Goal: Task Accomplishment & Management: Complete application form

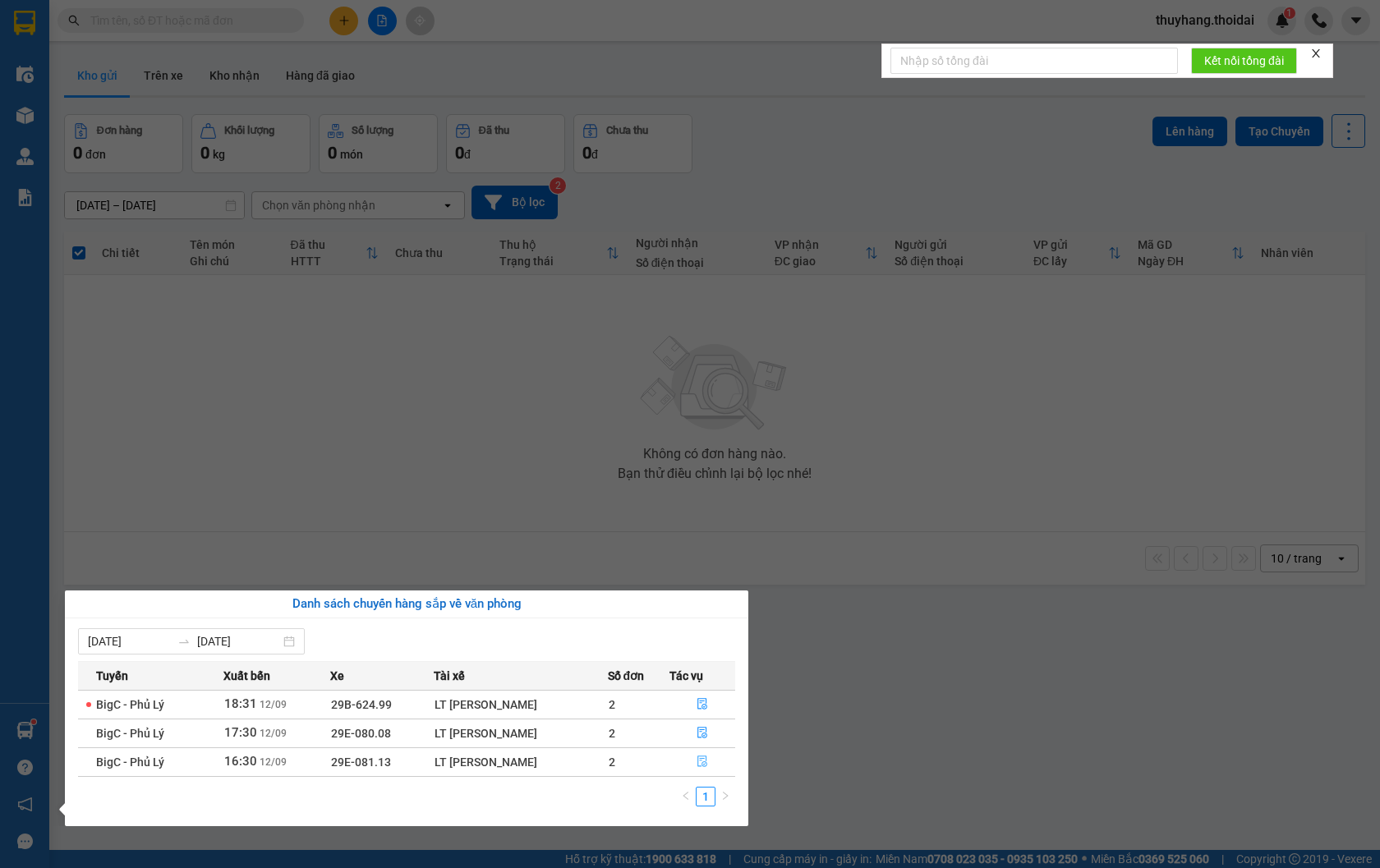
click at [702, 760] on icon "file-done" at bounding box center [702, 761] width 12 height 12
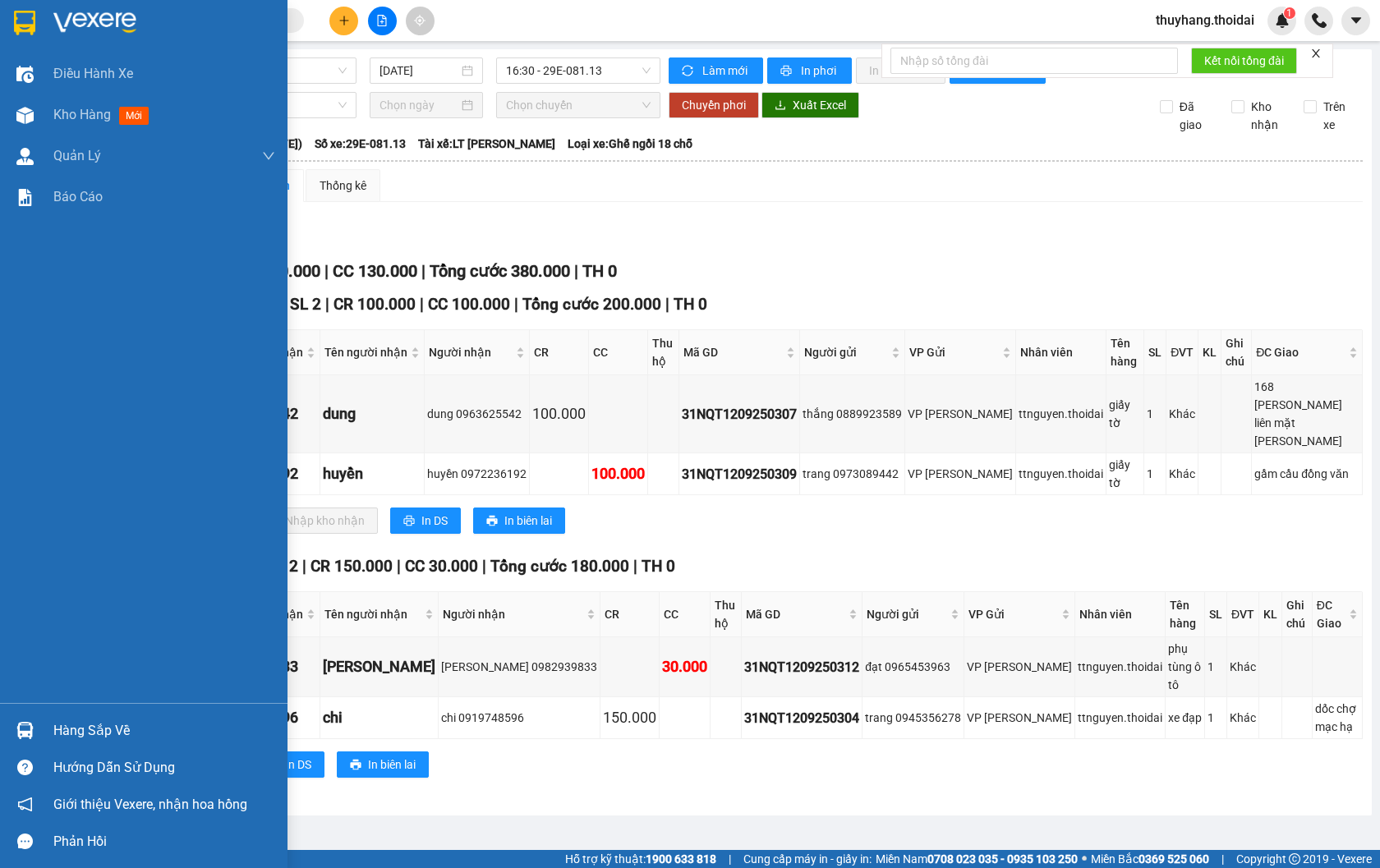
click at [33, 728] on div at bounding box center [25, 730] width 28 height 28
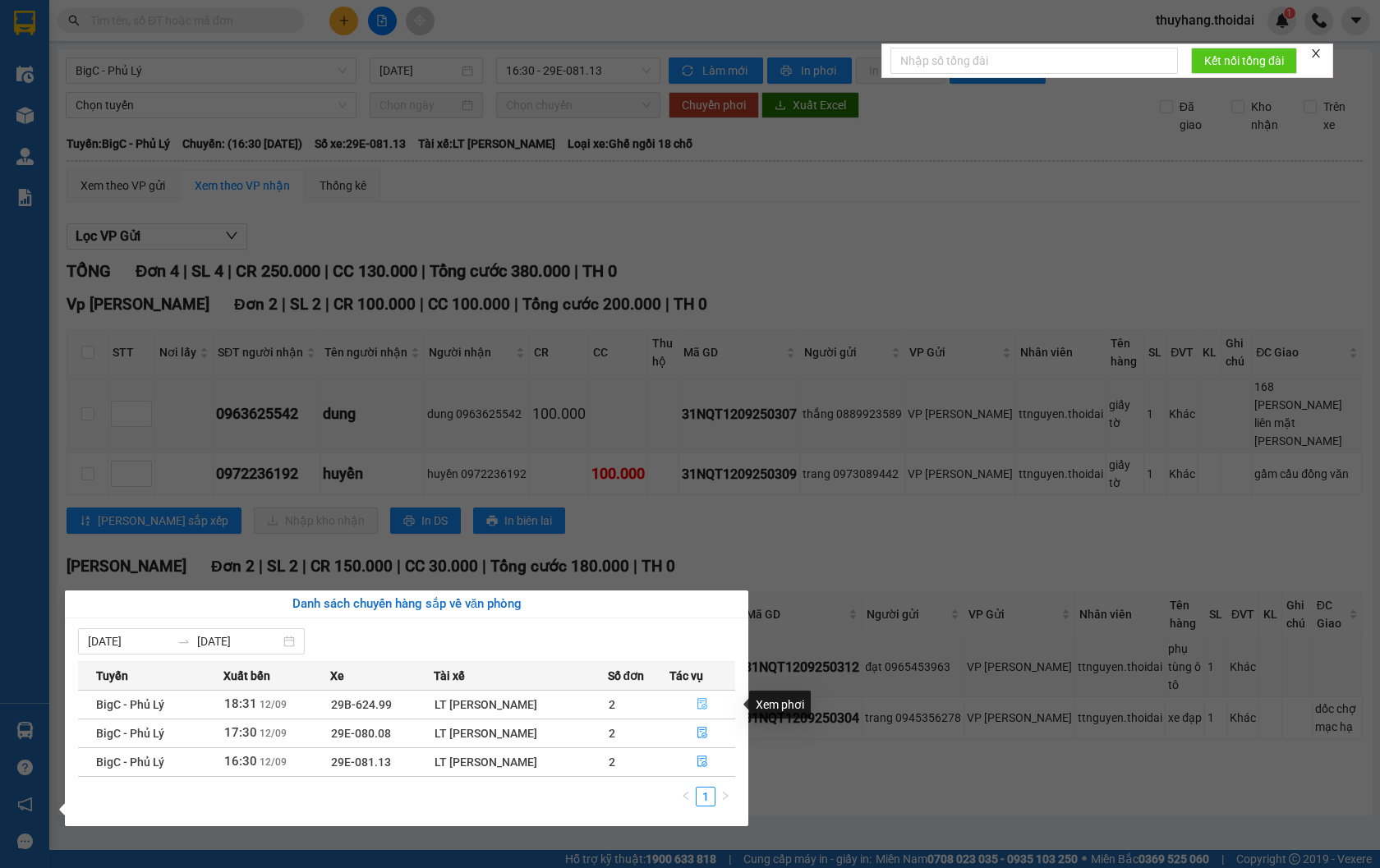
click at [700, 704] on icon "file-done" at bounding box center [702, 703] width 12 height 12
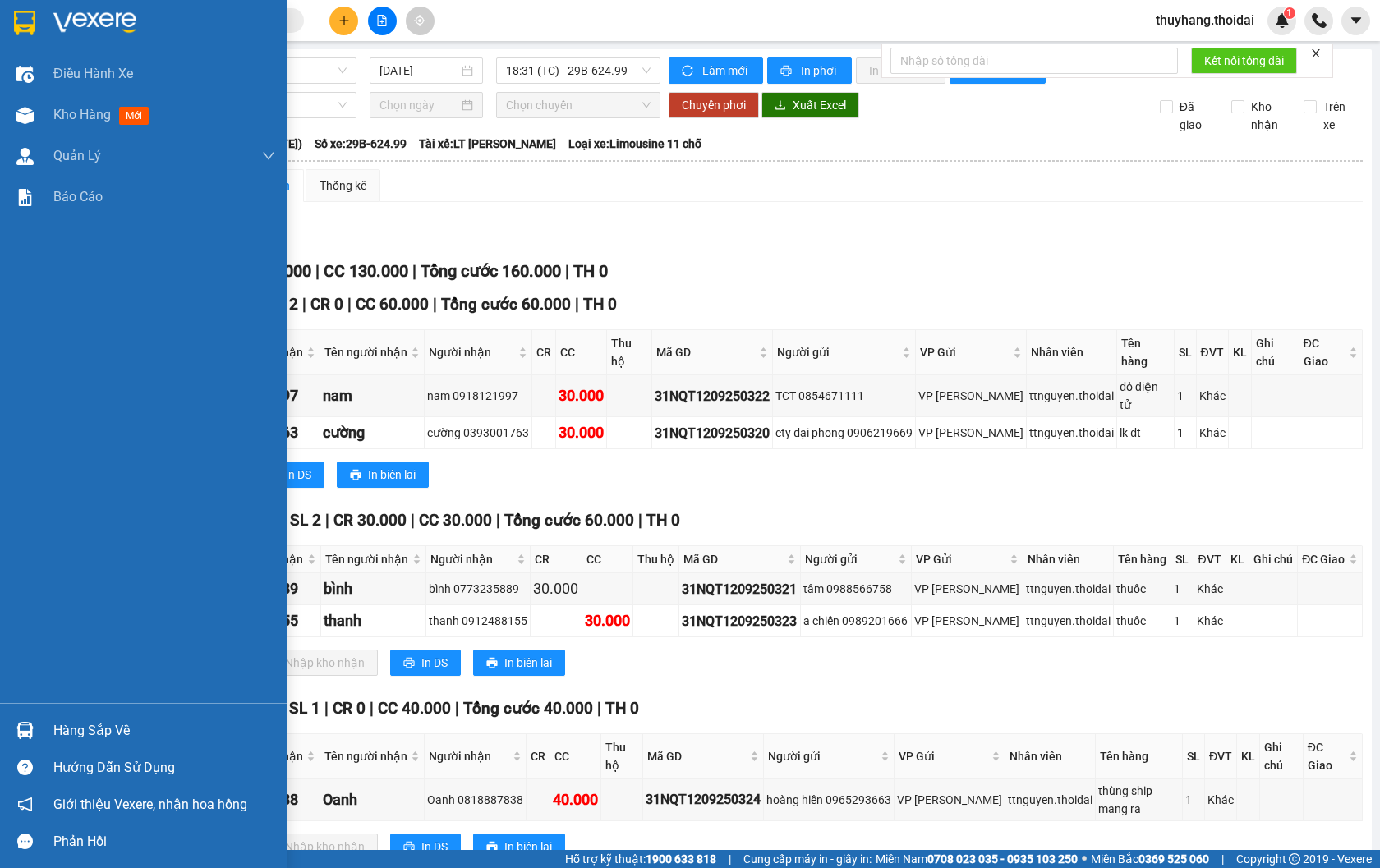
click at [42, 733] on div "Hàng sắp về" at bounding box center [144, 730] width 288 height 37
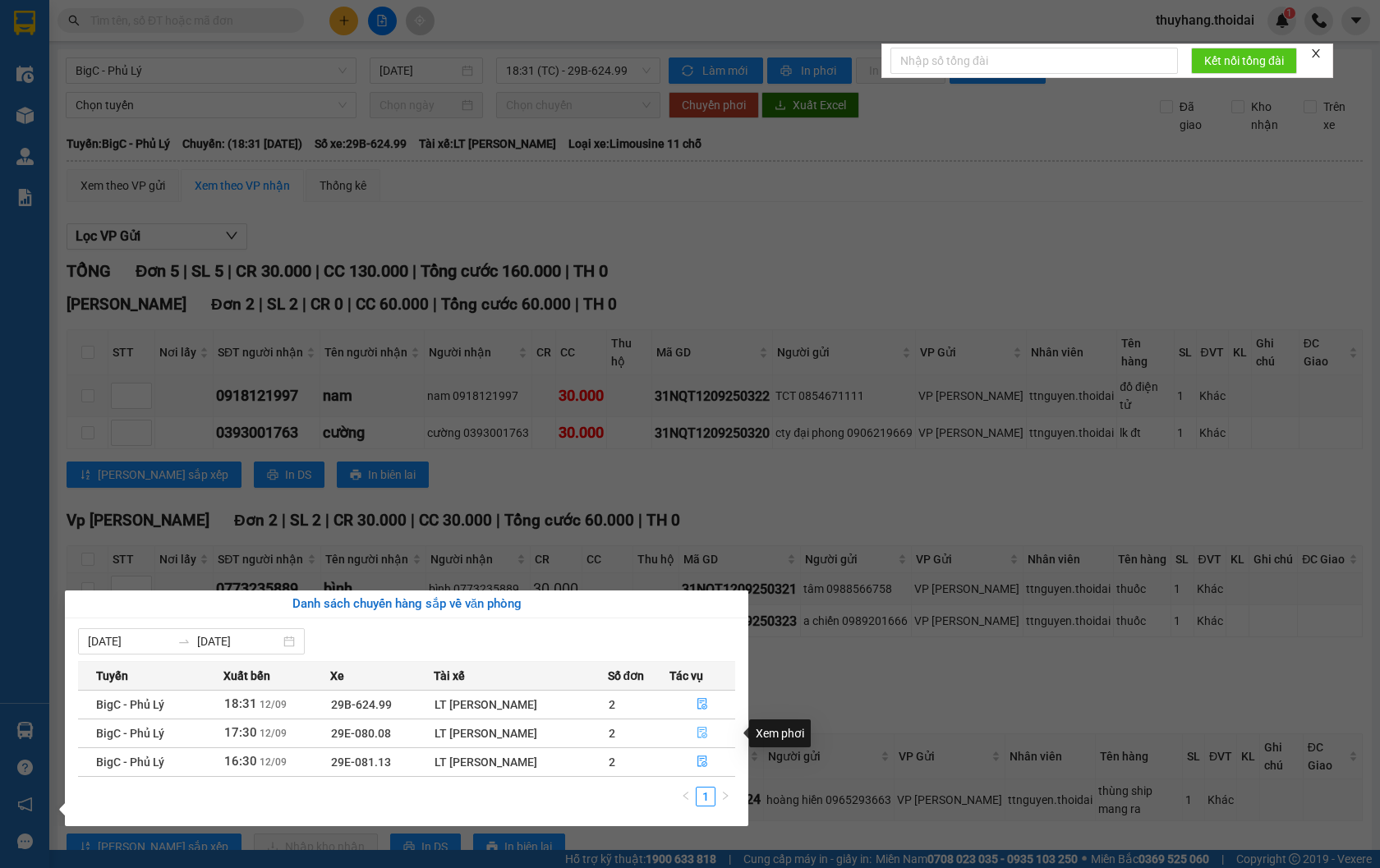
click at [708, 735] on icon "file-done" at bounding box center [702, 733] width 12 height 12
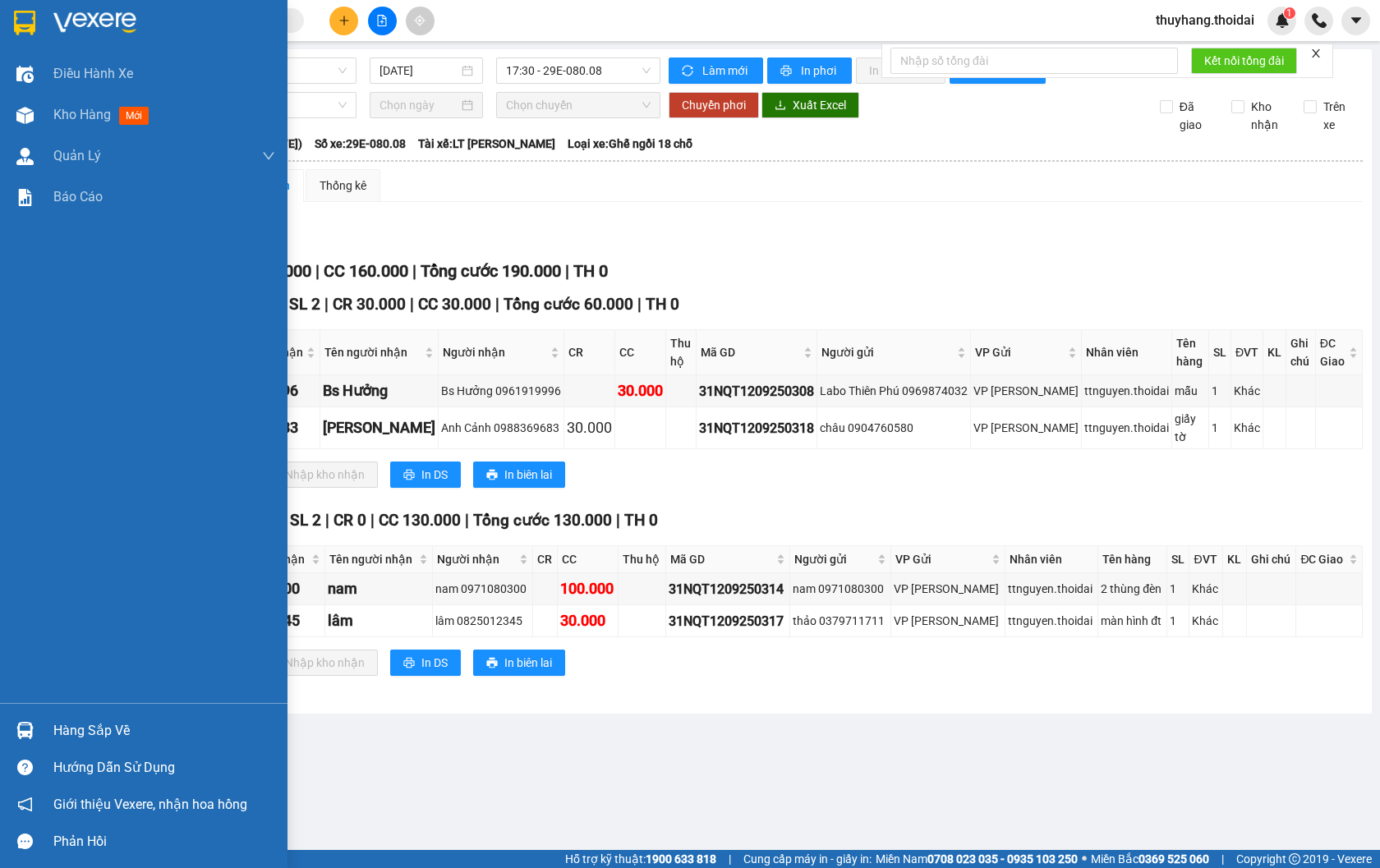
click at [92, 732] on div "Hàng sắp về" at bounding box center [164, 730] width 222 height 24
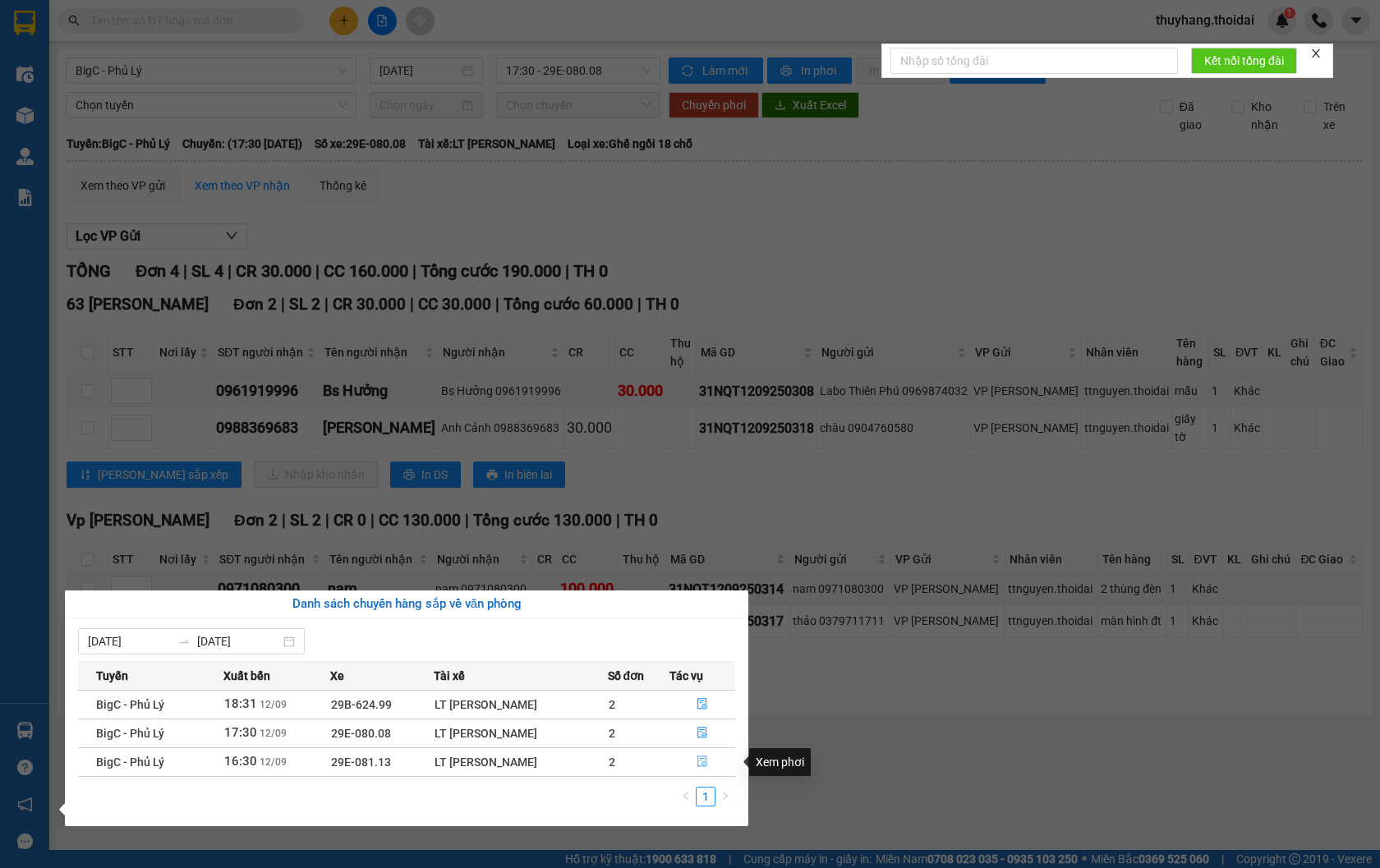
click at [706, 764] on icon "file-done" at bounding box center [702, 761] width 10 height 12
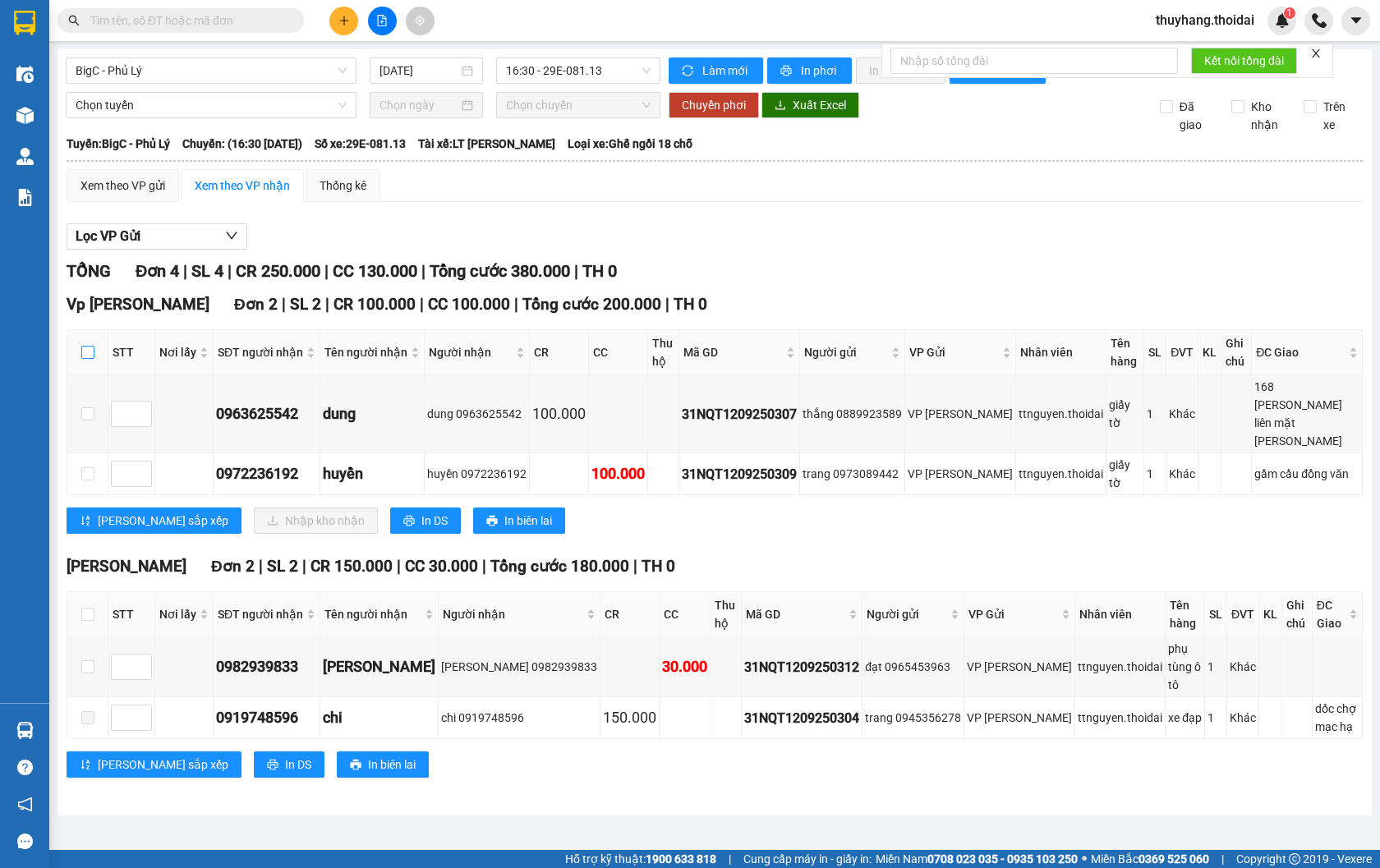
drag, startPoint x: 84, startPoint y: 359, endPoint x: 234, endPoint y: 487, distance: 197.2
click at [83, 358] on input "checkbox" at bounding box center [88, 353] width 13 height 13
checkbox input "true"
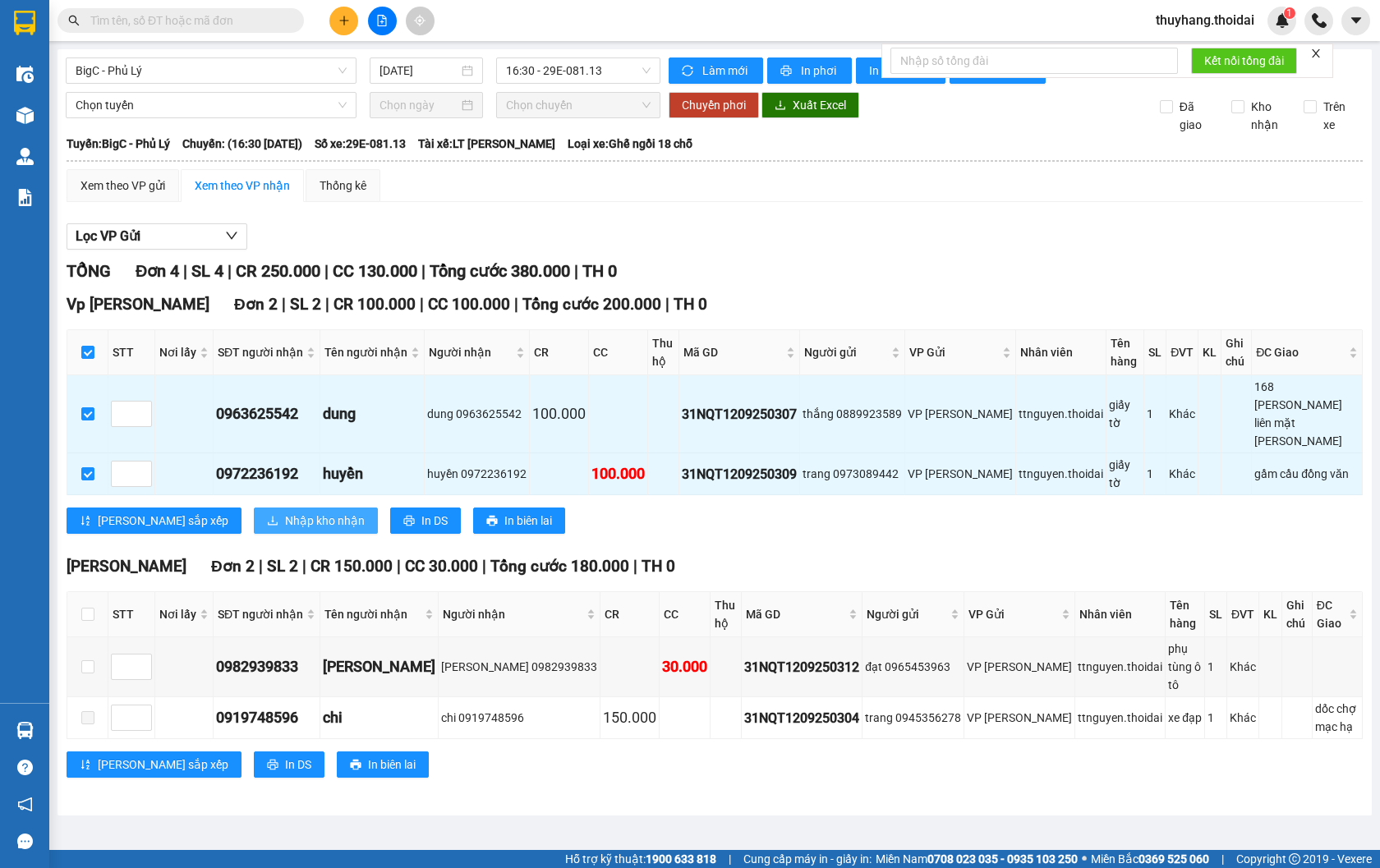
click at [285, 511] on span "Nhập kho nhận" at bounding box center [324, 520] width 79 height 18
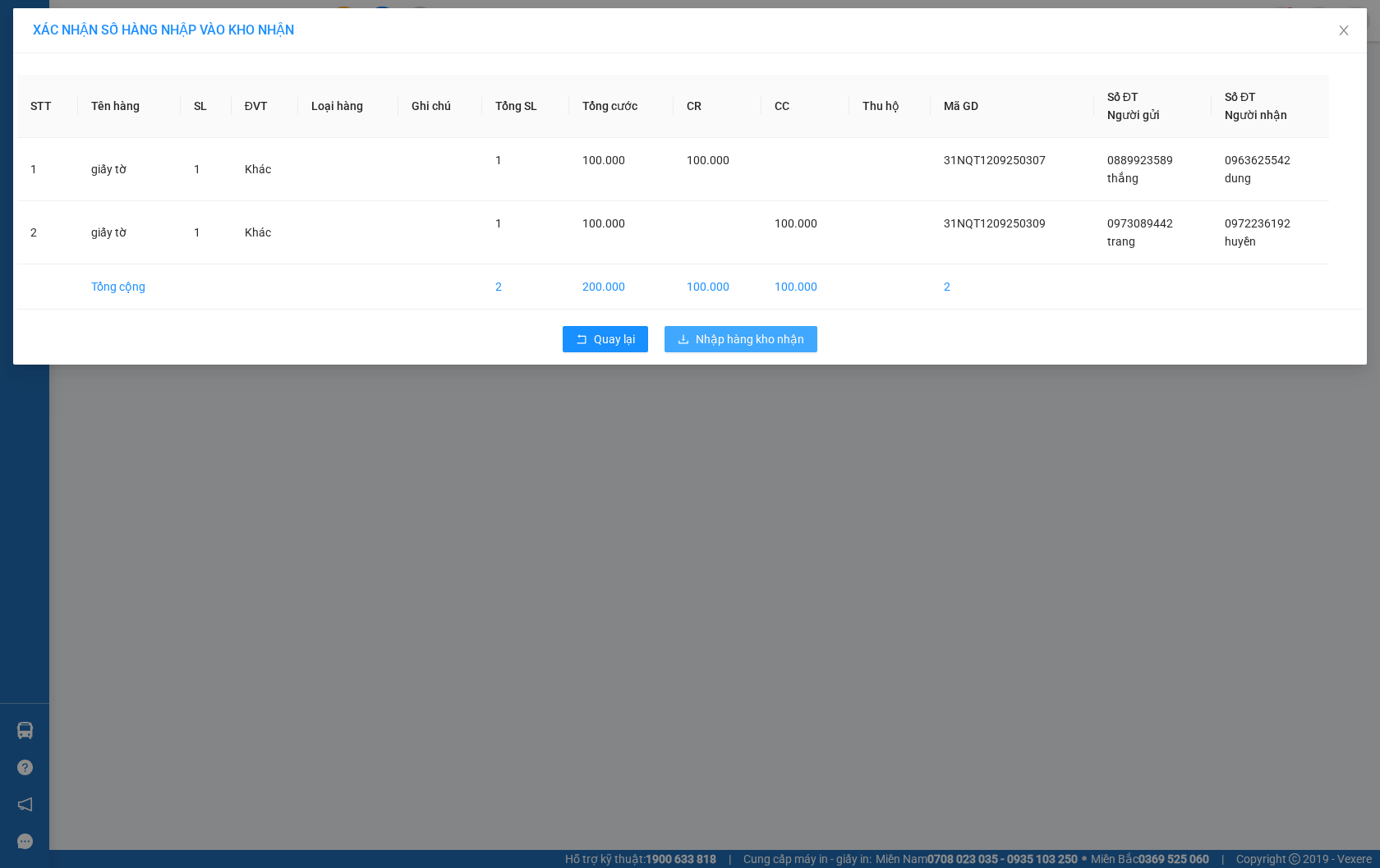
click at [740, 333] on span "Nhập hàng kho nhận" at bounding box center [750, 339] width 109 height 18
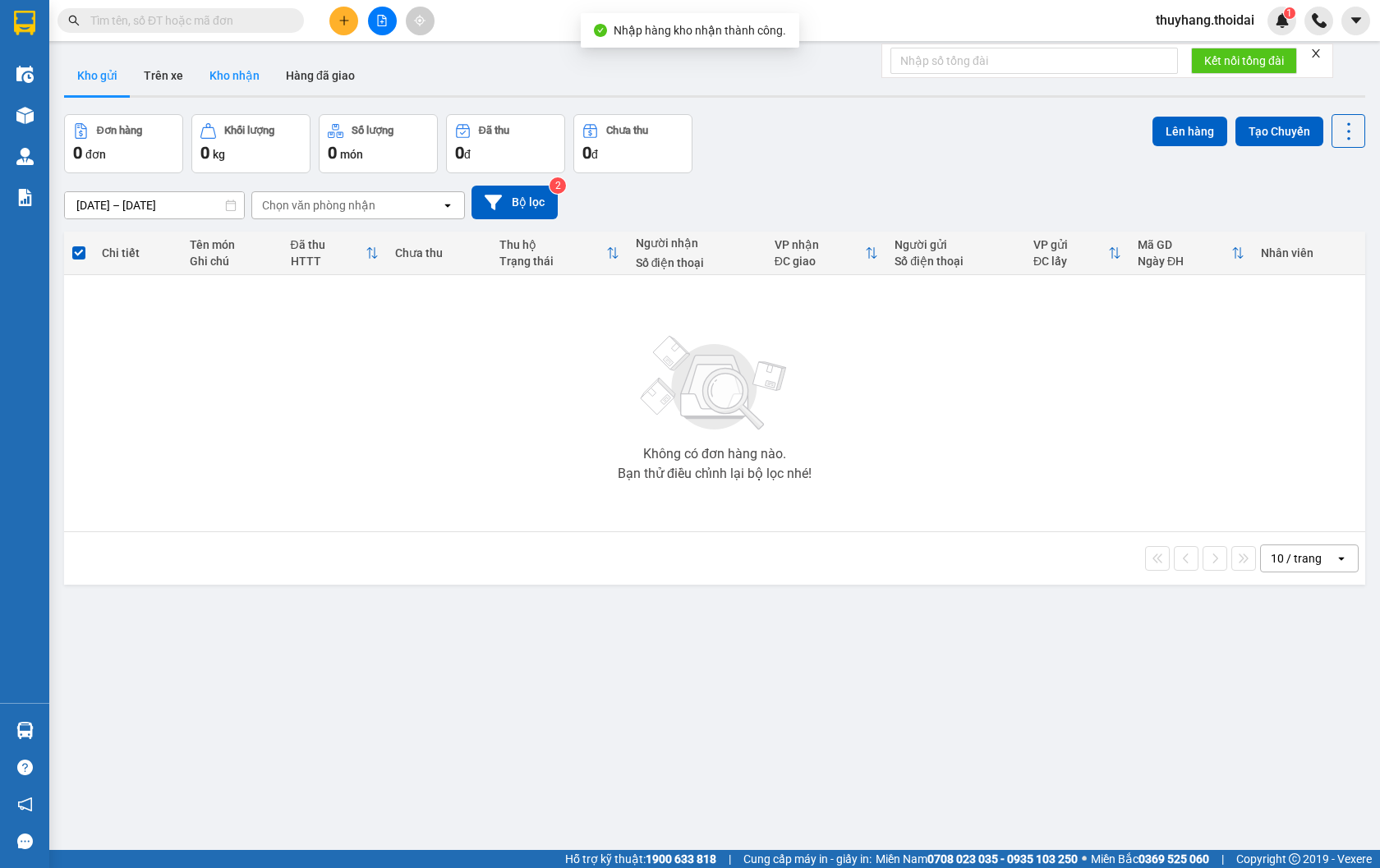
click at [256, 84] on button "Kho nhận" at bounding box center [234, 75] width 76 height 39
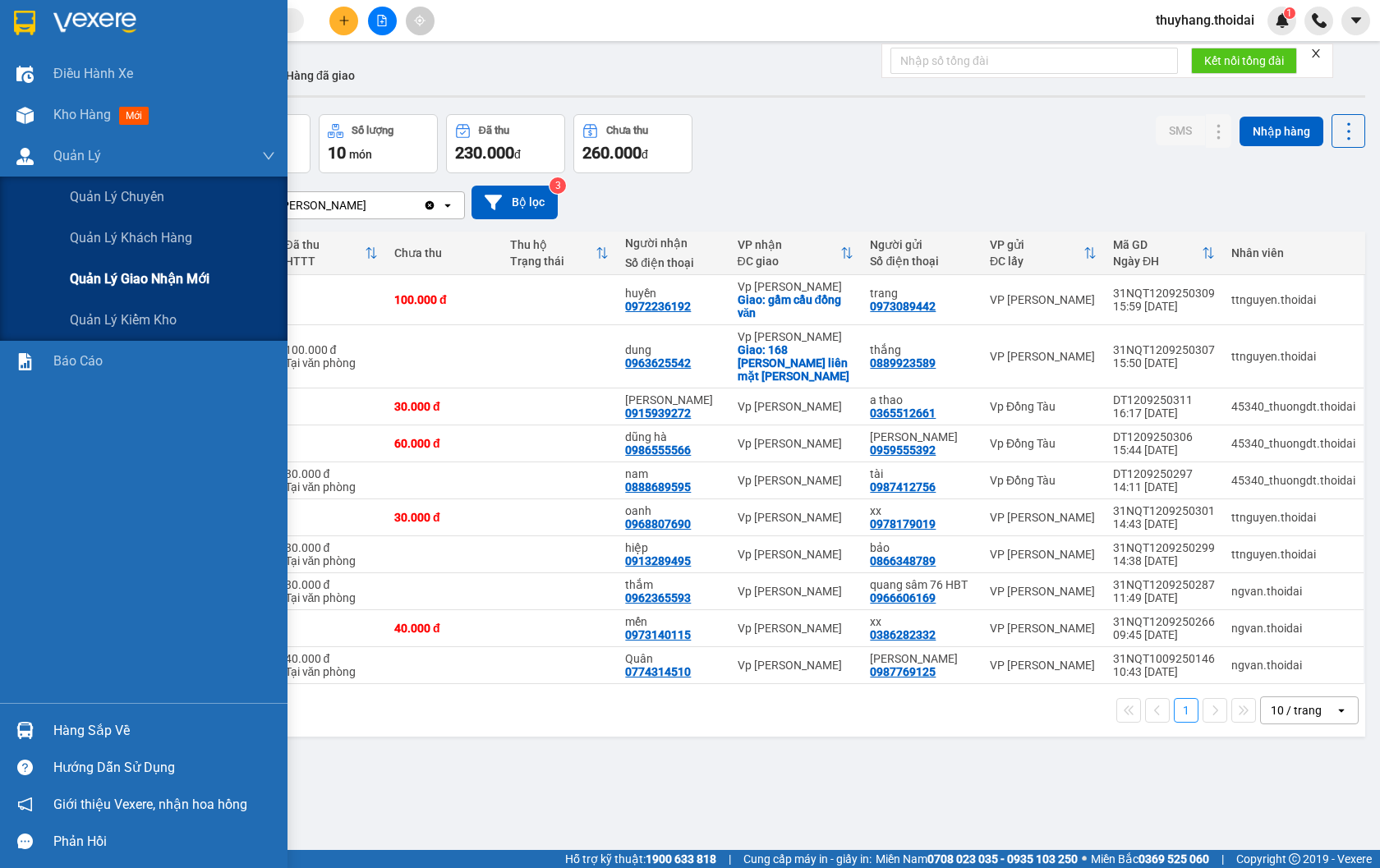
click at [130, 282] on span "Quản lý giao nhận mới" at bounding box center [140, 278] width 140 height 21
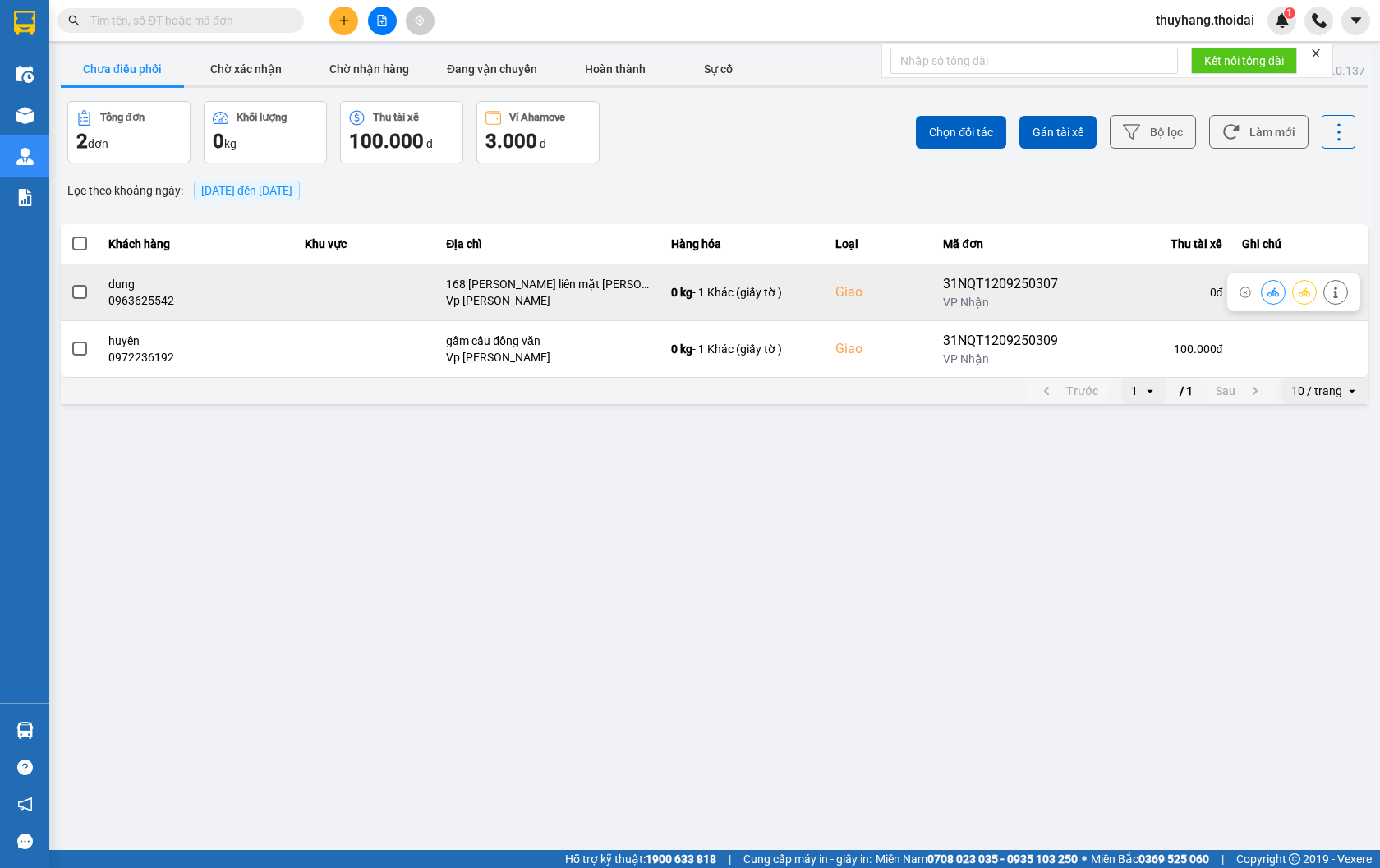
click at [1302, 297] on icon at bounding box center [1305, 292] width 12 height 12
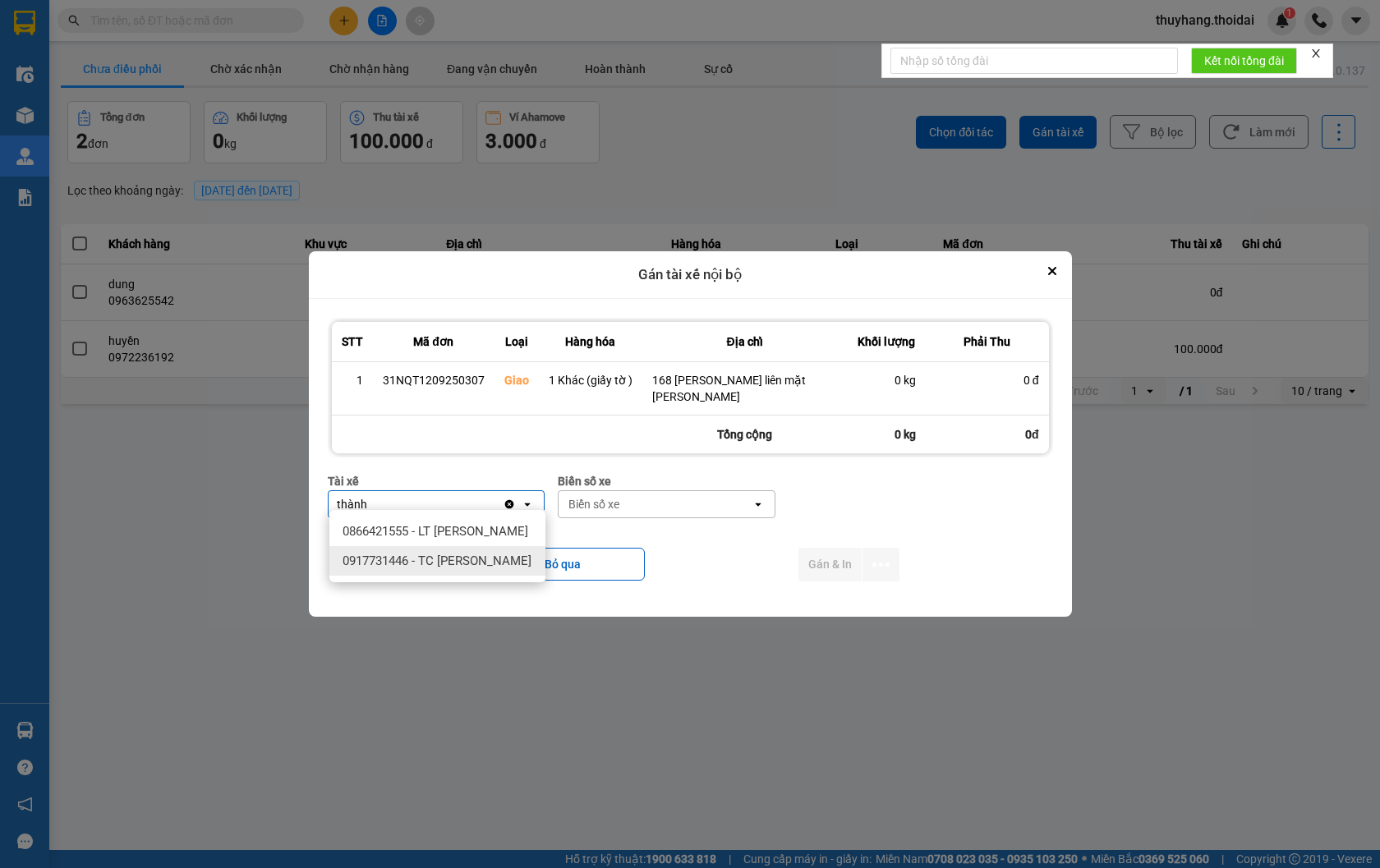
type input "thành"
click at [469, 561] on span "0917731446 - TC [PERSON_NAME]" at bounding box center [437, 561] width 189 height 17
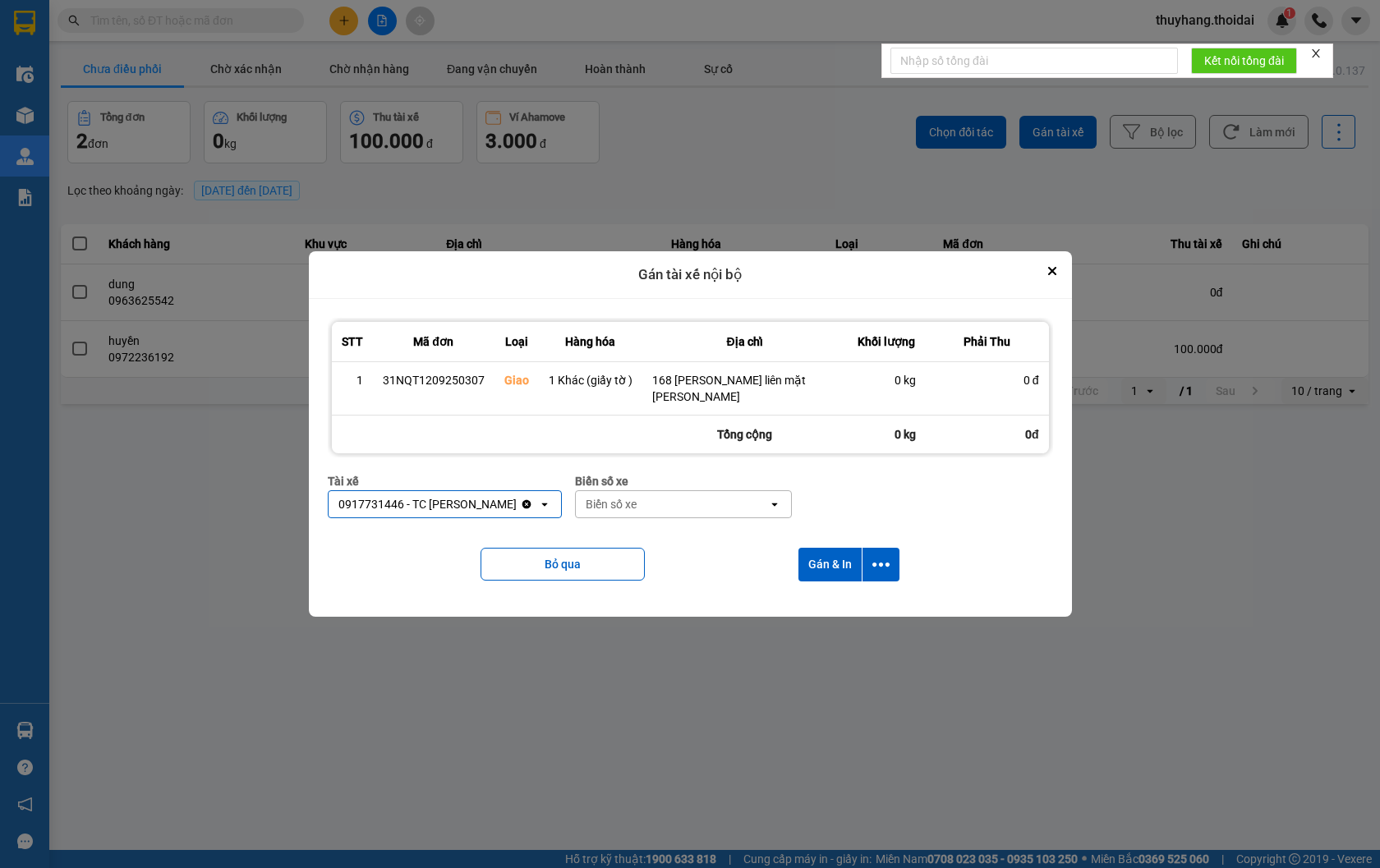
click at [637, 500] on div "Biển số xe" at bounding box center [611, 504] width 51 height 17
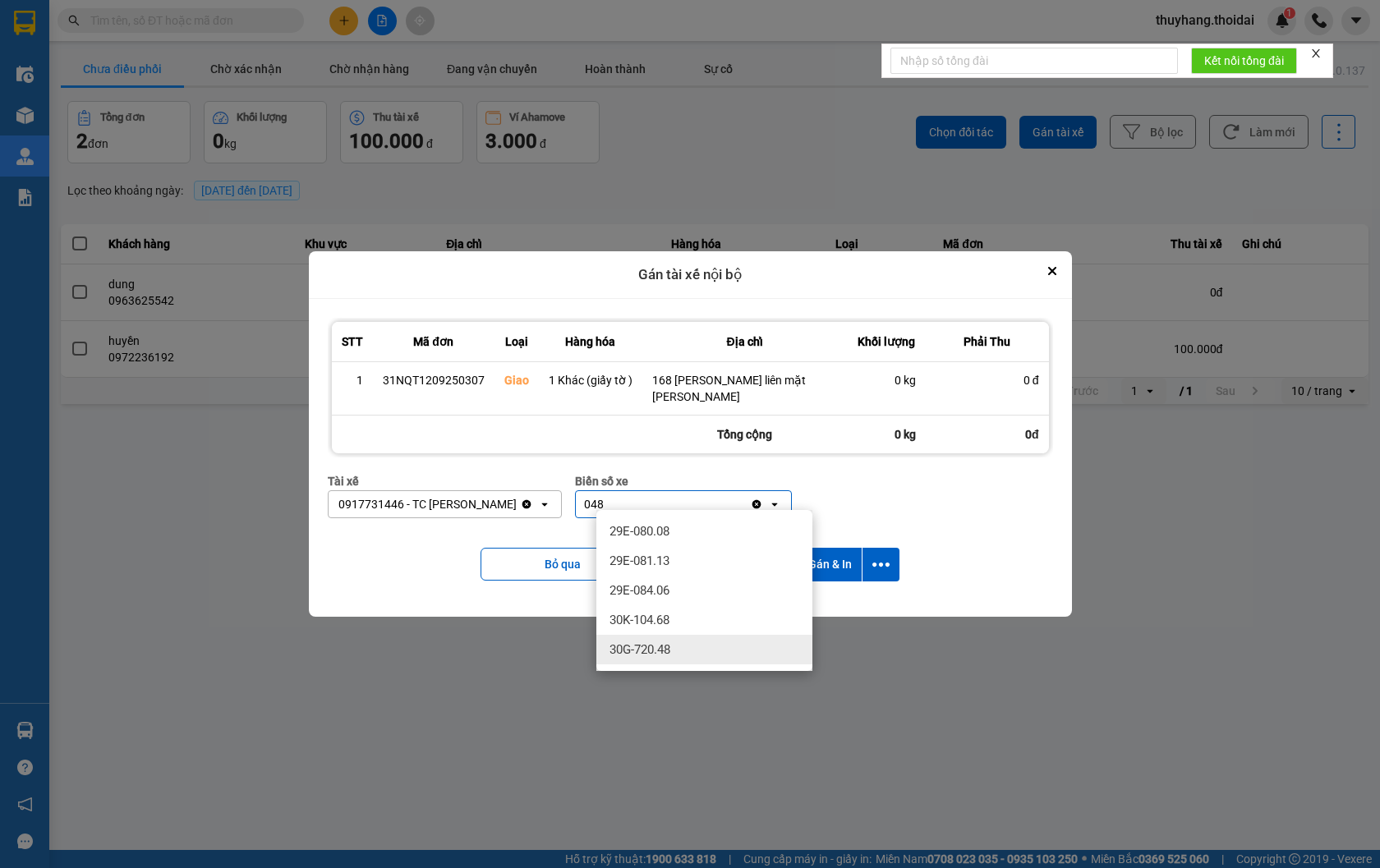
type input "048"
click at [692, 654] on div "30G-720.48" at bounding box center [704, 649] width 216 height 29
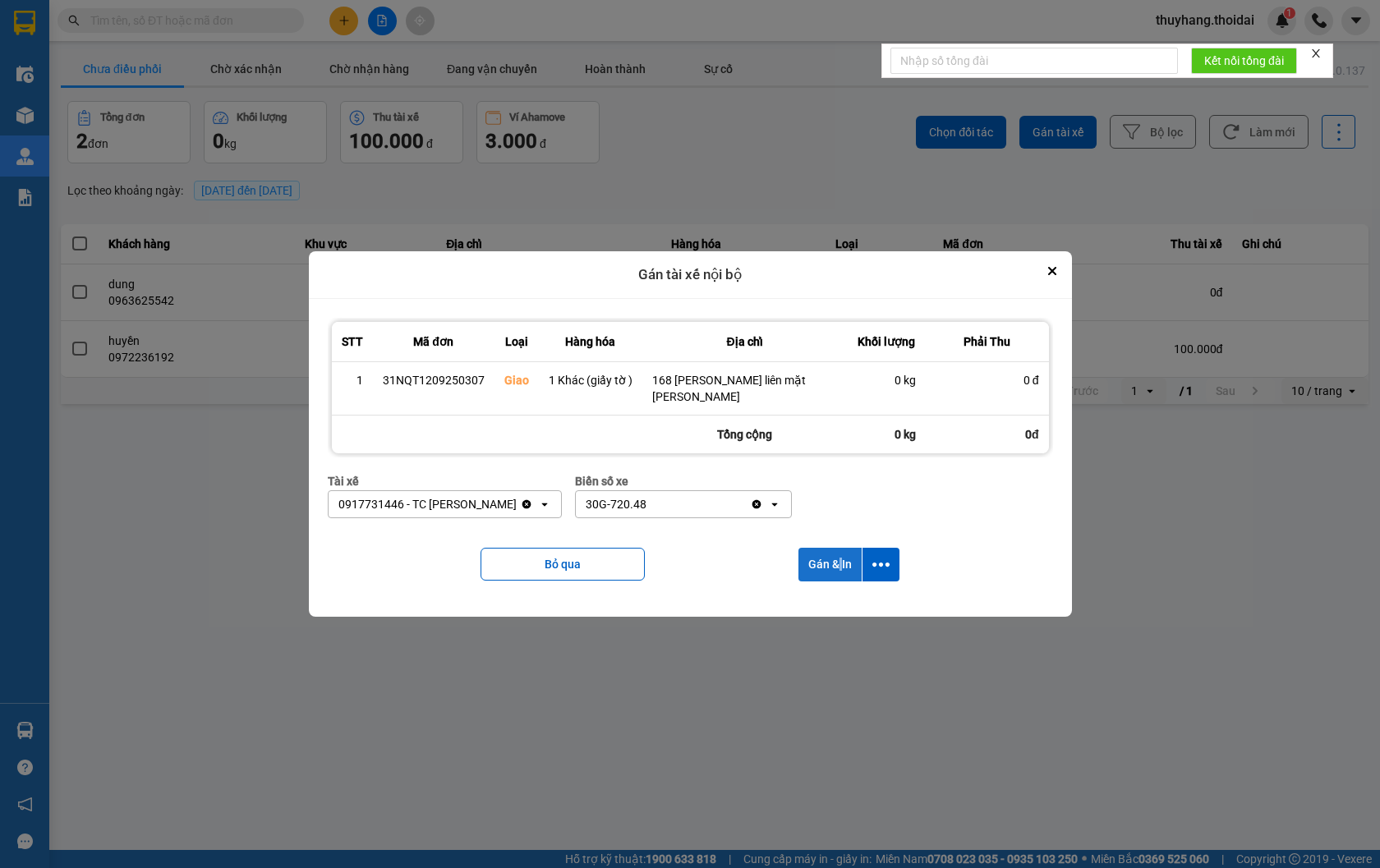
click at [839, 550] on button "Gán & In" at bounding box center [830, 564] width 64 height 33
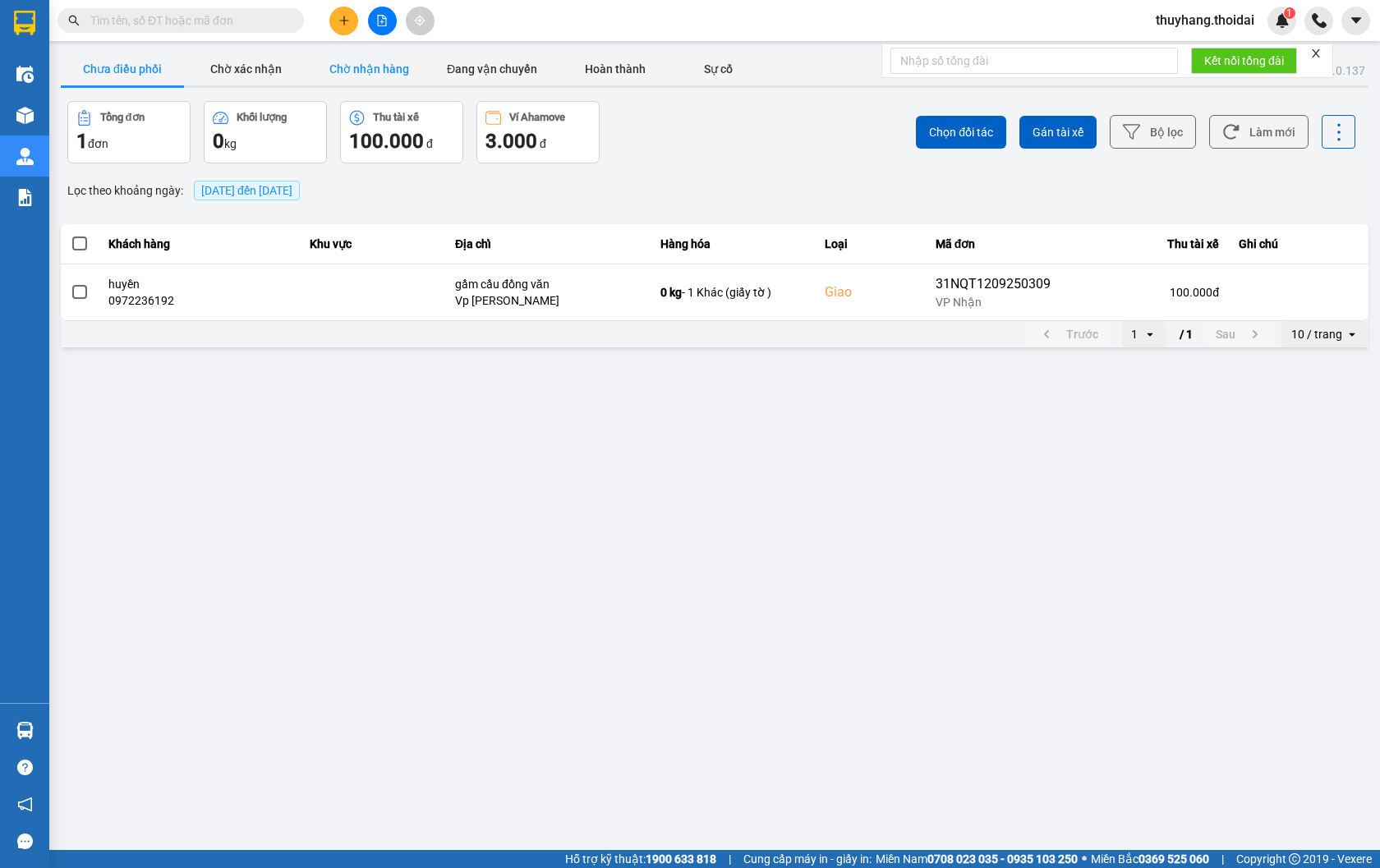
click at [381, 66] on button "Chờ nhận hàng" at bounding box center [368, 69] width 123 height 33
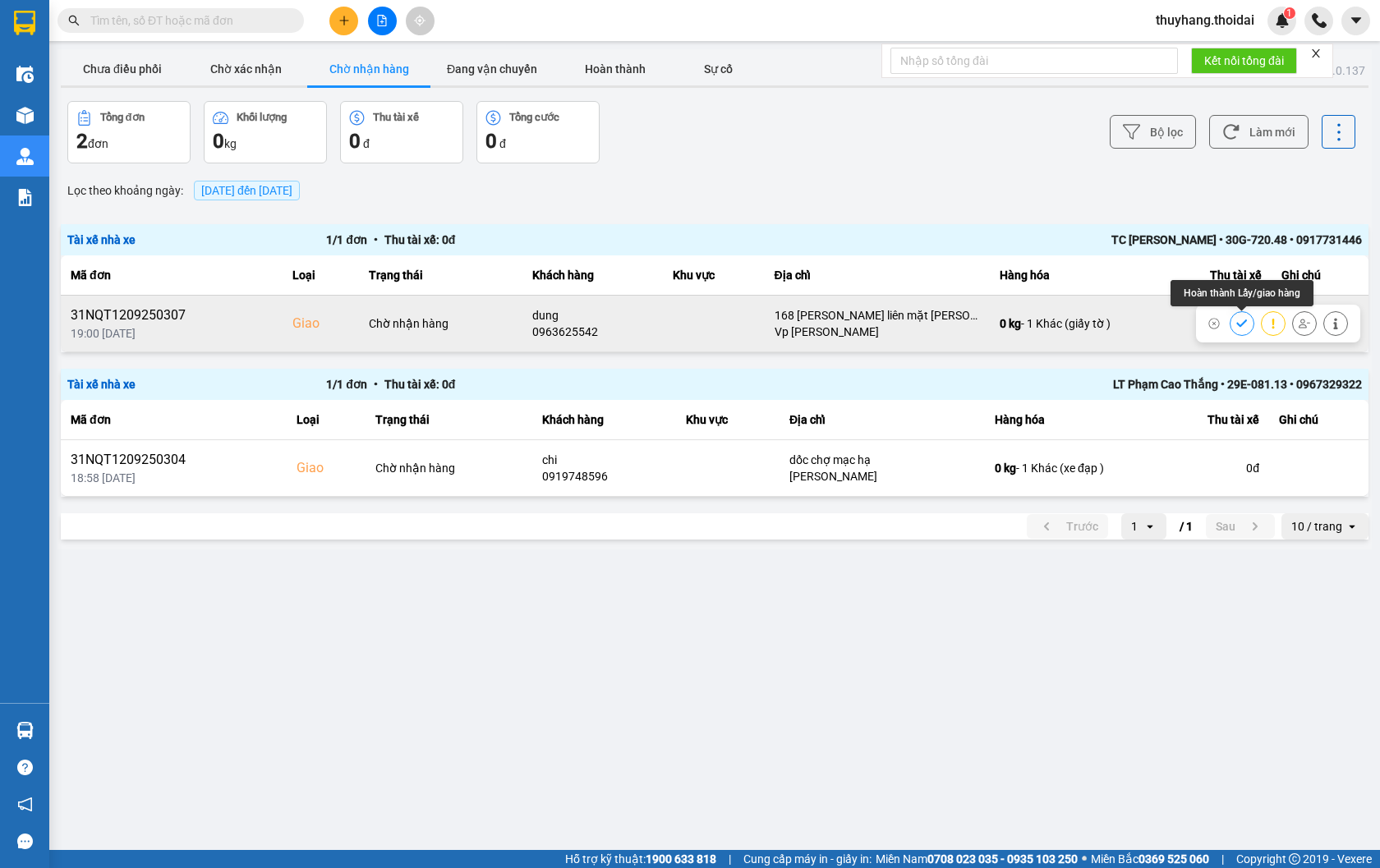
click at [1230, 320] on button at bounding box center [1242, 322] width 23 height 28
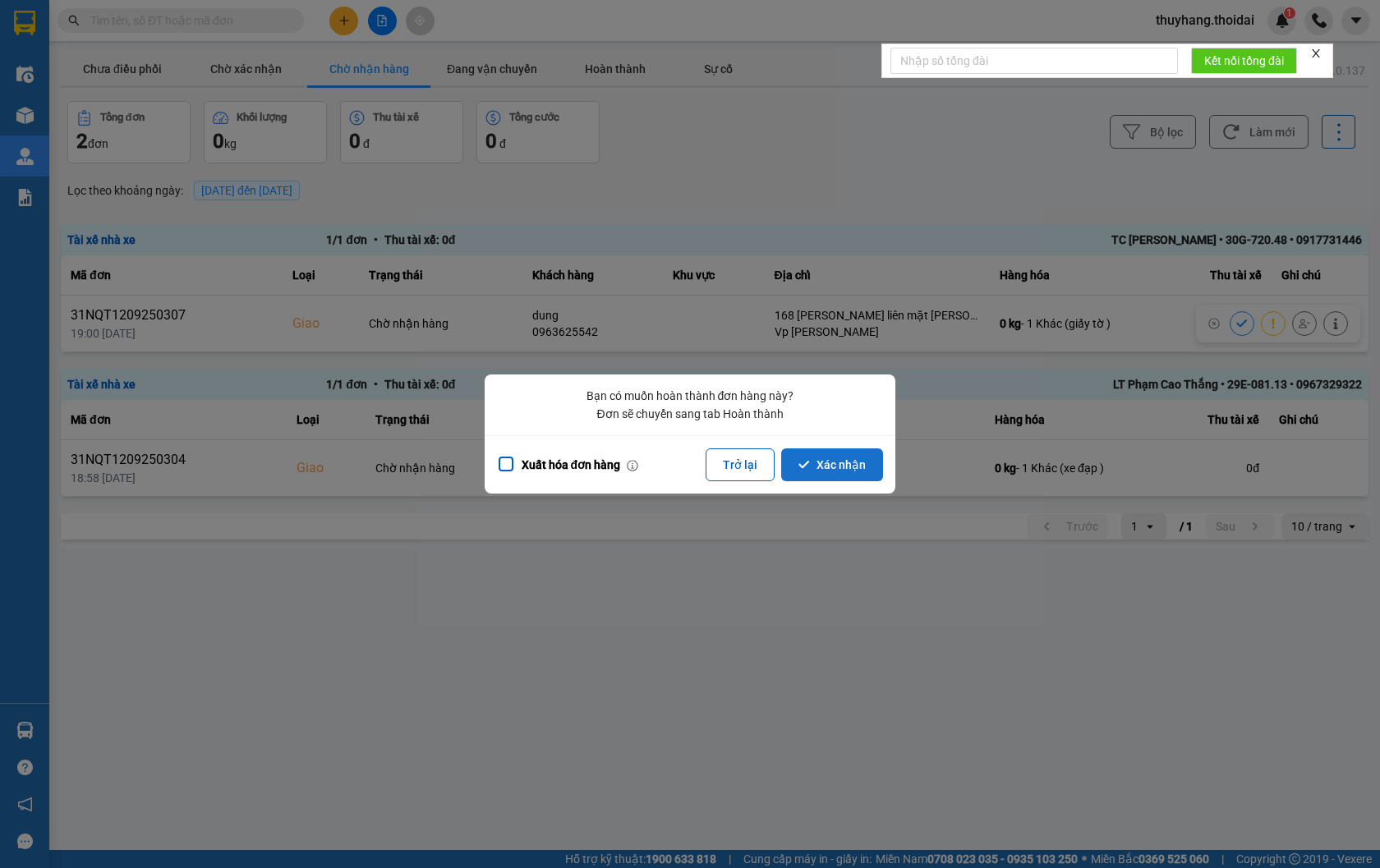
click at [850, 470] on button "Xác nhận" at bounding box center [832, 464] width 102 height 33
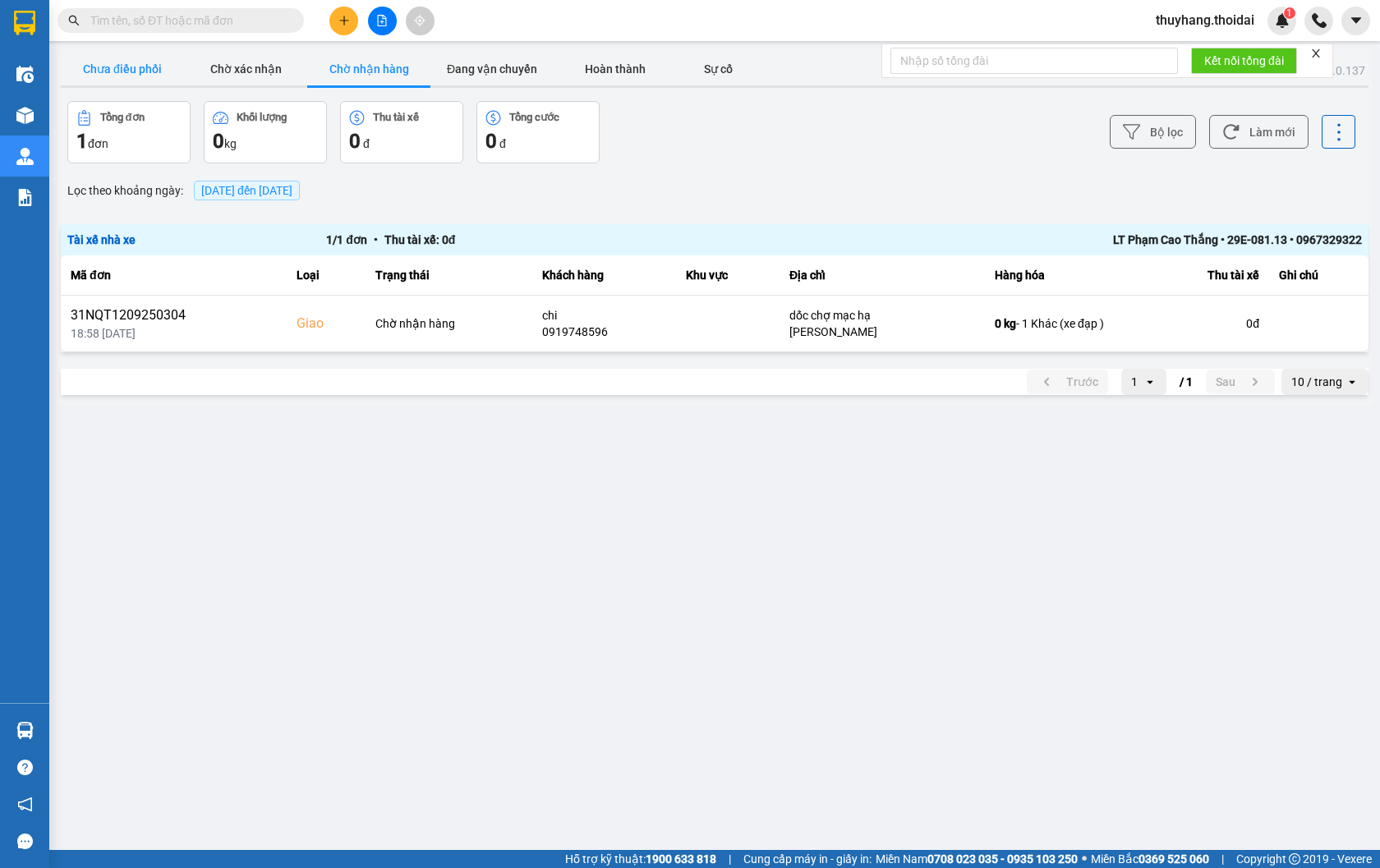
click at [143, 55] on button "Chưa điều phối" at bounding box center [122, 69] width 123 height 33
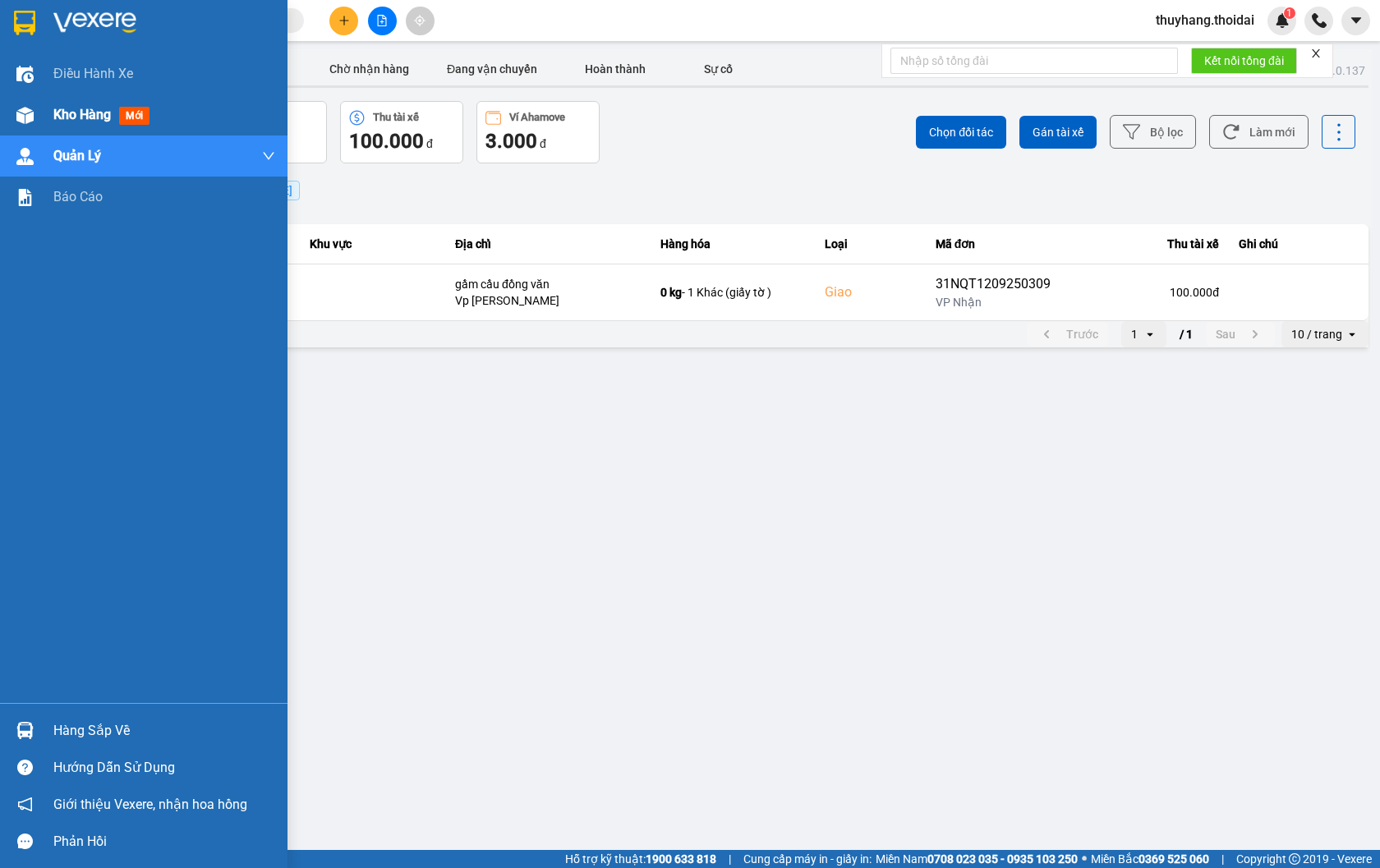
click at [77, 118] on span "Kho hàng" at bounding box center [82, 114] width 58 height 16
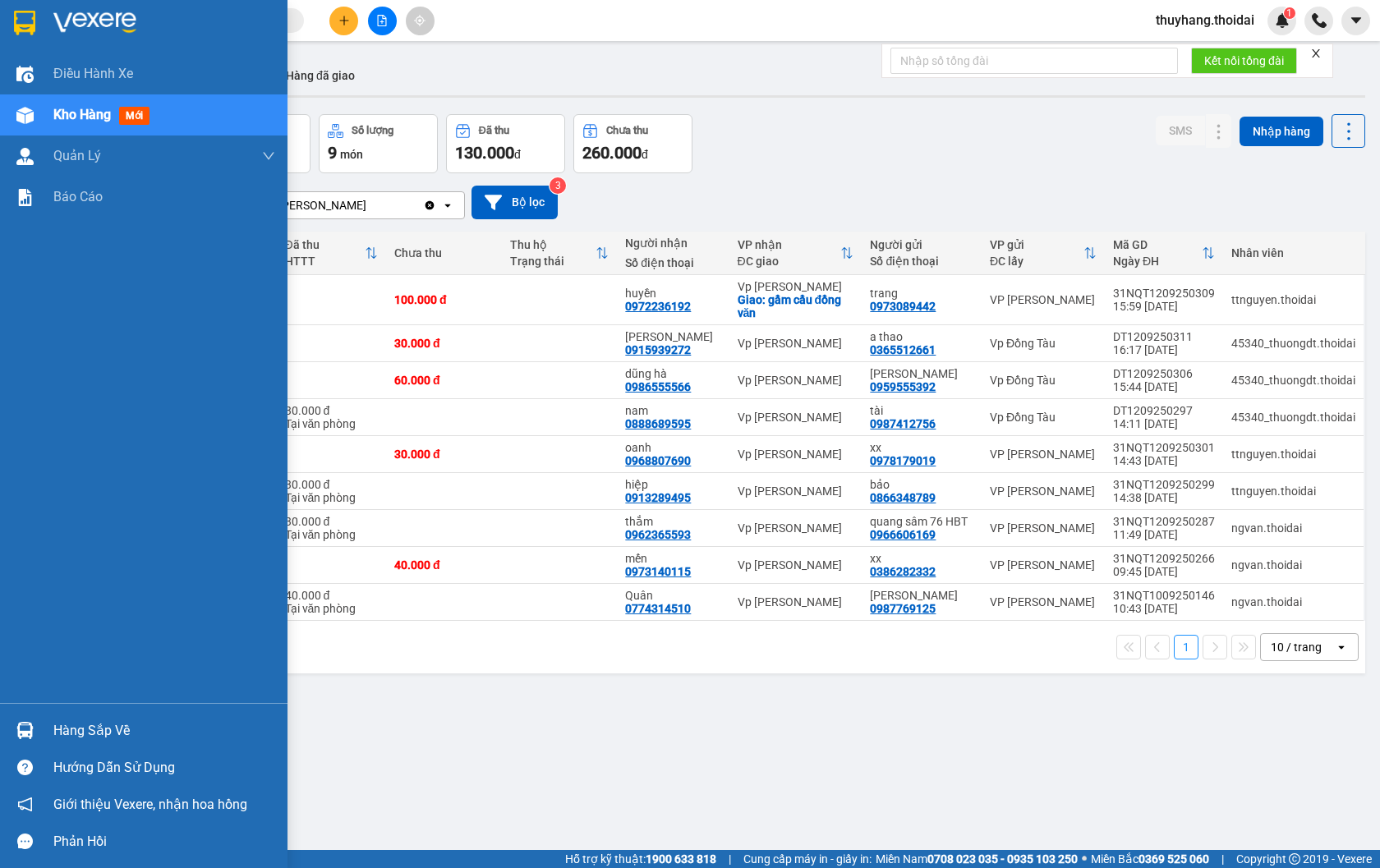
click at [35, 737] on div at bounding box center [25, 730] width 28 height 28
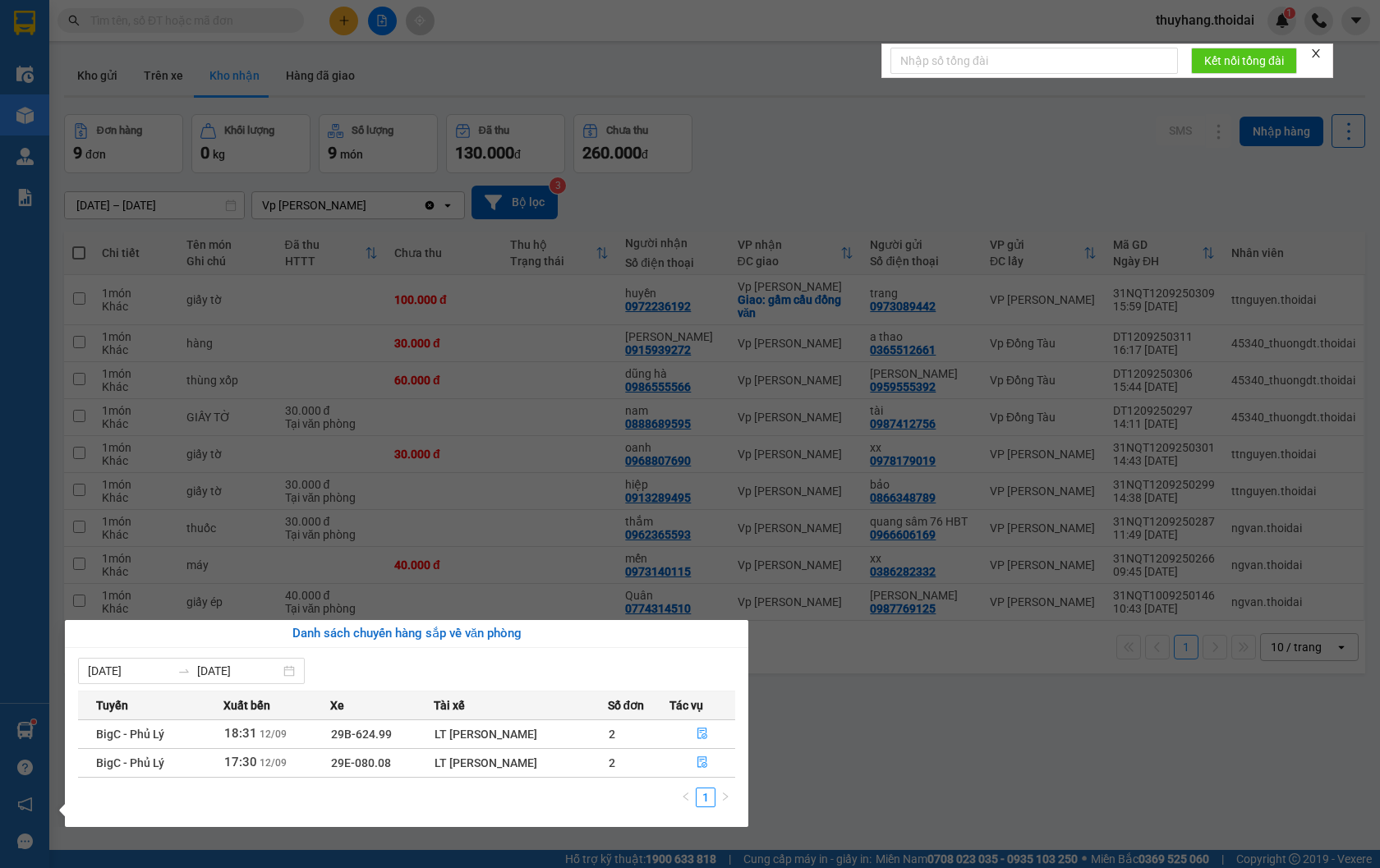
click at [852, 744] on section "Kết quả tìm kiếm ( 3 ) Bộ lọc Mã ĐH Trạng thái Món hàng Thu hộ Tổng cước Chưa c…" at bounding box center [690, 434] width 1380 height 868
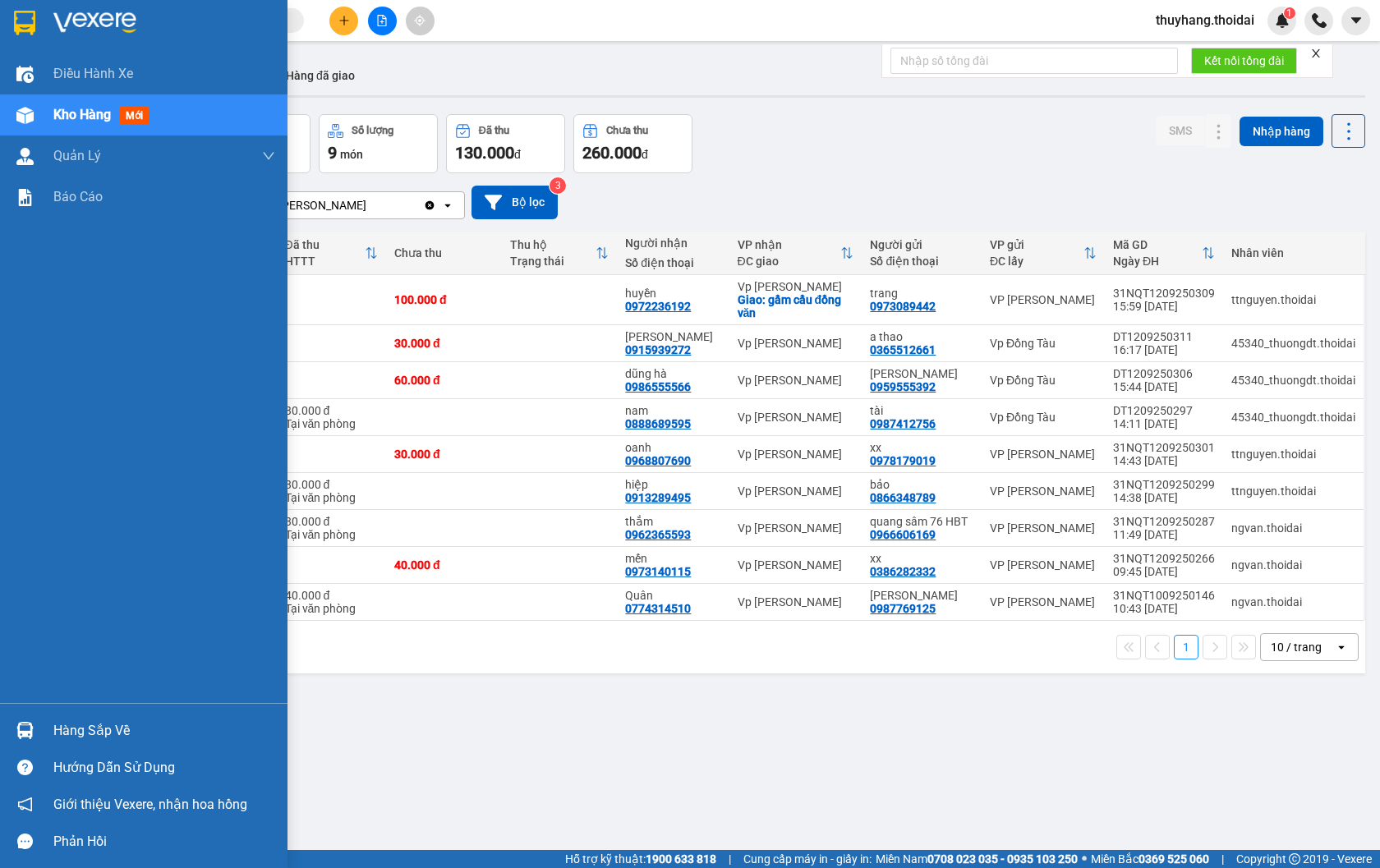
click at [88, 734] on div "Hàng sắp về" at bounding box center [164, 730] width 222 height 24
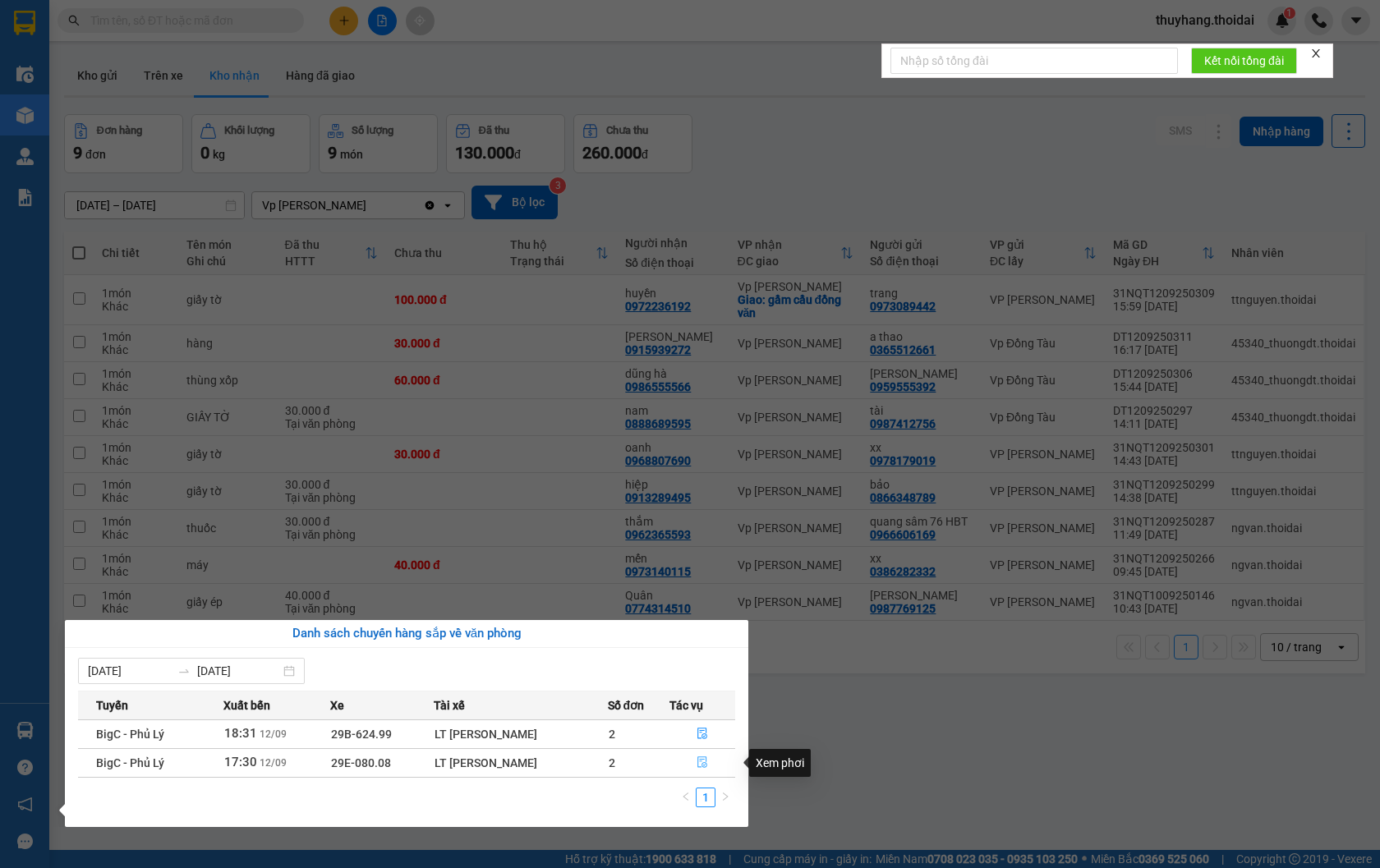
click at [707, 766] on icon "file-done" at bounding box center [702, 762] width 10 height 12
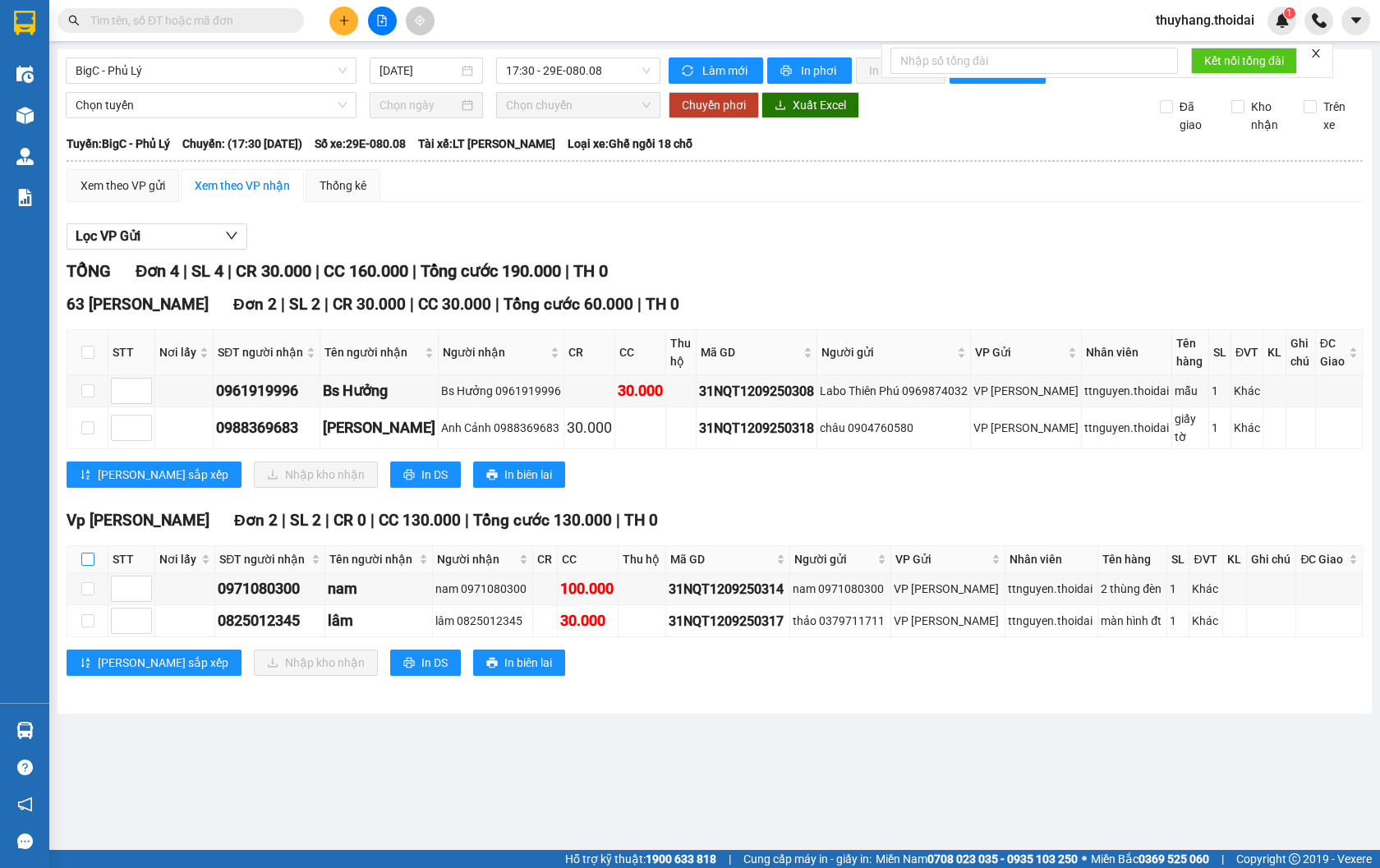
click at [86, 563] on input "checkbox" at bounding box center [88, 559] width 13 height 13
checkbox input "true"
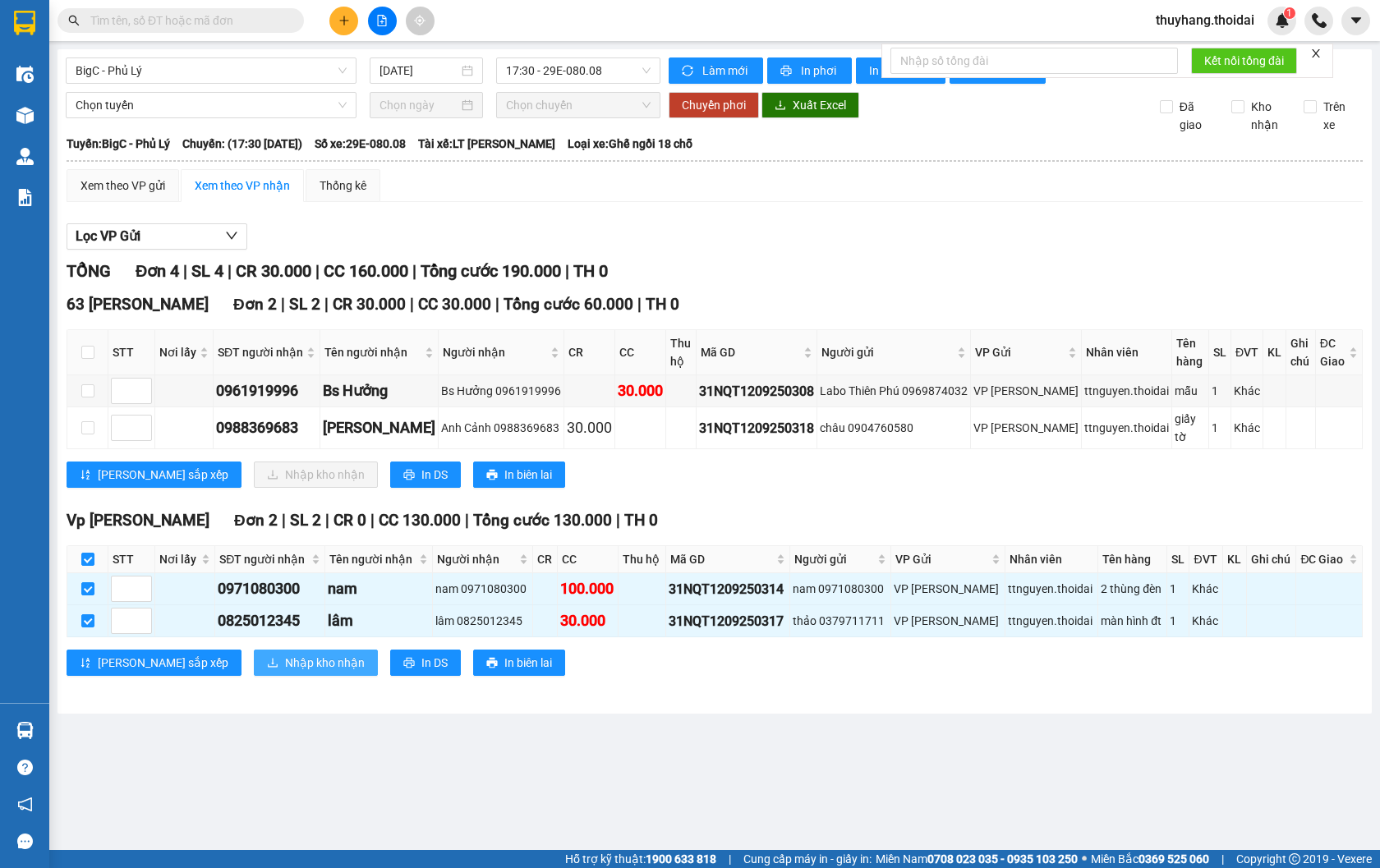
click at [285, 660] on span "Nhập kho nhận" at bounding box center [324, 662] width 79 height 18
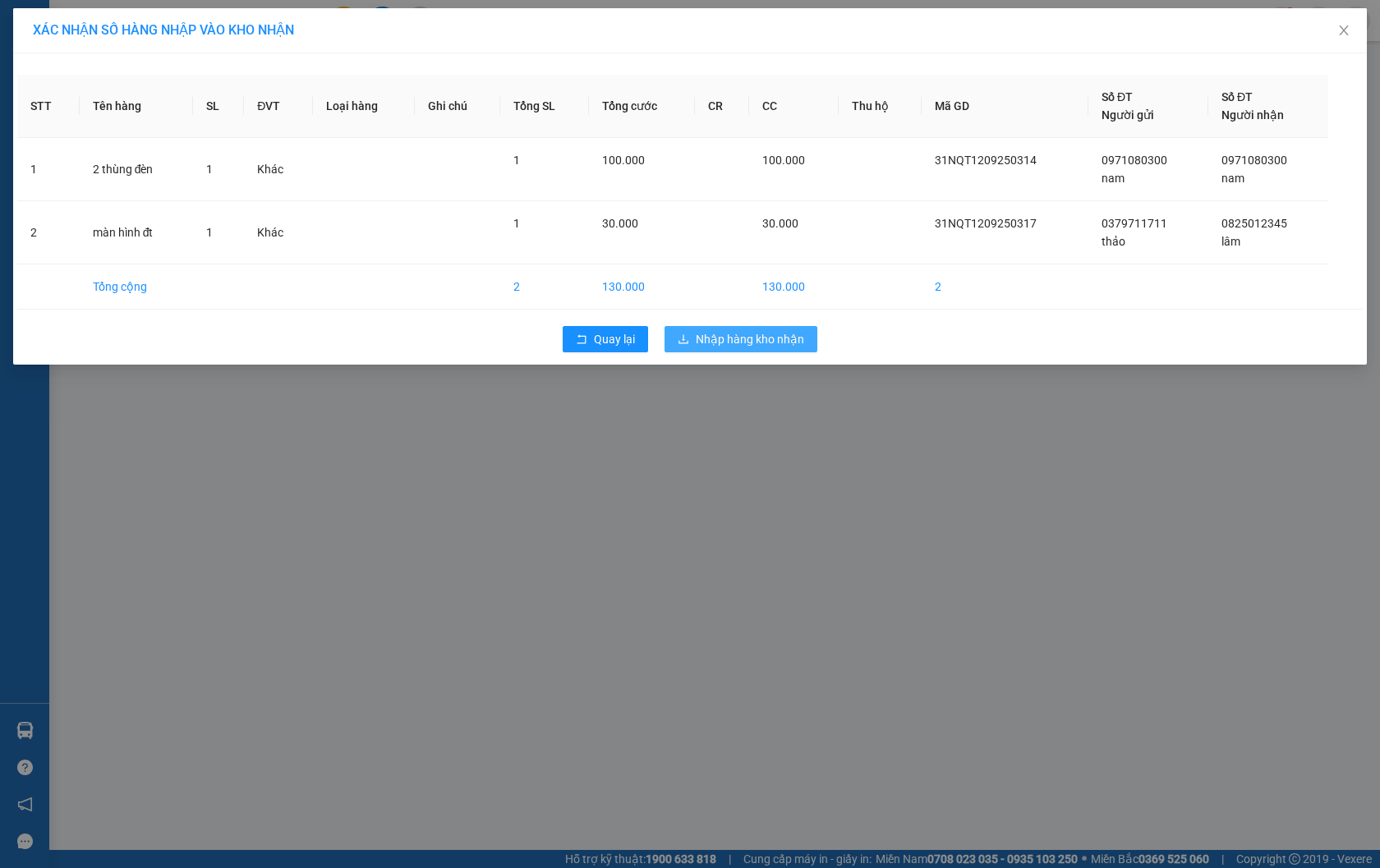
click at [710, 332] on span "Nhập hàng kho nhận" at bounding box center [750, 339] width 109 height 18
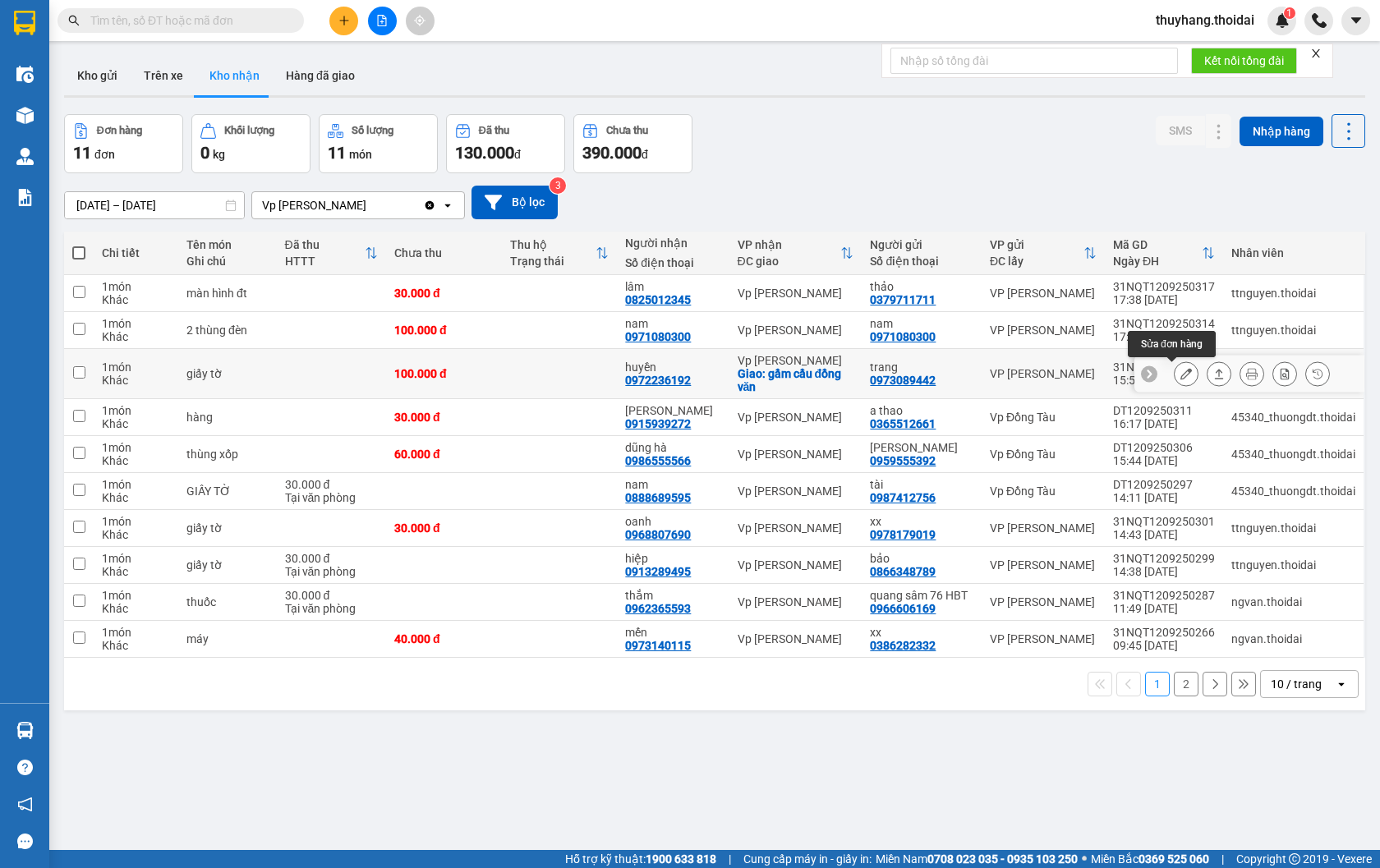
click at [1180, 372] on button at bounding box center [1186, 373] width 23 height 28
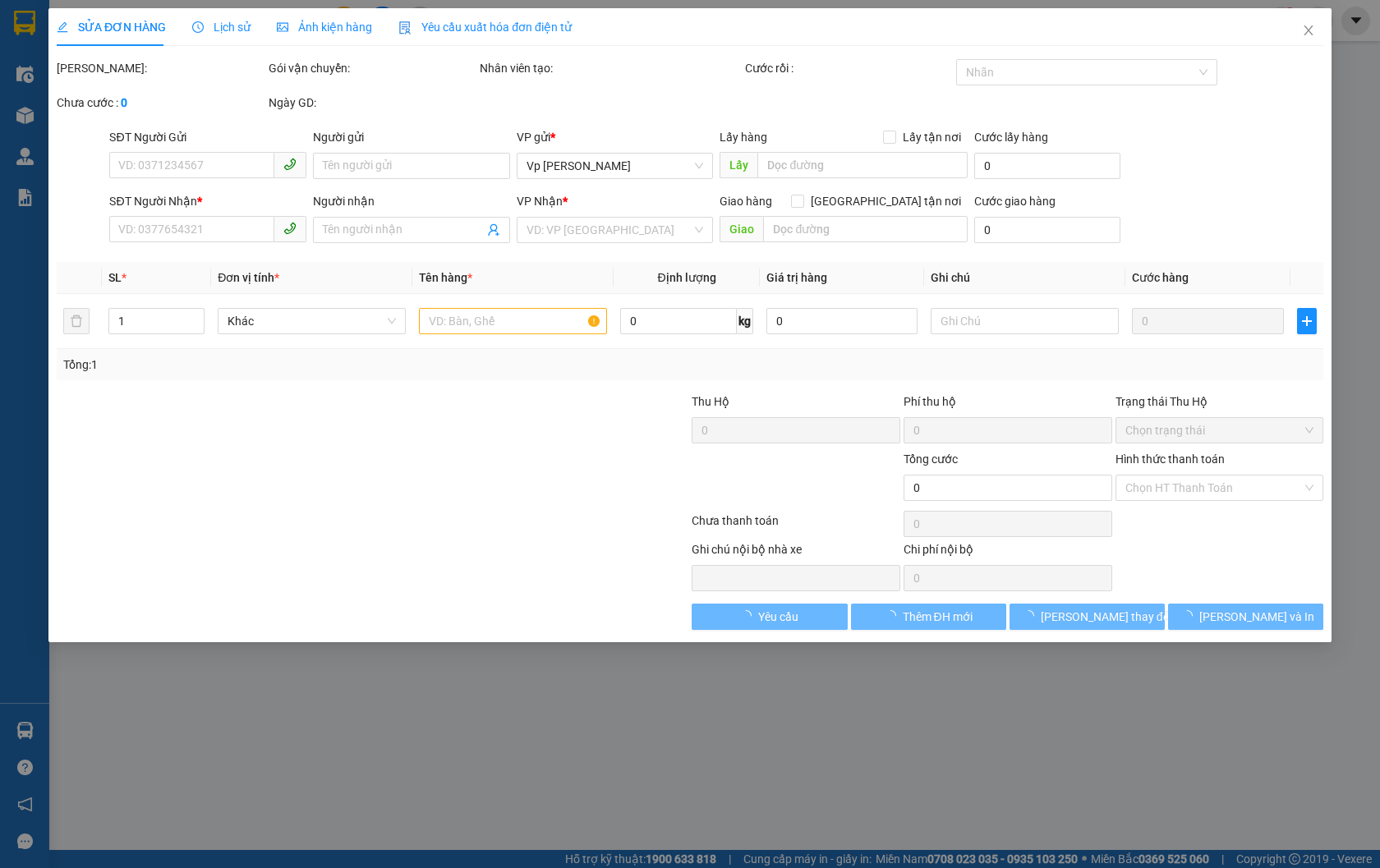
type input "0973089442"
type input "trang"
type input "0972236192"
type input "huyền"
checkbox input "true"
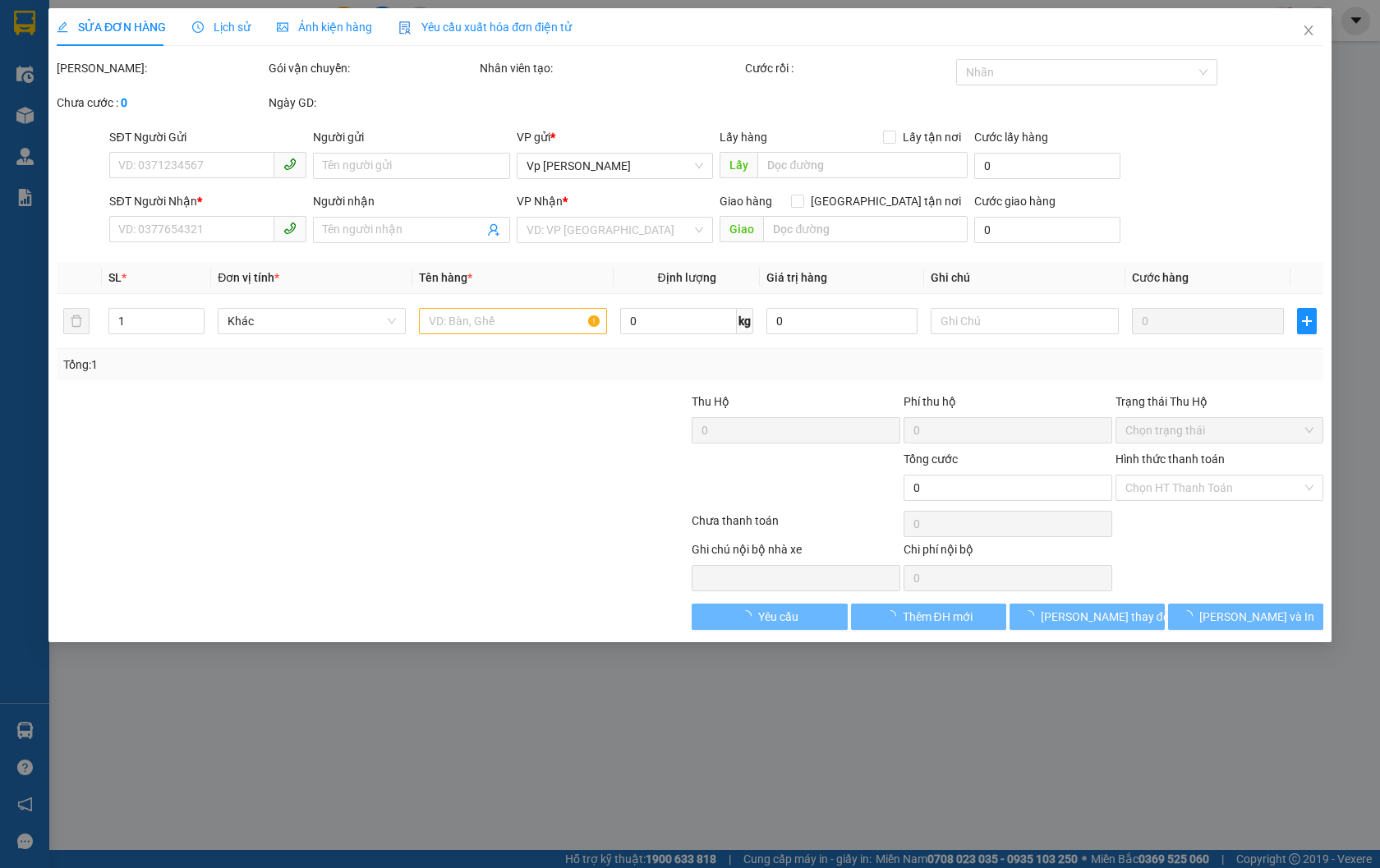
type input "gầm cầu đồng văn"
type input "100.000"
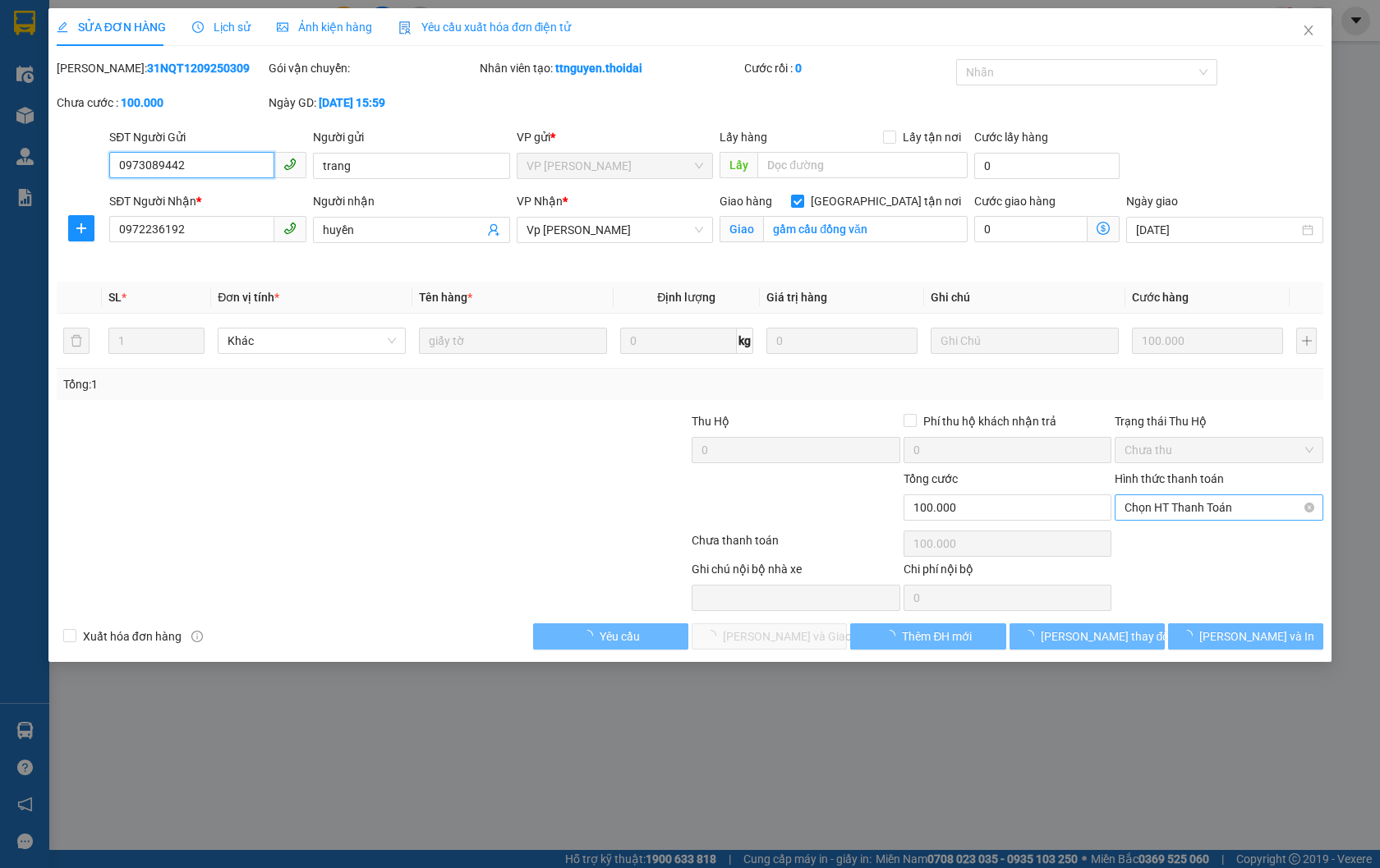
click at [1197, 505] on span "Chọn HT Thanh Toán" at bounding box center [1219, 507] width 189 height 24
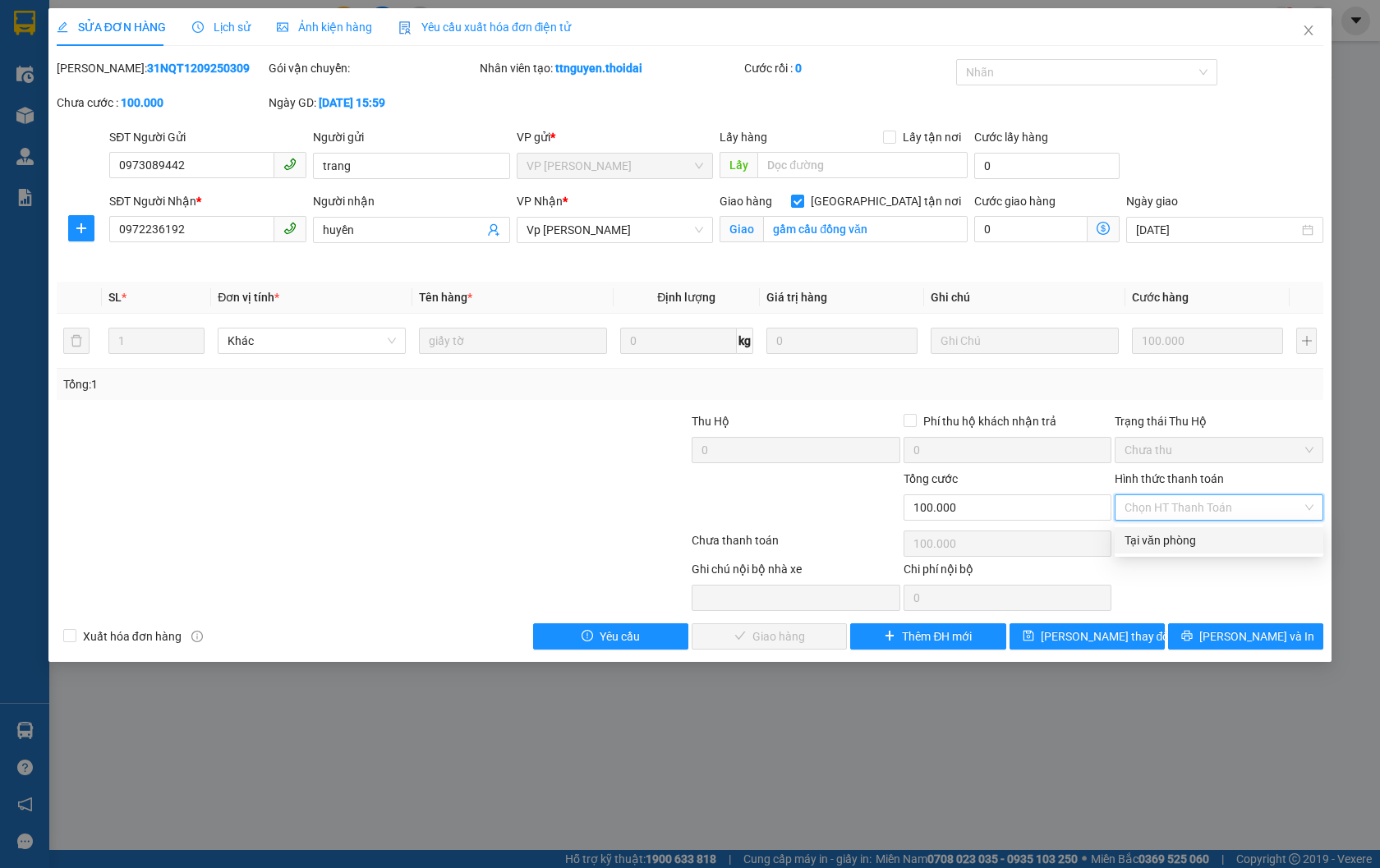
click at [1197, 534] on div "Tại văn phòng" at bounding box center [1219, 541] width 189 height 18
type input "0"
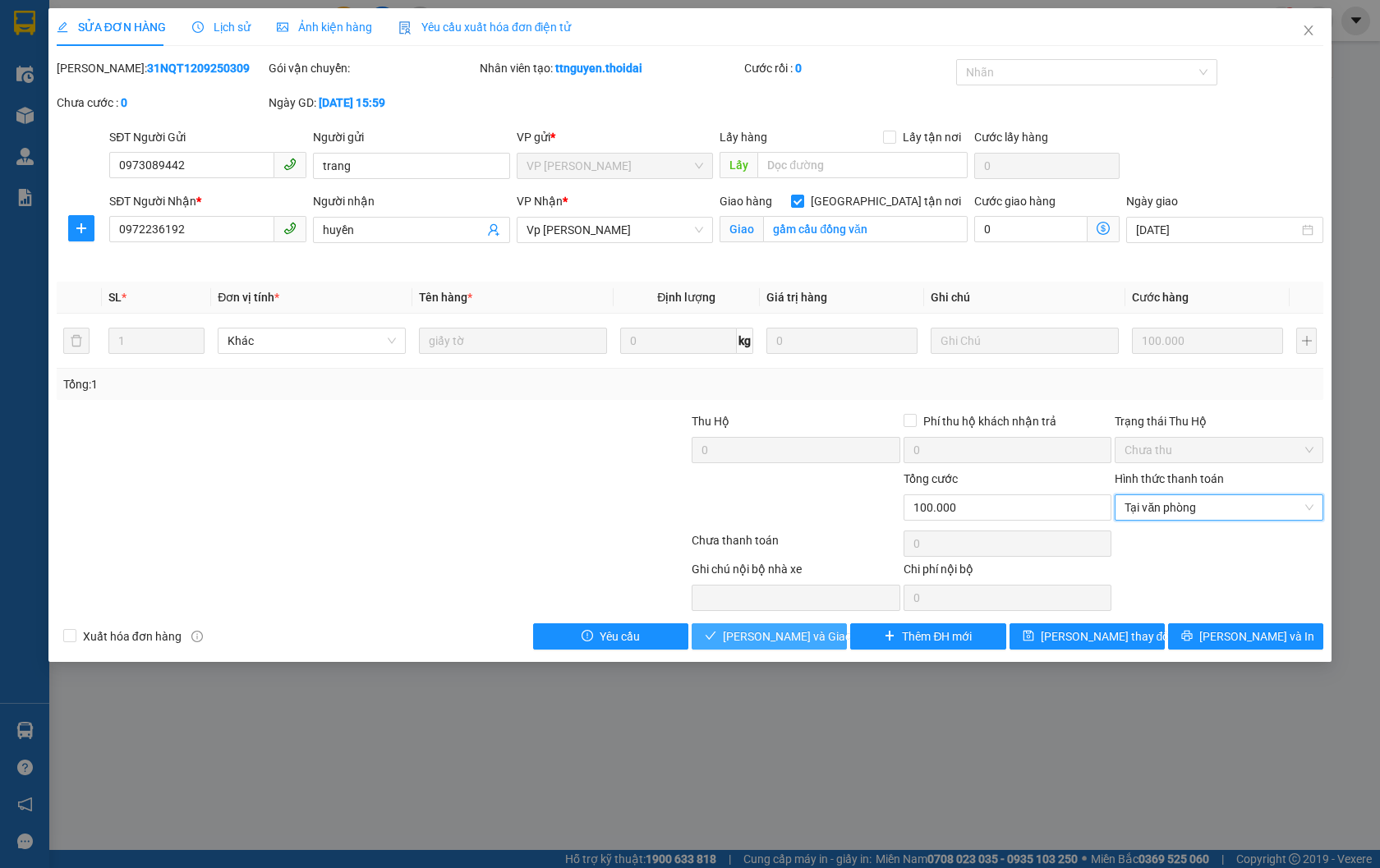
click at [807, 636] on span "[PERSON_NAME] và Giao hàng" at bounding box center [802, 637] width 158 height 18
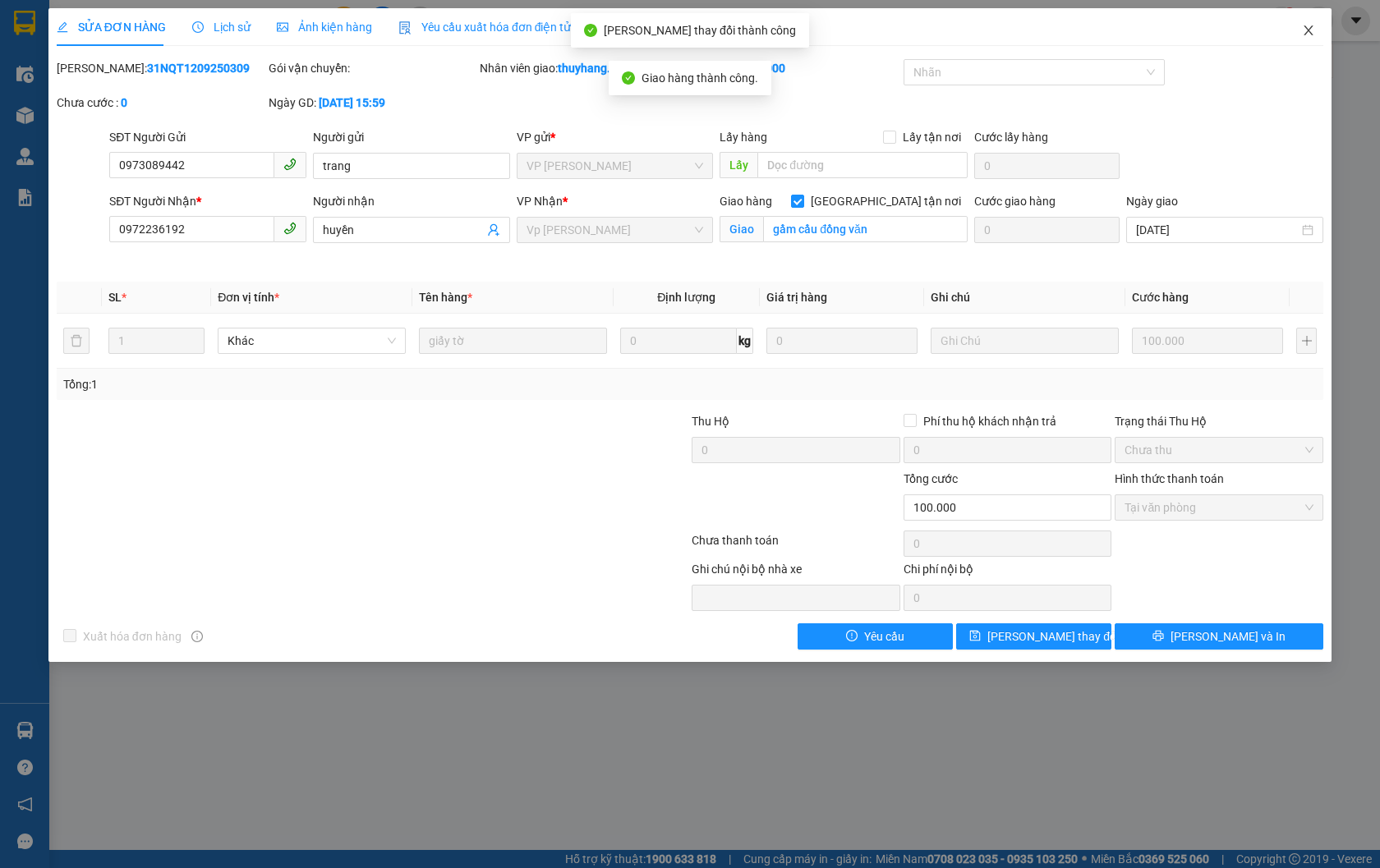
click at [1306, 38] on span "Close" at bounding box center [1308, 31] width 46 height 46
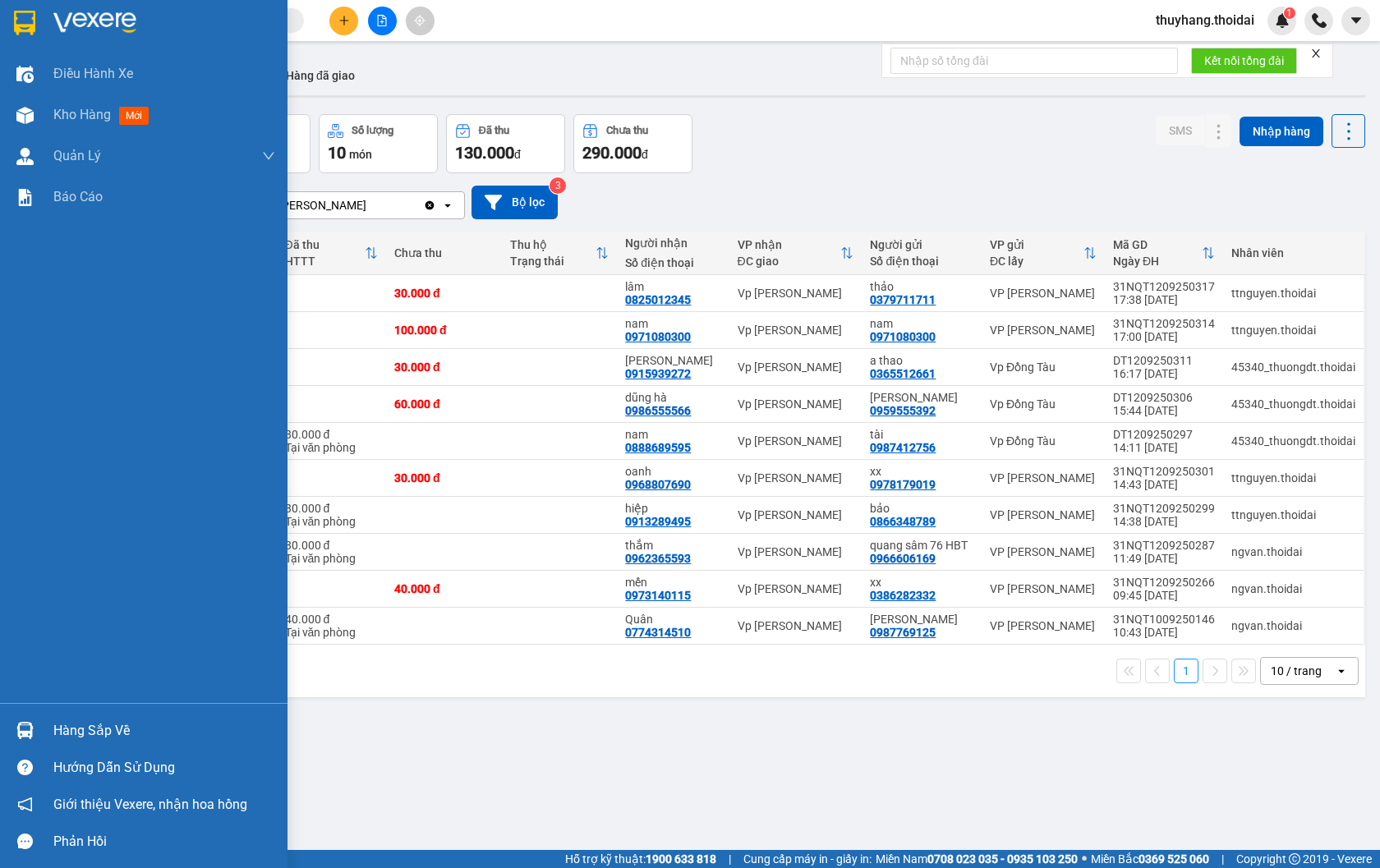
click at [101, 737] on div "Hàng sắp về" at bounding box center [164, 730] width 222 height 24
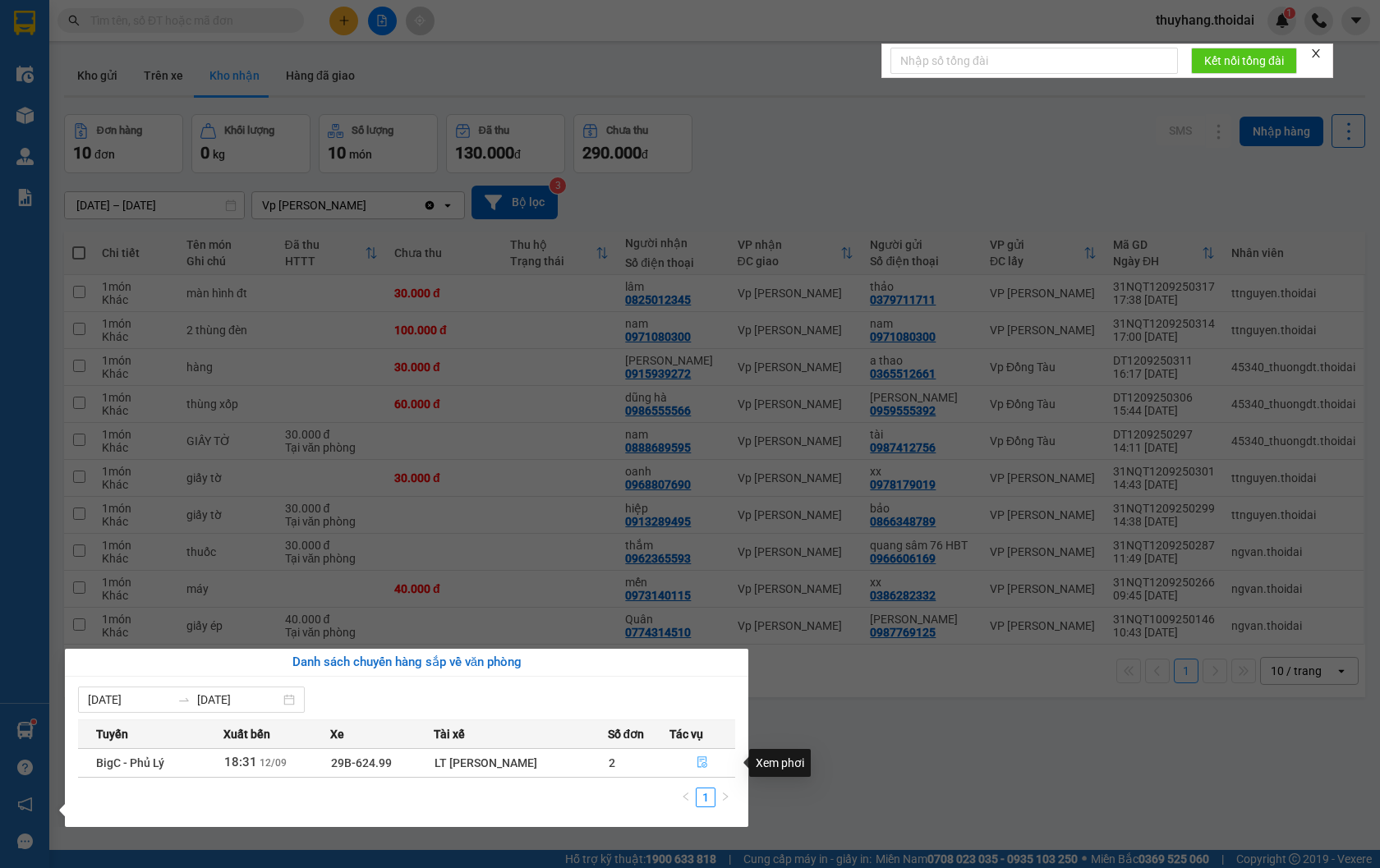
click at [694, 764] on button "button" at bounding box center [702, 762] width 64 height 26
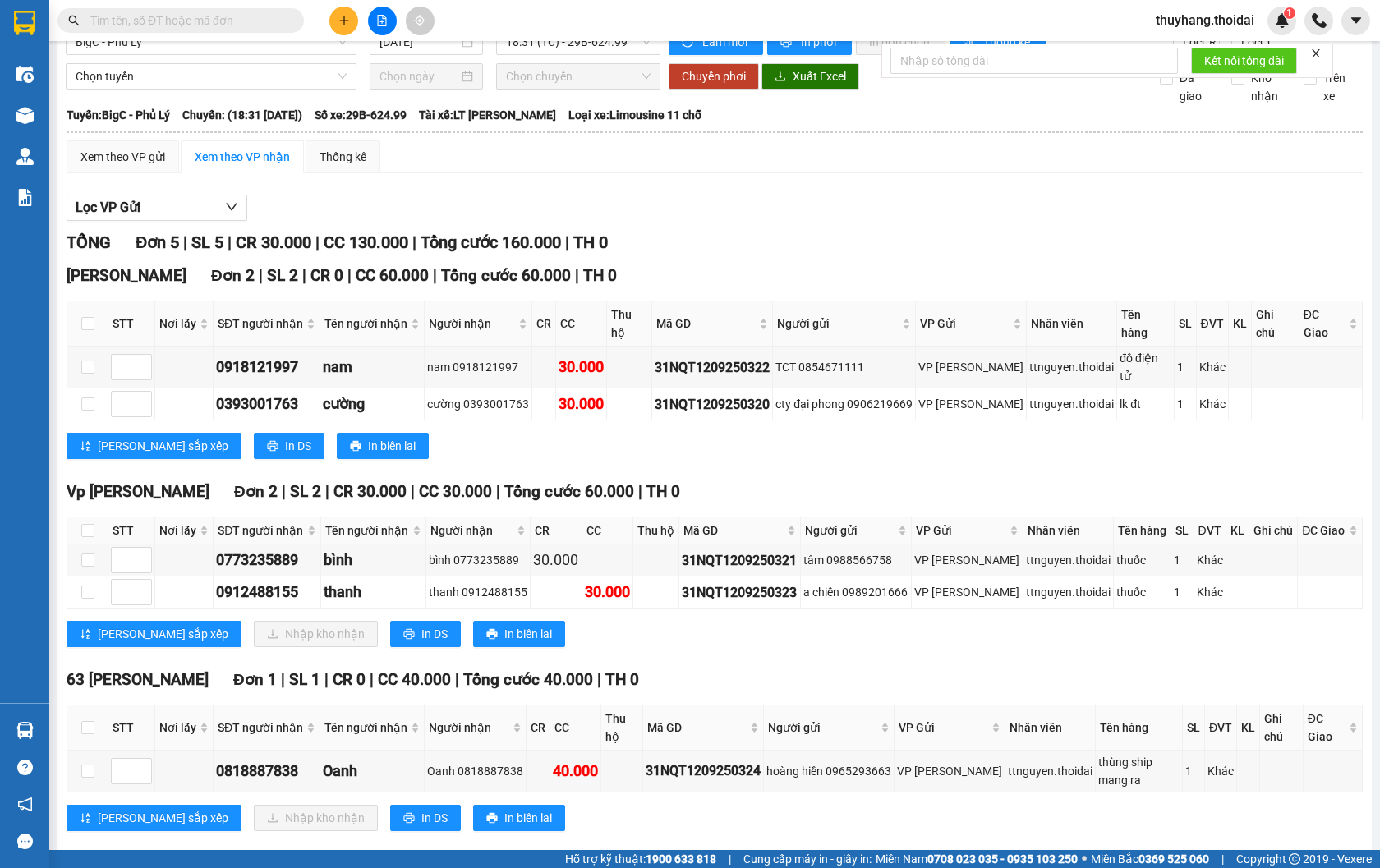
scroll to position [71, 0]
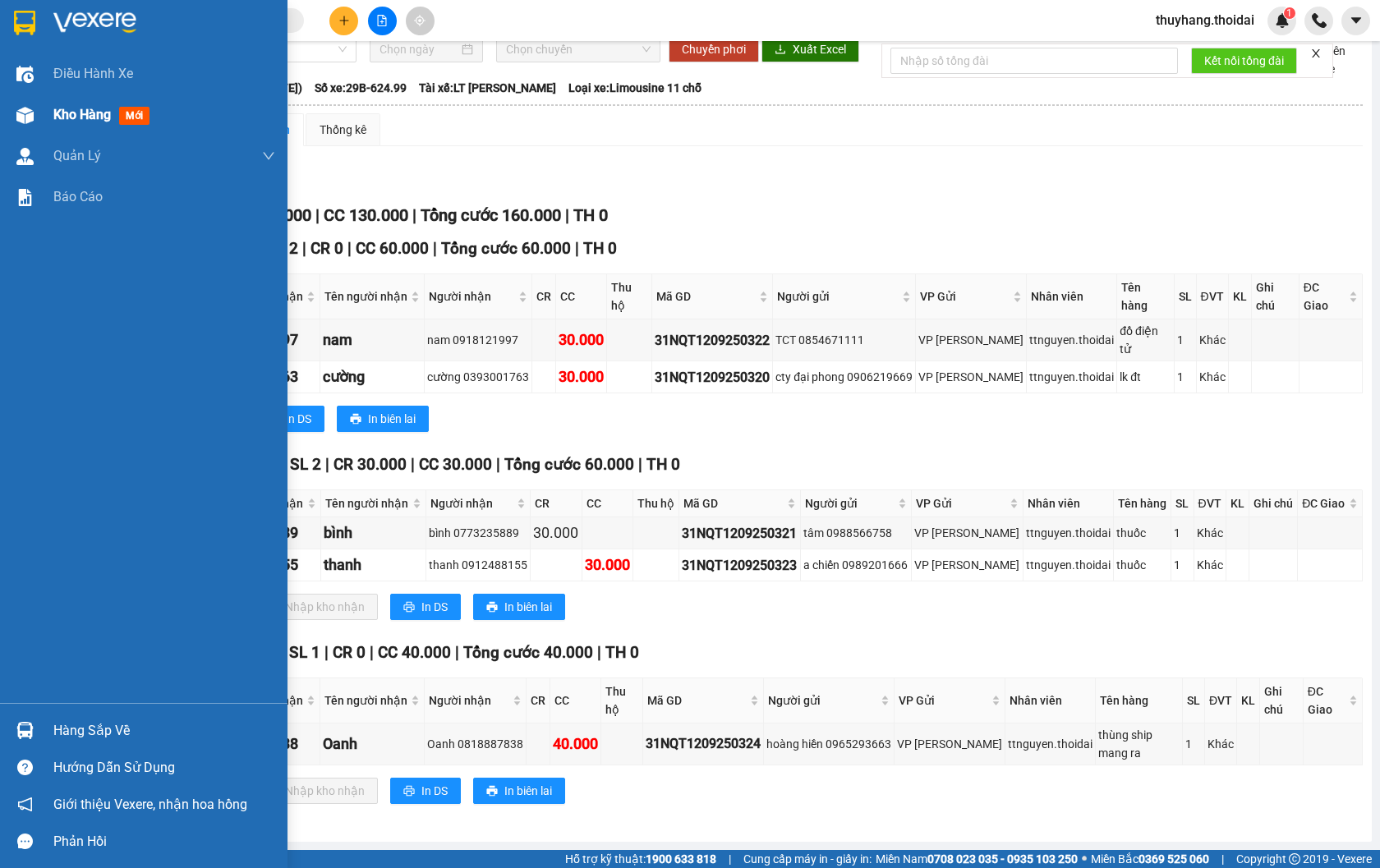
click at [43, 99] on div "Kho hàng mới" at bounding box center [144, 114] width 288 height 41
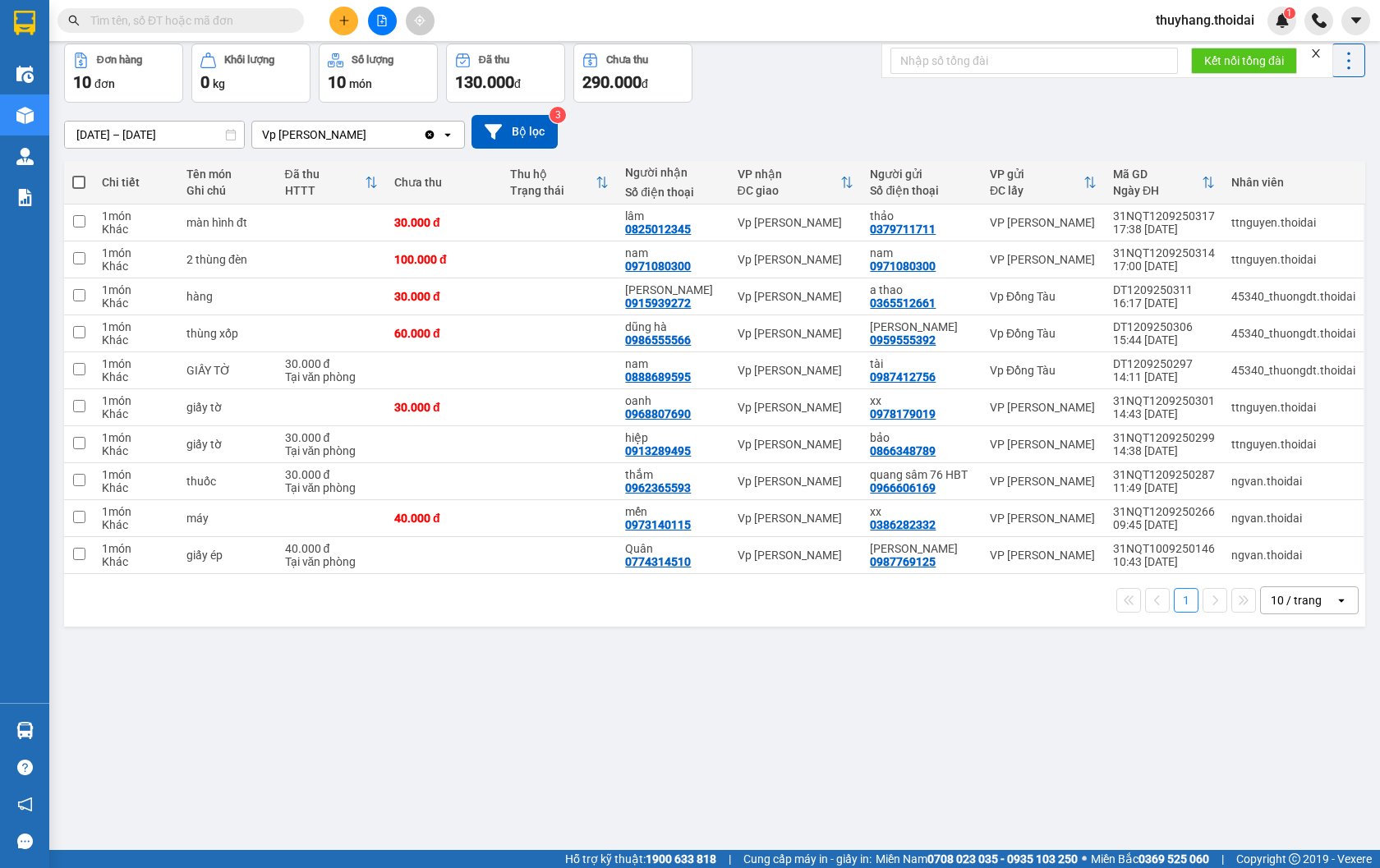
click at [52, 732] on main "ver 1.8.143 Kho gửi Trên xe Kho nhận Hàng đã giao Đơn hàng 10 đơn Khối lượng 0 …" at bounding box center [690, 424] width 1380 height 850
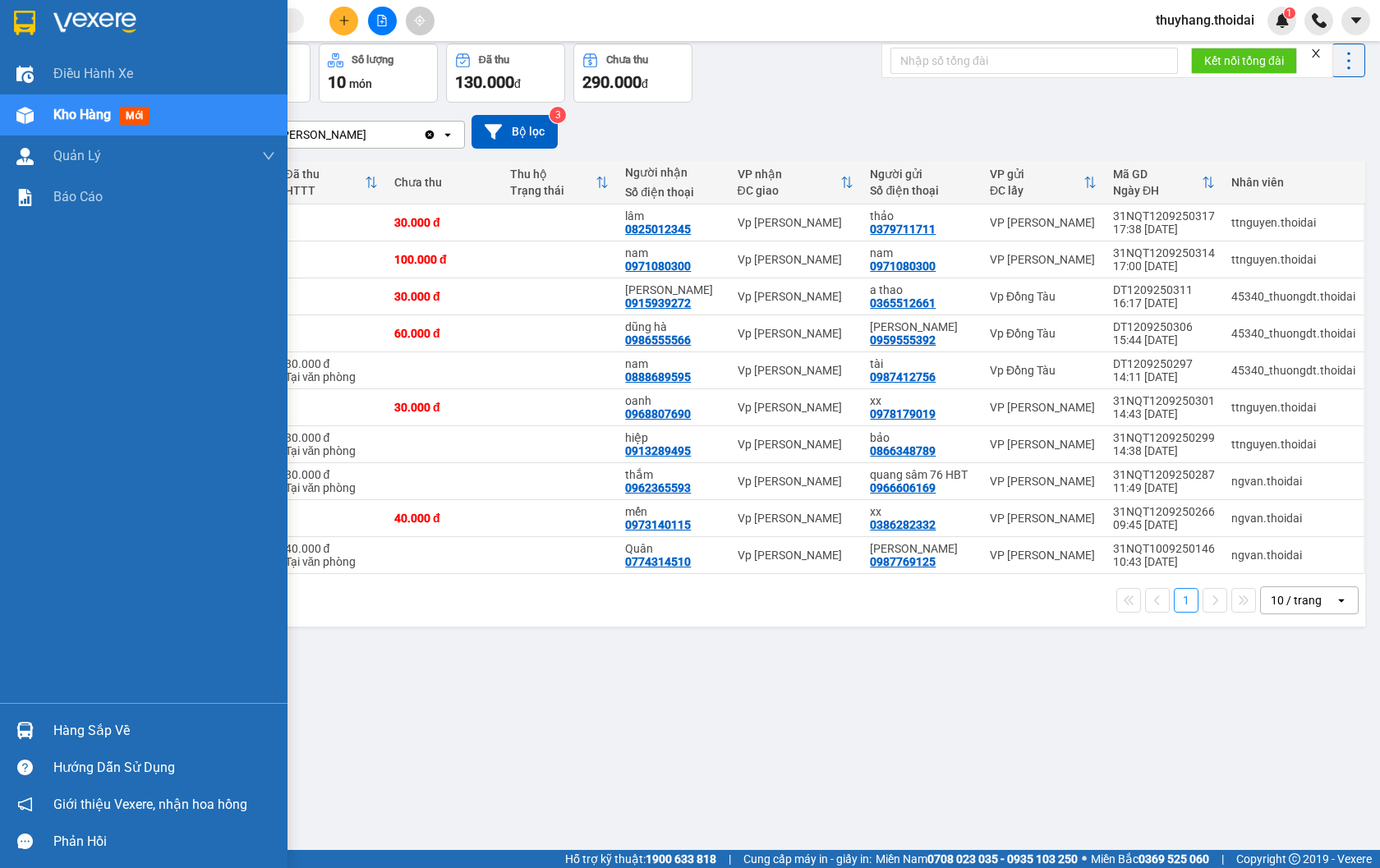
click at [23, 725] on img at bounding box center [25, 730] width 18 height 18
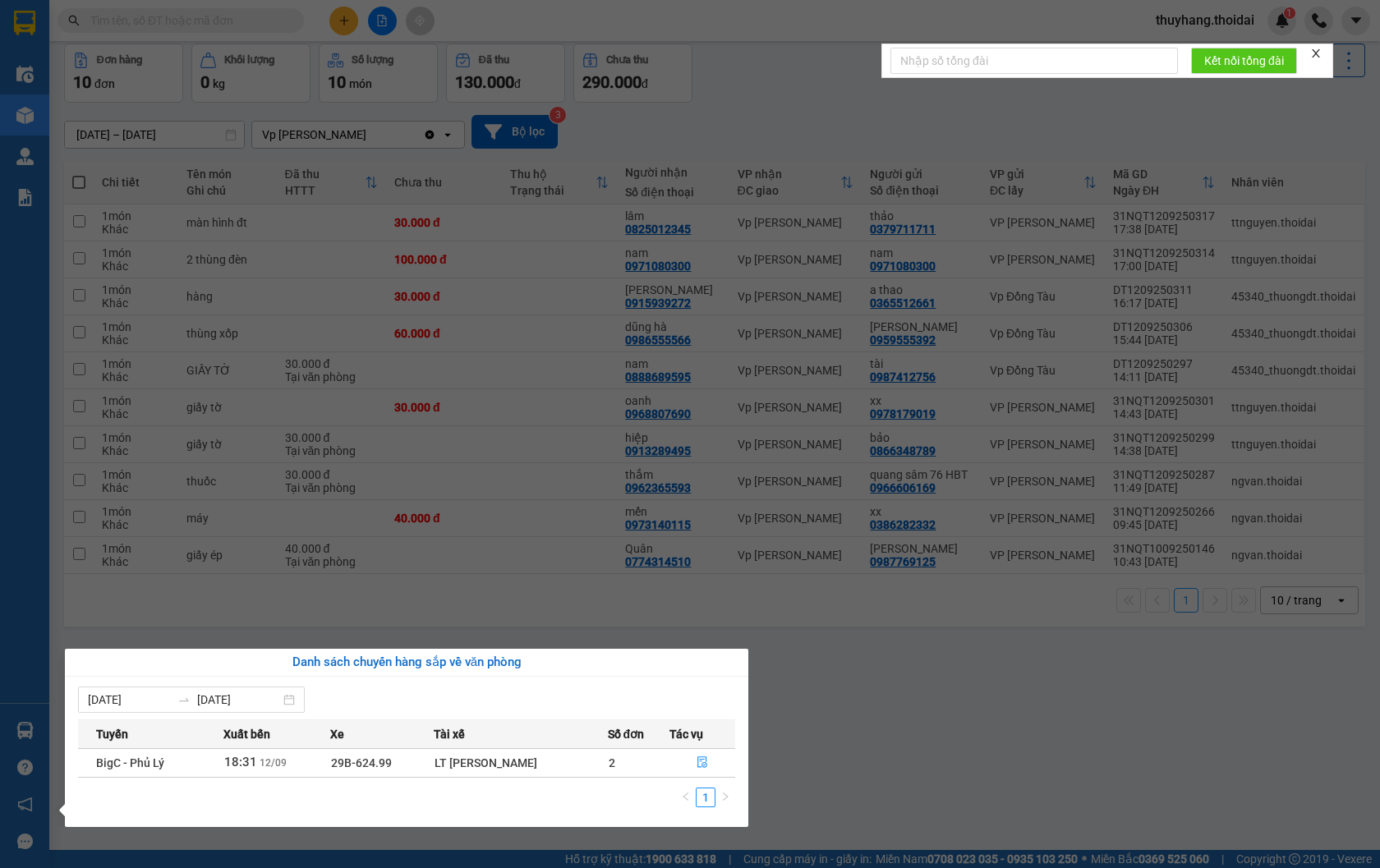
click at [866, 737] on section "Kết quả tìm kiếm ( 3 ) Bộ lọc Mã ĐH Trạng thái Món hàng Thu hộ Tổng cước Chưa c…" at bounding box center [690, 434] width 1380 height 868
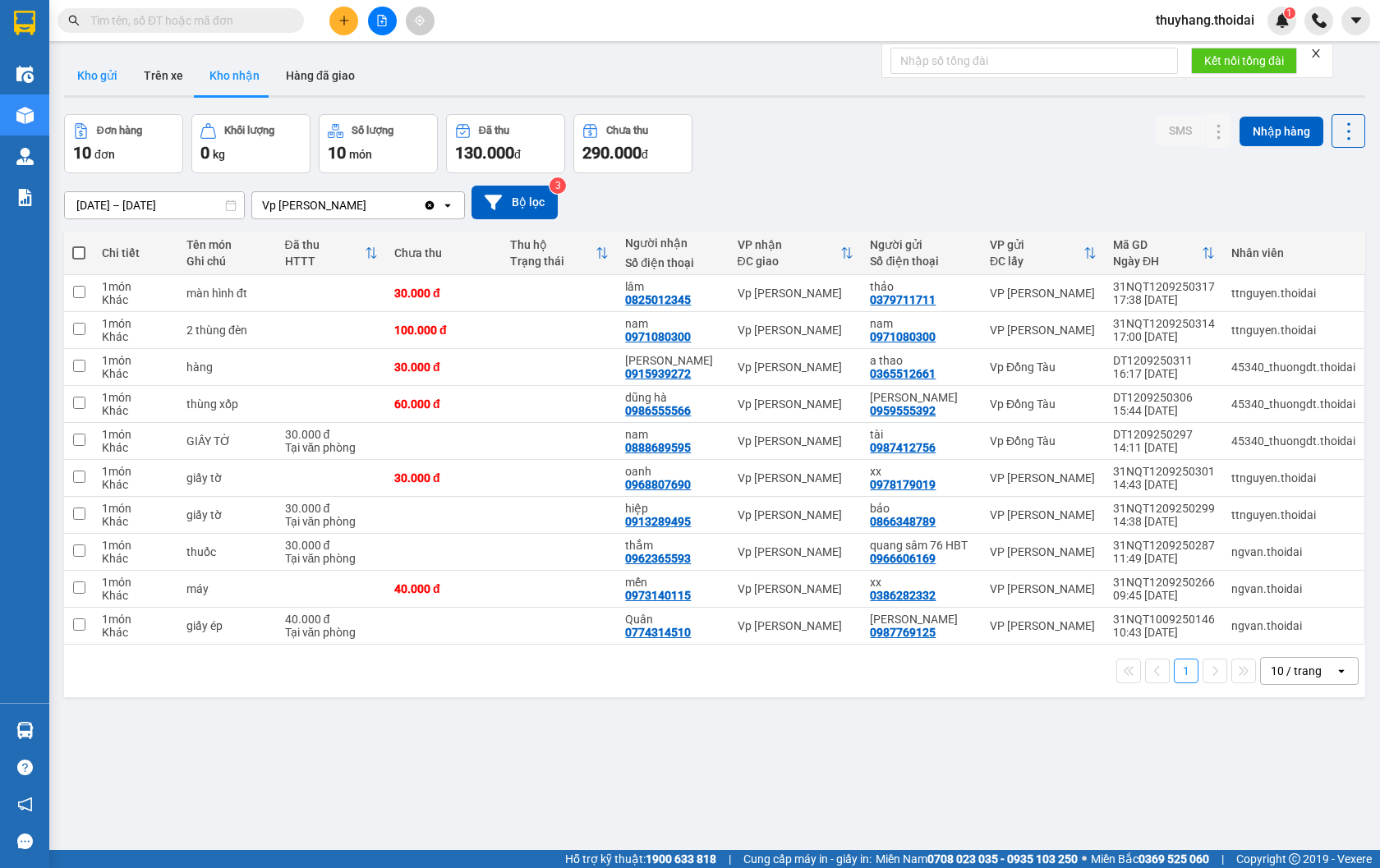
click at [110, 74] on button "Kho gửi" at bounding box center [98, 75] width 67 height 39
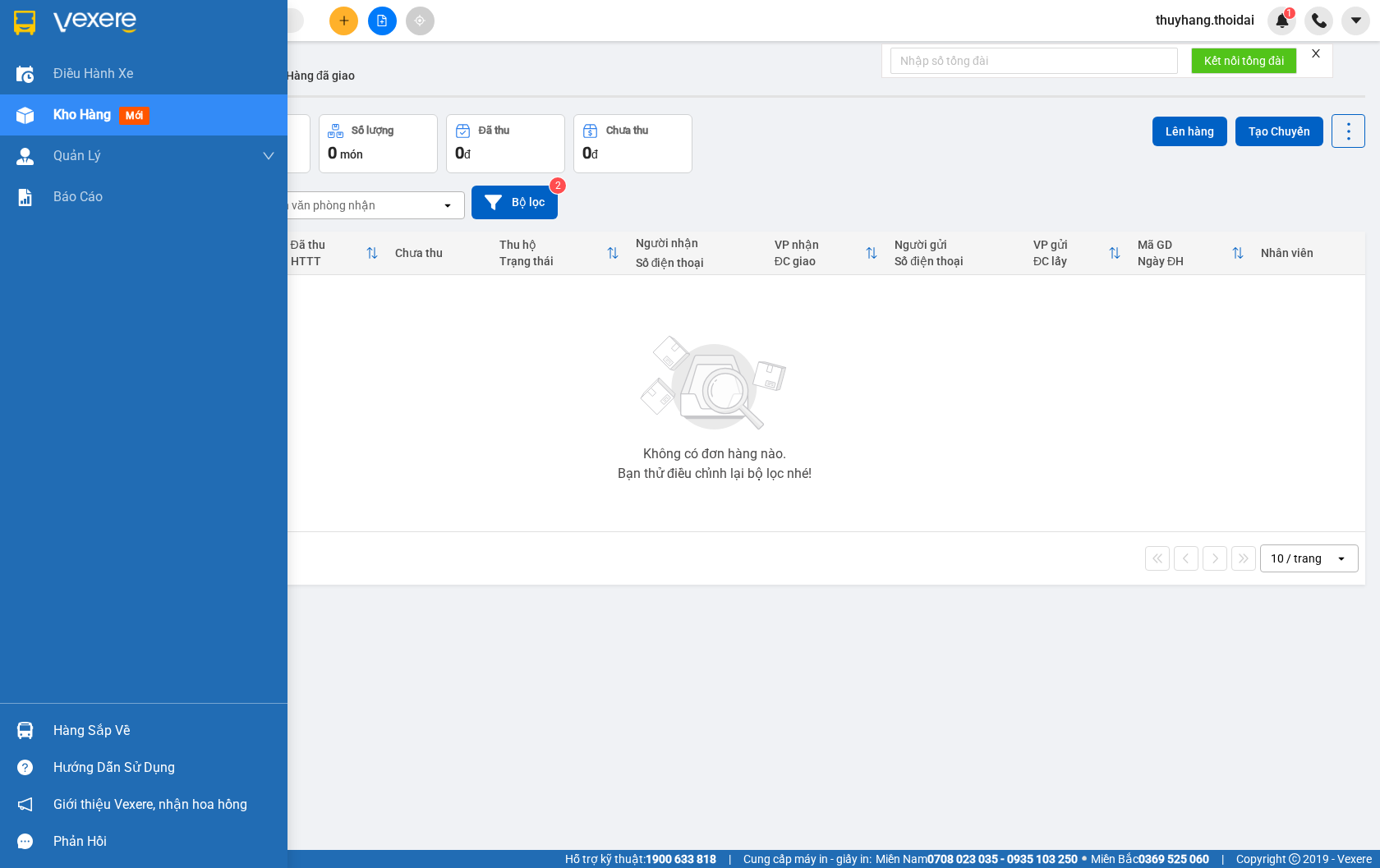
click at [26, 732] on img at bounding box center [25, 730] width 18 height 18
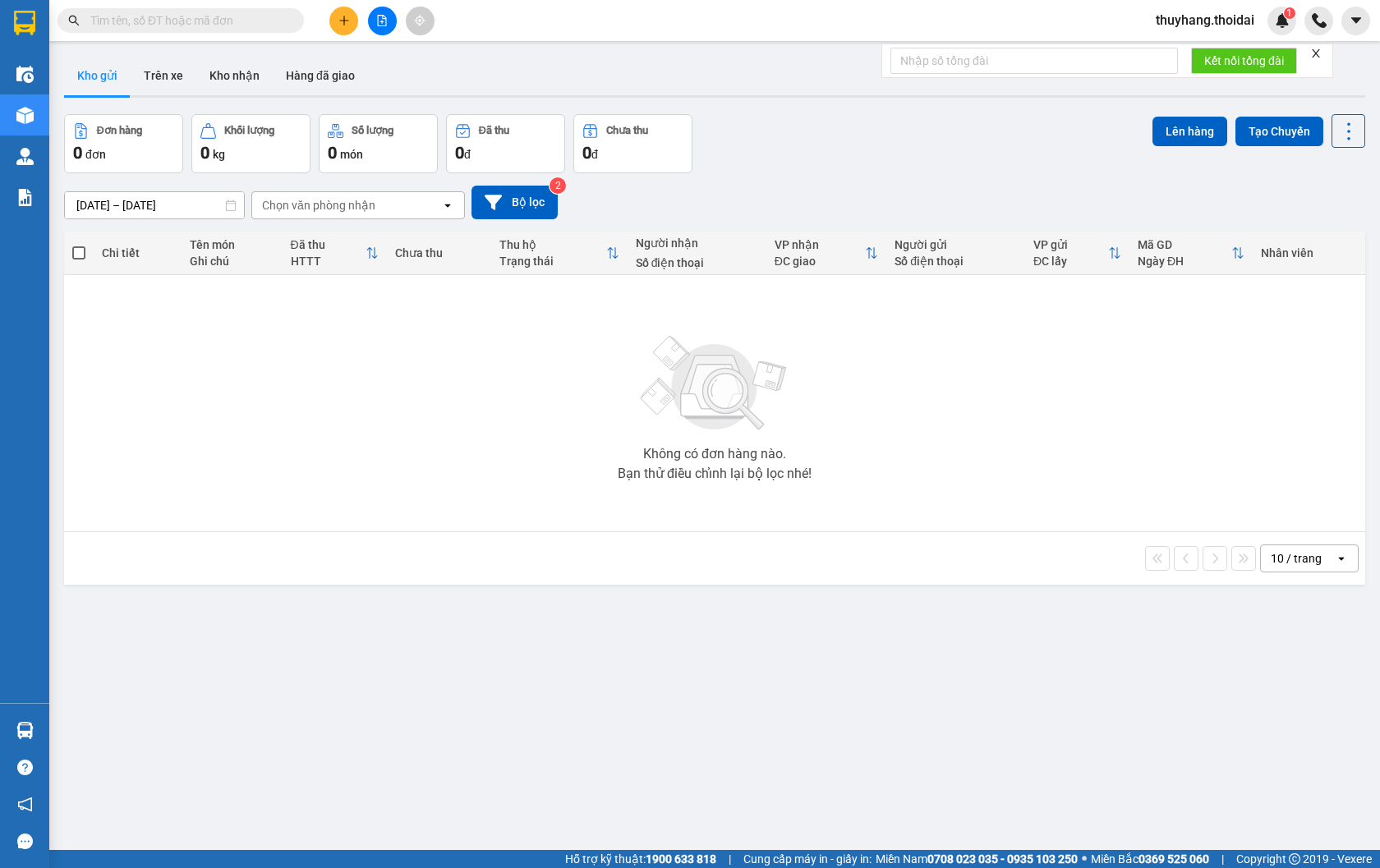
click at [638, 604] on section "Kết quả tìm kiếm ( 3 ) Bộ lọc Mã ĐH Trạng thái Món hàng Thu hộ Tổng cước Chưa c…" at bounding box center [690, 434] width 1380 height 868
click at [249, 74] on button "Kho nhận" at bounding box center [234, 75] width 76 height 39
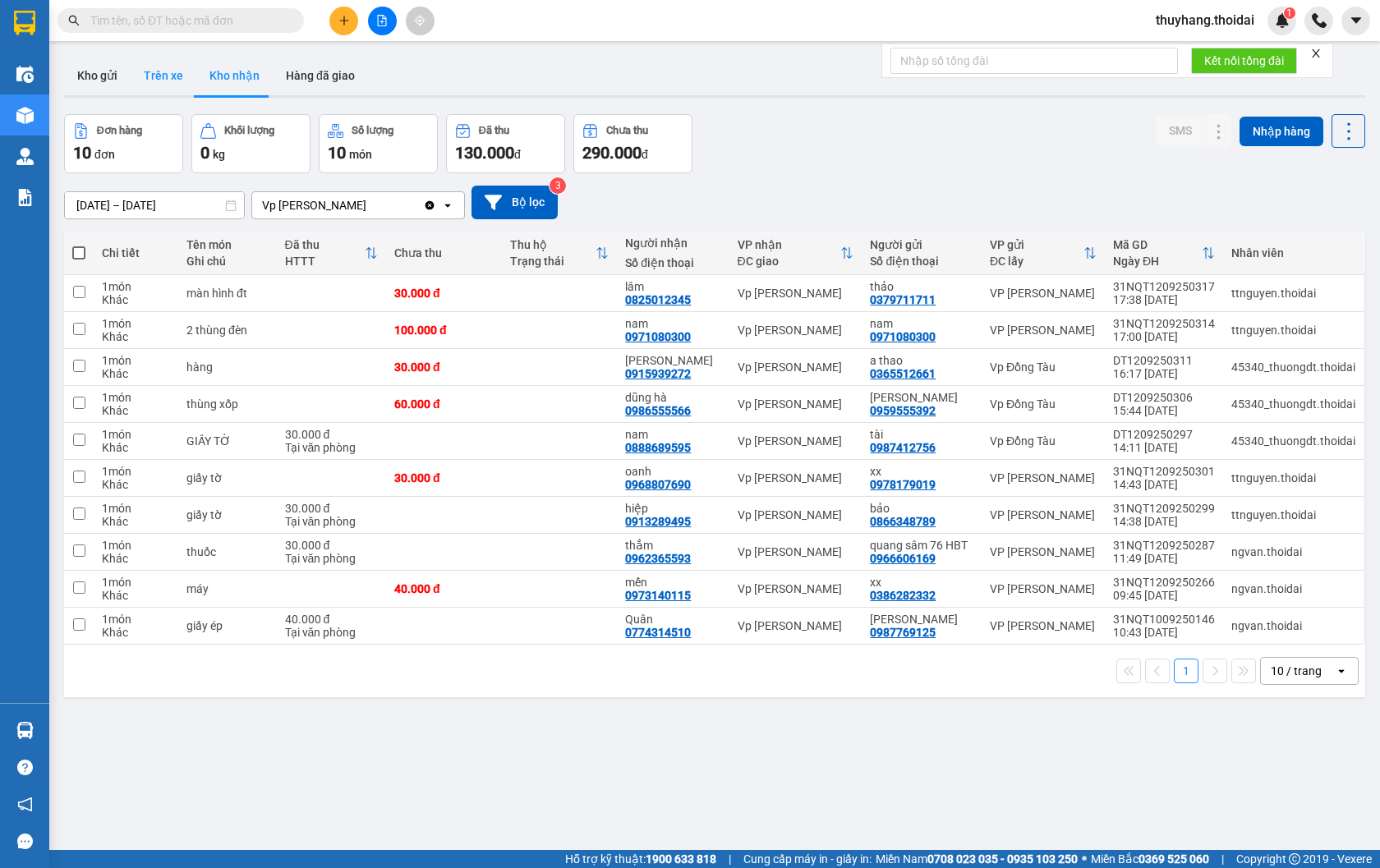
click at [175, 71] on button "Trên xe" at bounding box center [163, 75] width 66 height 39
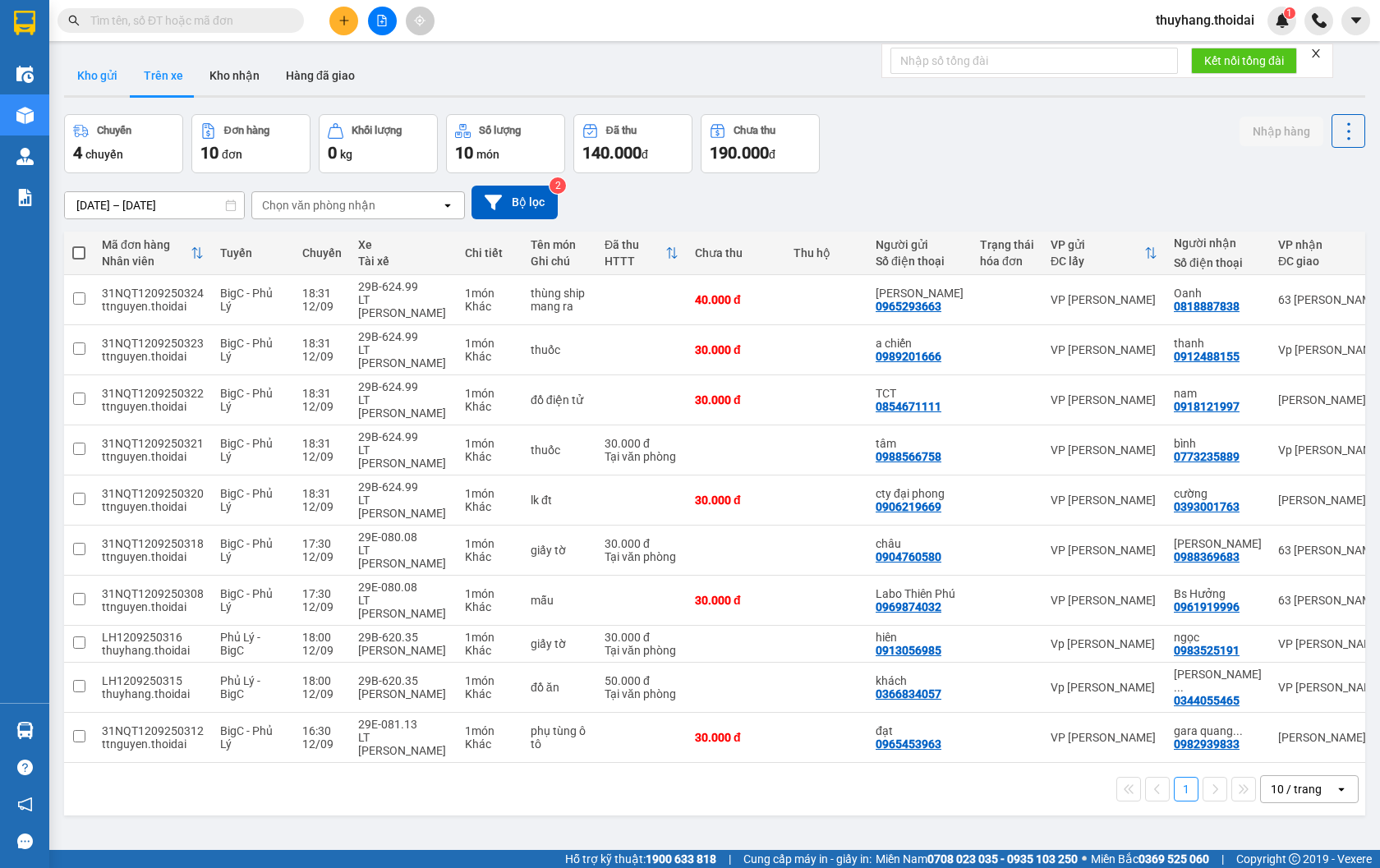
click at [105, 74] on button "Kho gửi" at bounding box center [98, 75] width 67 height 39
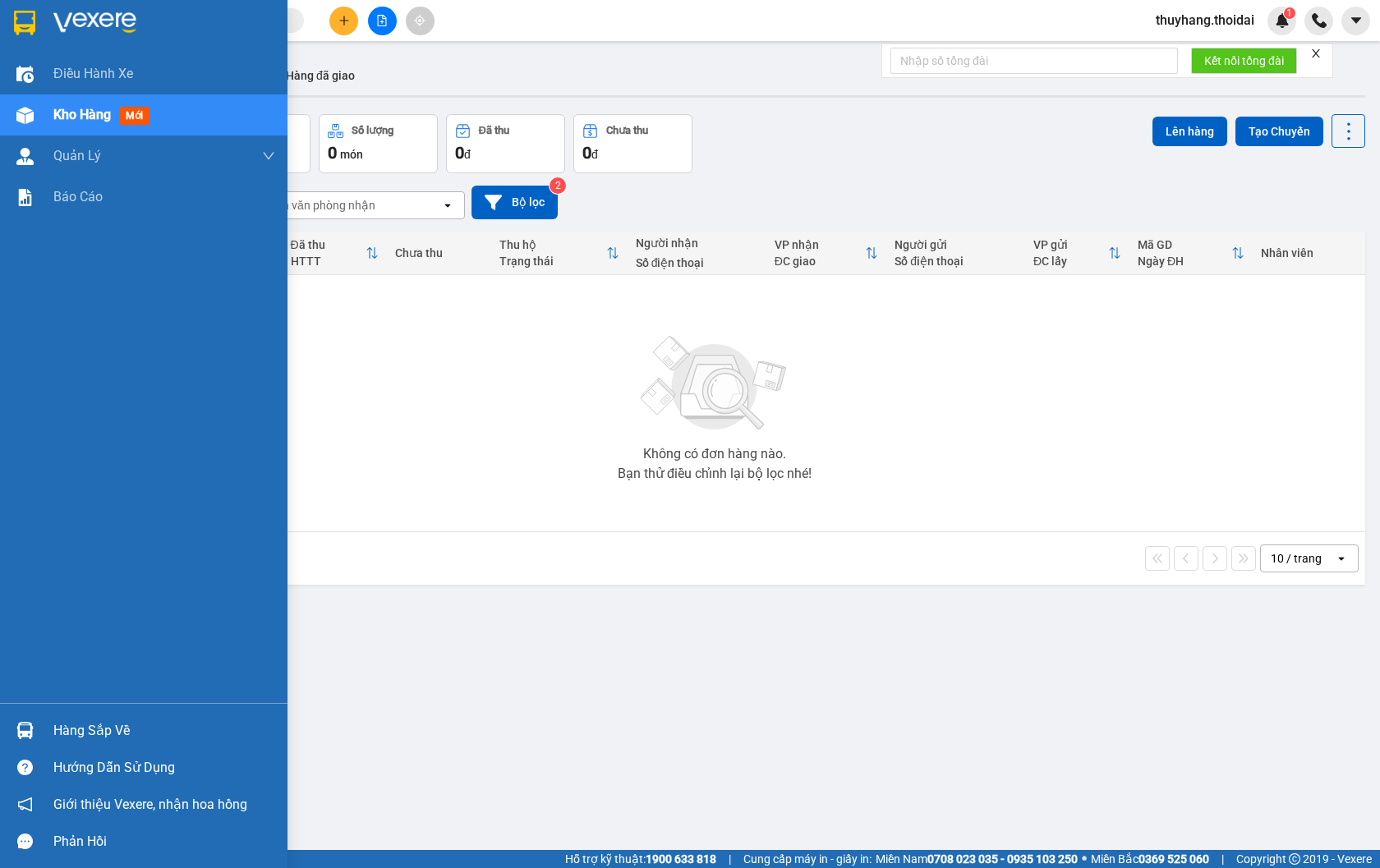
click at [51, 732] on div "Hàng sắp về" at bounding box center [144, 730] width 288 height 37
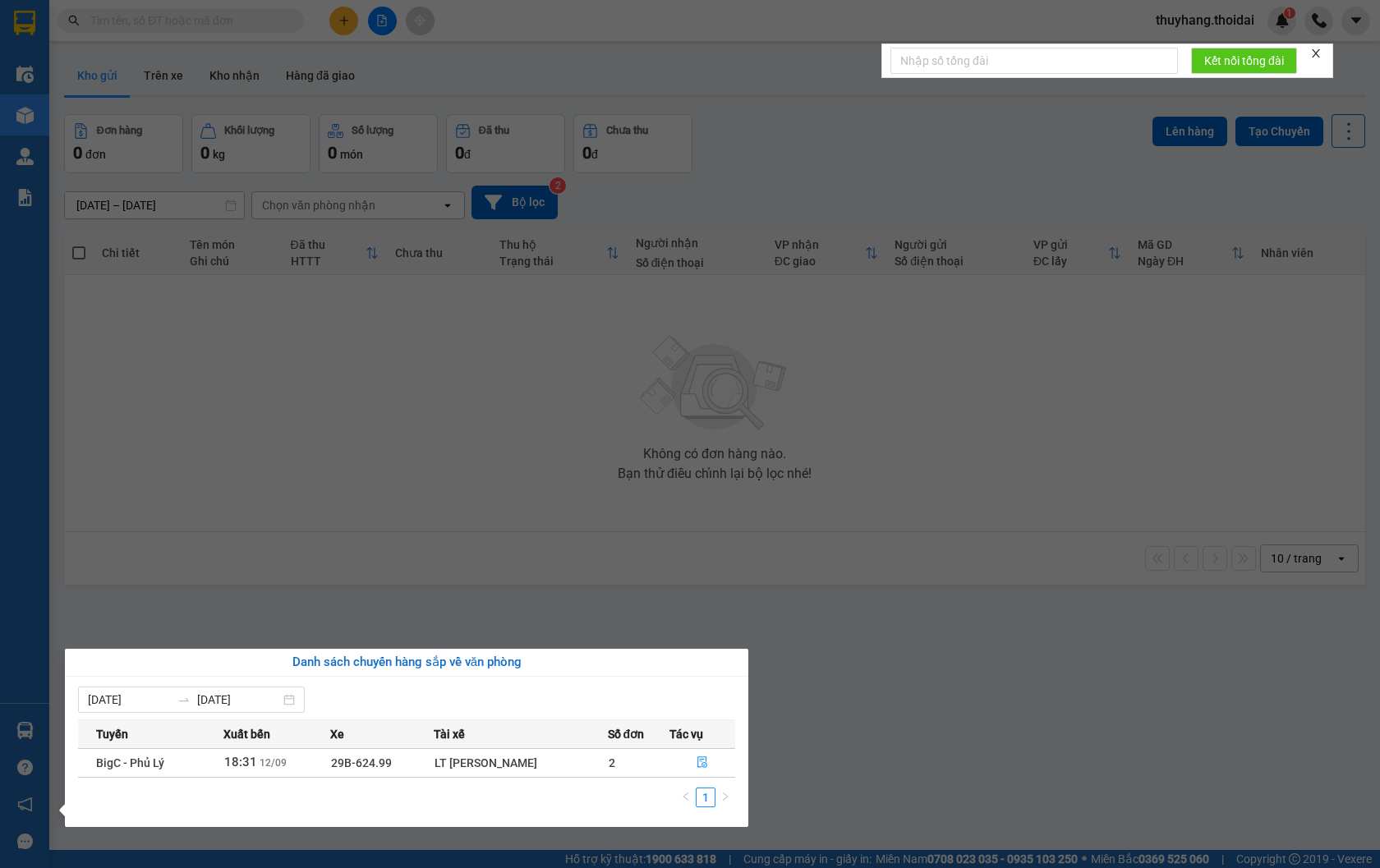
click at [244, 560] on section "Kết quả tìm kiếm ( 3 ) Bộ lọc Mã ĐH Trạng thái Món hàng Thu hộ Tổng cước Chưa c…" at bounding box center [690, 434] width 1380 height 868
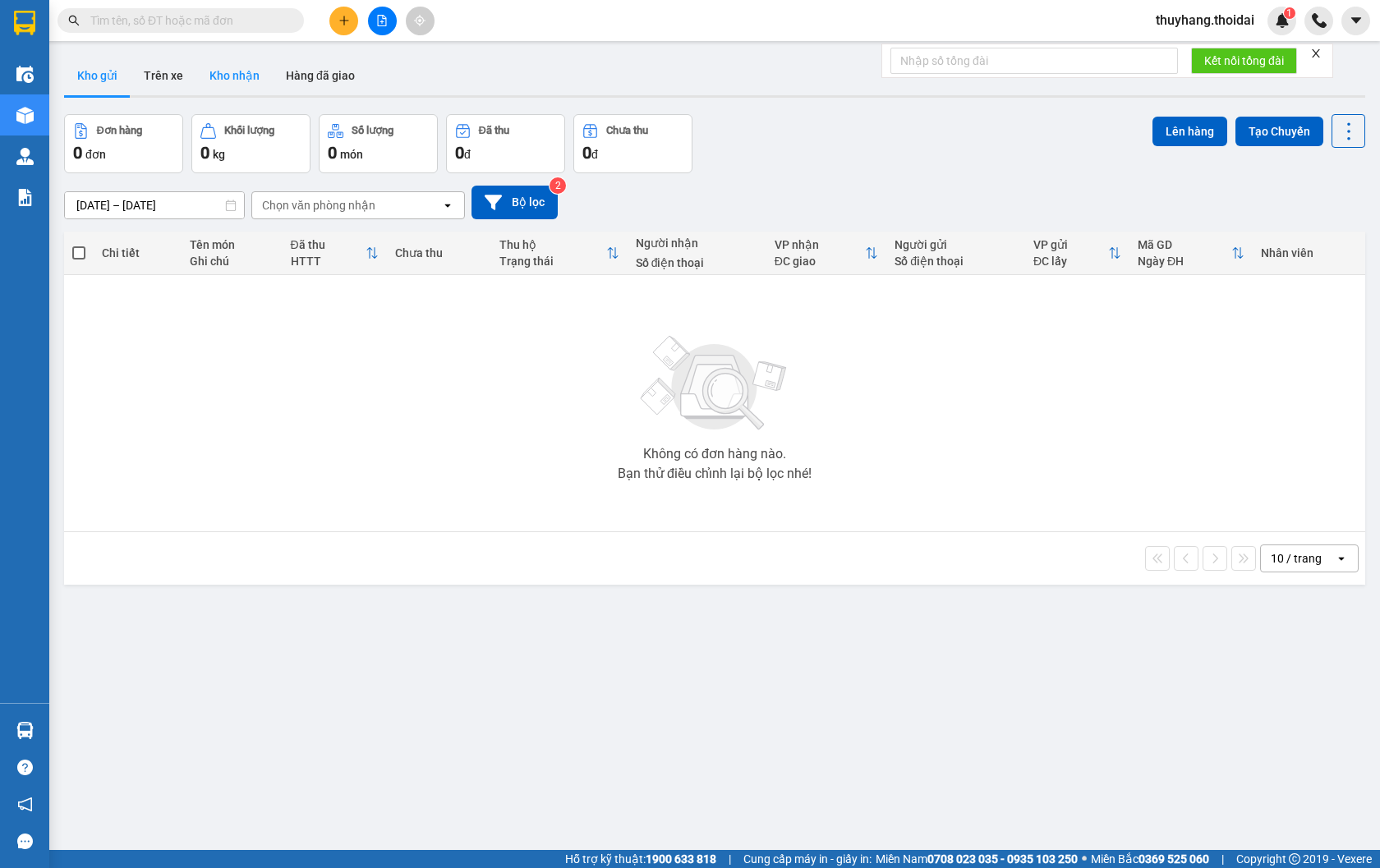
click at [252, 88] on button "Kho nhận" at bounding box center [234, 75] width 76 height 39
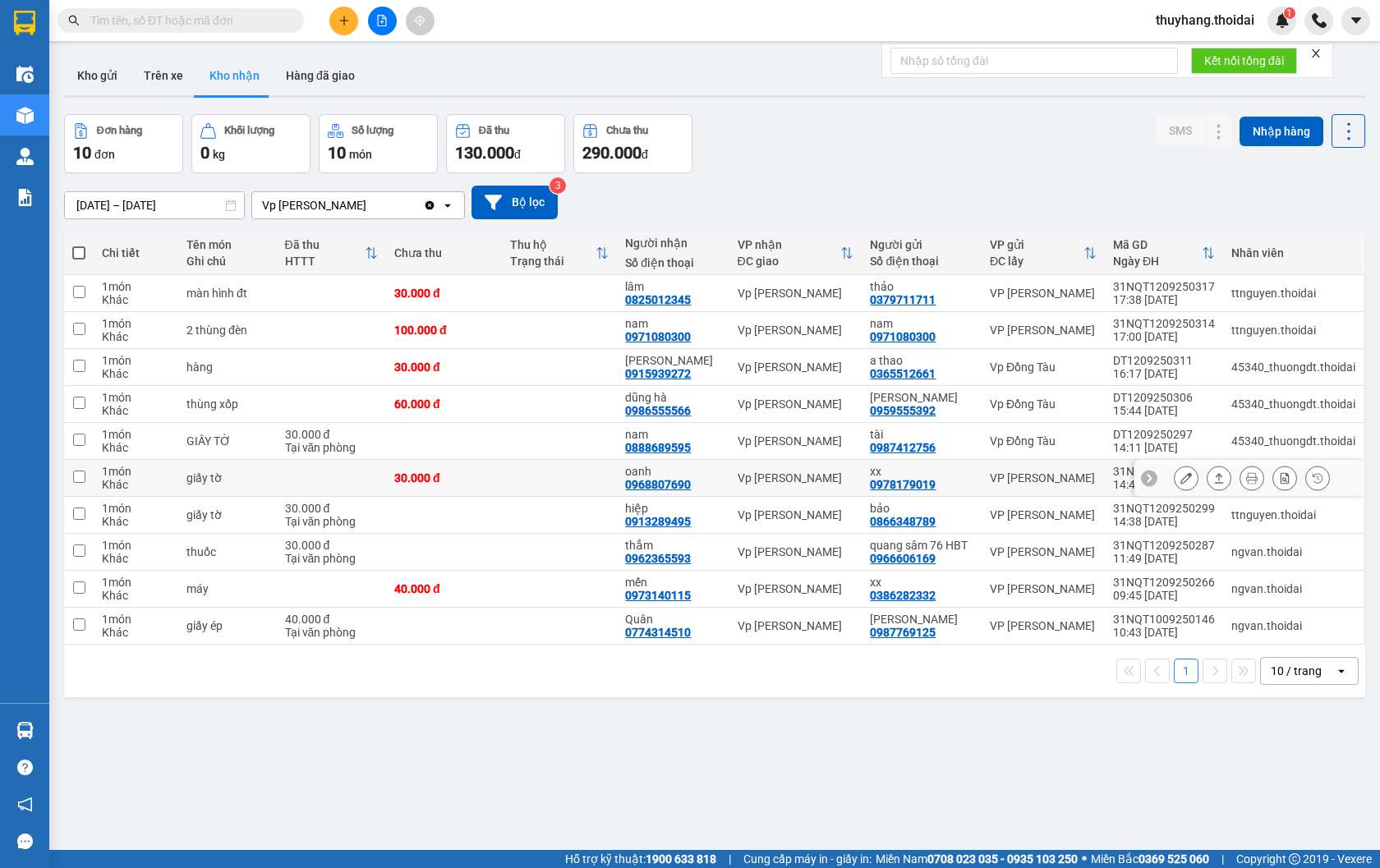
click at [579, 472] on td at bounding box center [559, 478] width 116 height 37
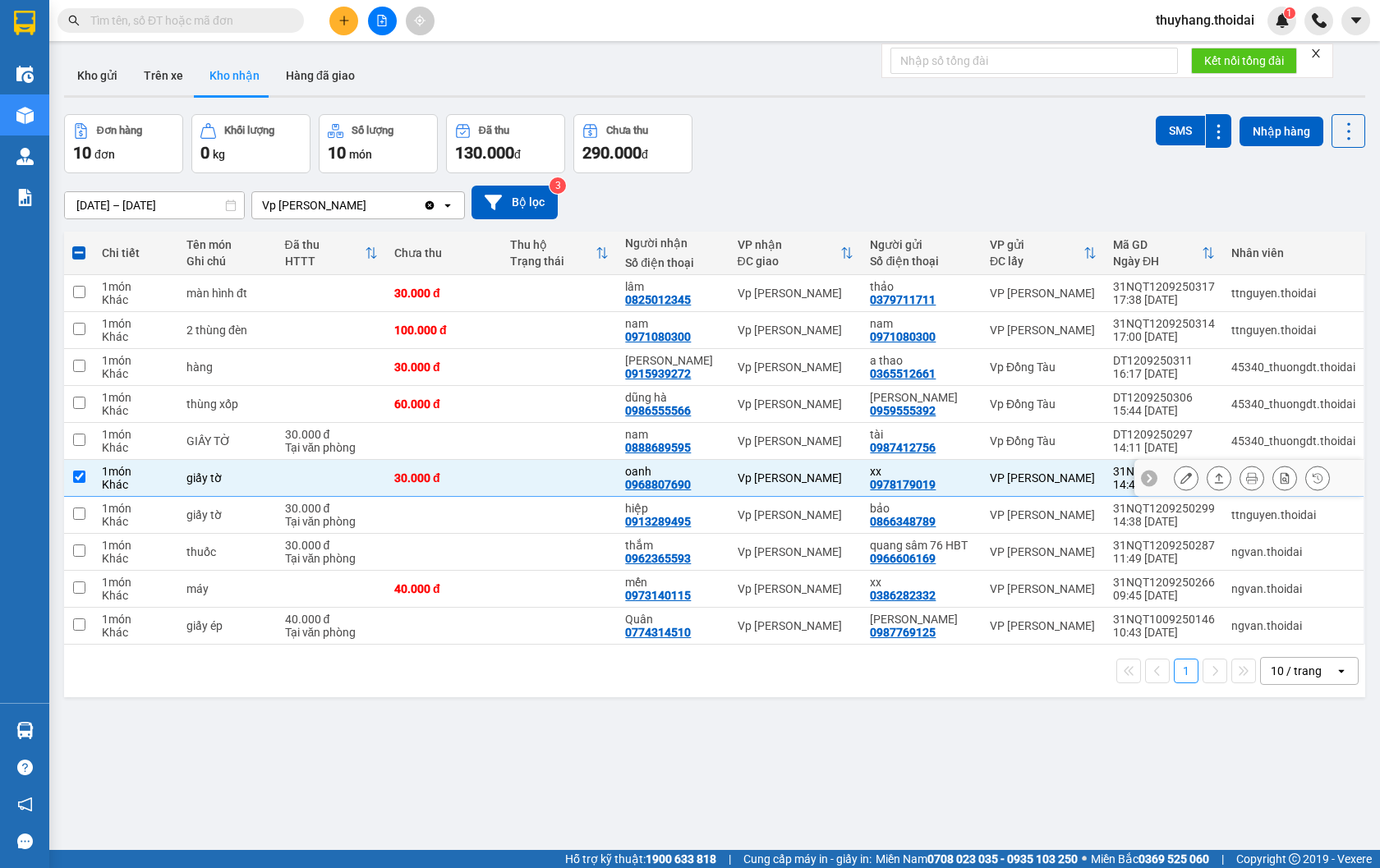
click at [579, 472] on td at bounding box center [559, 478] width 116 height 37
checkbox input "false"
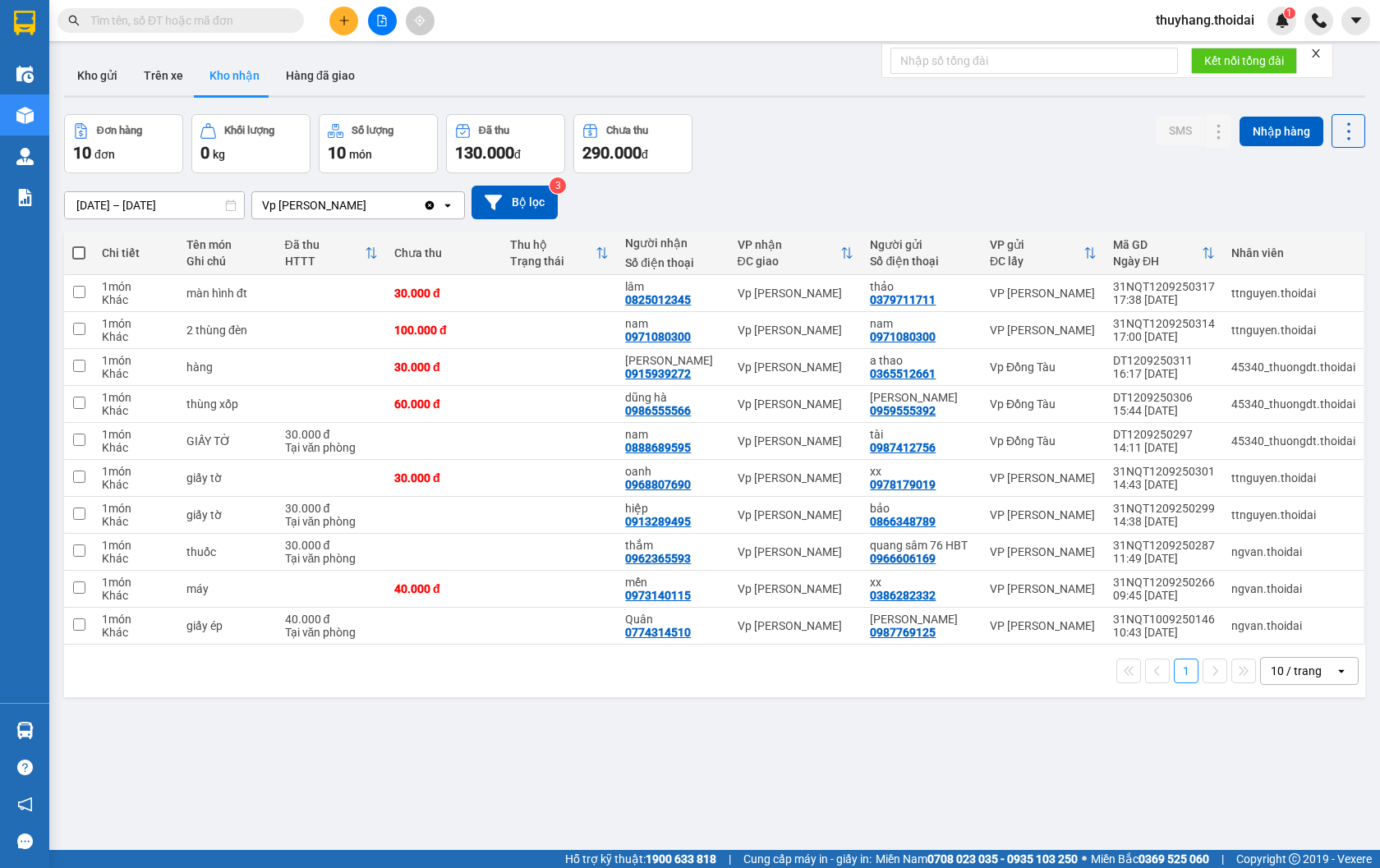
click at [166, 24] on input "text" at bounding box center [187, 21] width 194 height 18
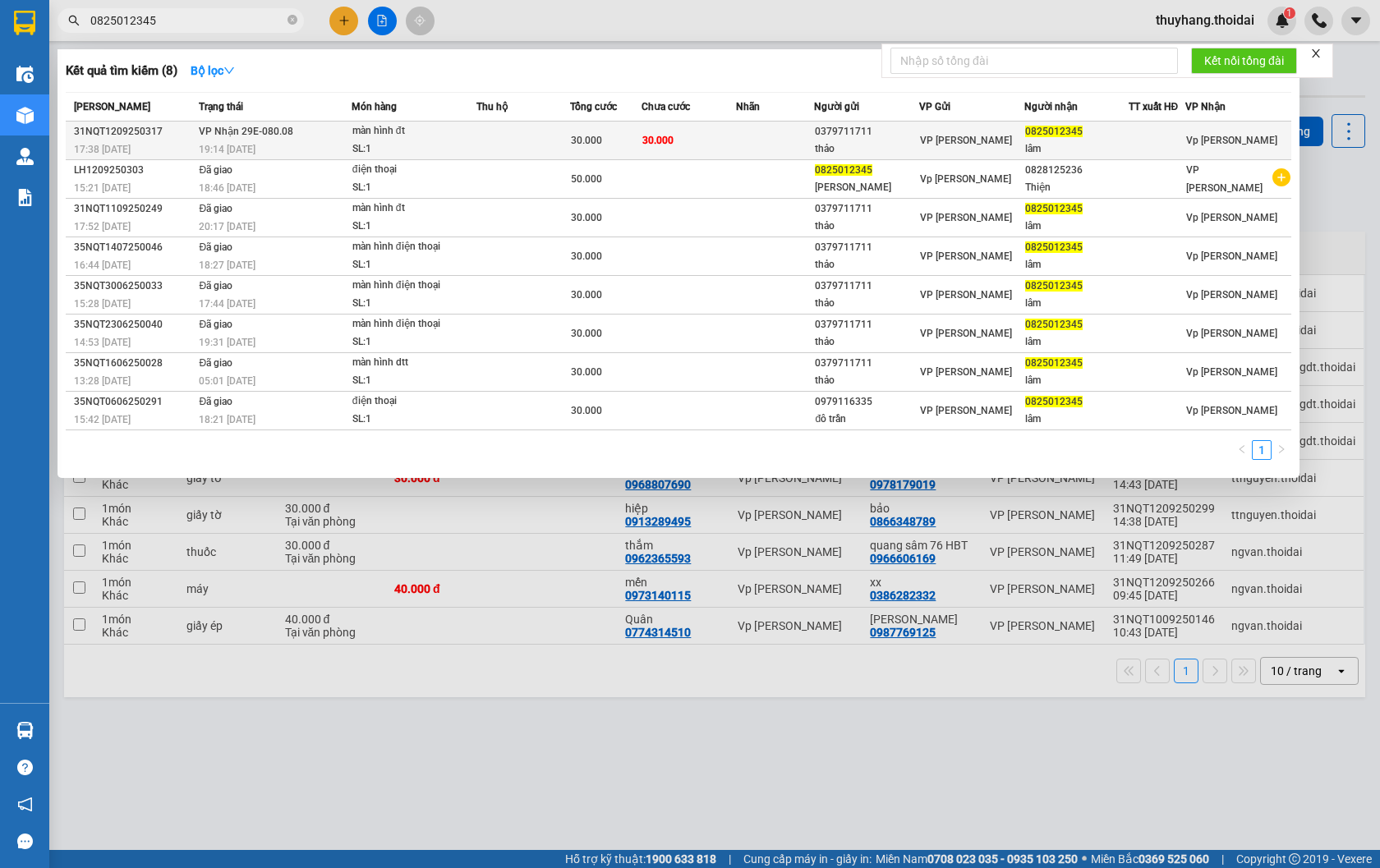
type input "0825012345"
click at [354, 134] on div "màn hình đt" at bounding box center [414, 131] width 123 height 18
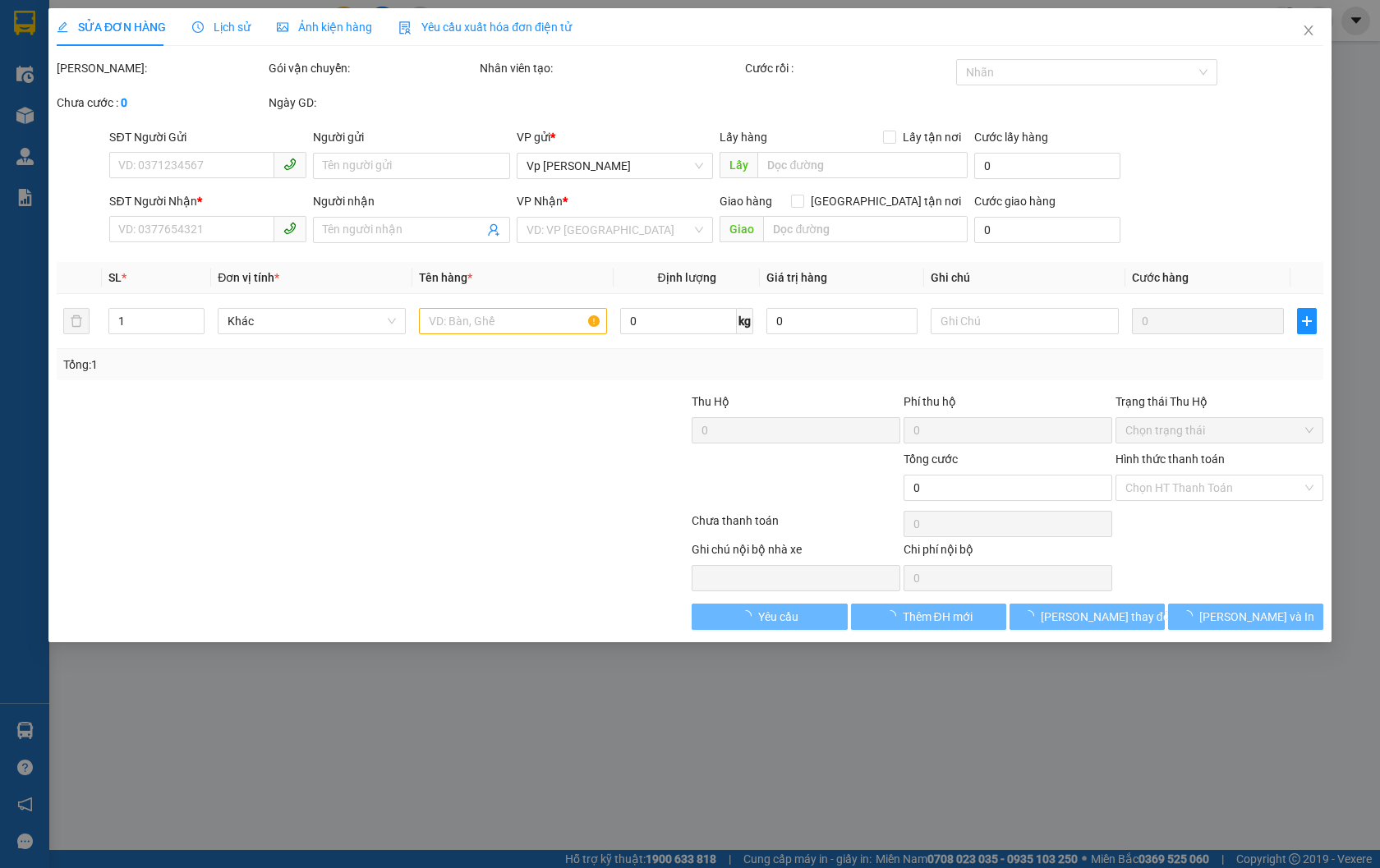
type input "0379711711"
type input "thảo"
type input "0825012345"
type input "lâm"
type input "30.000"
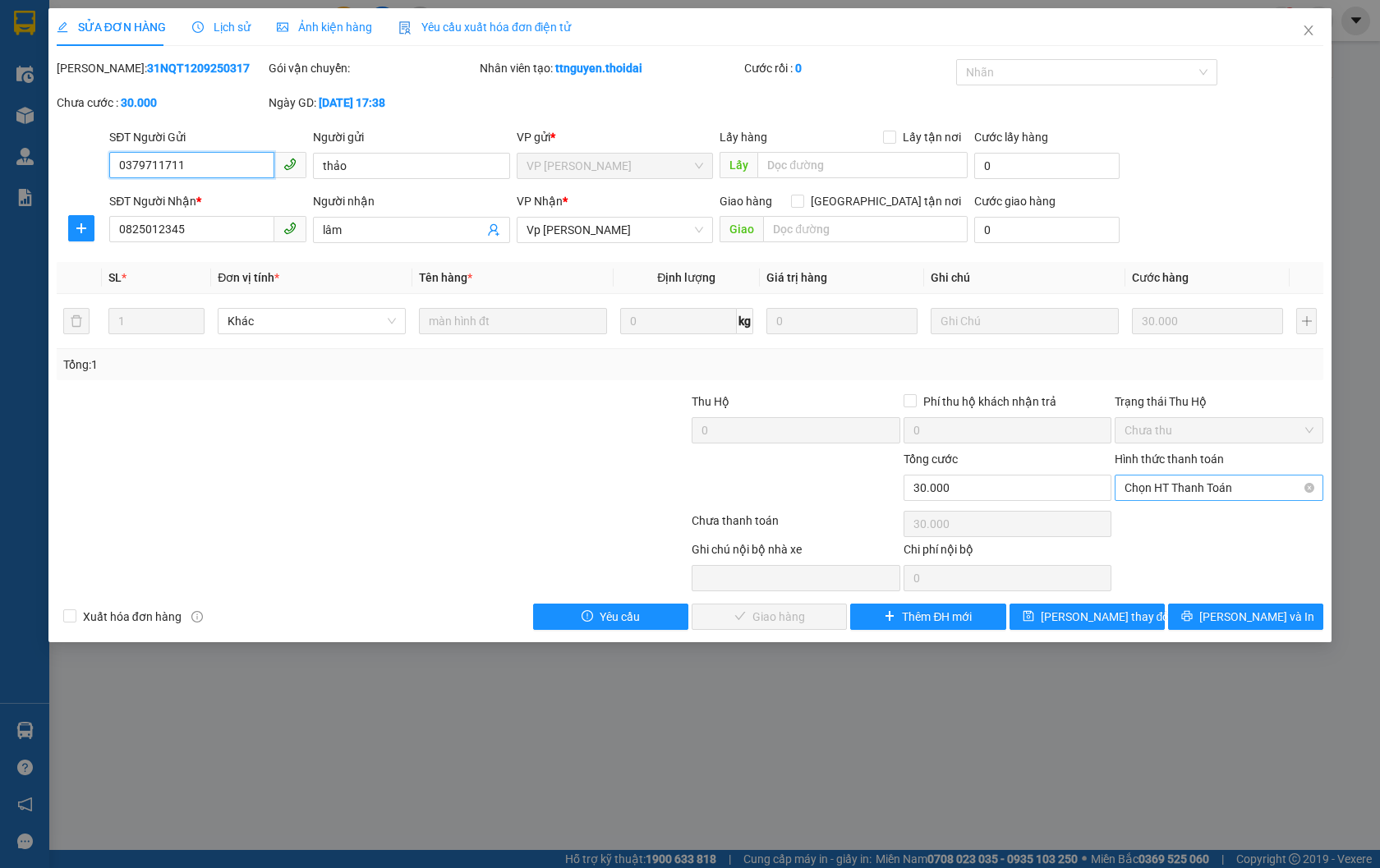
click at [1186, 482] on span "Chọn HT Thanh Toán" at bounding box center [1219, 487] width 189 height 24
click at [1189, 530] on div "Tại văn phòng" at bounding box center [1219, 520] width 209 height 26
type input "0"
click at [794, 627] on button "[PERSON_NAME] và Giao hàng" at bounding box center [769, 616] width 155 height 26
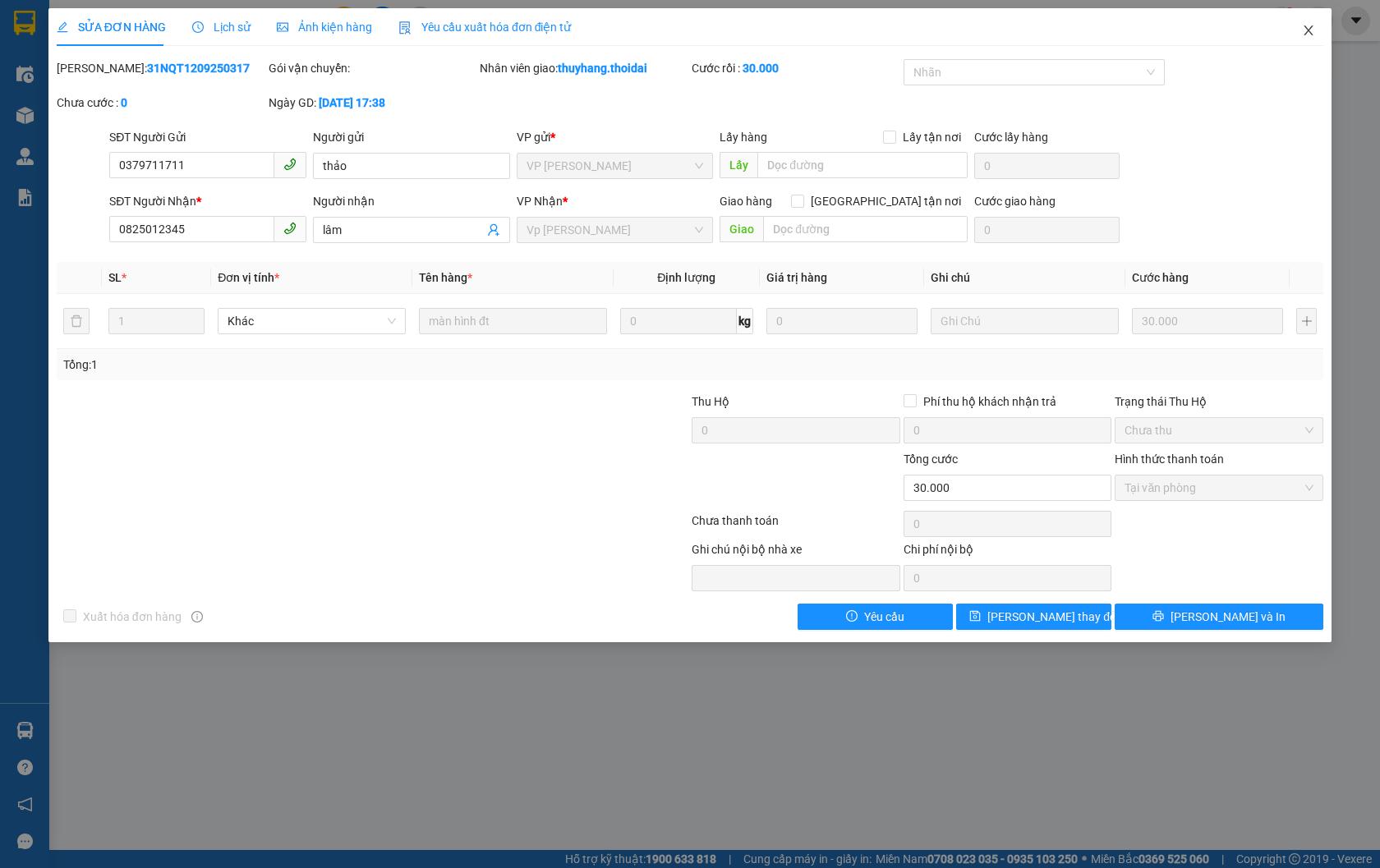
click at [1300, 29] on span "Close" at bounding box center [1308, 31] width 46 height 46
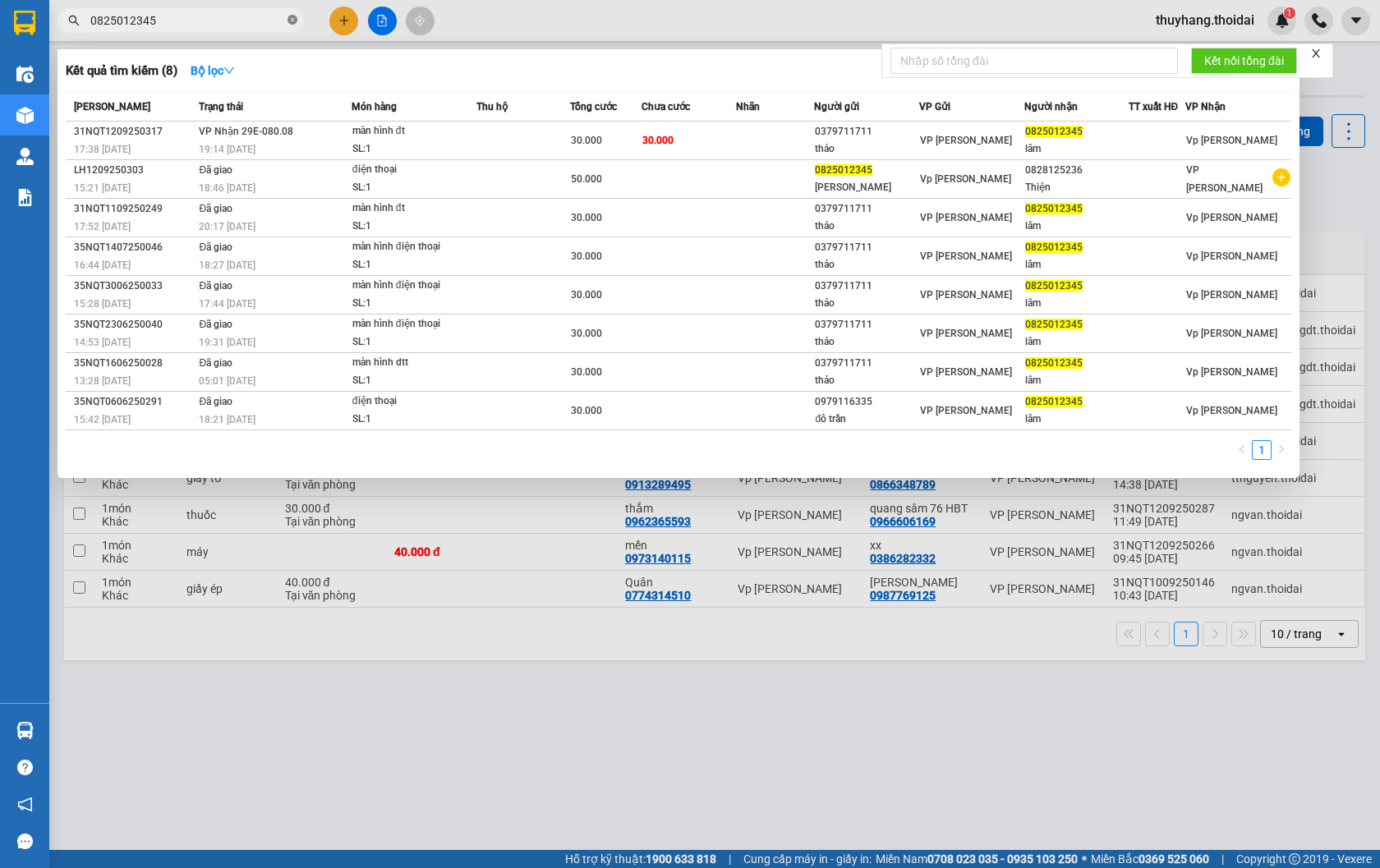
click at [291, 19] on icon "close-circle" at bounding box center [293, 20] width 10 height 10
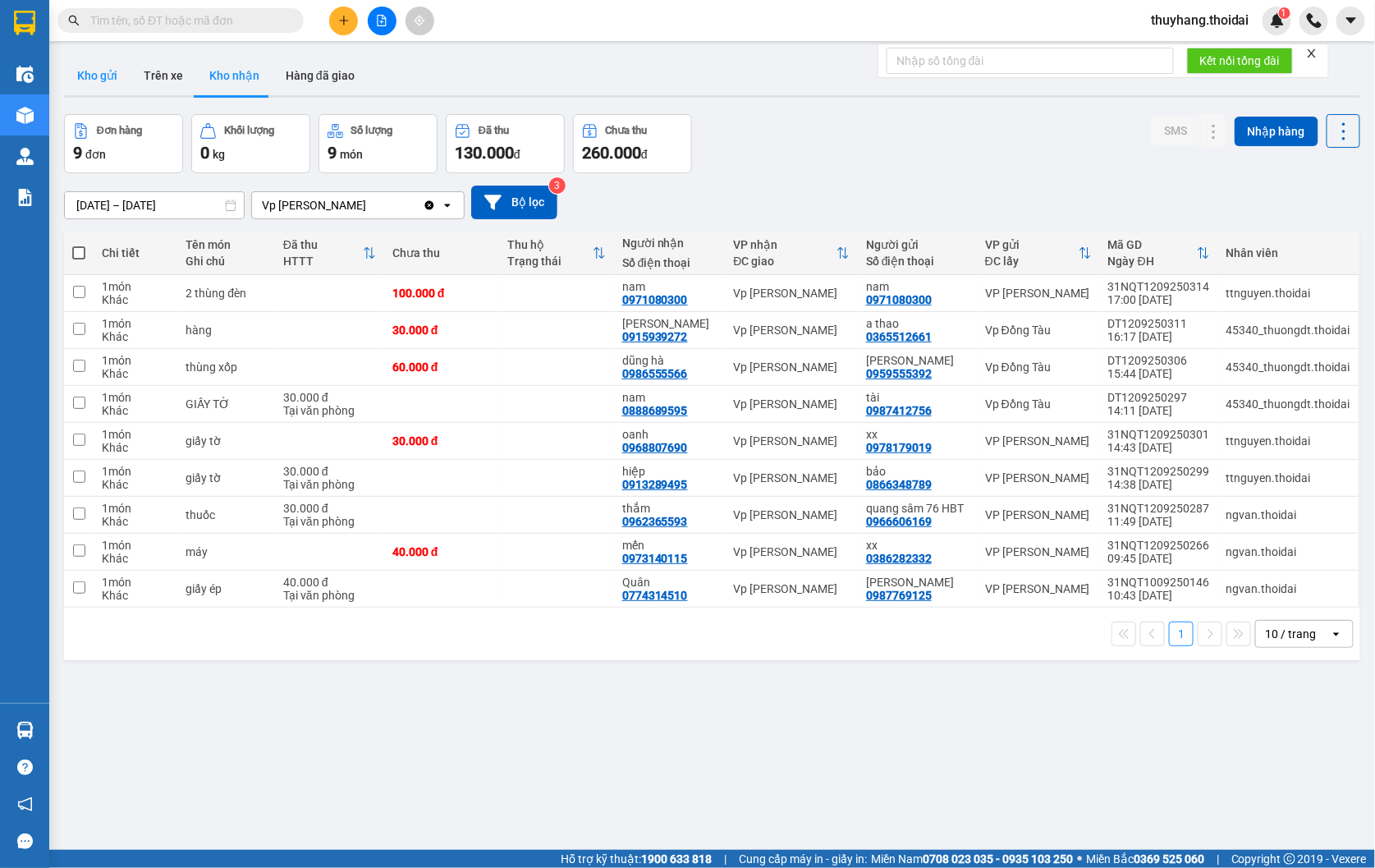
click at [103, 79] on button "Kho gửi" at bounding box center [98, 75] width 67 height 39
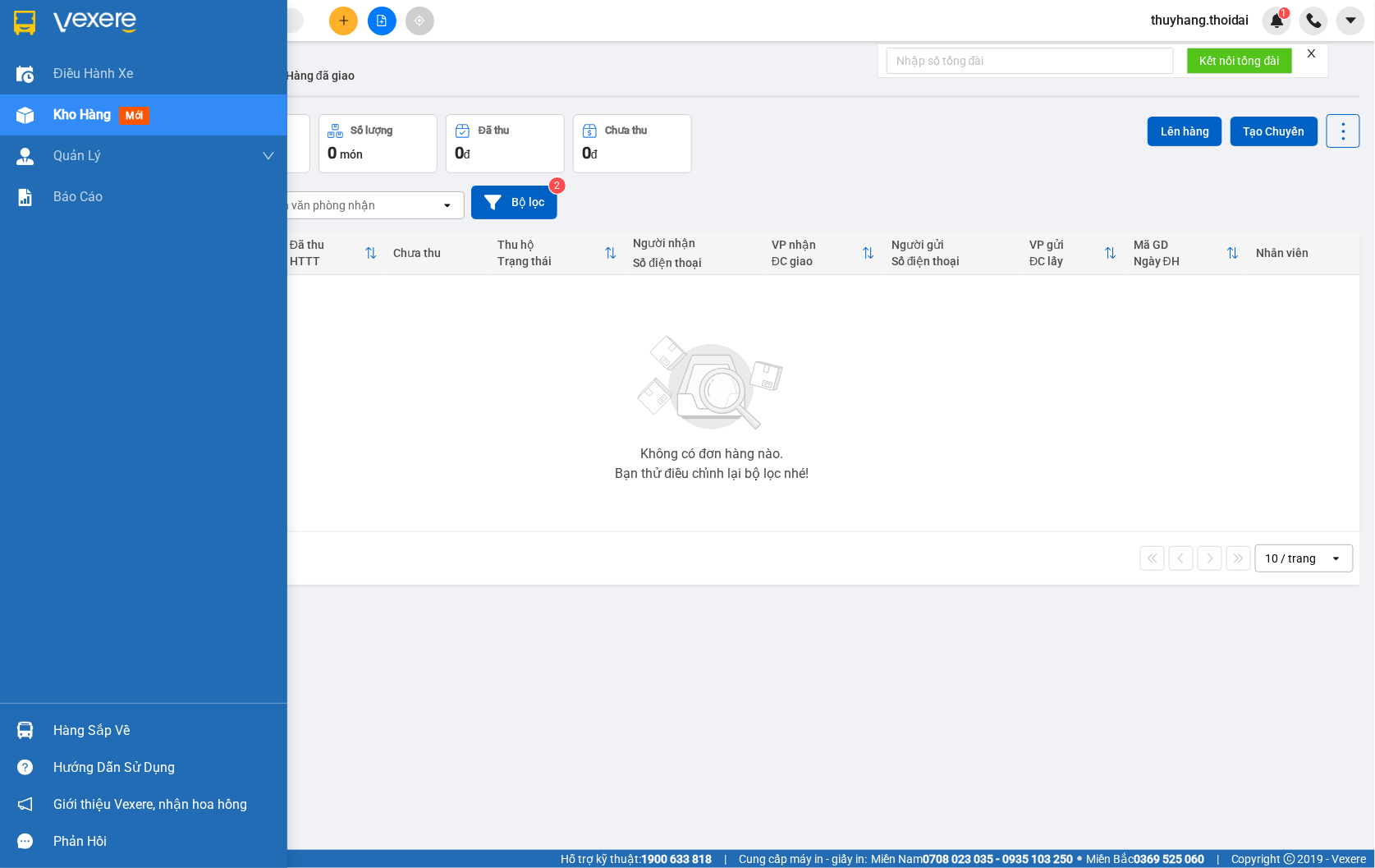
click at [36, 116] on div at bounding box center [25, 115] width 28 height 28
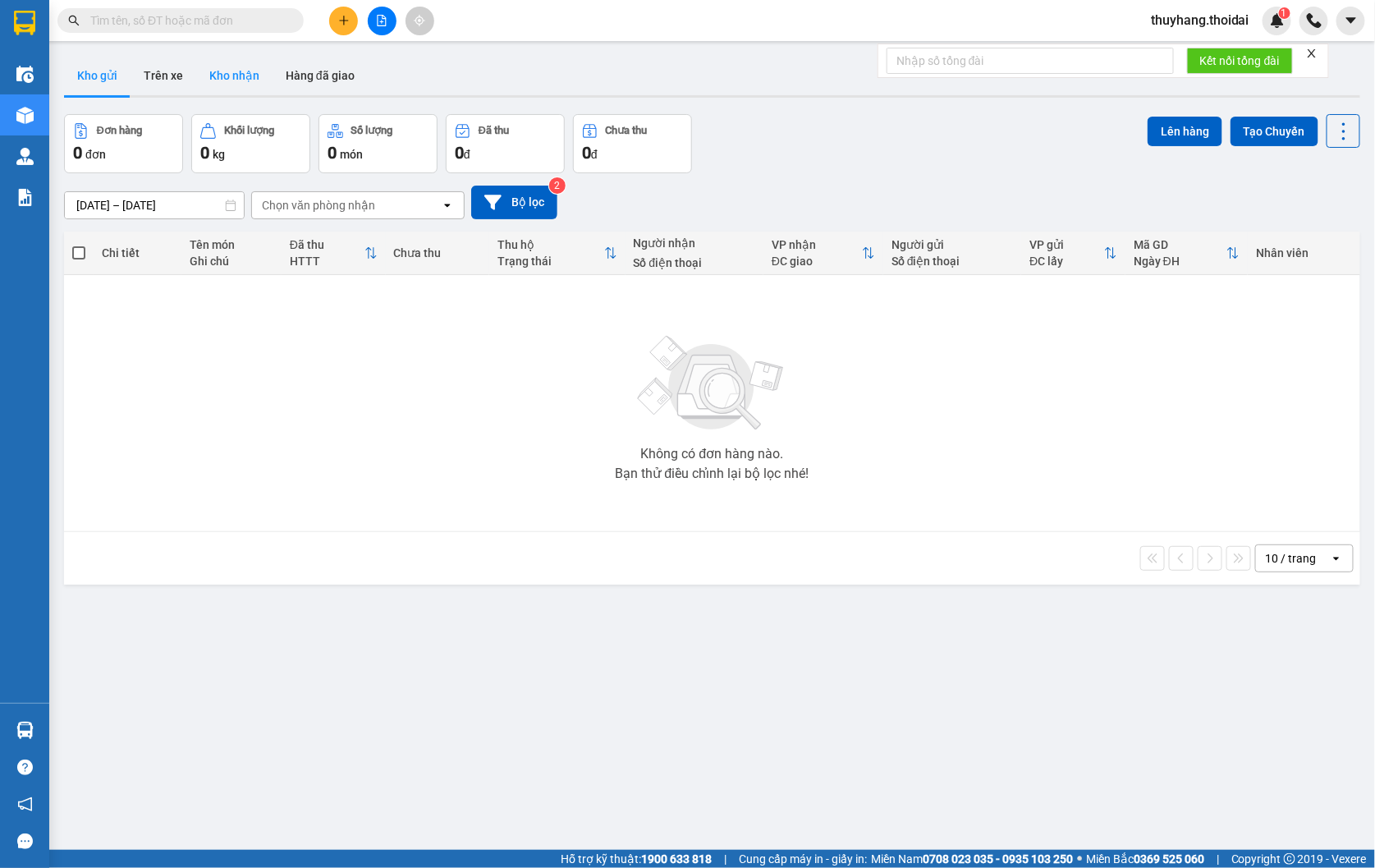
click at [246, 79] on button "Kho nhận" at bounding box center [234, 75] width 76 height 39
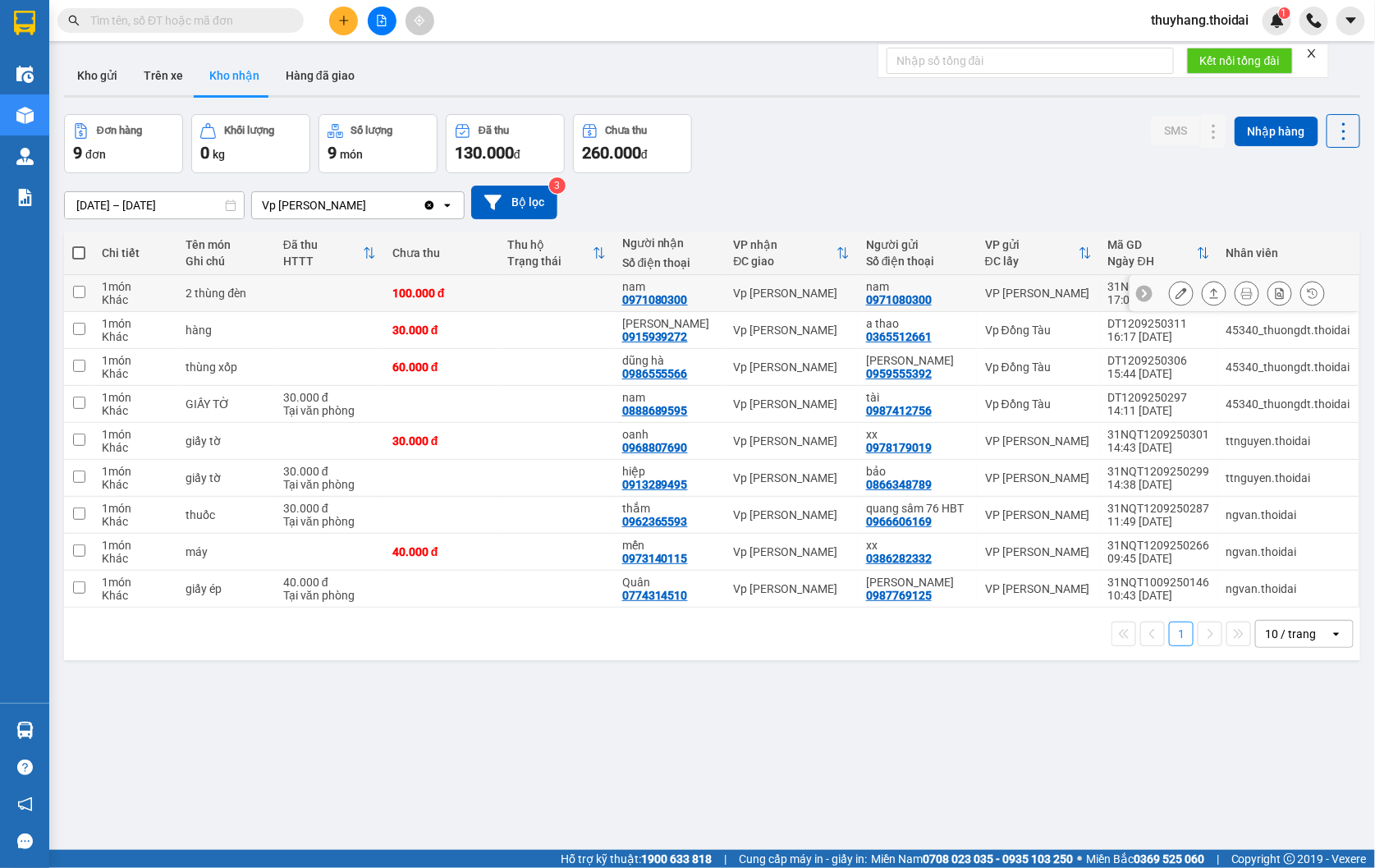
click at [521, 296] on td at bounding box center [556, 293] width 115 height 37
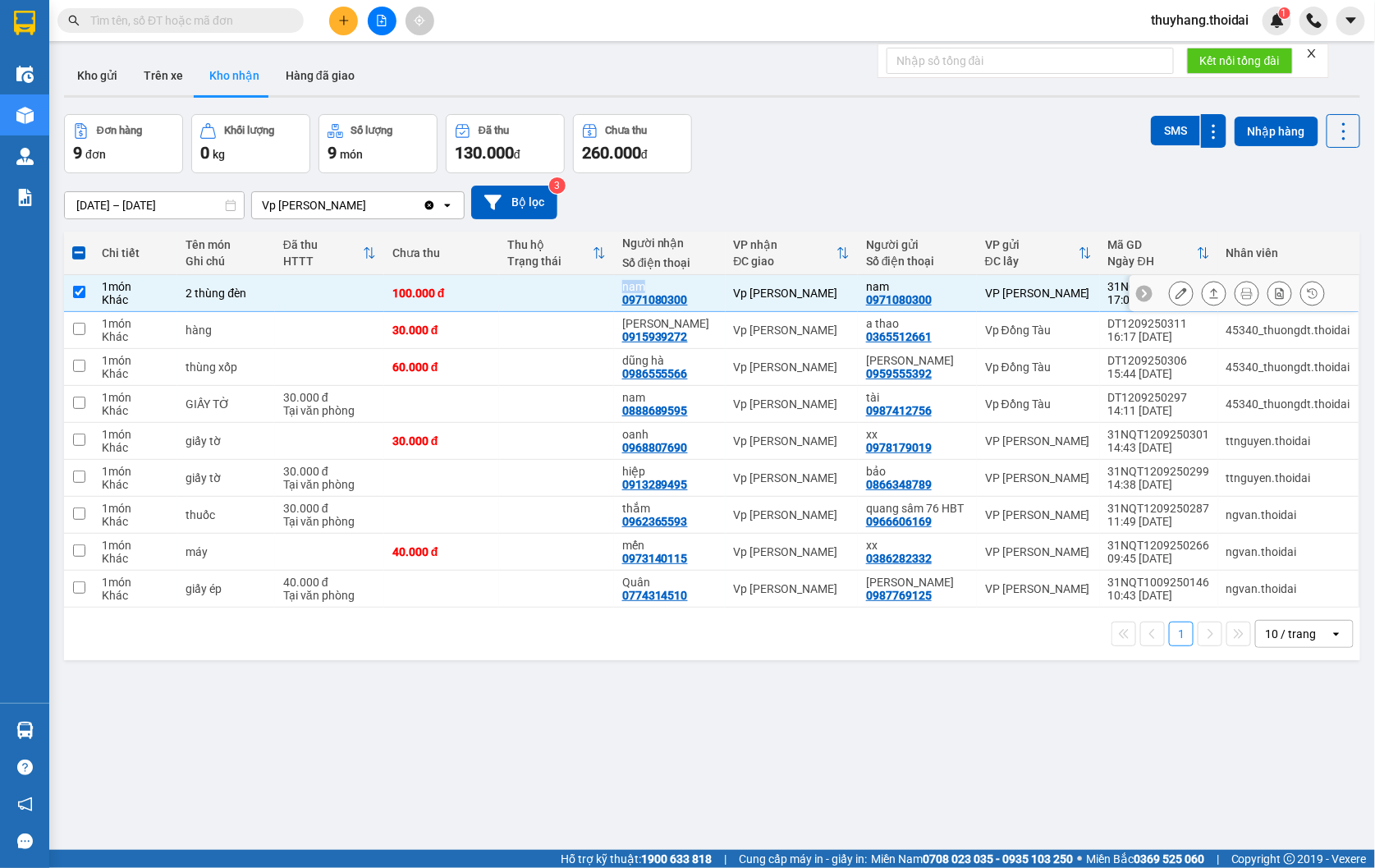
click at [521, 296] on td at bounding box center [556, 293] width 115 height 37
checkbox input "false"
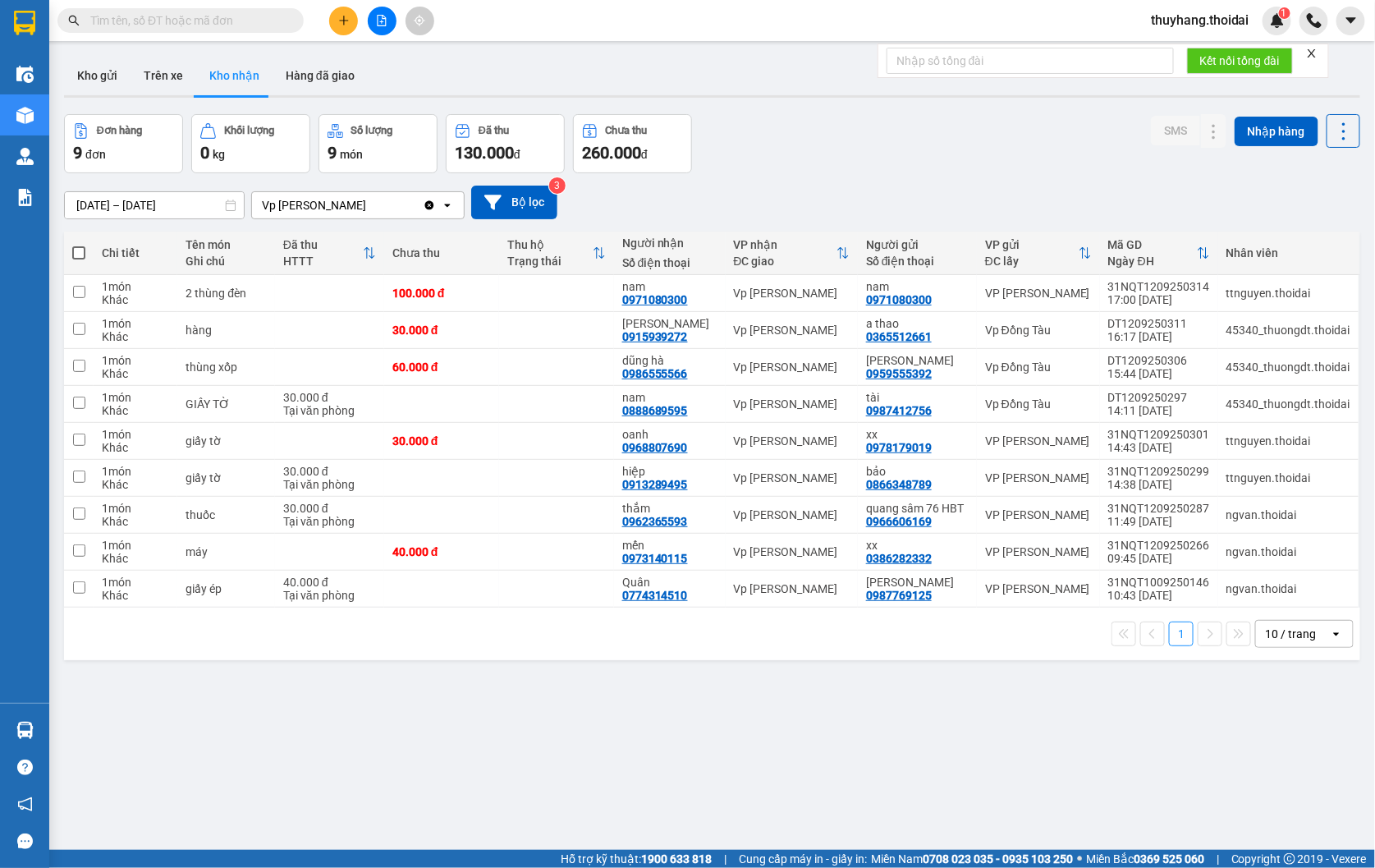
click at [581, 758] on div "ver 1.8.143 Kho gửi Trên xe Kho nhận Hàng đã giao Đơn hàng 9 đơn Khối lượng 0 k…" at bounding box center [712, 483] width 1309 height 868
click at [100, 69] on button "Kho gửi" at bounding box center [98, 75] width 67 height 39
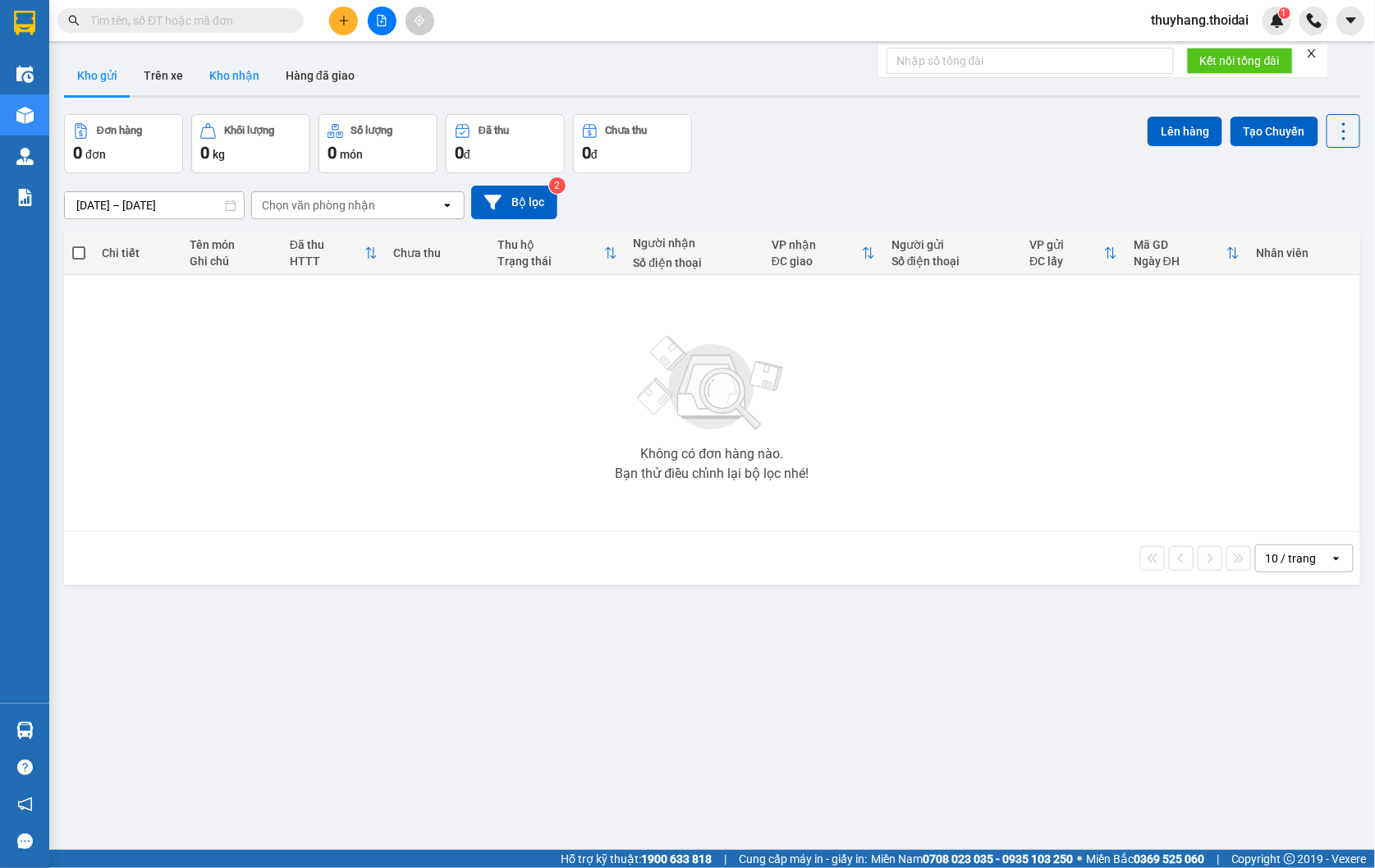
click at [250, 74] on button "Kho nhận" at bounding box center [234, 75] width 76 height 39
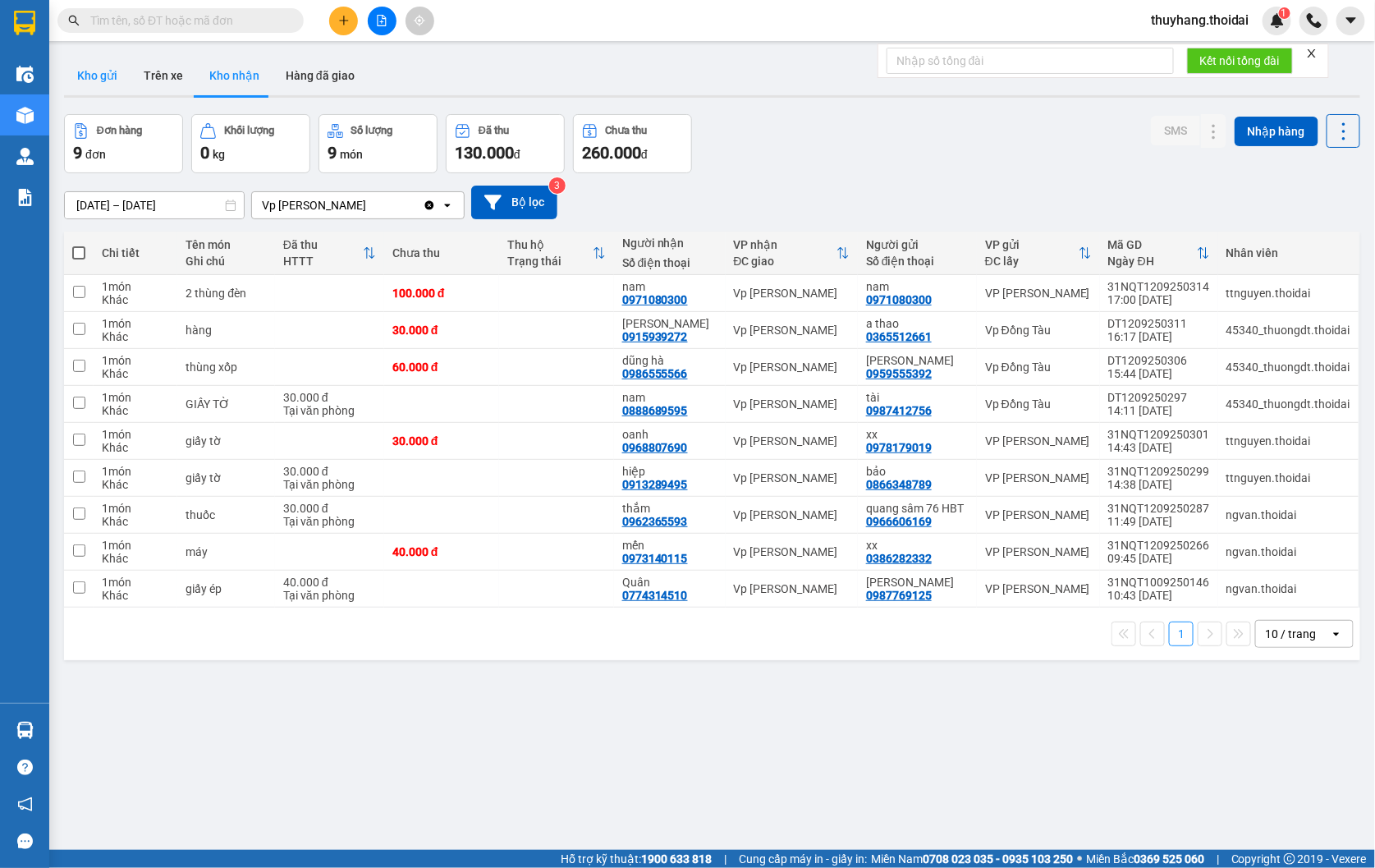
click at [115, 72] on button "Kho gửi" at bounding box center [98, 75] width 67 height 39
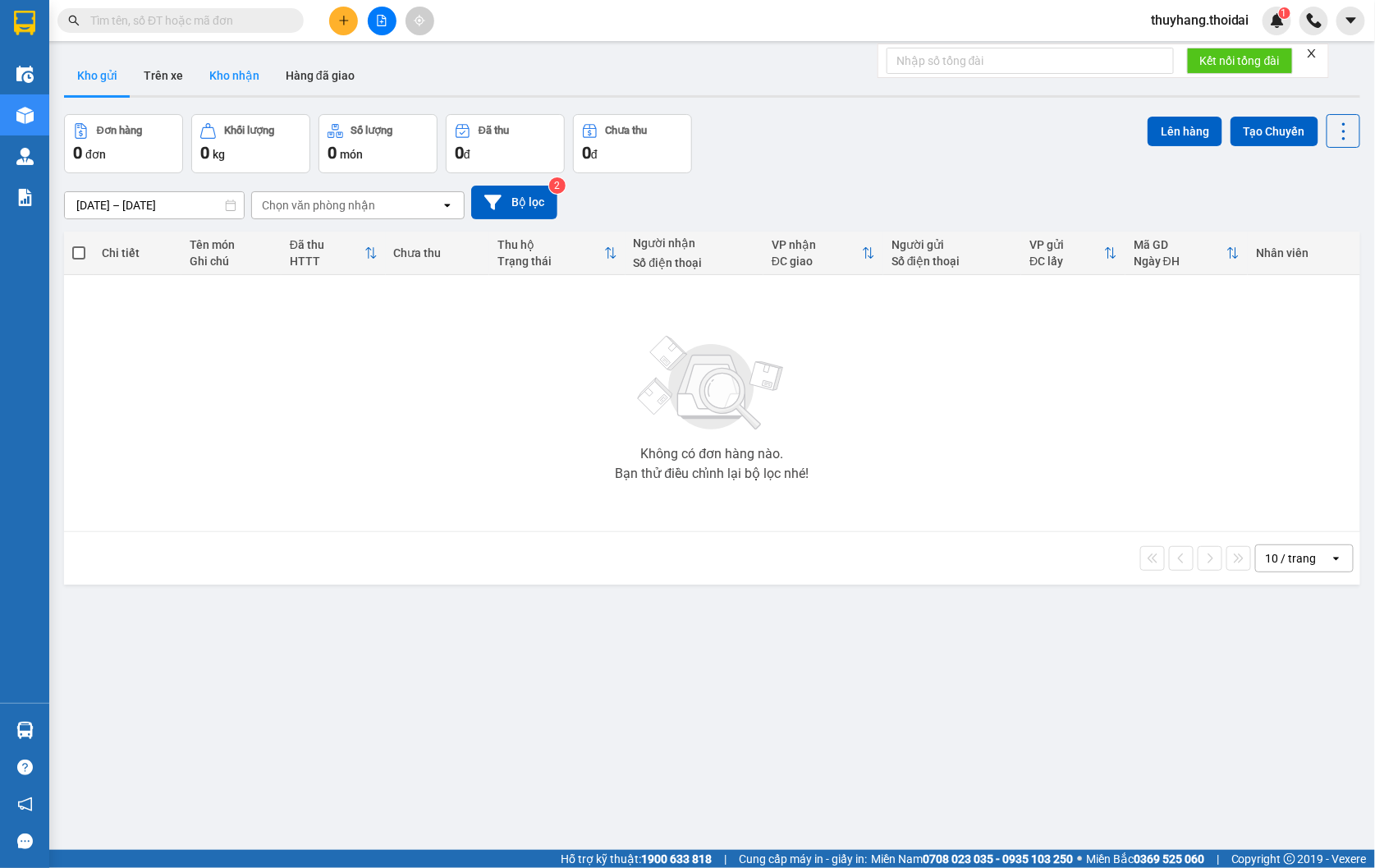
click at [244, 69] on button "Kho nhận" at bounding box center [234, 75] width 76 height 39
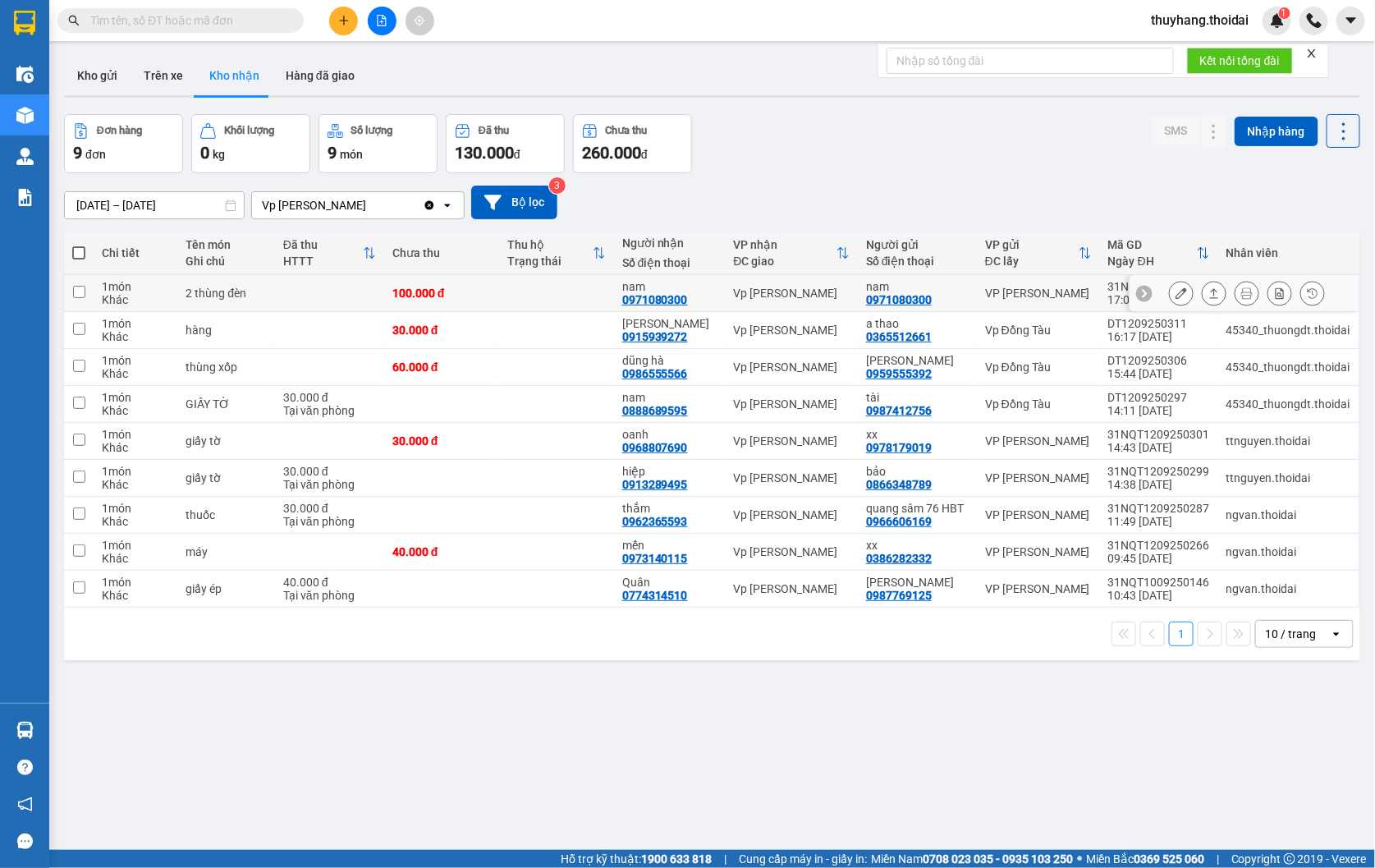
click at [485, 307] on td "100.000 đ" at bounding box center [442, 293] width 115 height 37
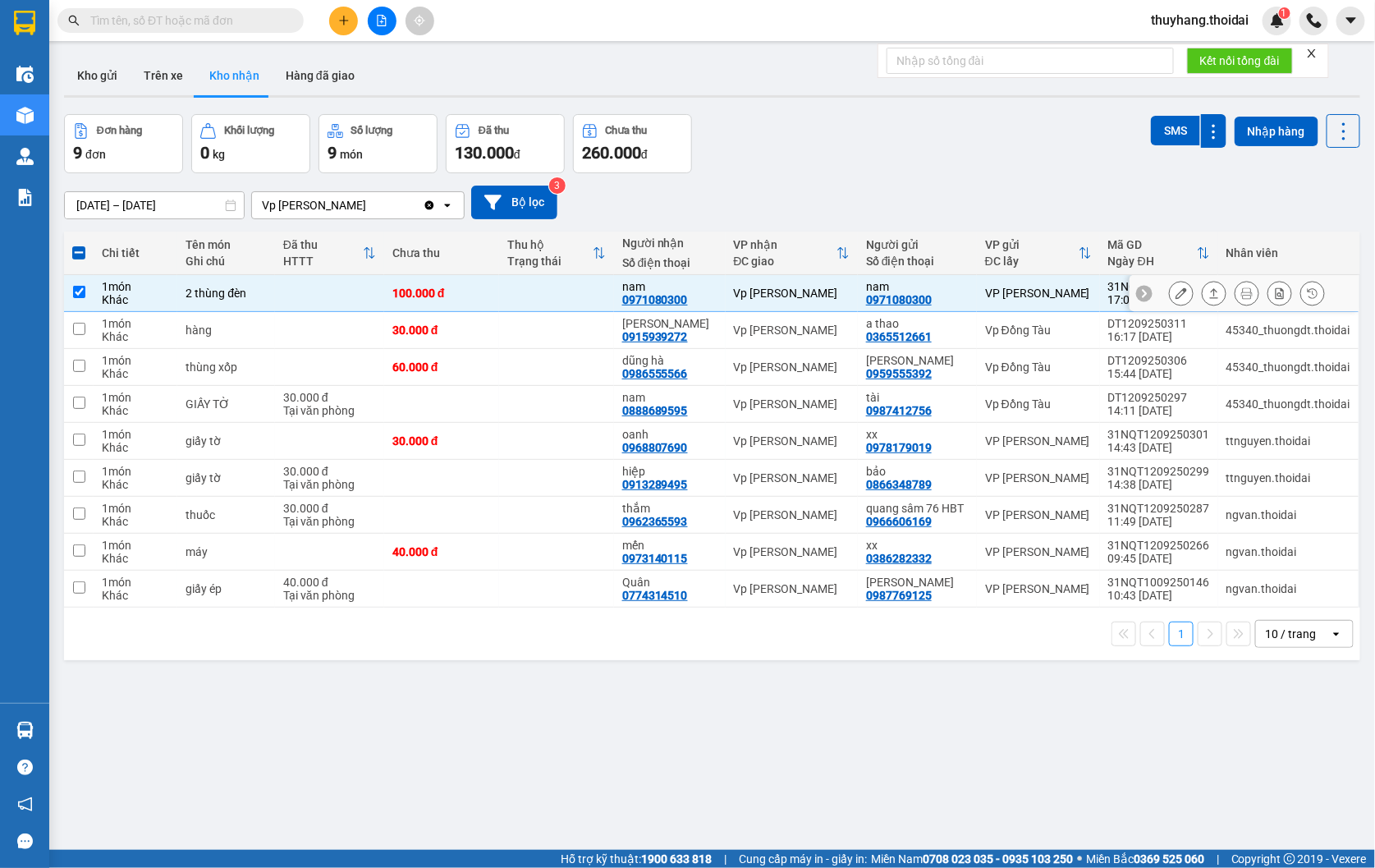
click at [485, 307] on td "100.000 đ" at bounding box center [442, 293] width 115 height 37
checkbox input "false"
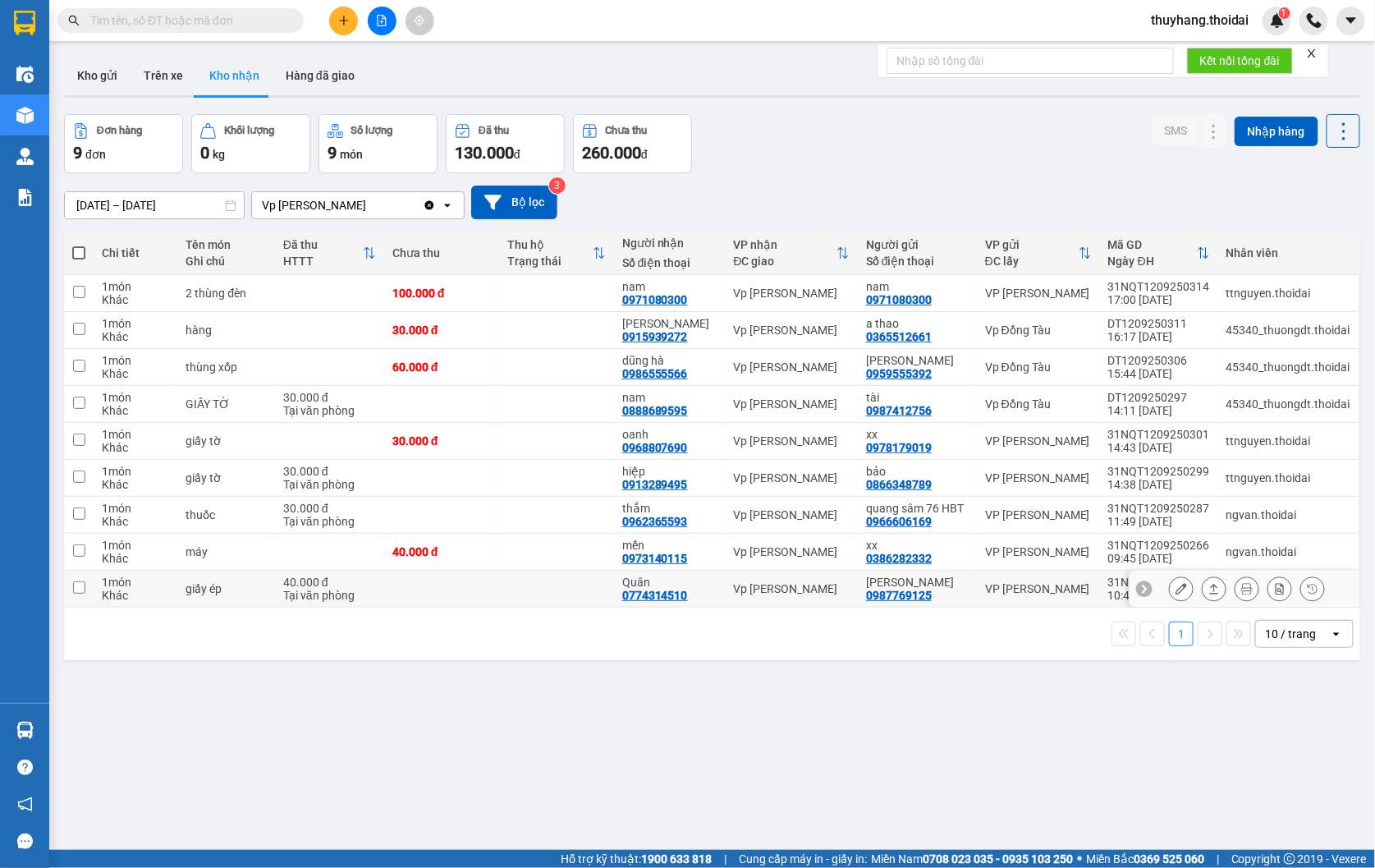
click at [506, 599] on td at bounding box center [556, 589] width 115 height 37
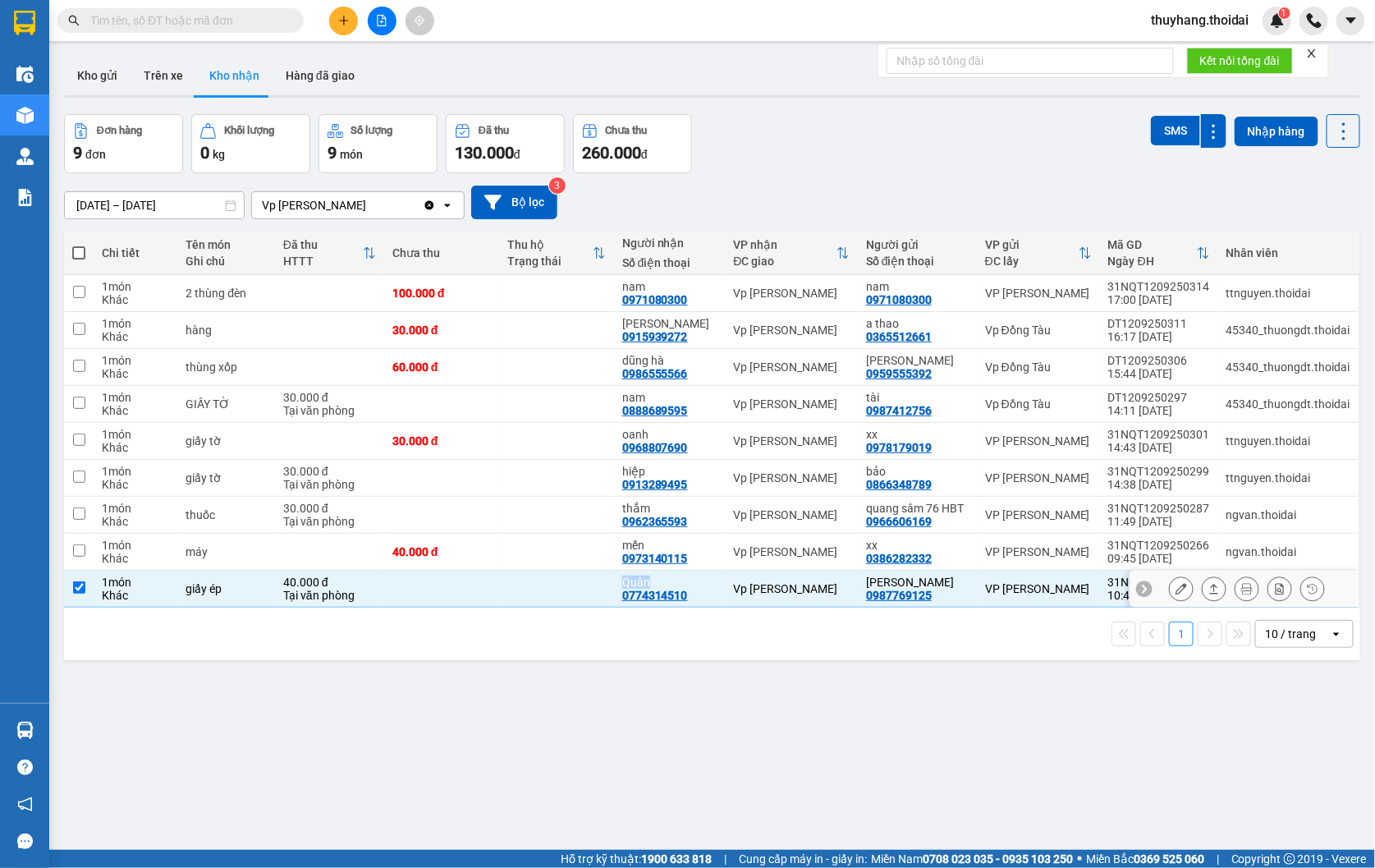
click at [506, 599] on td at bounding box center [556, 589] width 115 height 37
checkbox input "false"
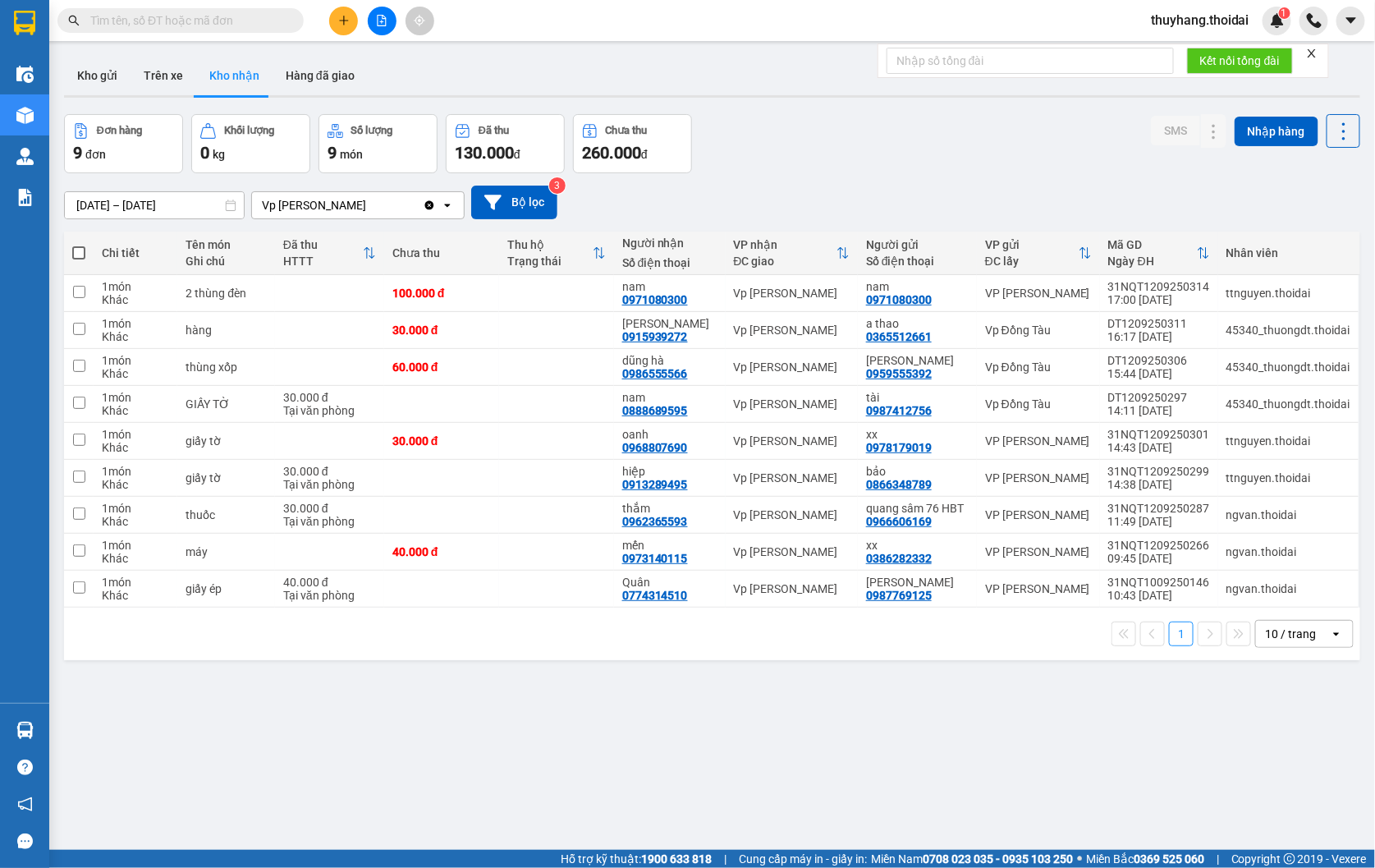
click at [642, 684] on div "ver 1.8.143 Kho gửi Trên xe Kho nhận Hàng đã giao Đơn hàng 9 đơn Khối lượng 0 k…" at bounding box center [712, 483] width 1309 height 868
click at [105, 68] on button "Kho gửi" at bounding box center [98, 75] width 67 height 39
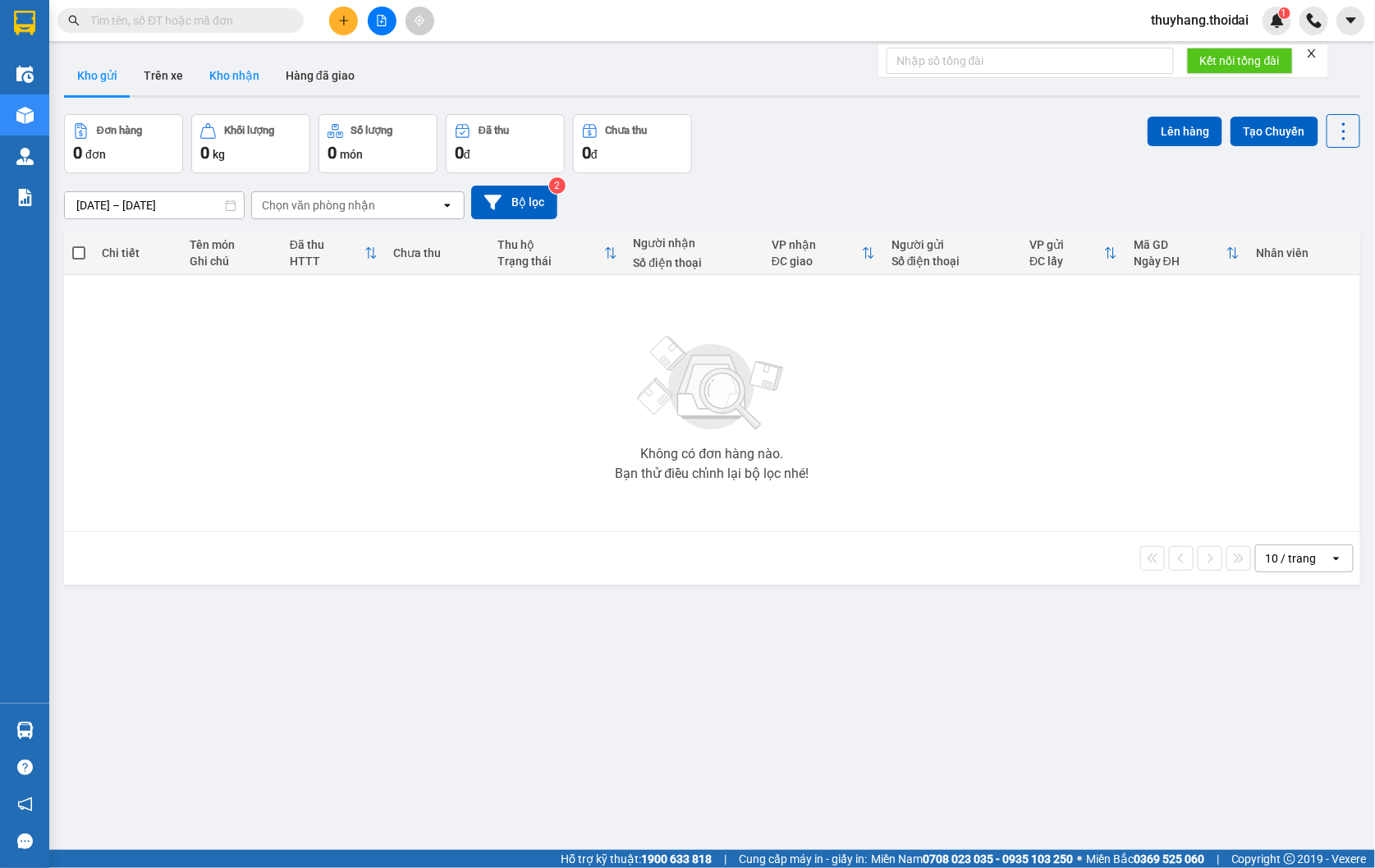
click at [256, 74] on button "Kho nhận" at bounding box center [234, 75] width 76 height 39
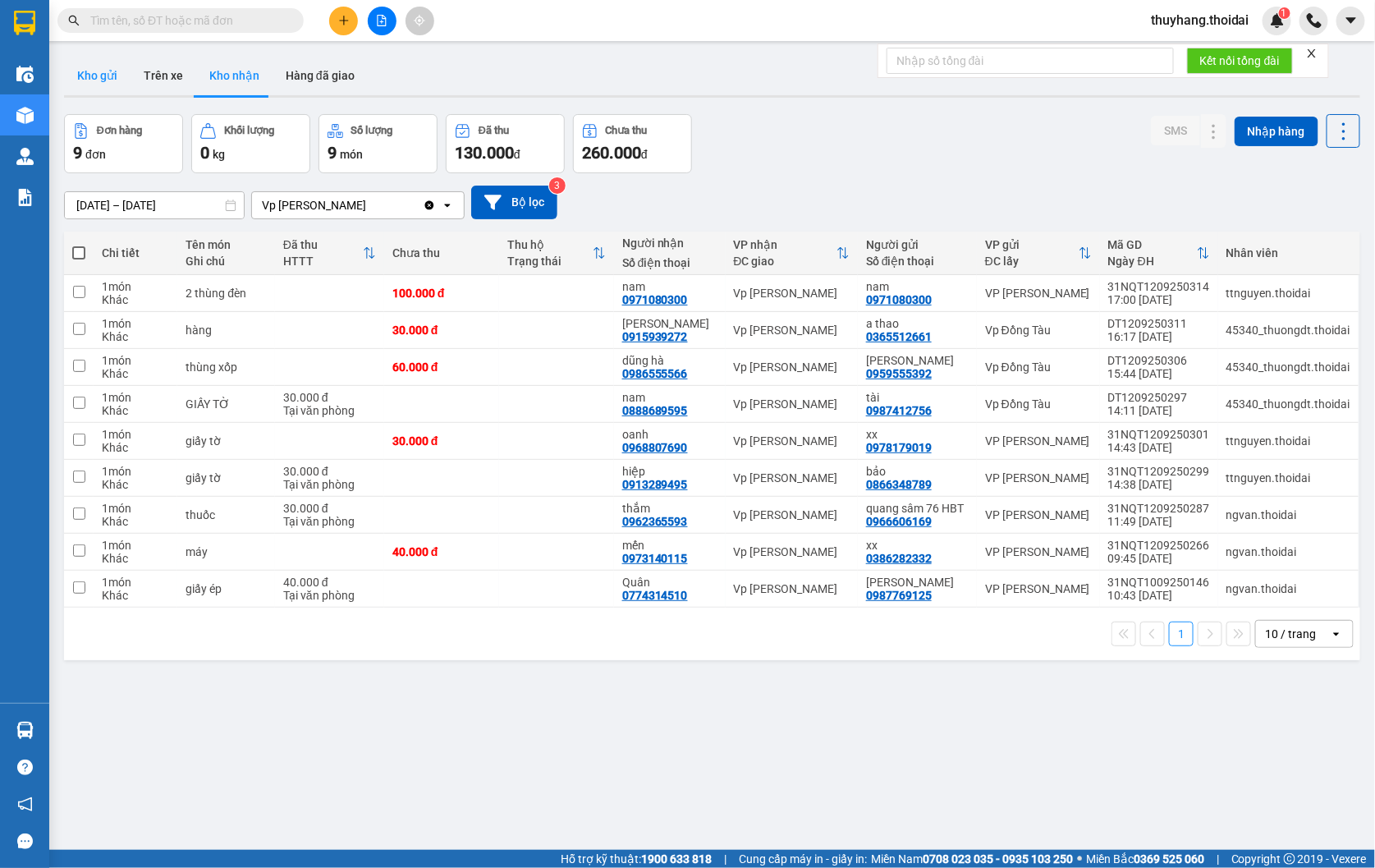
click at [99, 80] on button "Kho gửi" at bounding box center [98, 75] width 67 height 39
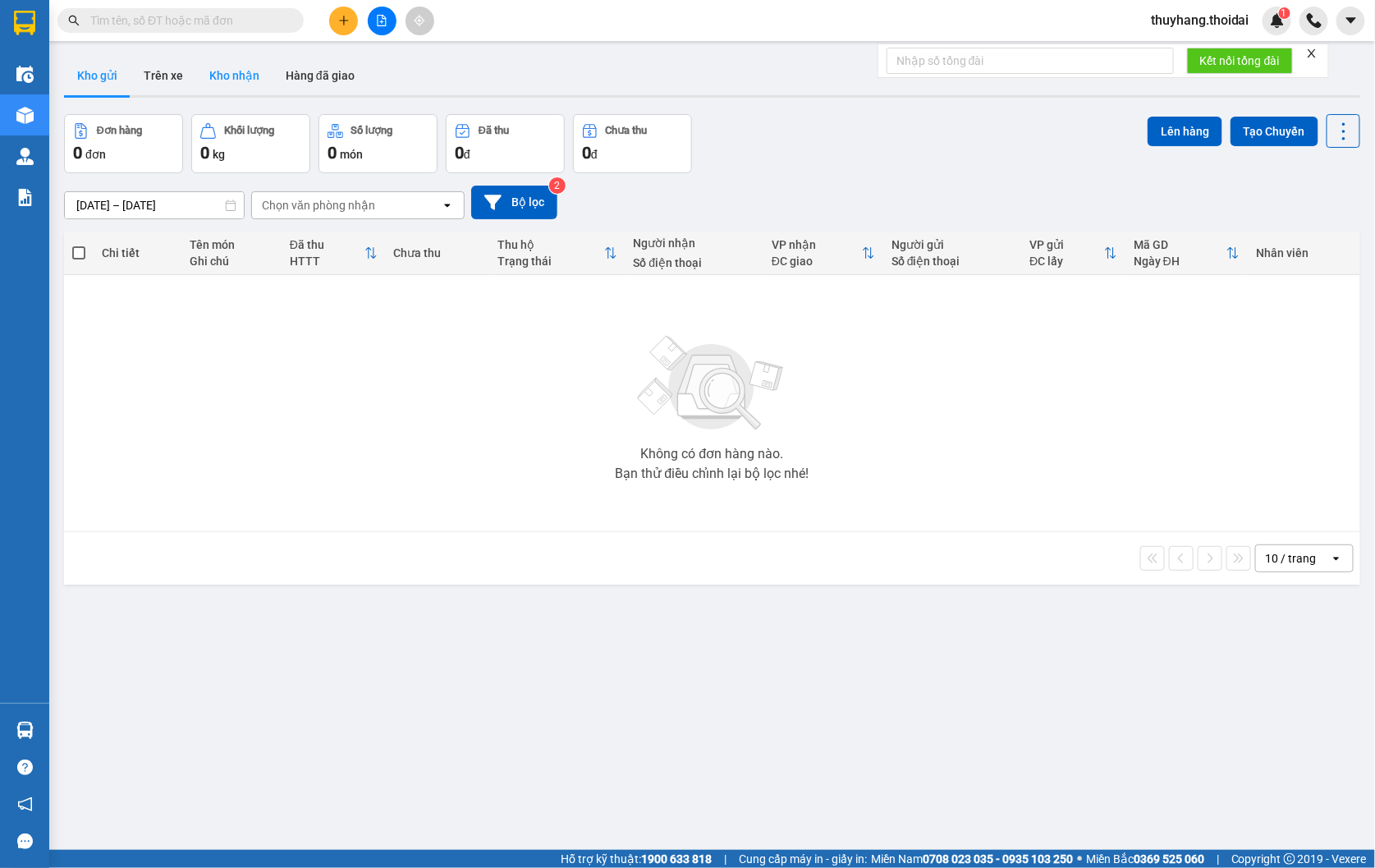
click at [250, 74] on button "Kho nhận" at bounding box center [234, 75] width 76 height 39
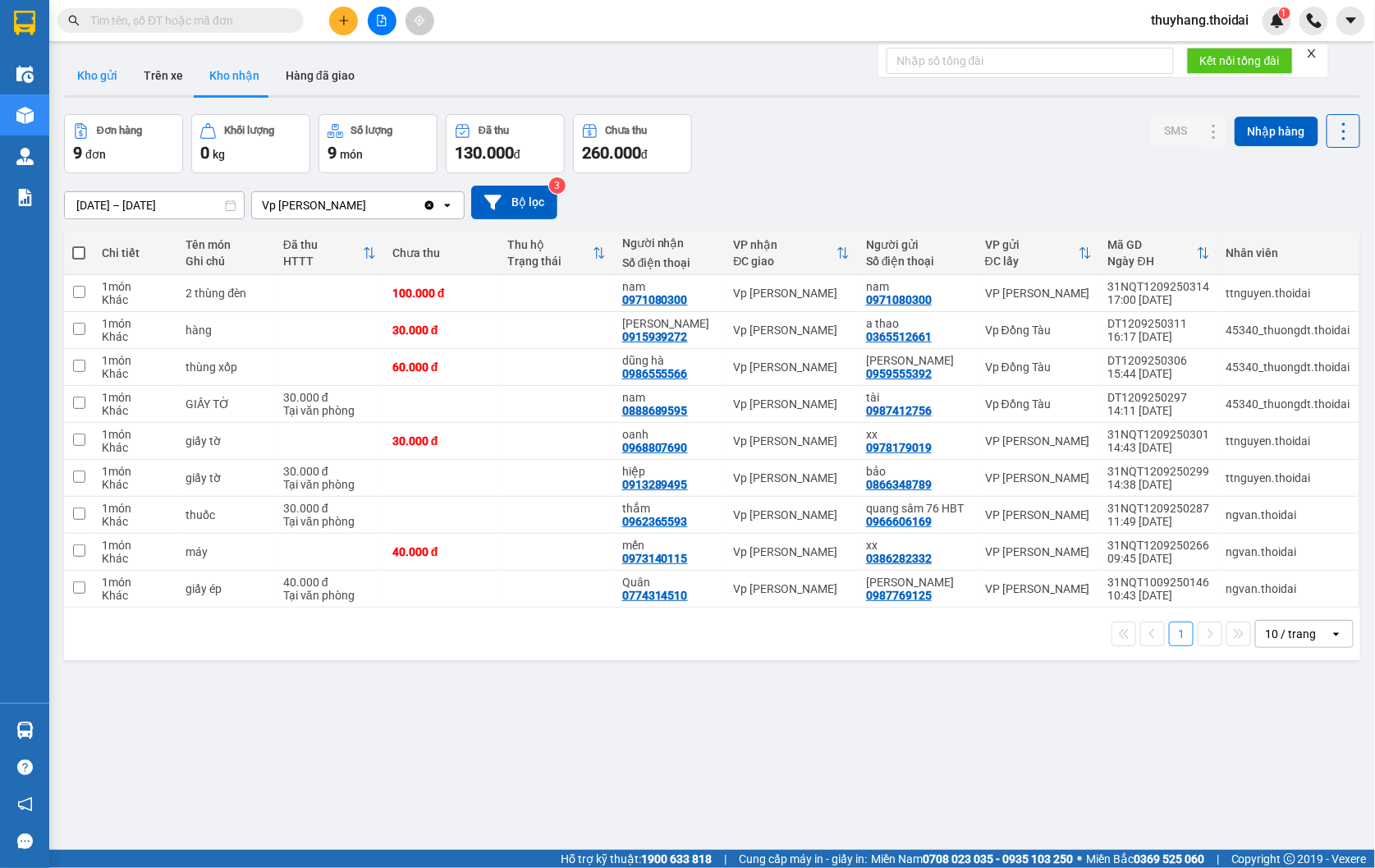
click at [77, 71] on button "Kho gửi" at bounding box center [98, 75] width 67 height 39
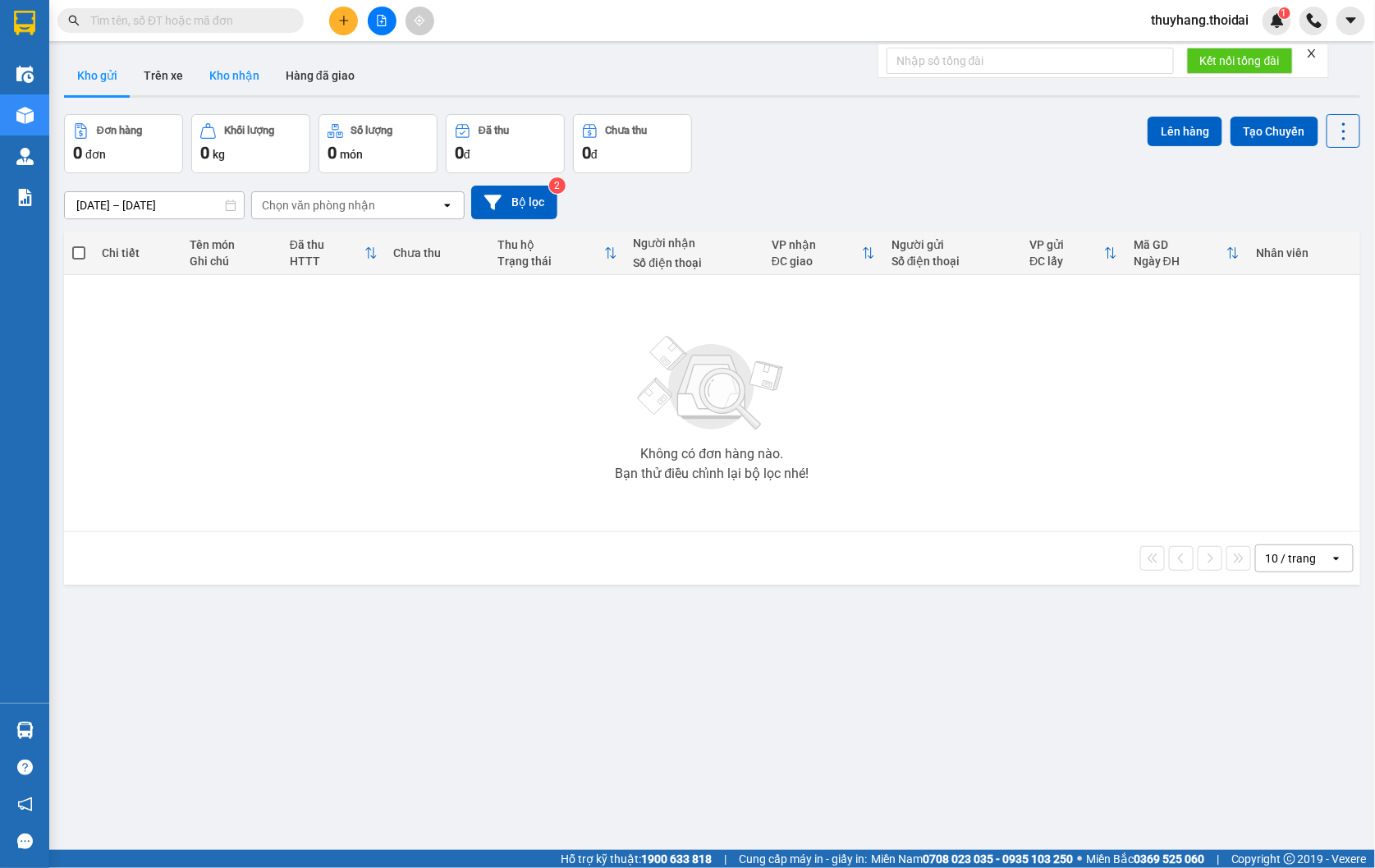
click at [235, 79] on button "Kho nhận" at bounding box center [234, 75] width 76 height 39
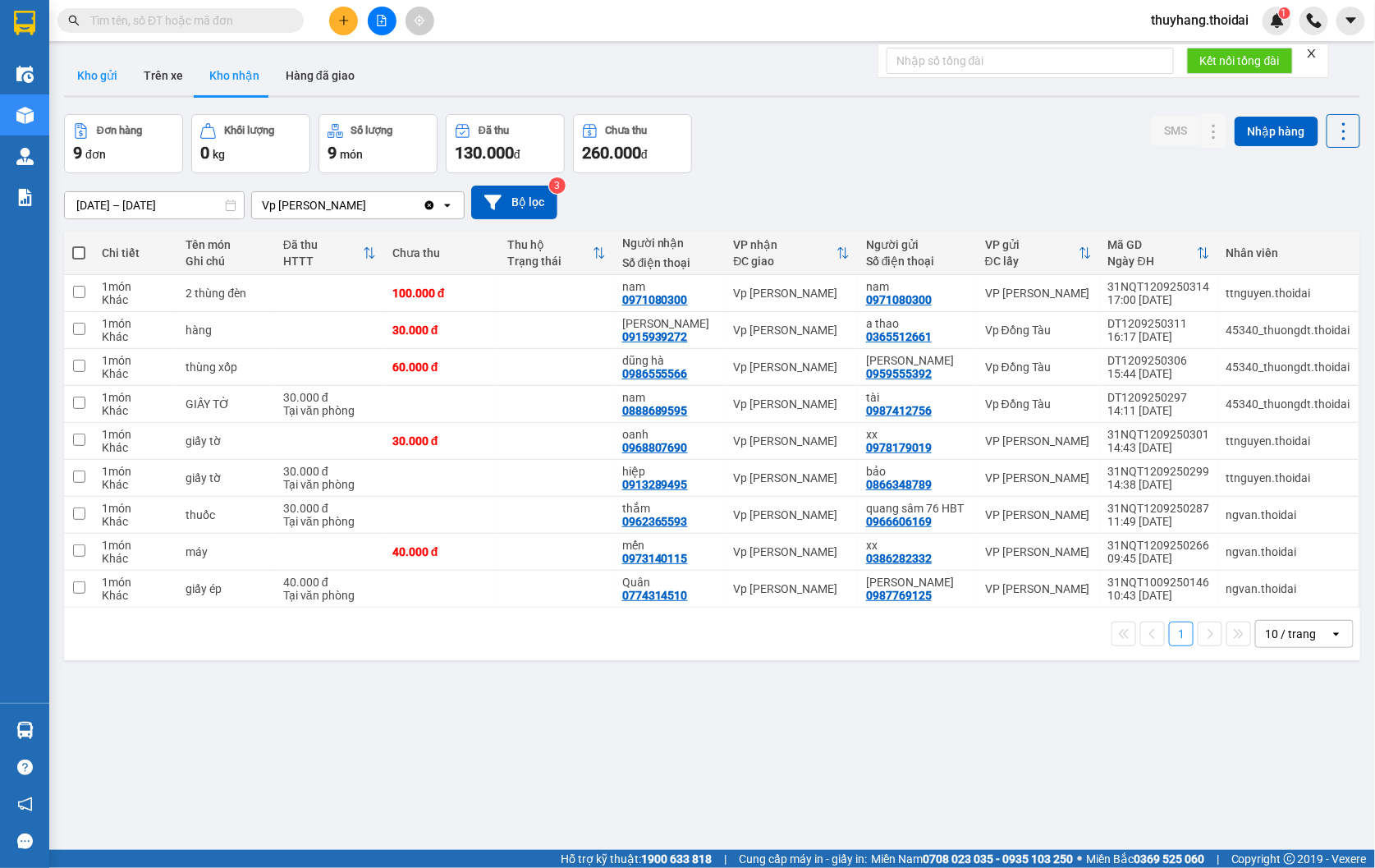
click at [109, 79] on button "Kho gửi" at bounding box center [98, 75] width 67 height 39
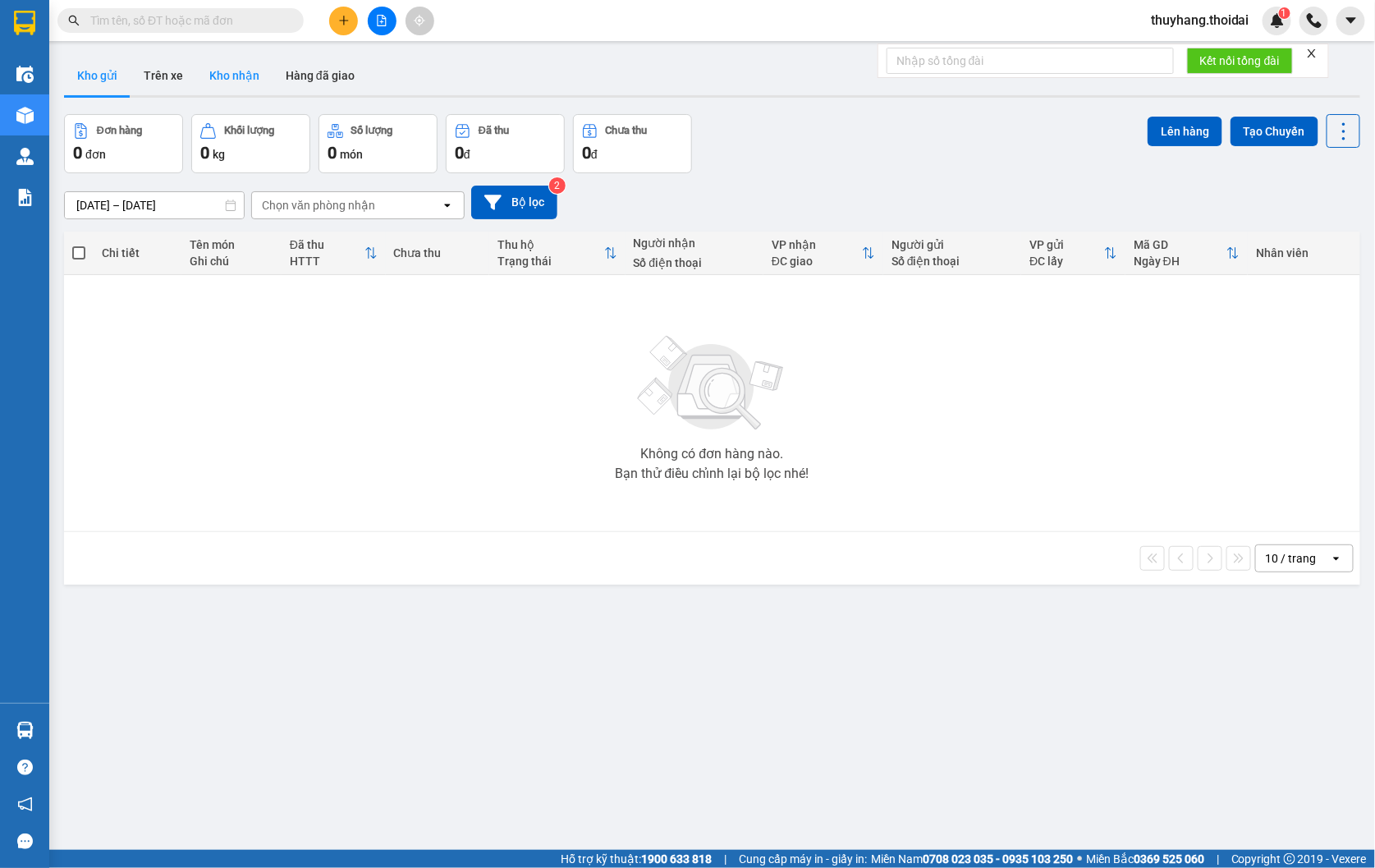
click at [246, 79] on button "Kho nhận" at bounding box center [234, 75] width 76 height 39
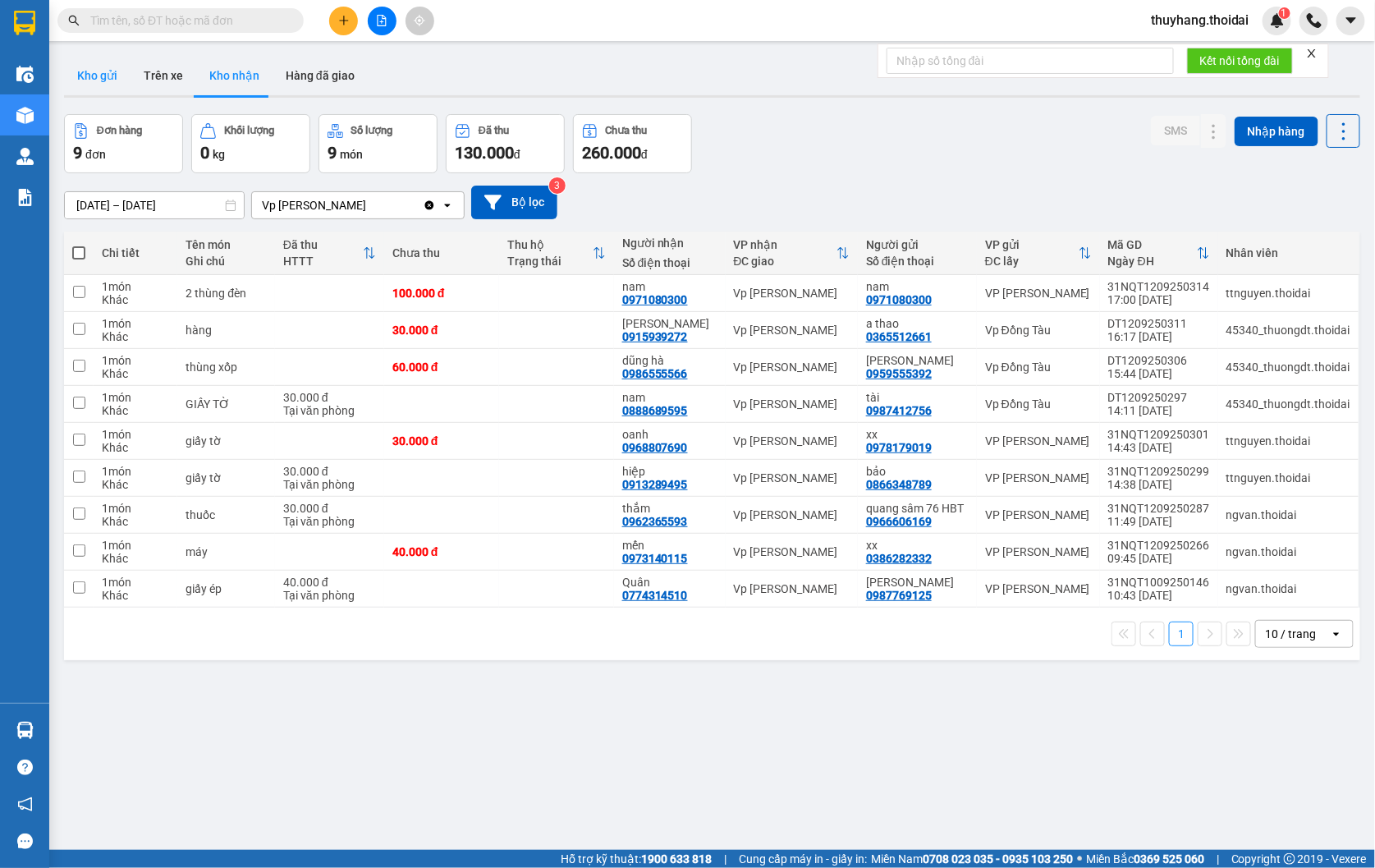
click at [99, 63] on button "Kho gửi" at bounding box center [98, 75] width 67 height 39
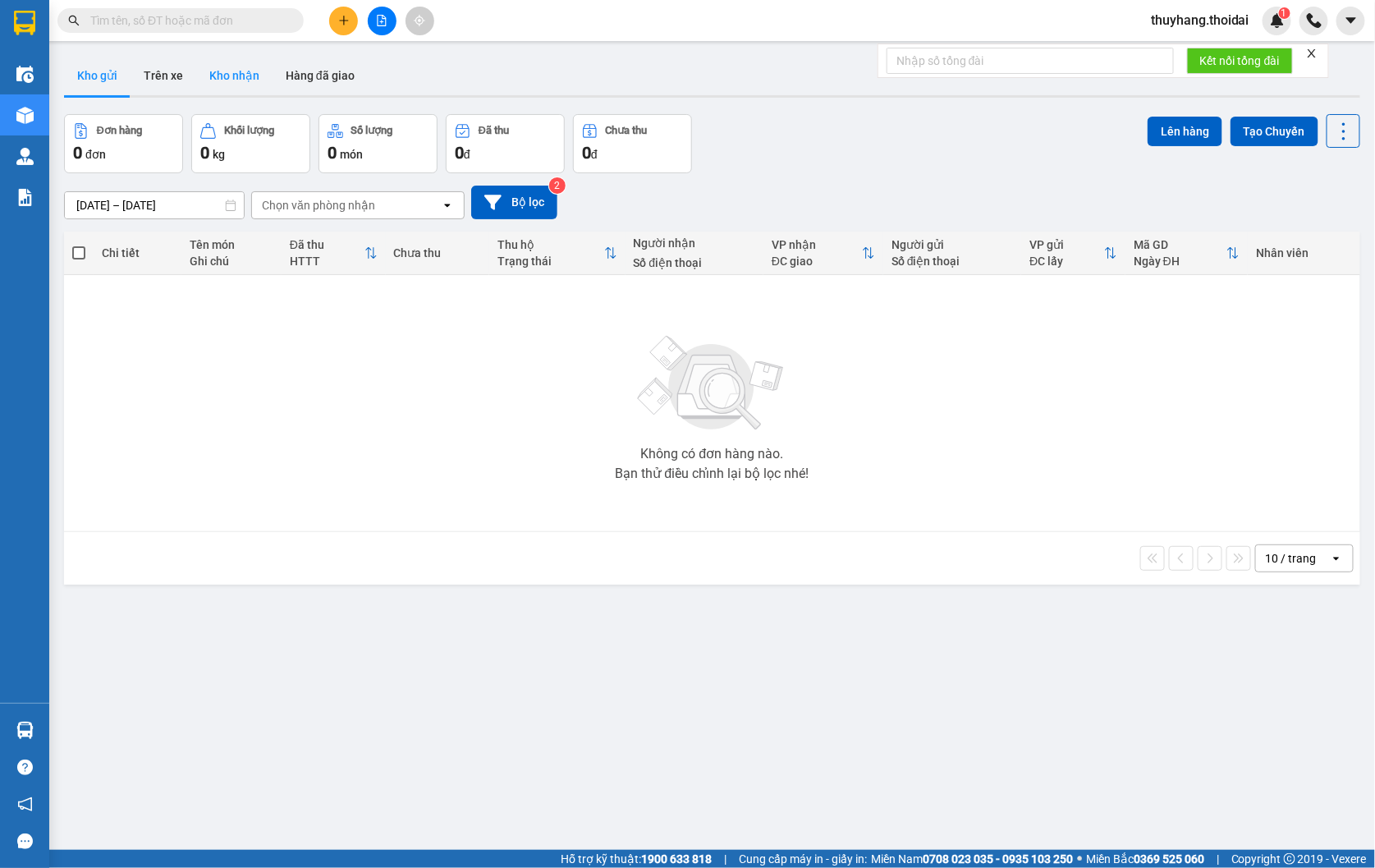
click at [249, 72] on button "Kho nhận" at bounding box center [234, 75] width 76 height 39
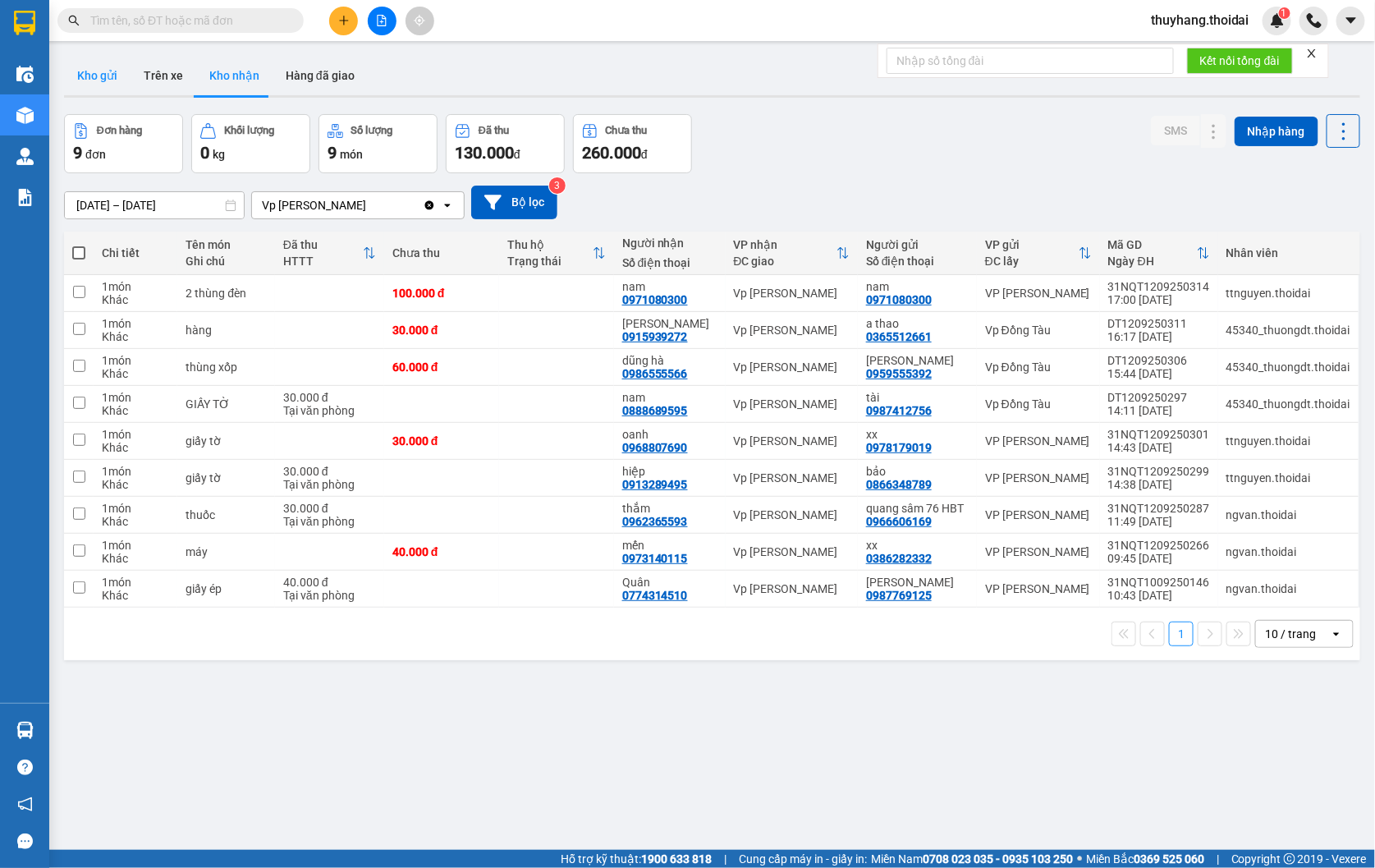
click at [115, 79] on button "Kho gửi" at bounding box center [98, 75] width 67 height 39
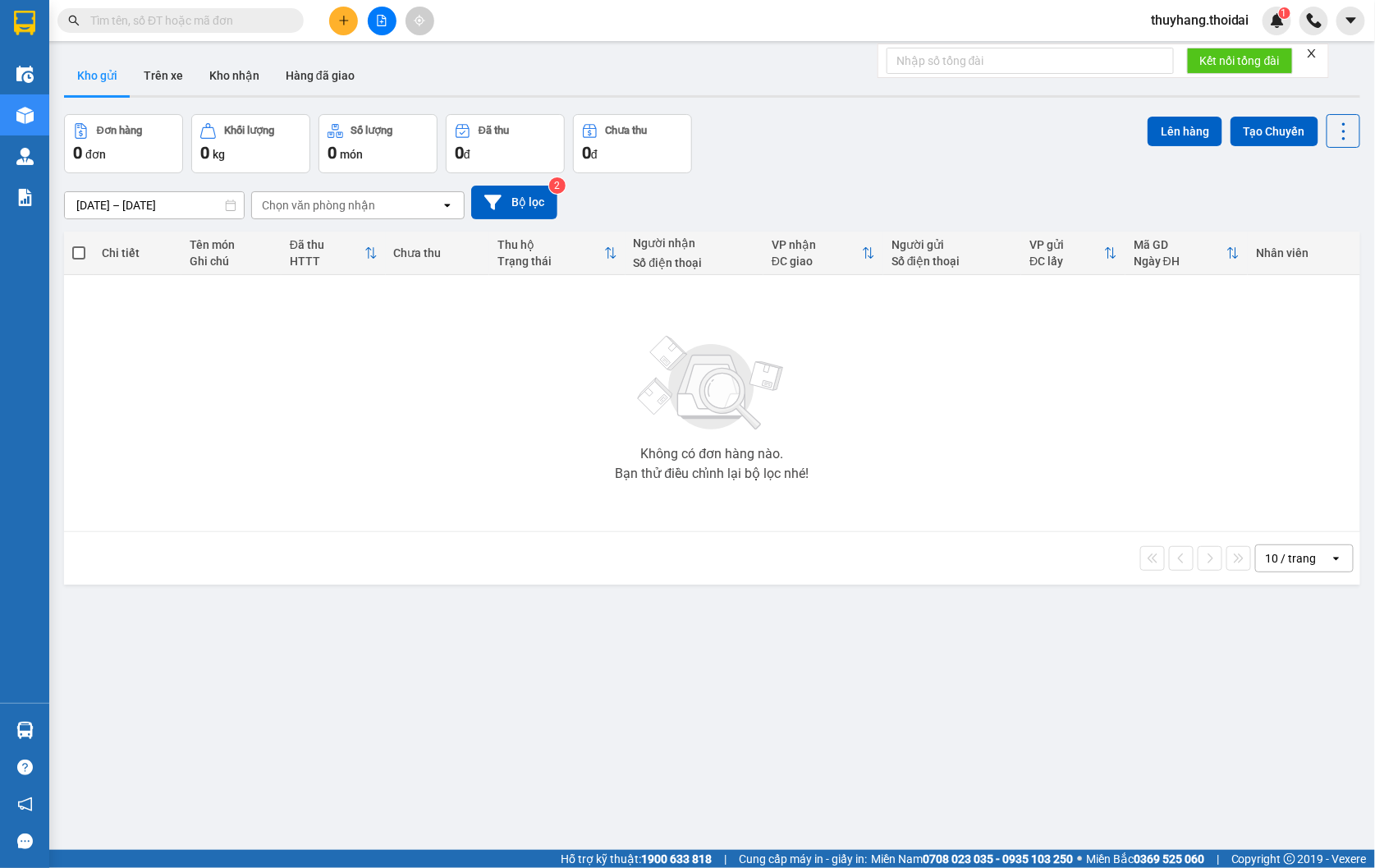
click at [226, 22] on input "text" at bounding box center [187, 21] width 194 height 18
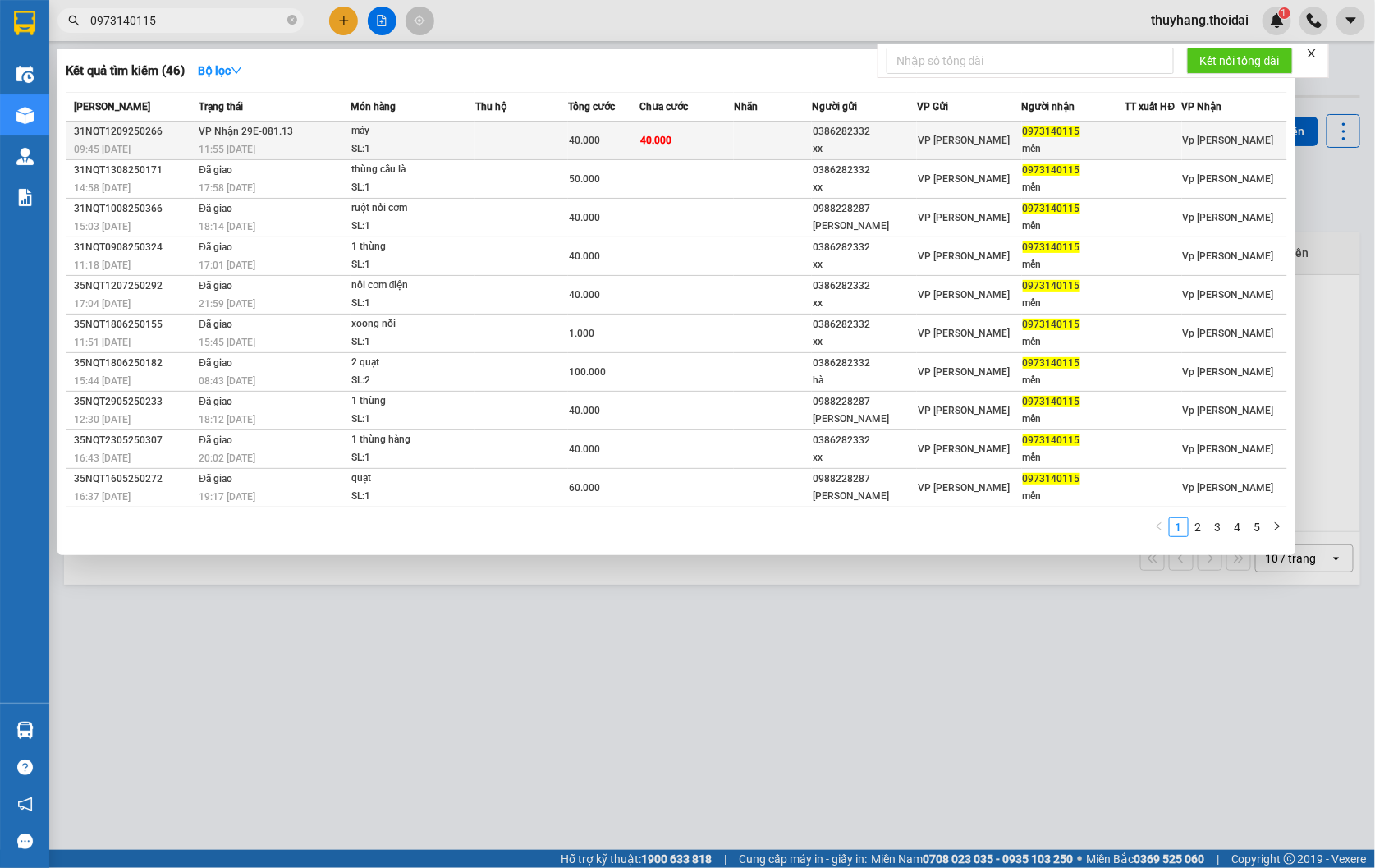
type input "0973140115"
click at [739, 152] on td at bounding box center [772, 140] width 78 height 38
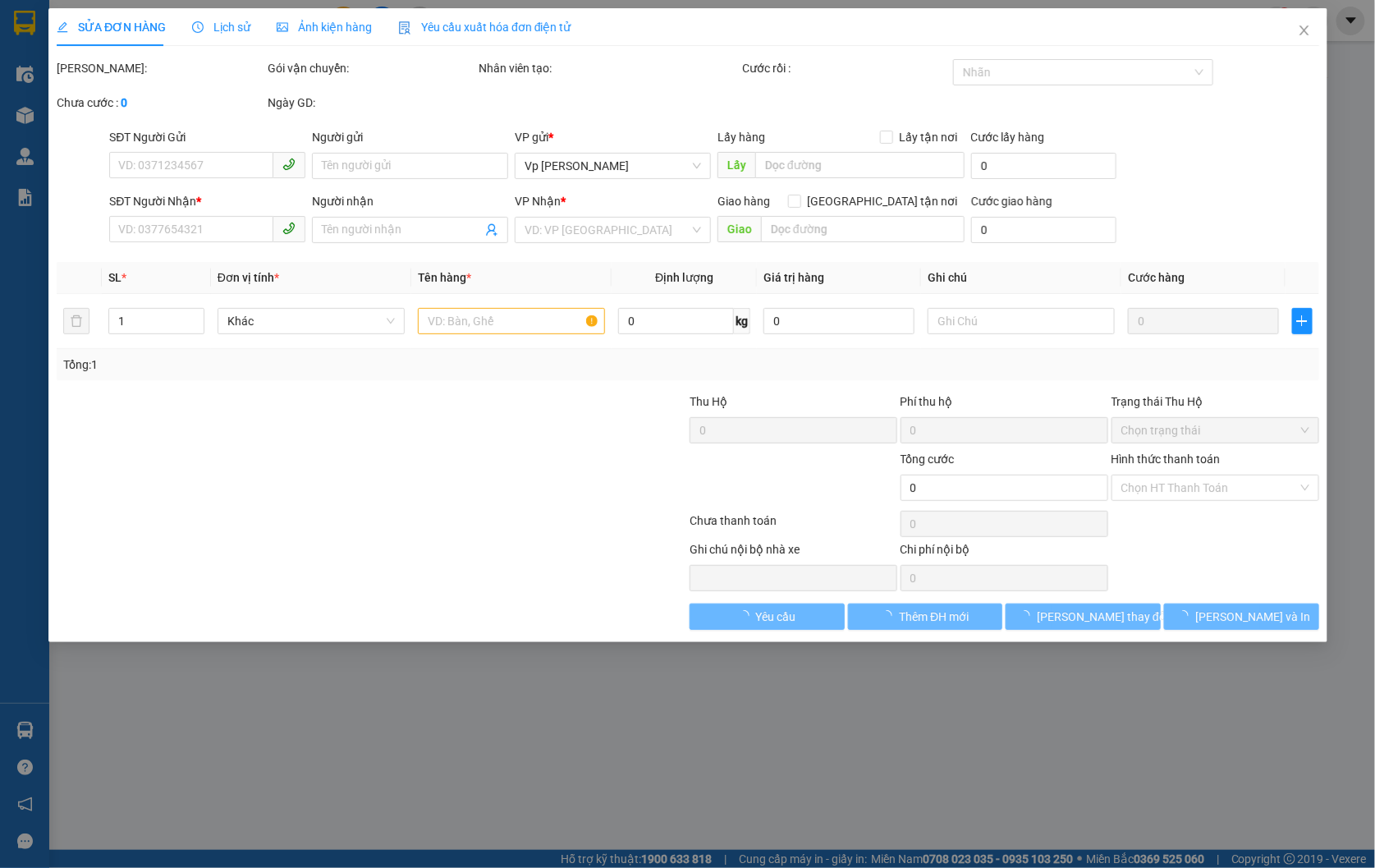
type input "0386282332"
type input "xx"
type input "0973140115"
type input "mến"
type input "40.000"
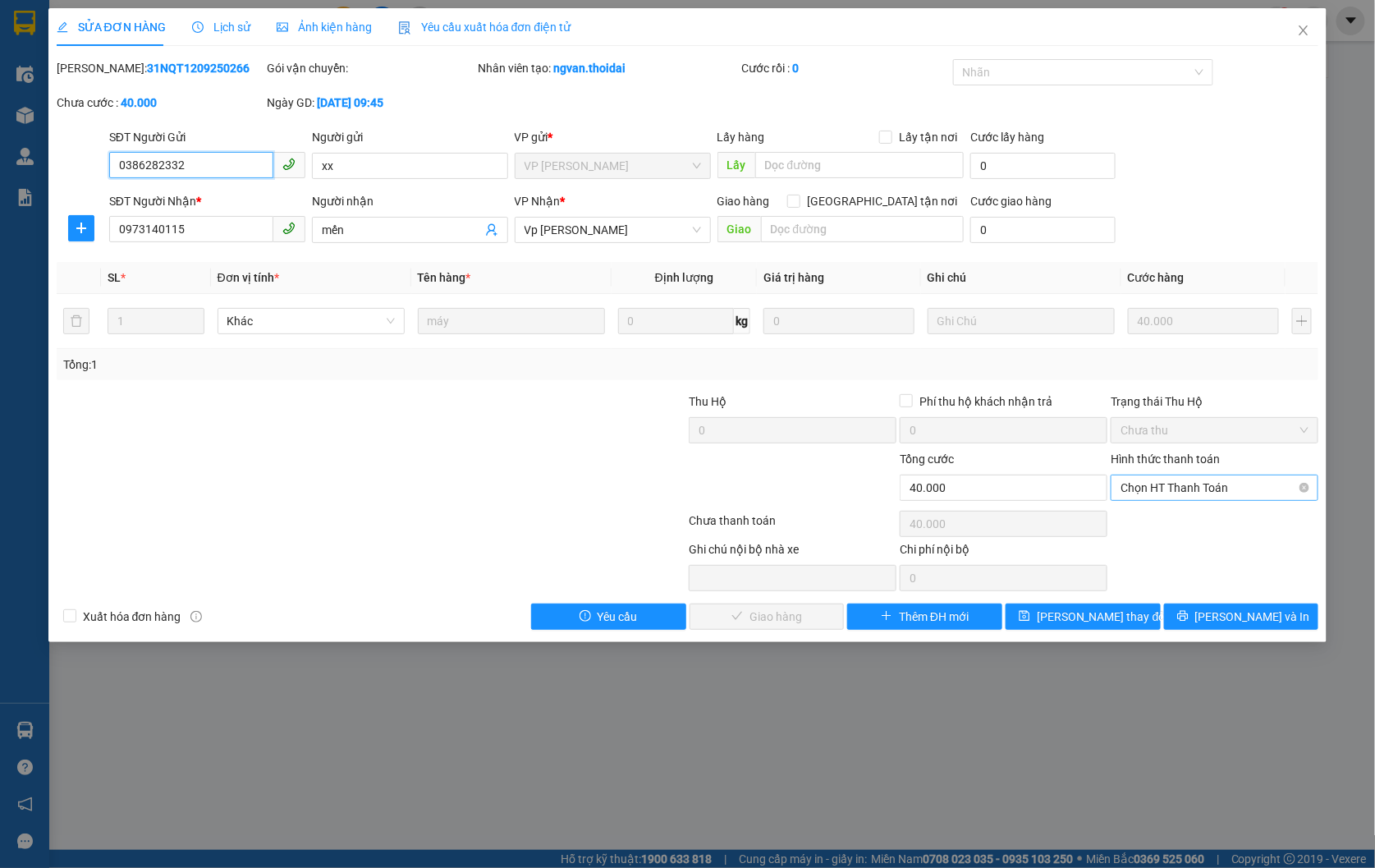
click at [1217, 486] on span "Chọn HT Thanh Toán" at bounding box center [1214, 487] width 188 height 24
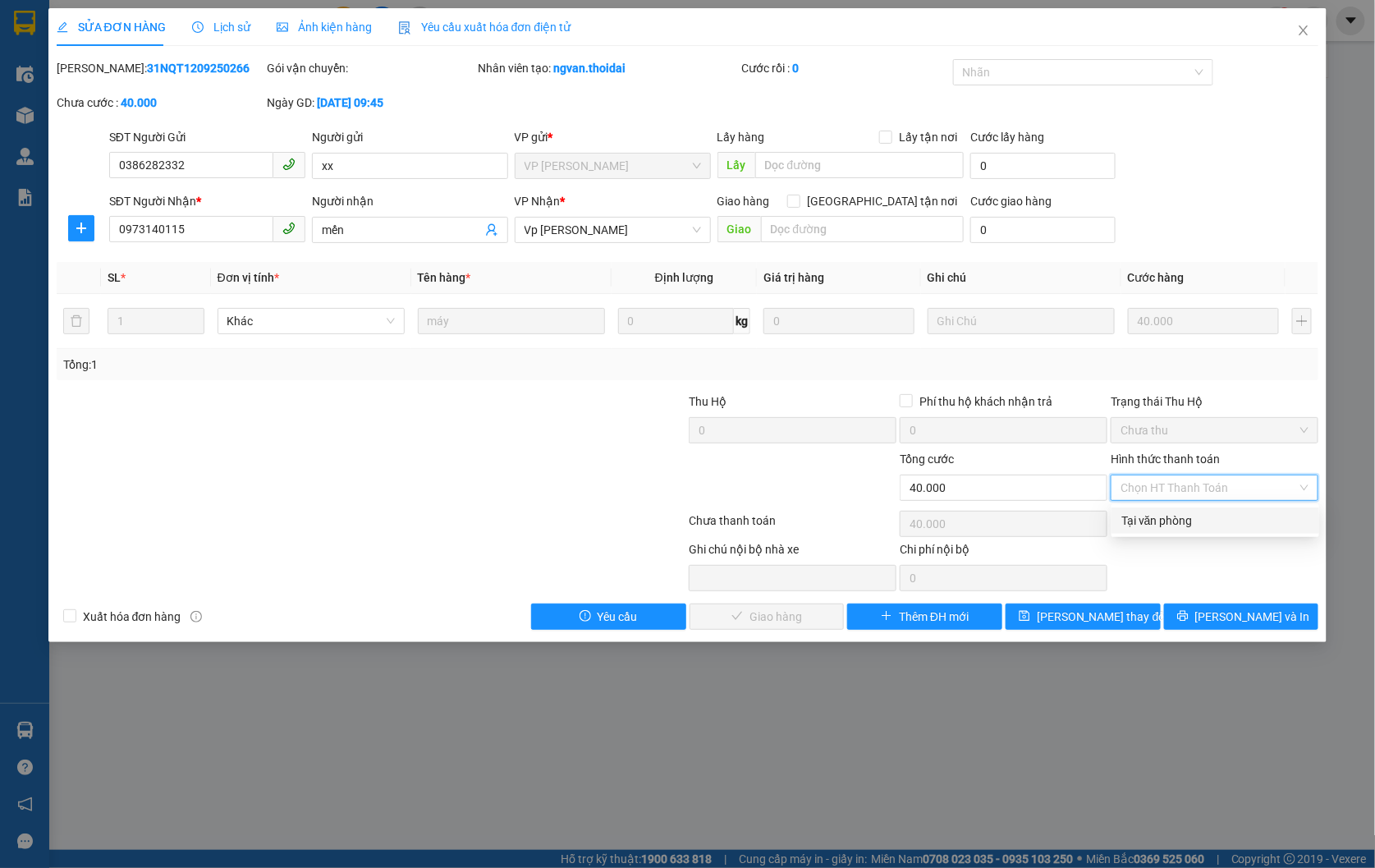
click at [1218, 513] on div "Tại văn phòng" at bounding box center [1215, 520] width 188 height 18
type input "0"
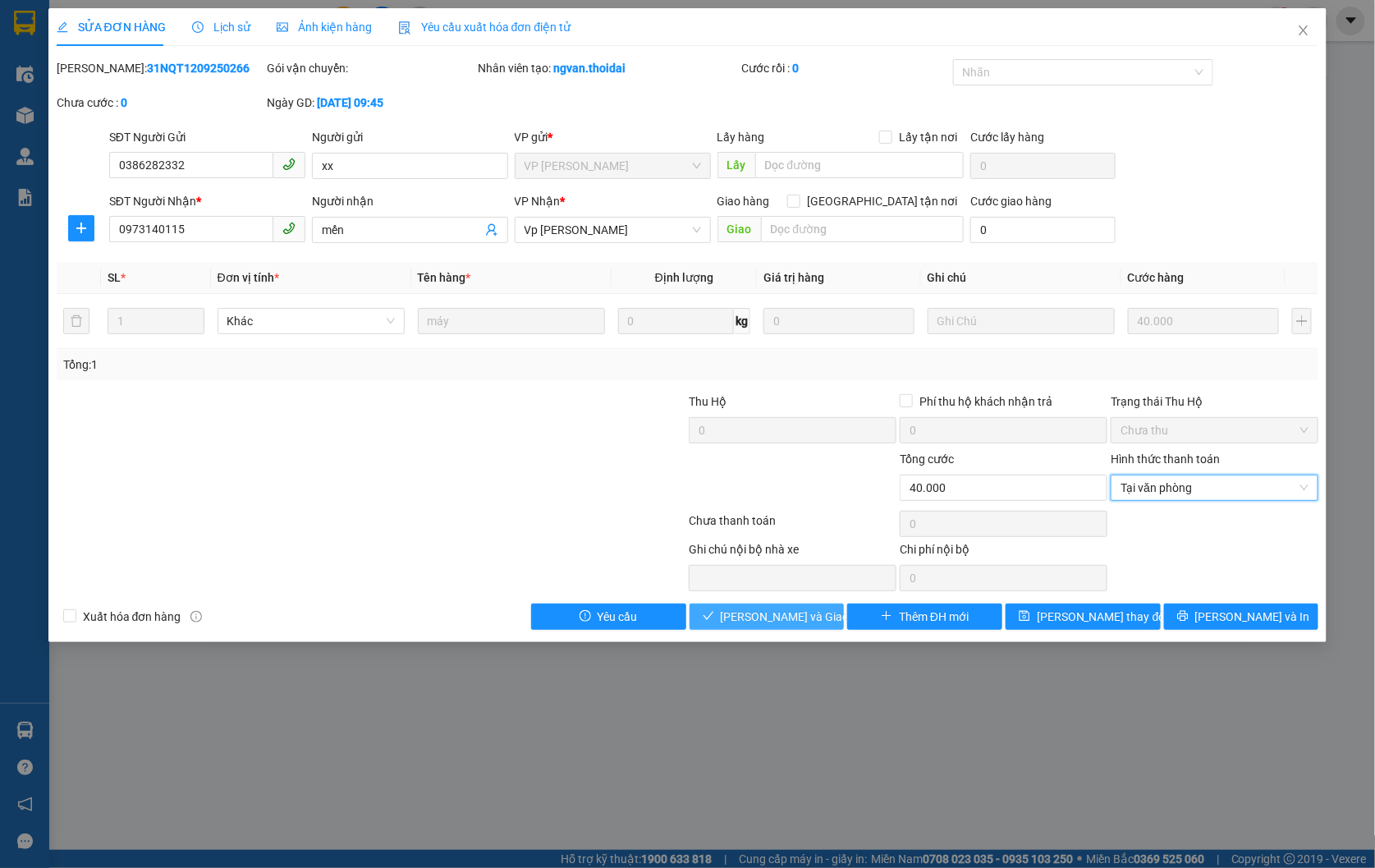
click at [814, 614] on span "[PERSON_NAME] và Giao hàng" at bounding box center [799, 617] width 158 height 18
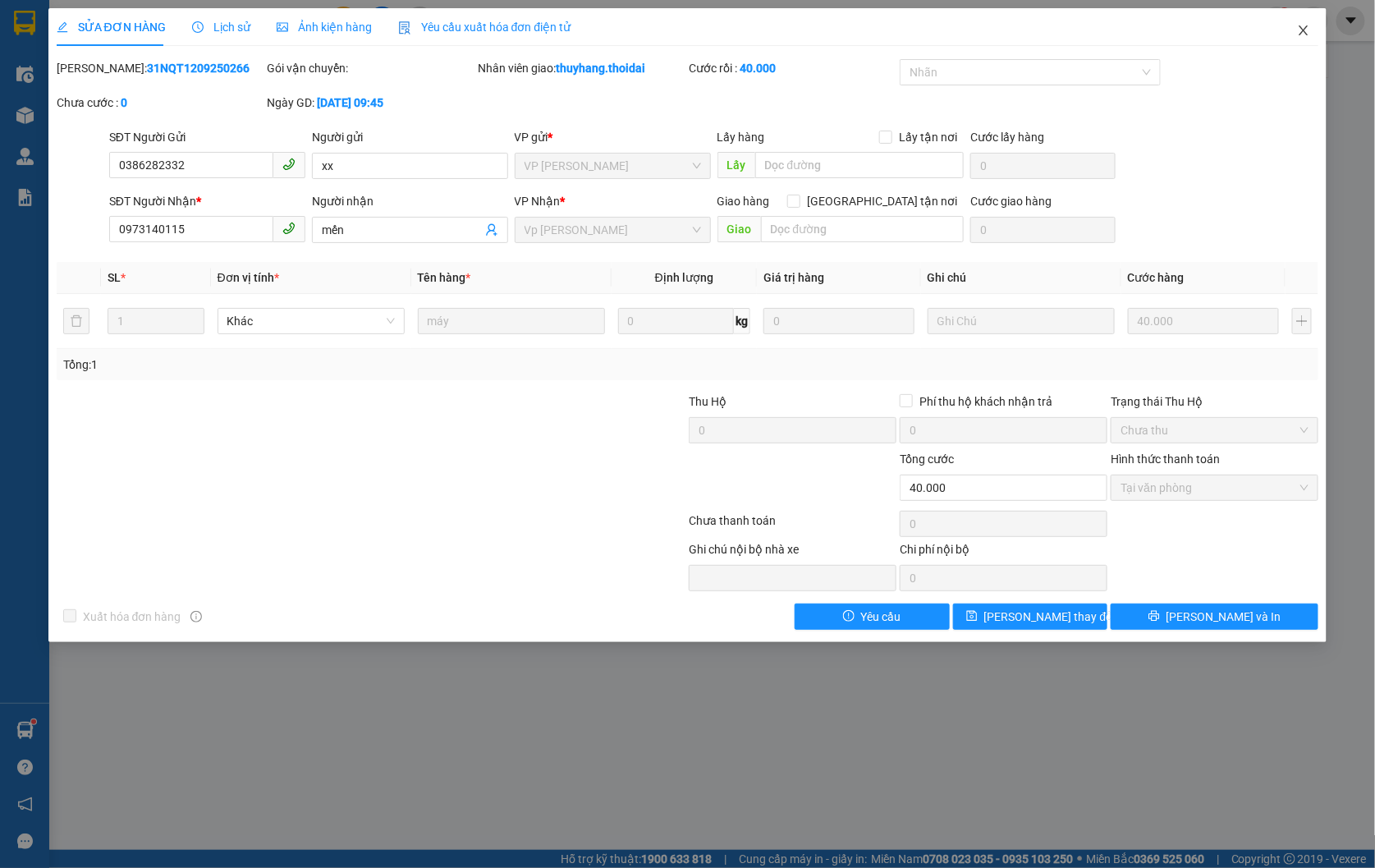
click at [1305, 37] on icon "close" at bounding box center [1304, 30] width 13 height 13
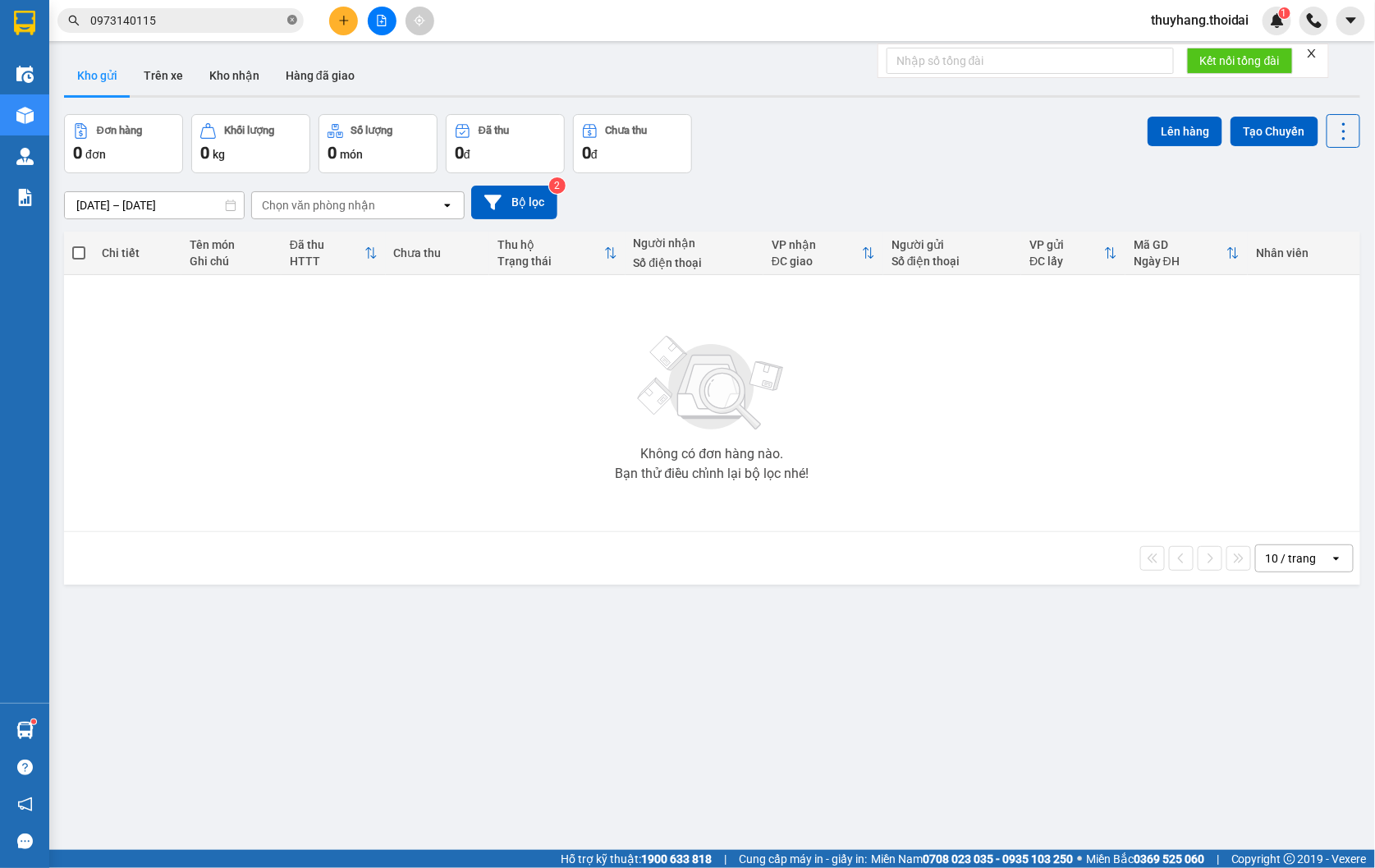
click at [292, 21] on icon "close-circle" at bounding box center [292, 20] width 10 height 10
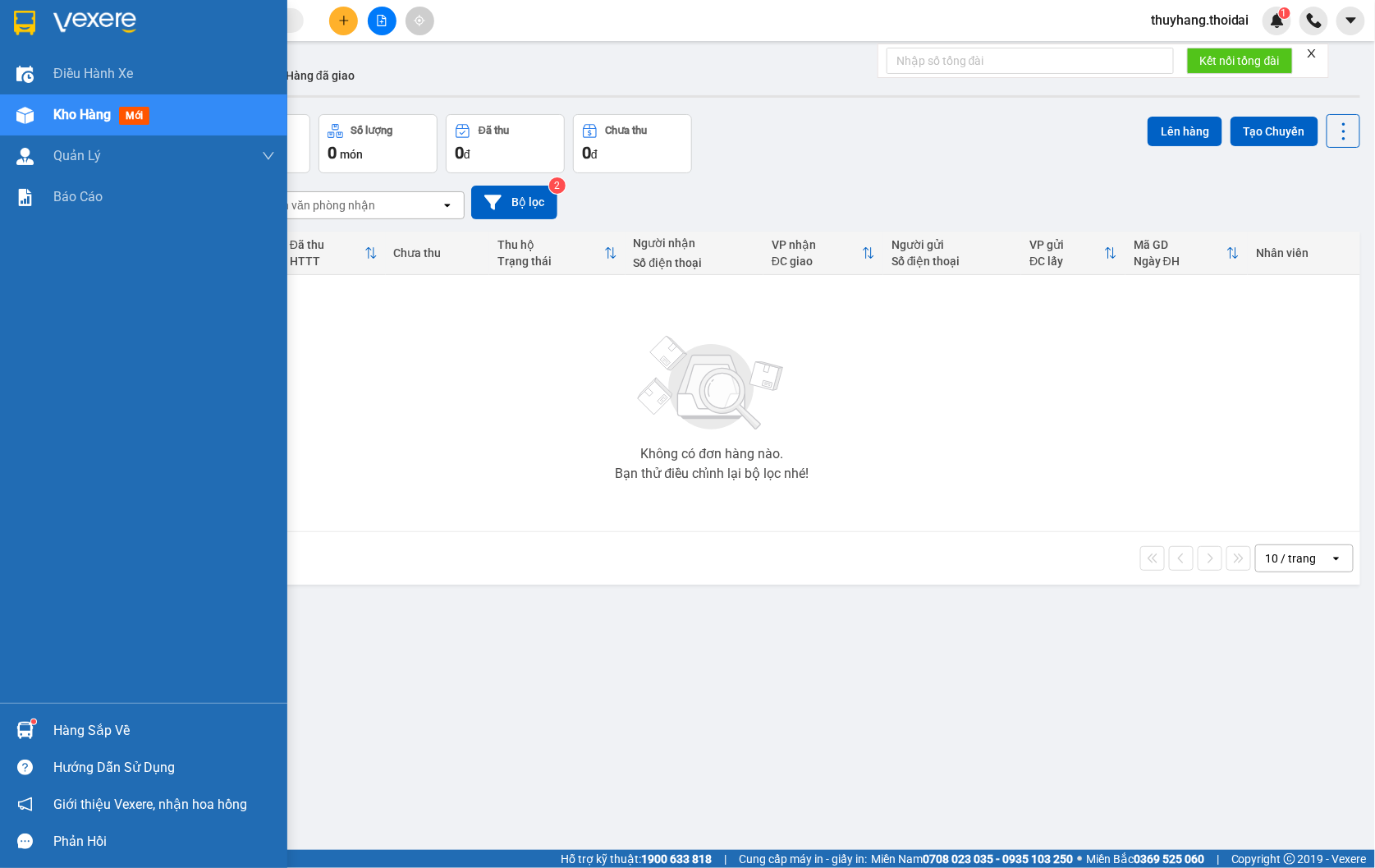
click at [61, 725] on div "Hàng sắp về" at bounding box center [164, 730] width 221 height 24
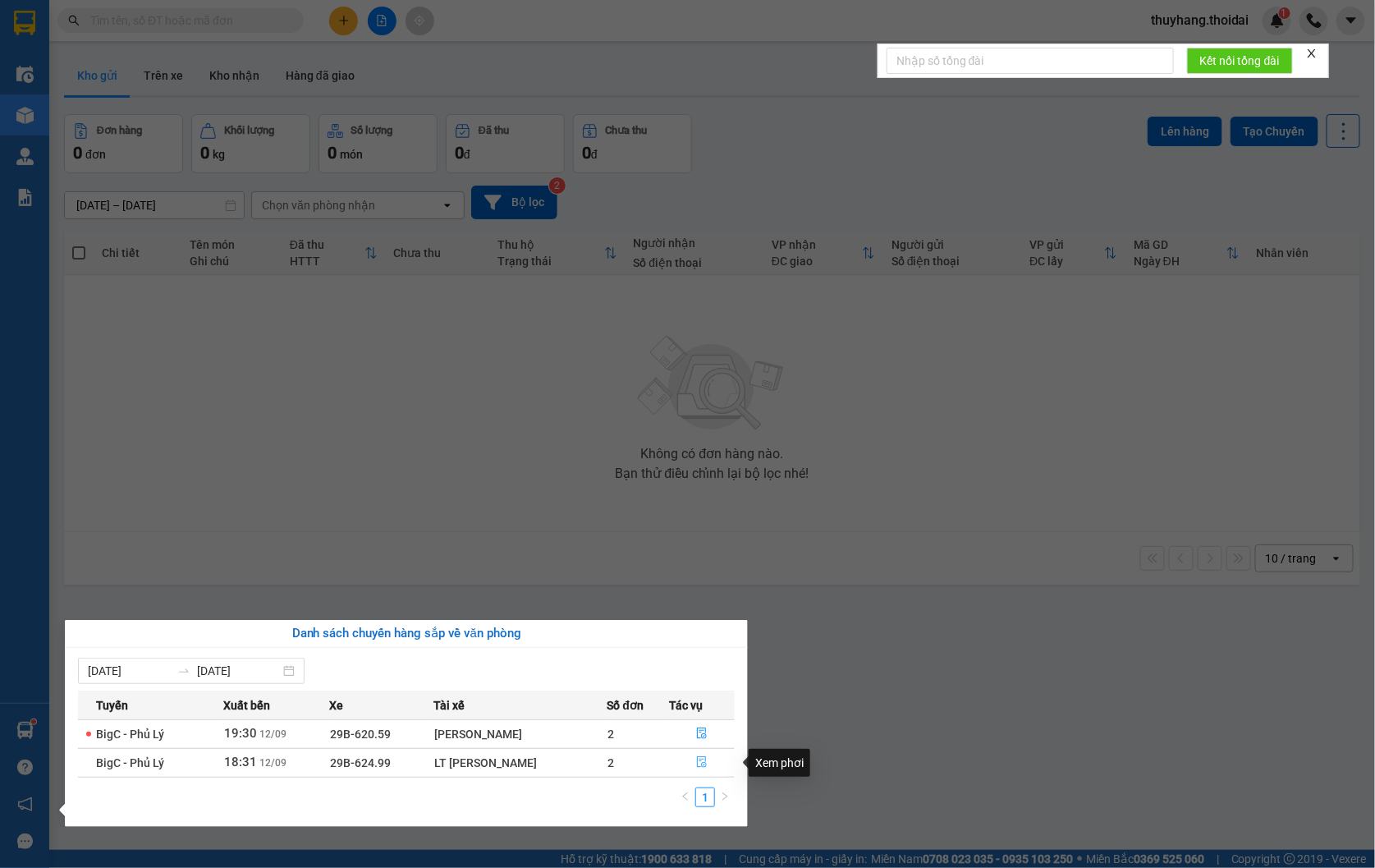
click at [694, 766] on button "button" at bounding box center [702, 762] width 64 height 26
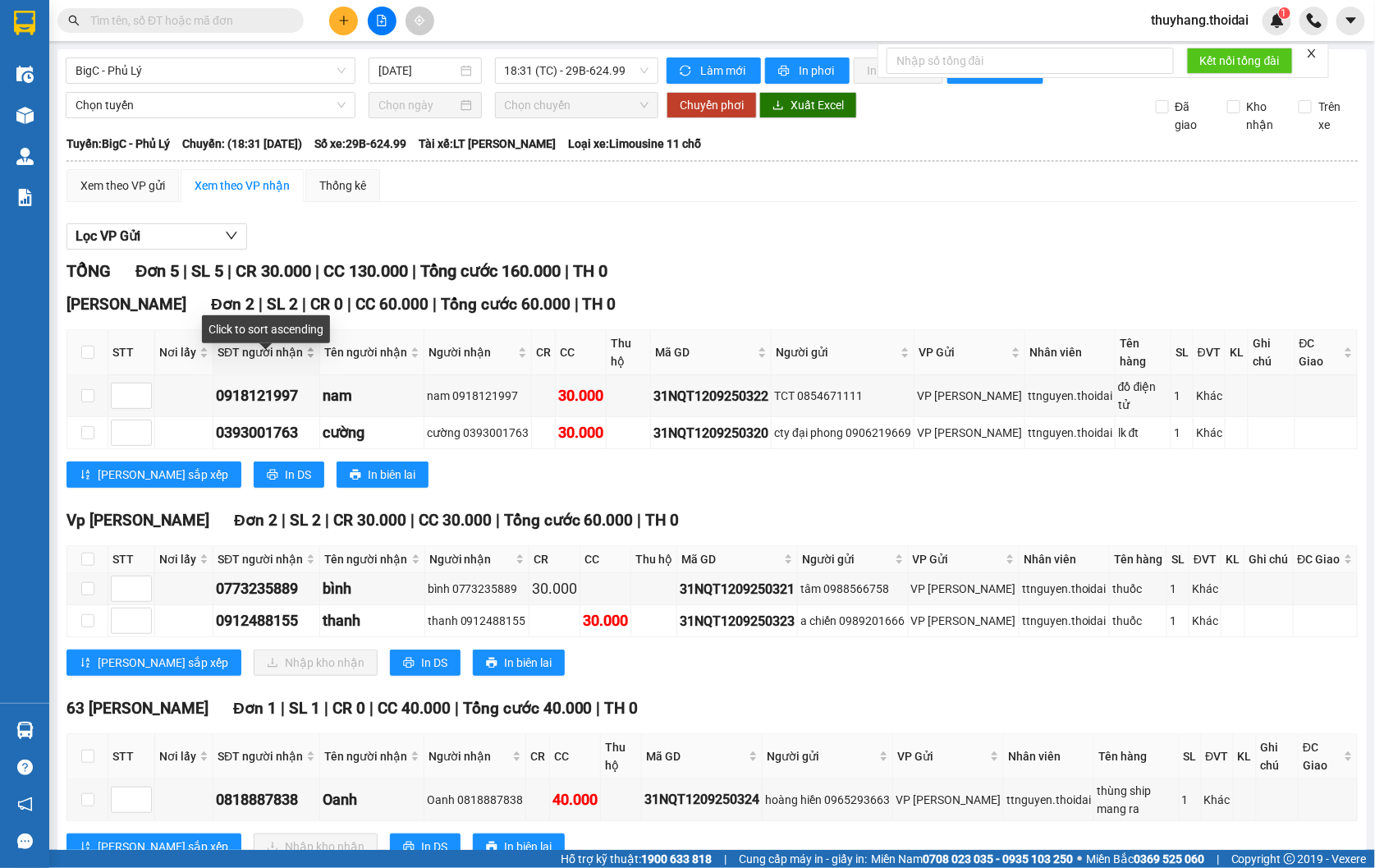
scroll to position [71, 0]
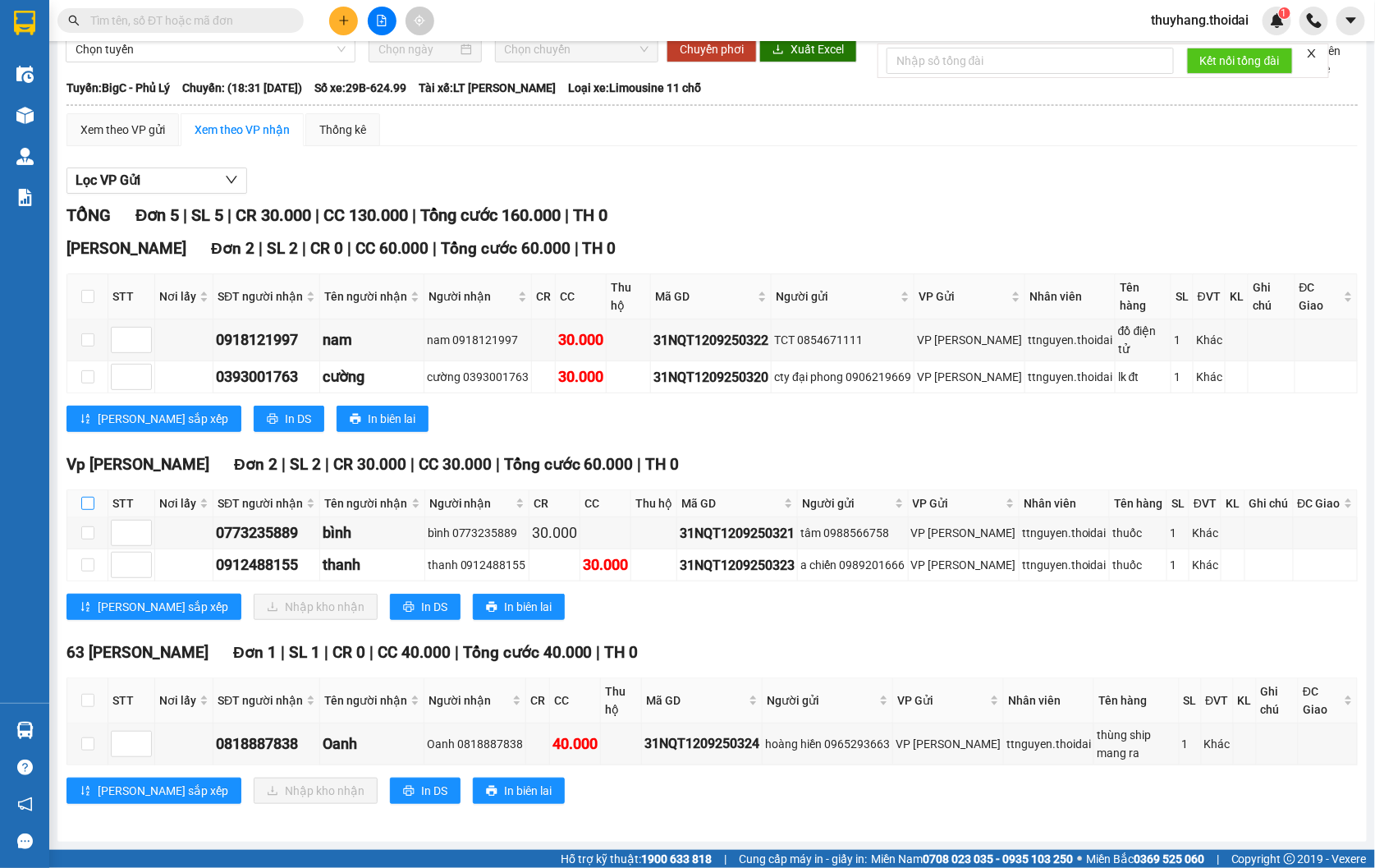
click at [91, 502] on input "checkbox" at bounding box center [88, 503] width 13 height 13
checkbox input "true"
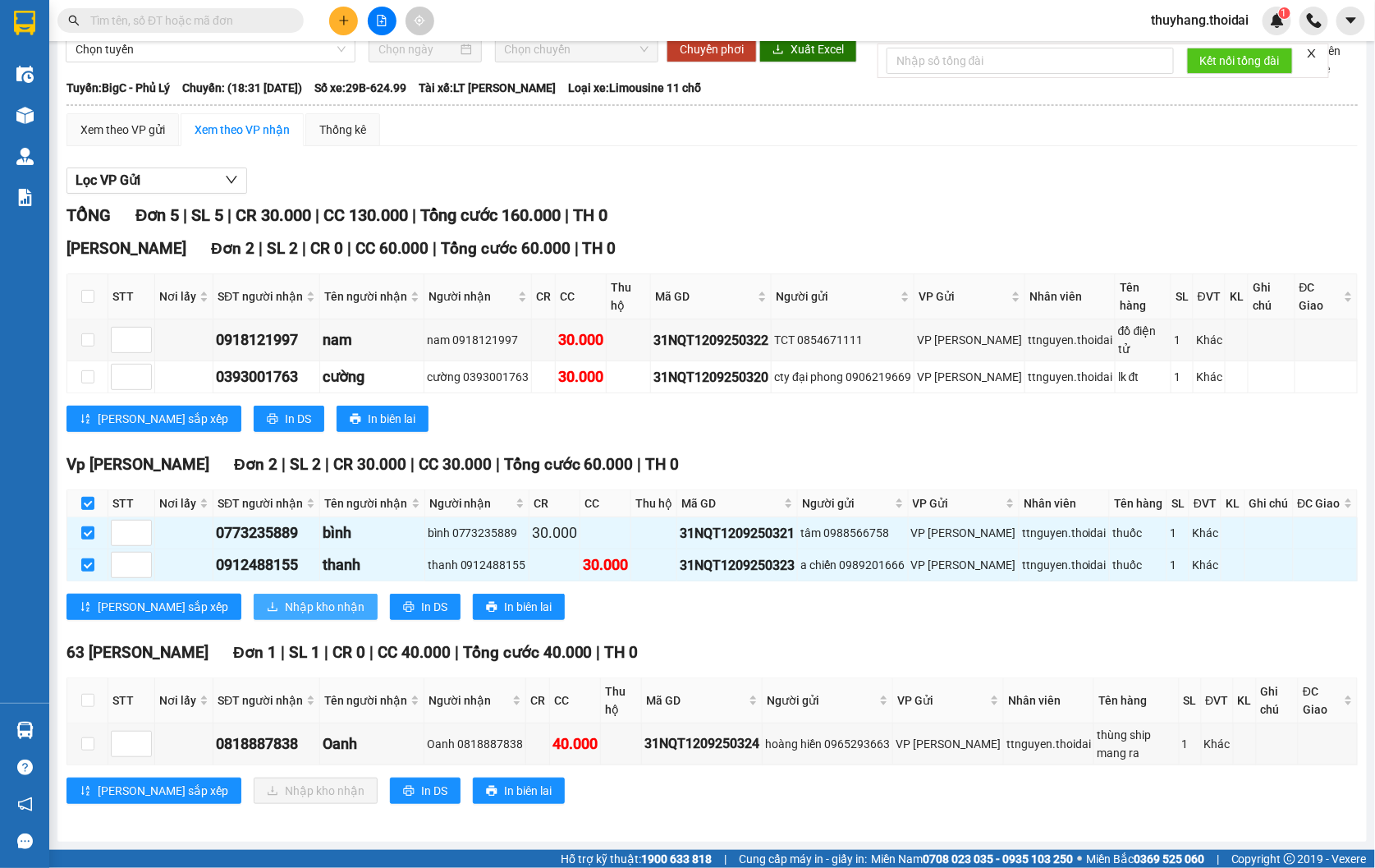
click at [285, 602] on span "Nhập kho nhận" at bounding box center [324, 607] width 79 height 18
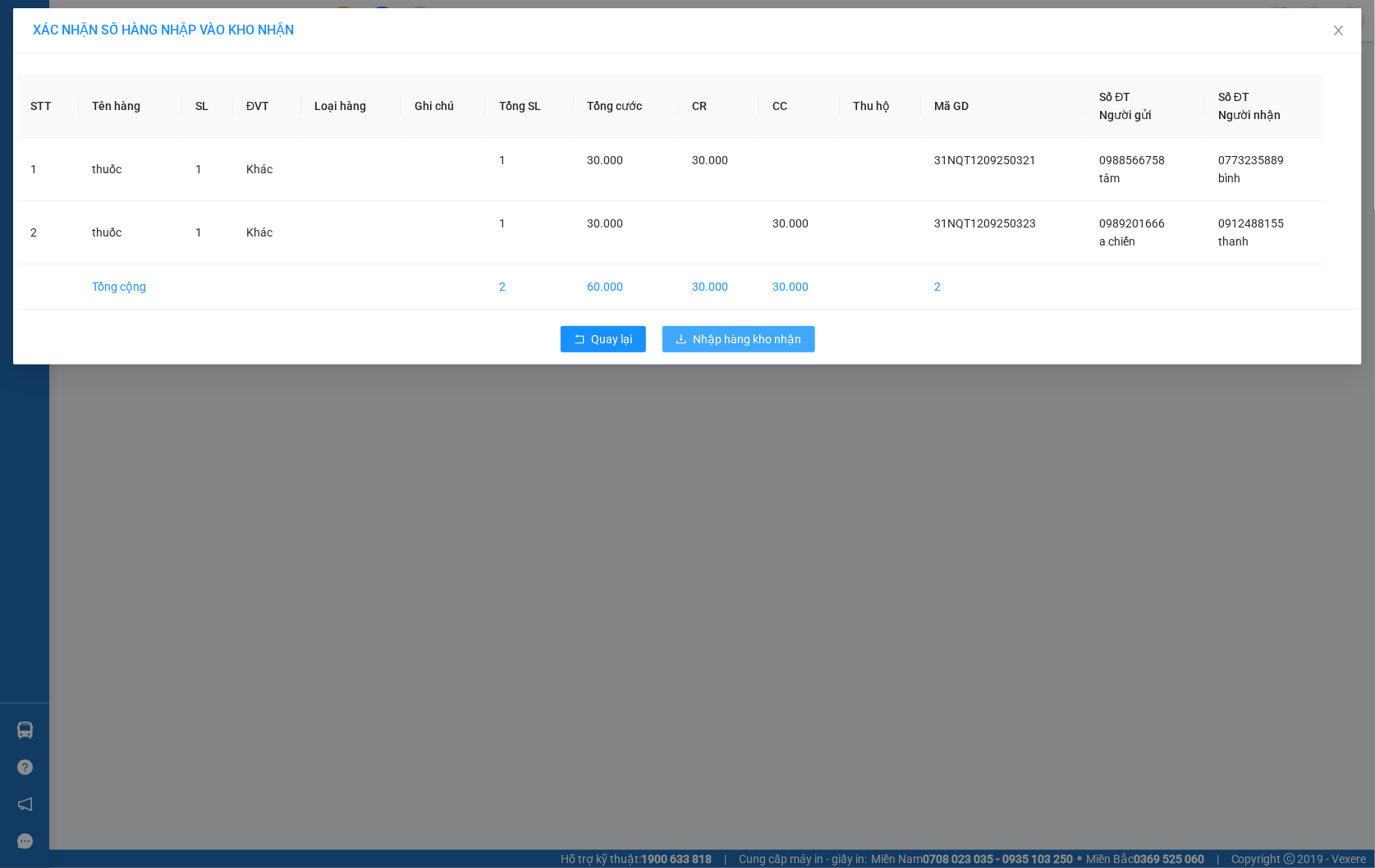
click at [748, 337] on span "Nhập hàng kho nhận" at bounding box center [748, 339] width 109 height 18
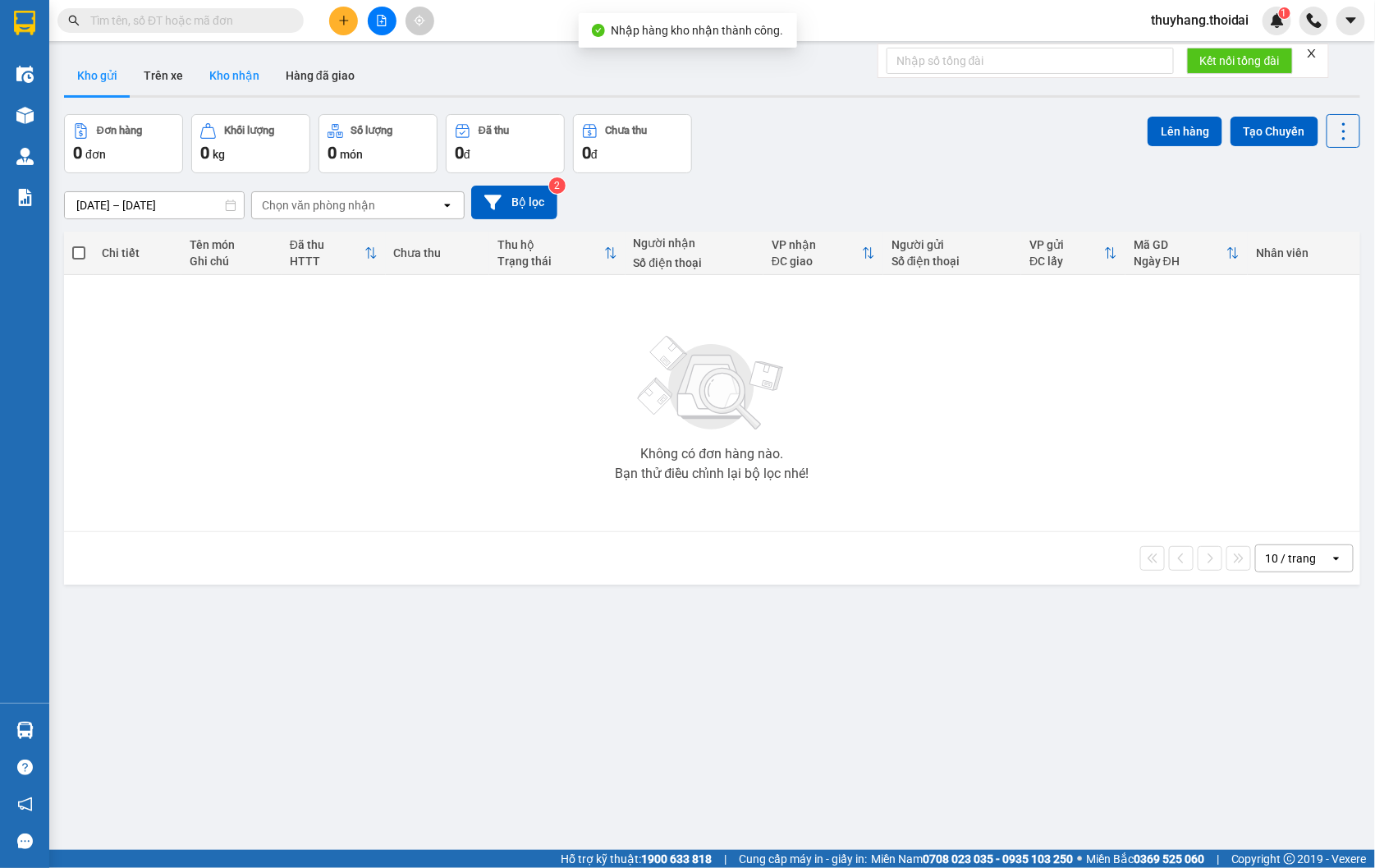
click at [251, 86] on button "Kho nhận" at bounding box center [234, 75] width 76 height 39
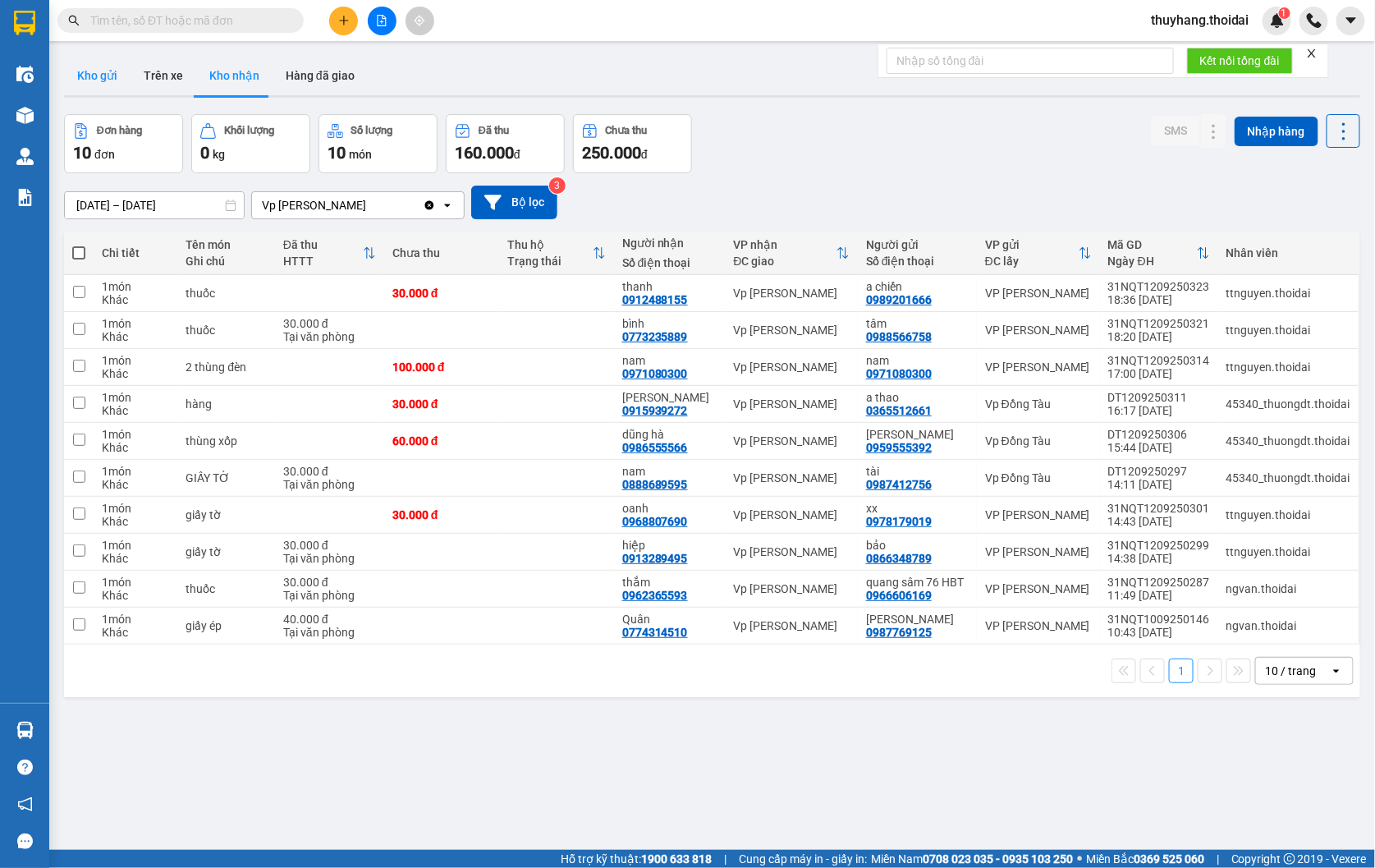
click at [94, 71] on button "Kho gửi" at bounding box center [98, 75] width 67 height 39
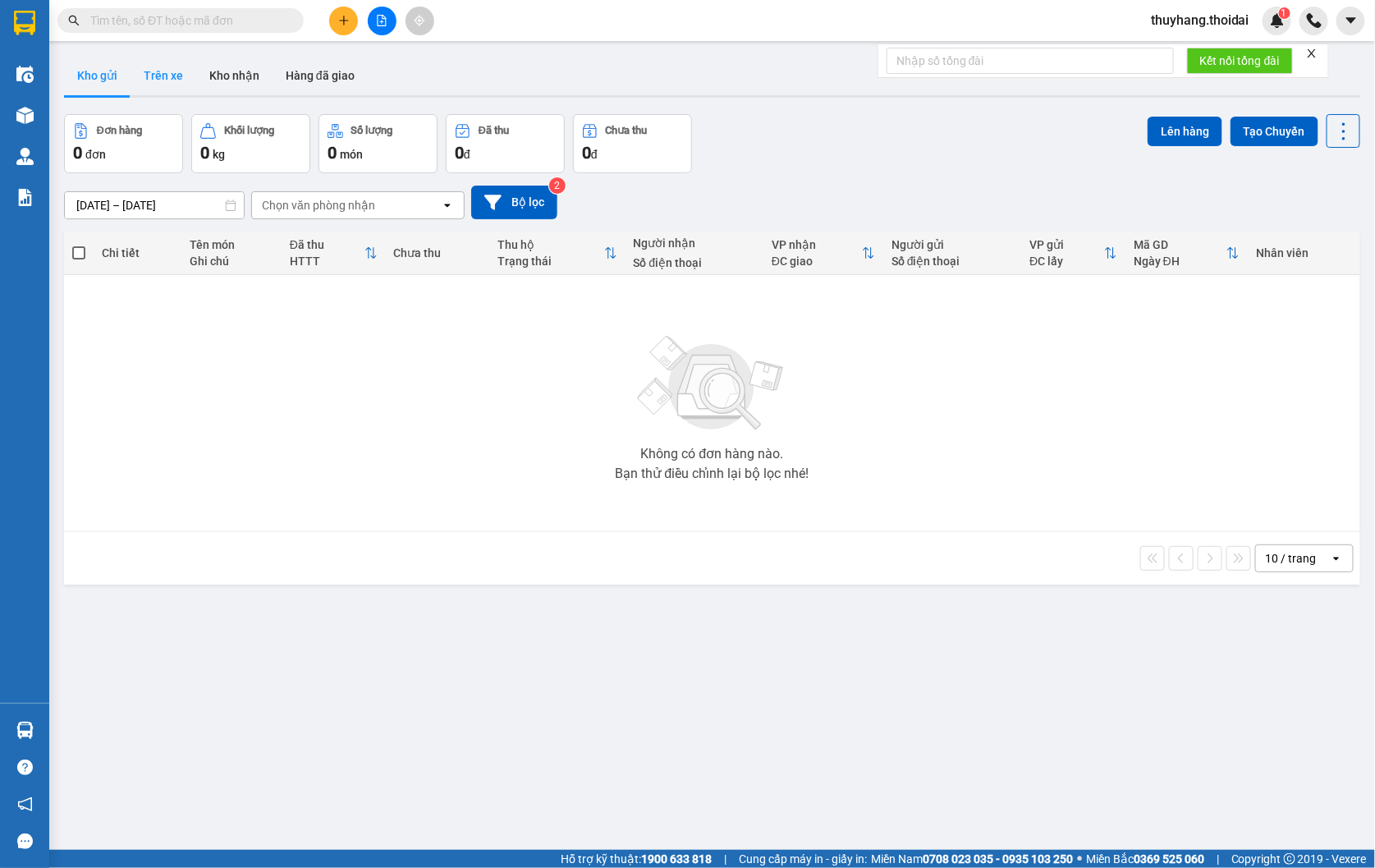
click at [160, 84] on button "Trên xe" at bounding box center [163, 75] width 66 height 39
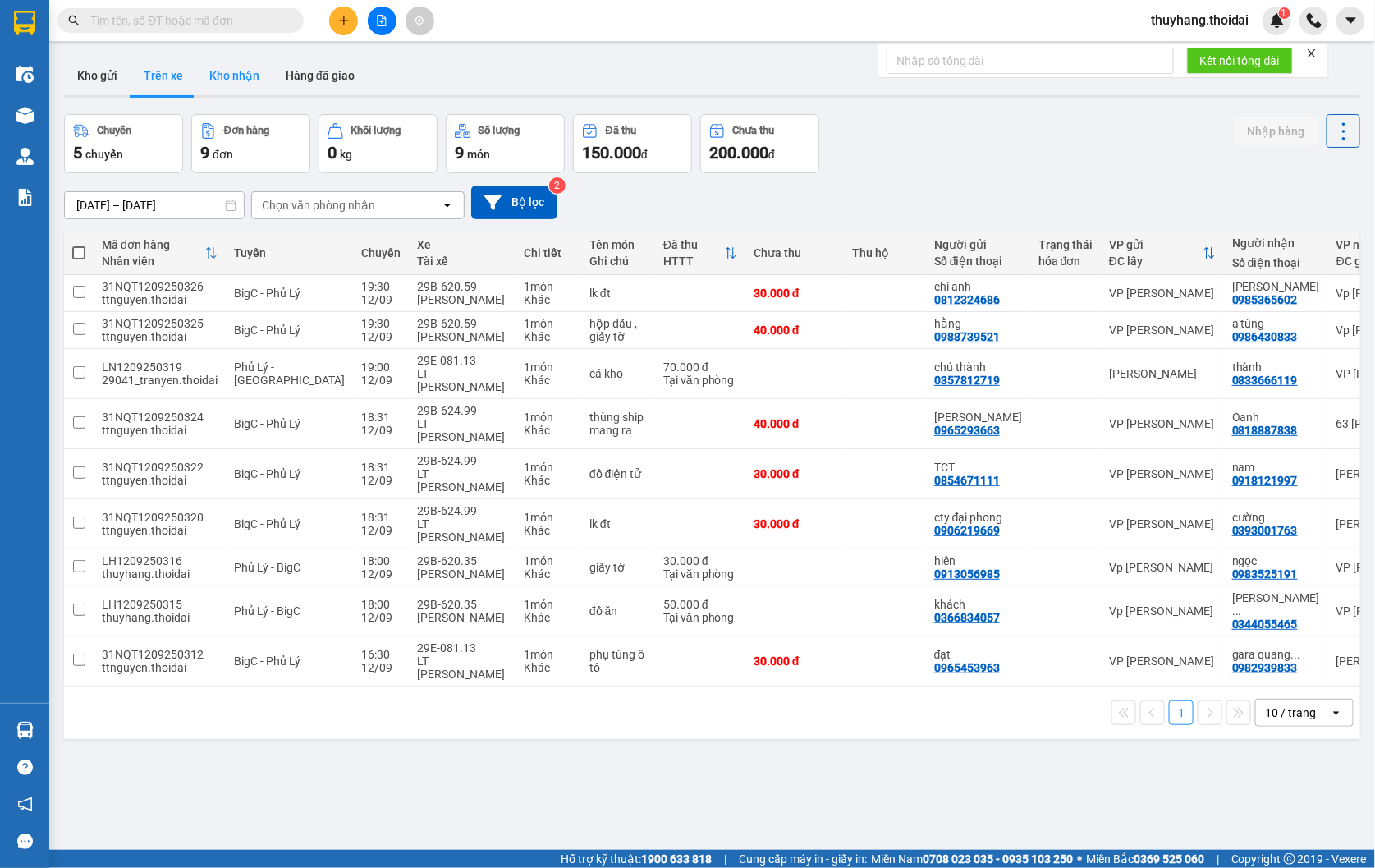
click at [226, 76] on button "Kho nhận" at bounding box center [234, 75] width 76 height 39
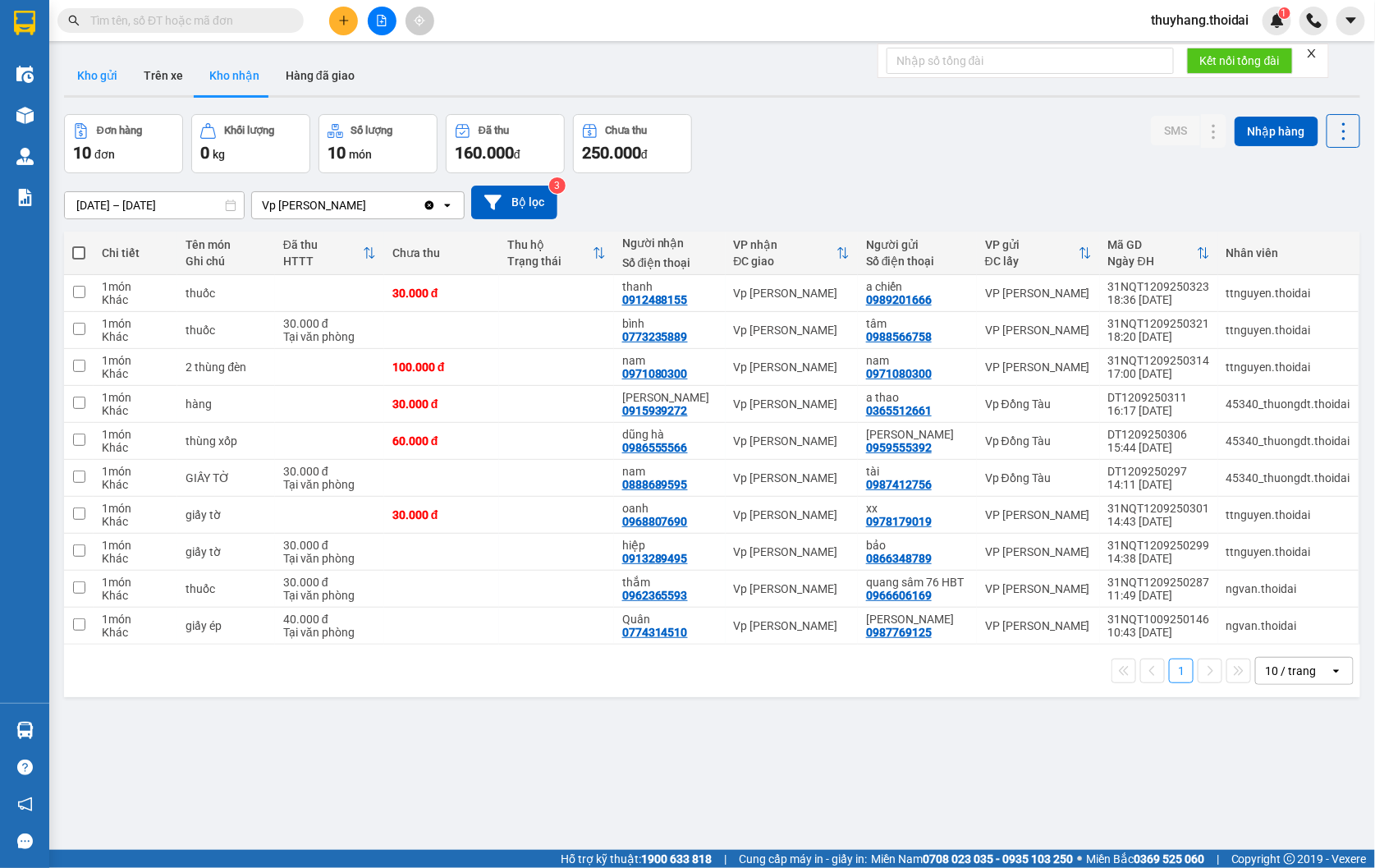
click at [93, 77] on button "Kho gửi" at bounding box center [98, 75] width 67 height 39
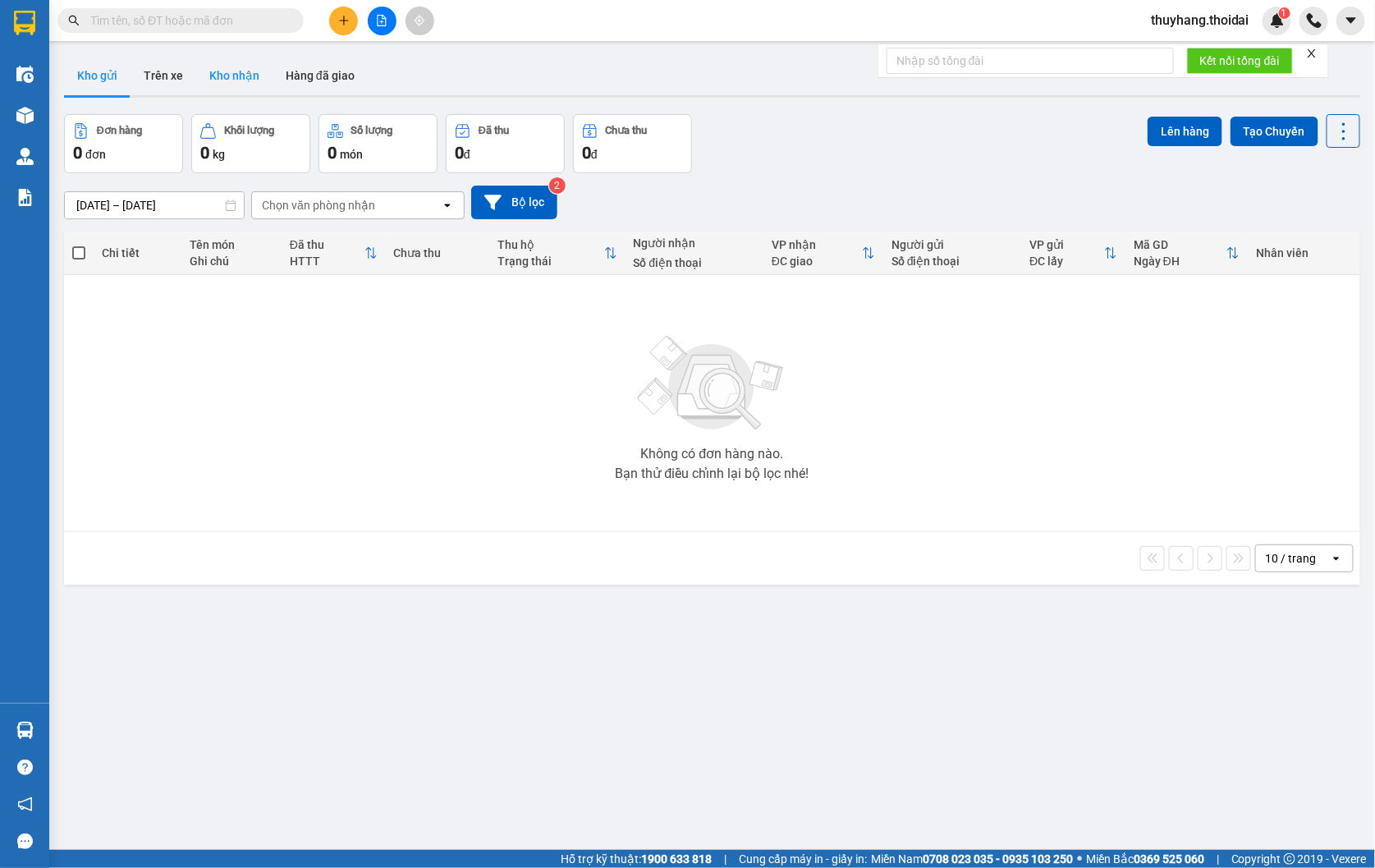
click at [231, 80] on button "Kho nhận" at bounding box center [234, 75] width 76 height 39
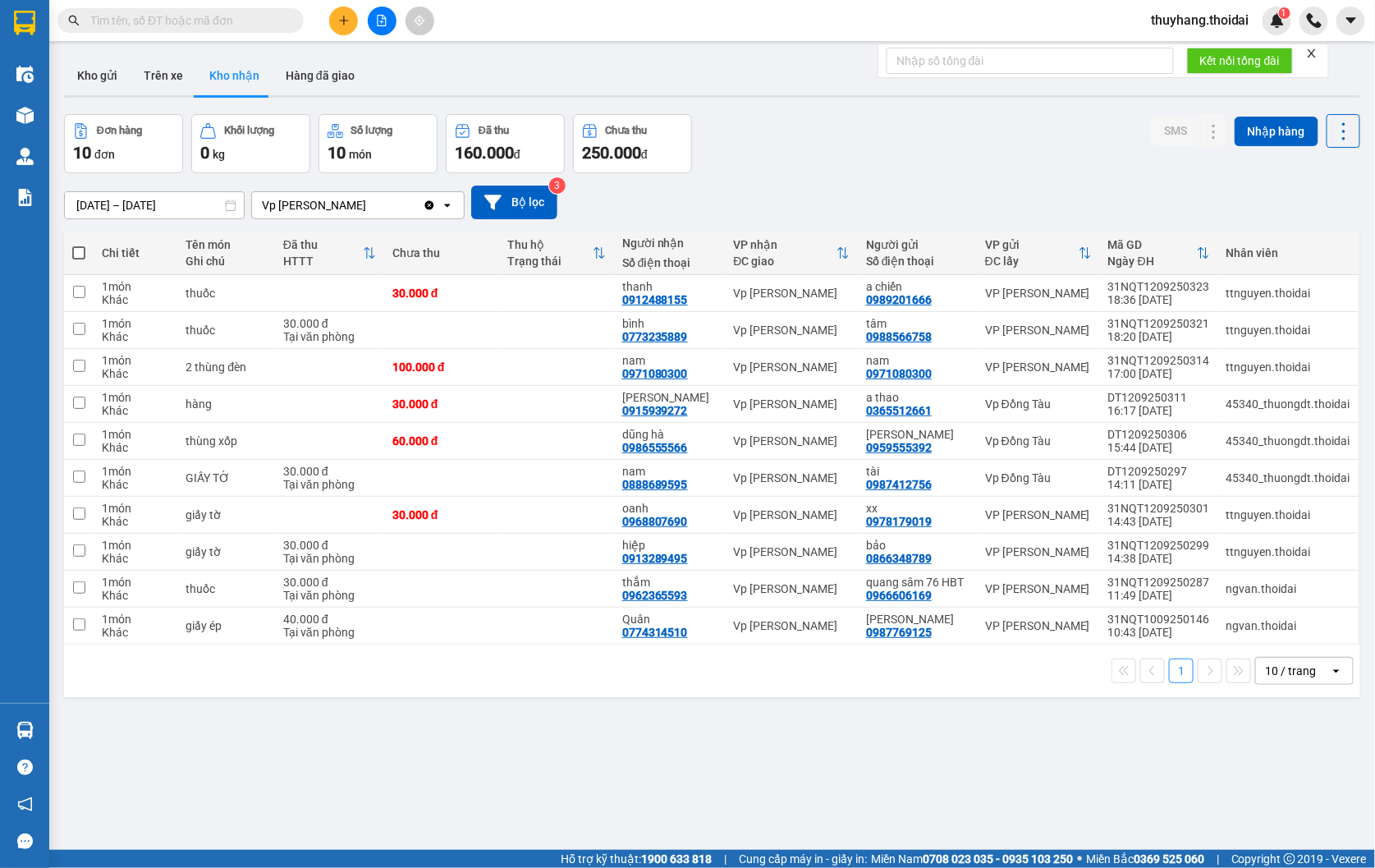
click at [119, 28] on input "text" at bounding box center [187, 21] width 194 height 18
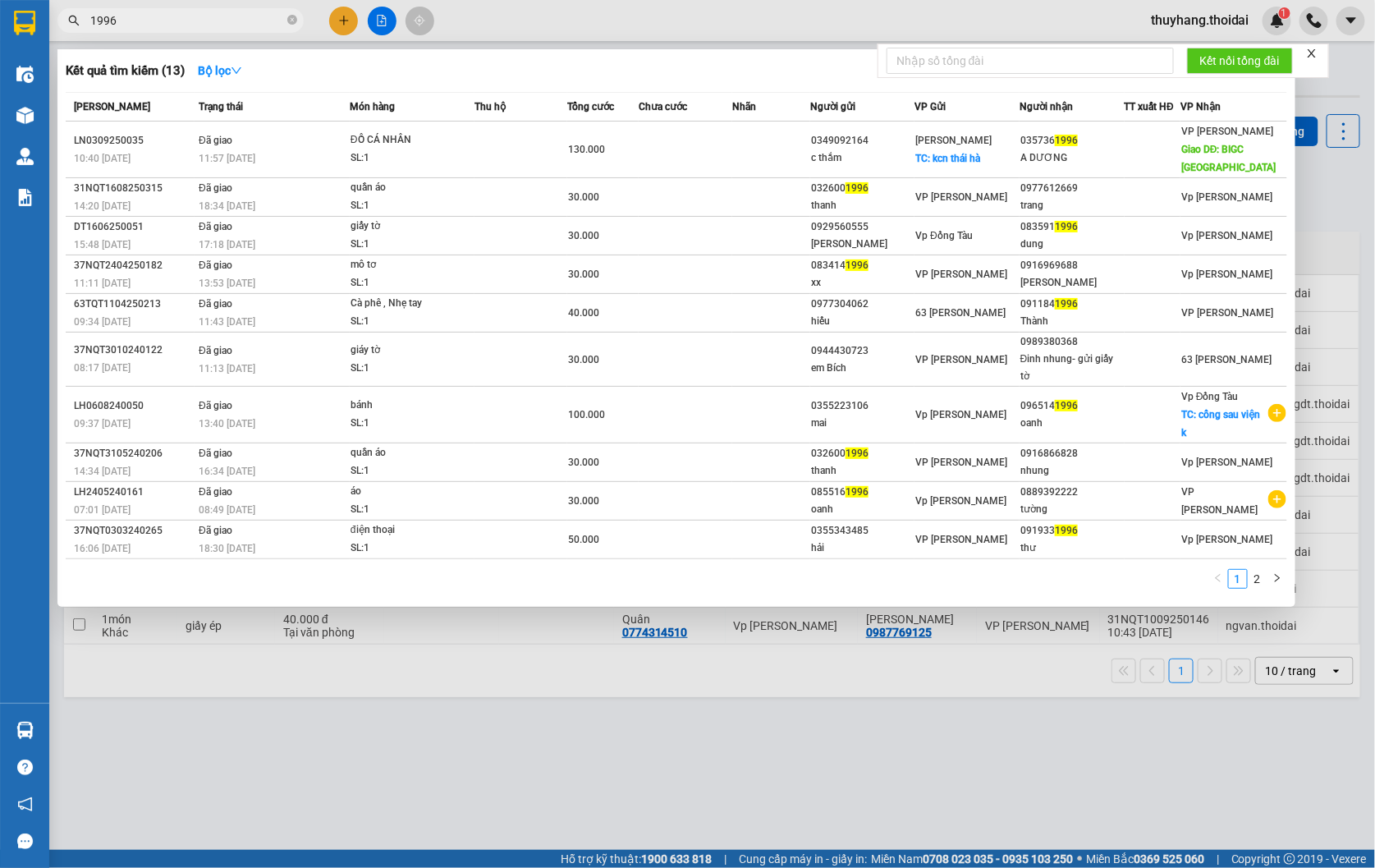
type input "1996"
click at [567, 26] on div at bounding box center [688, 434] width 1375 height 868
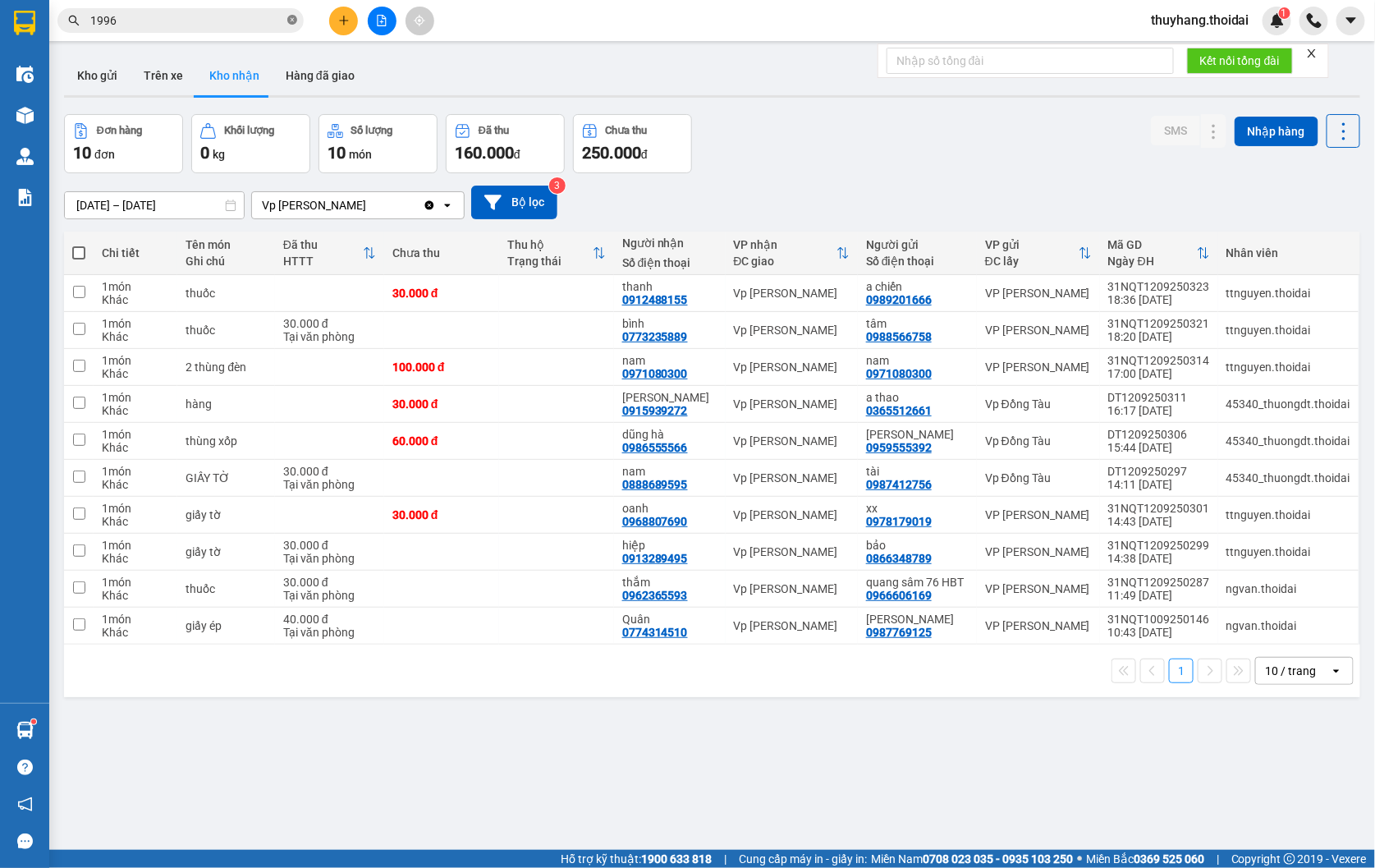
click at [296, 23] on icon "close-circle" at bounding box center [292, 20] width 10 height 10
click at [538, 403] on td at bounding box center [556, 404] width 115 height 37
checkbox input "true"
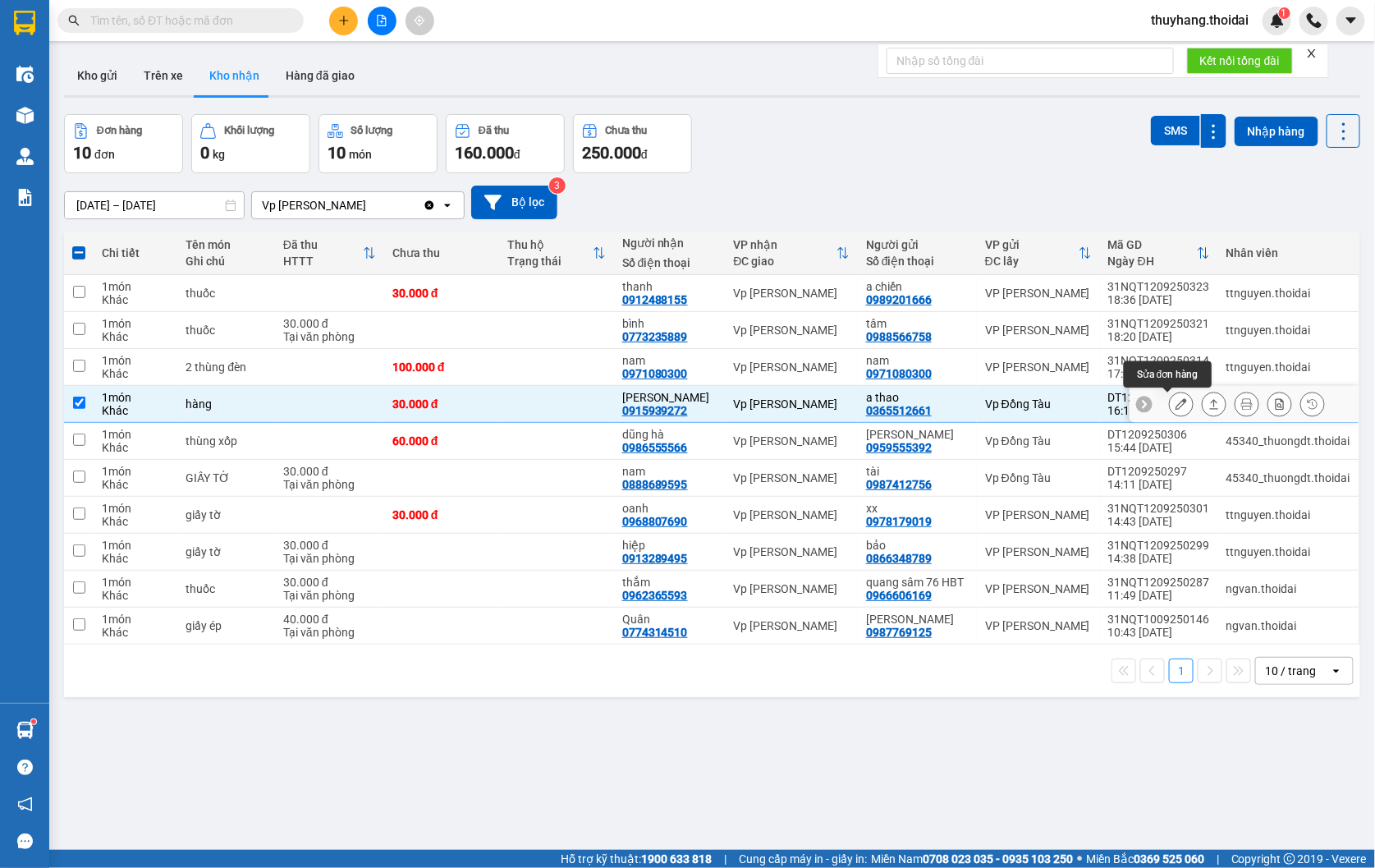
click at [1175, 405] on icon at bounding box center [1181, 404] width 12 height 12
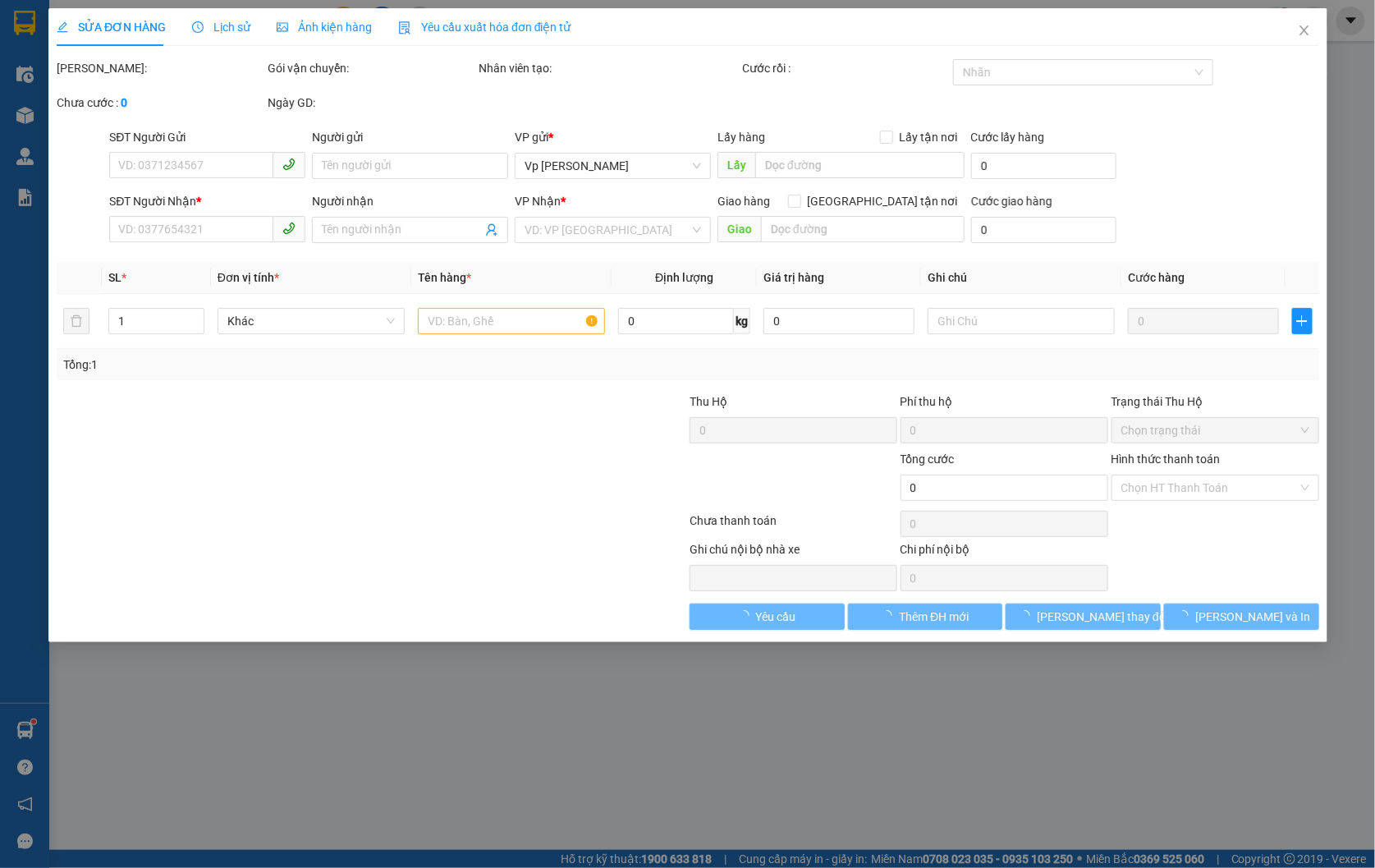
type input "0365512661"
type input "a thao"
type input "0915939272"
type input "[PERSON_NAME]"
type input "30.000"
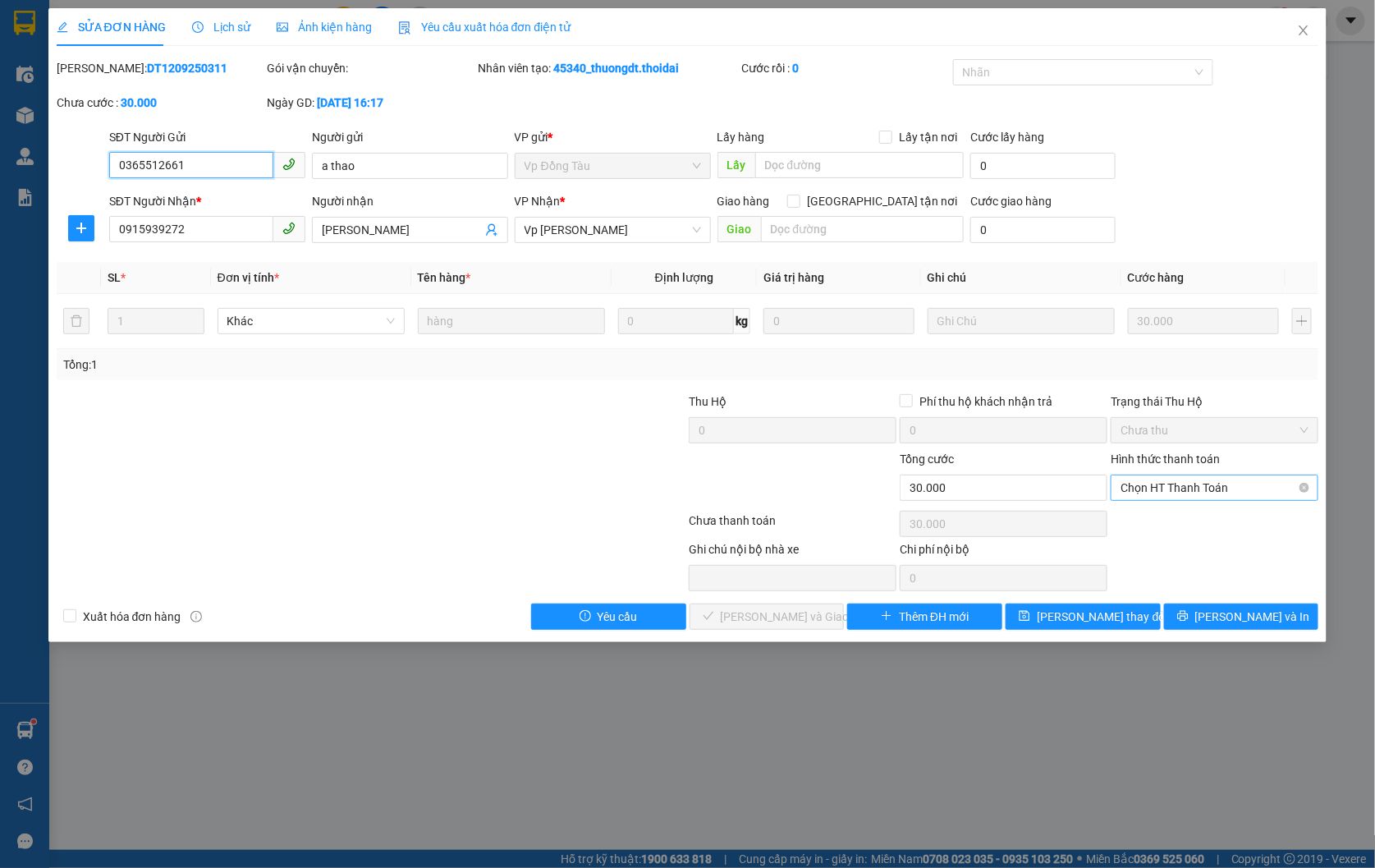
click at [1185, 493] on span "Chọn HT Thanh Toán" at bounding box center [1214, 487] width 188 height 24
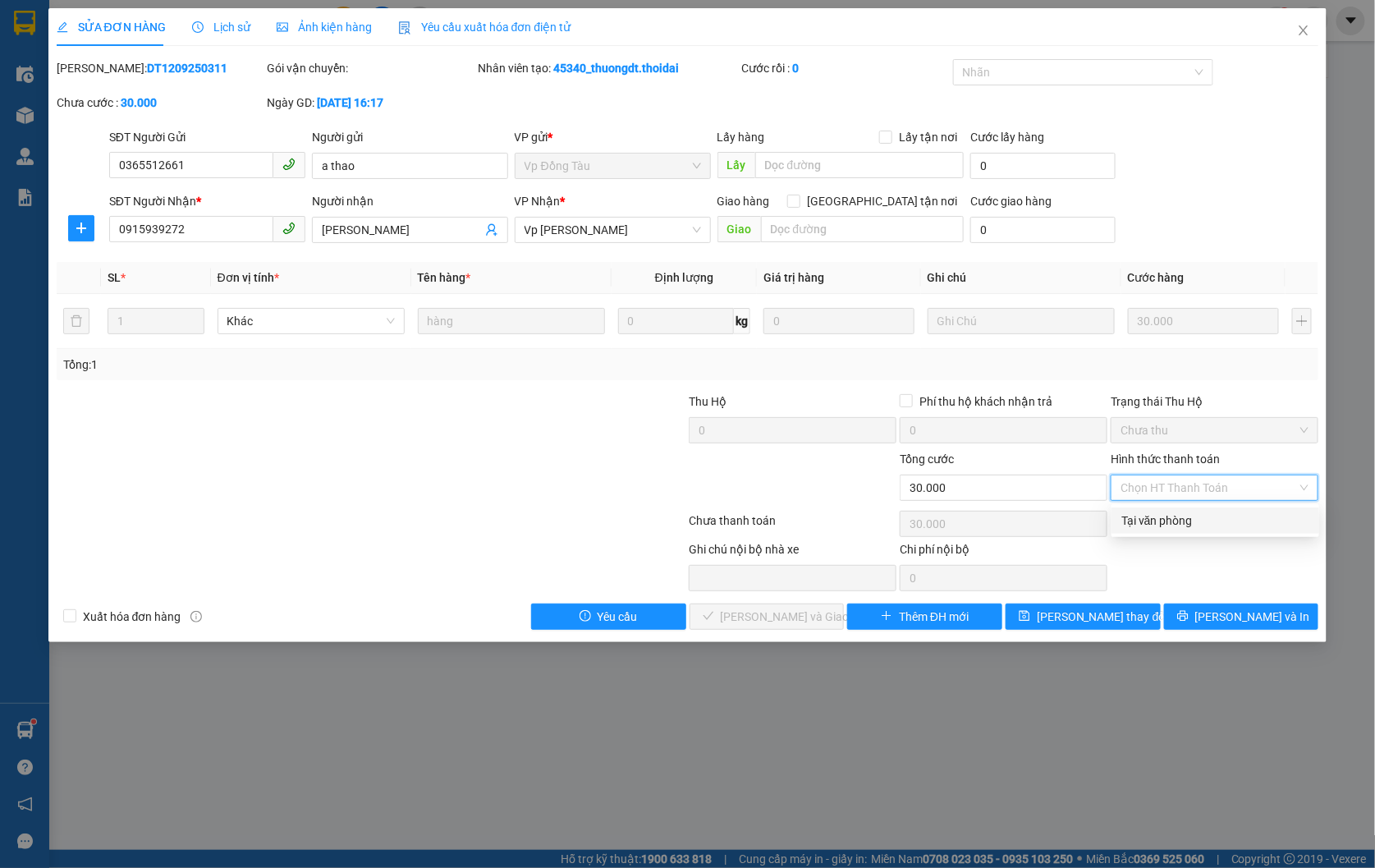
click at [1183, 522] on div "Tại văn phòng" at bounding box center [1215, 520] width 188 height 18
type input "0"
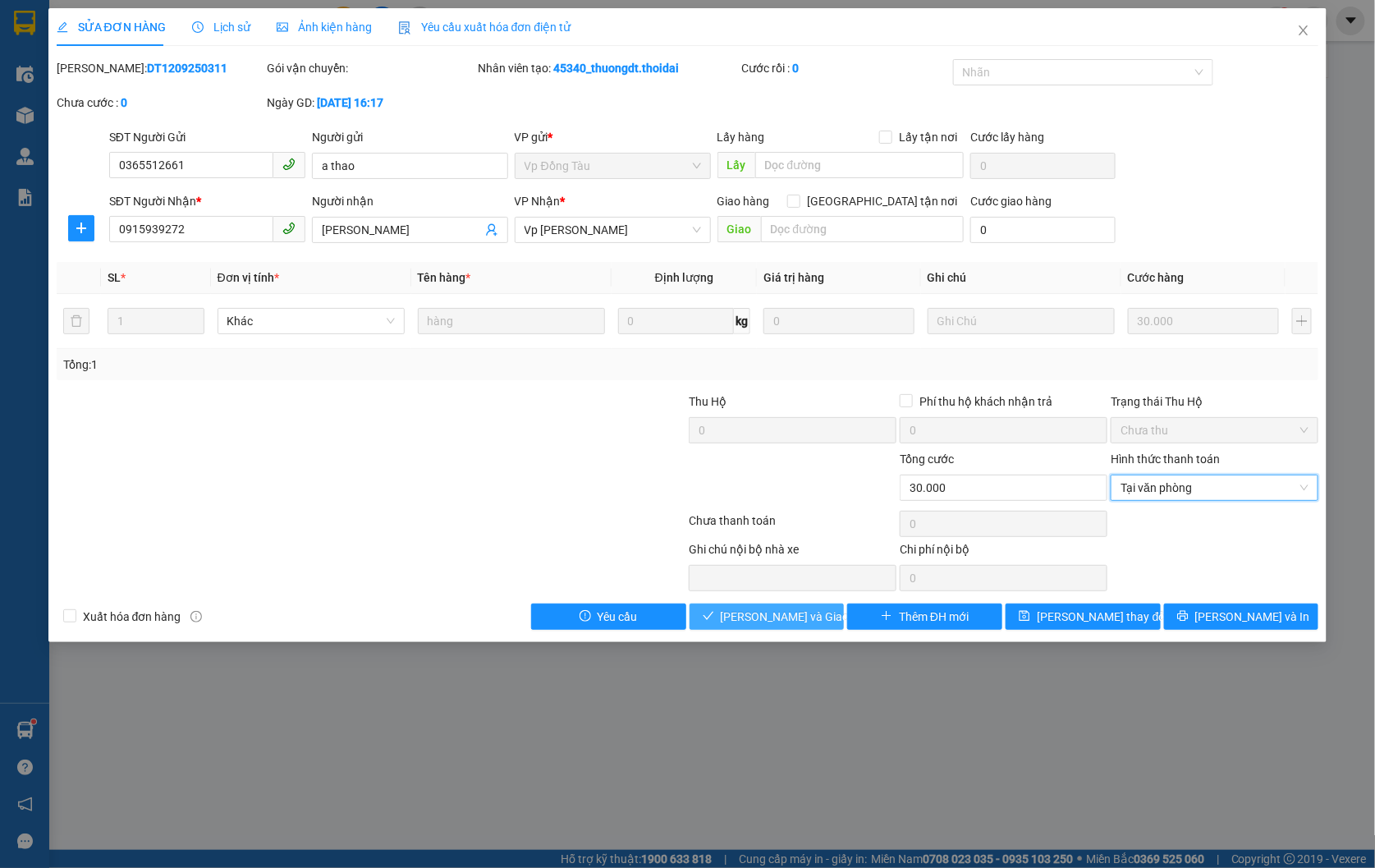
click at [744, 612] on span "[PERSON_NAME] và Giao hàng" at bounding box center [799, 617] width 158 height 18
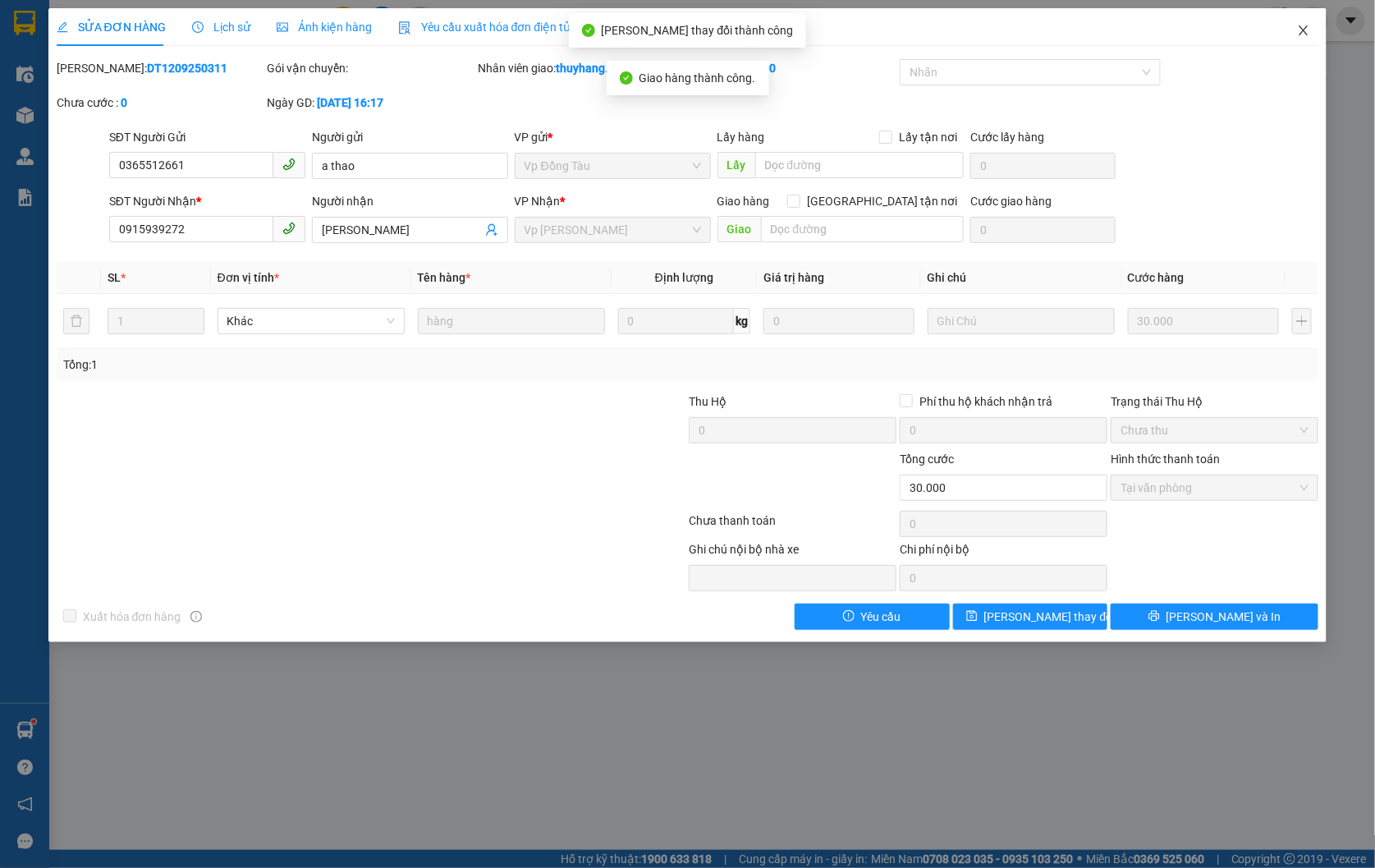
click at [1302, 33] on icon "close" at bounding box center [1303, 30] width 9 height 10
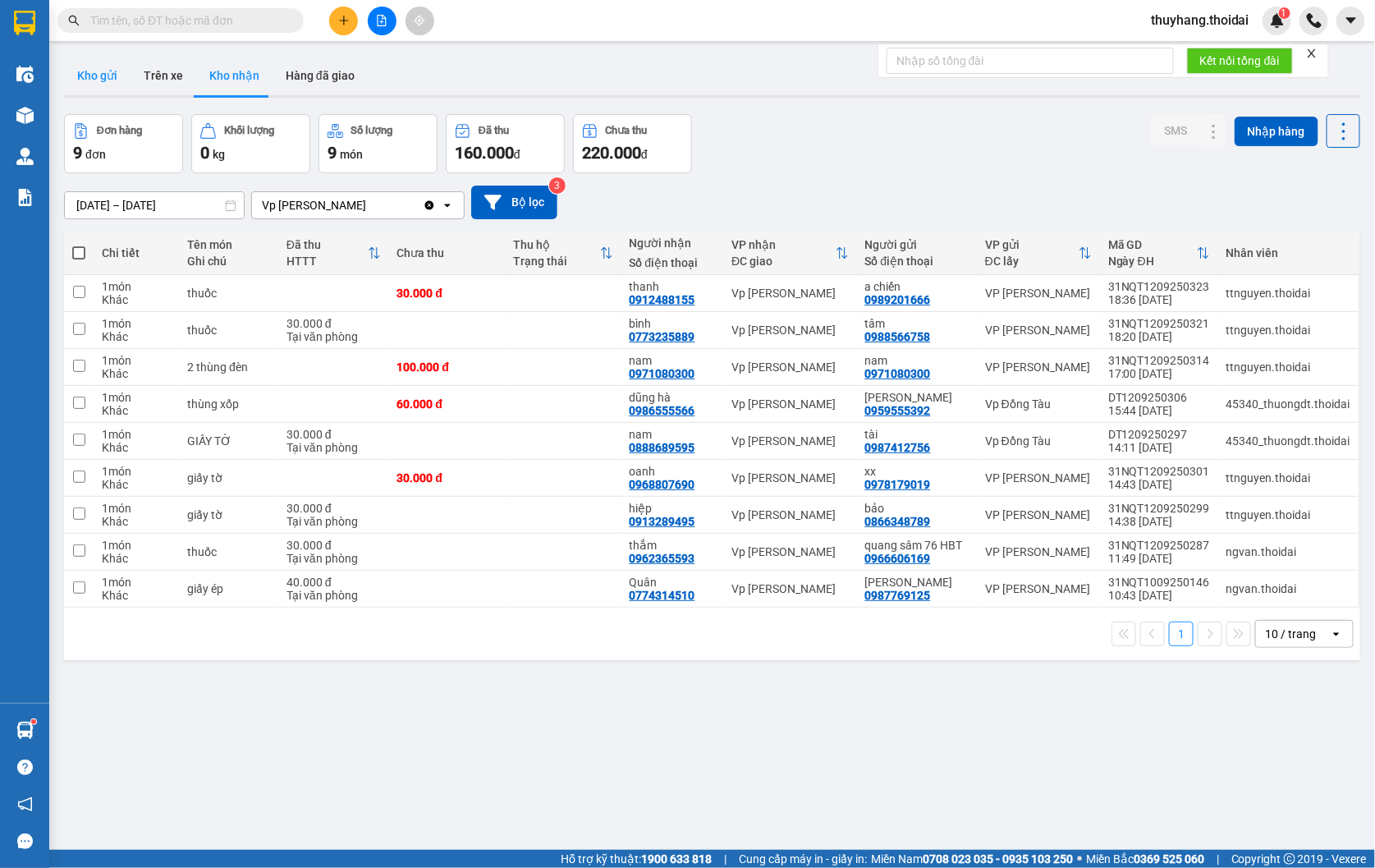
click at [103, 72] on button "Kho gửi" at bounding box center [98, 75] width 67 height 39
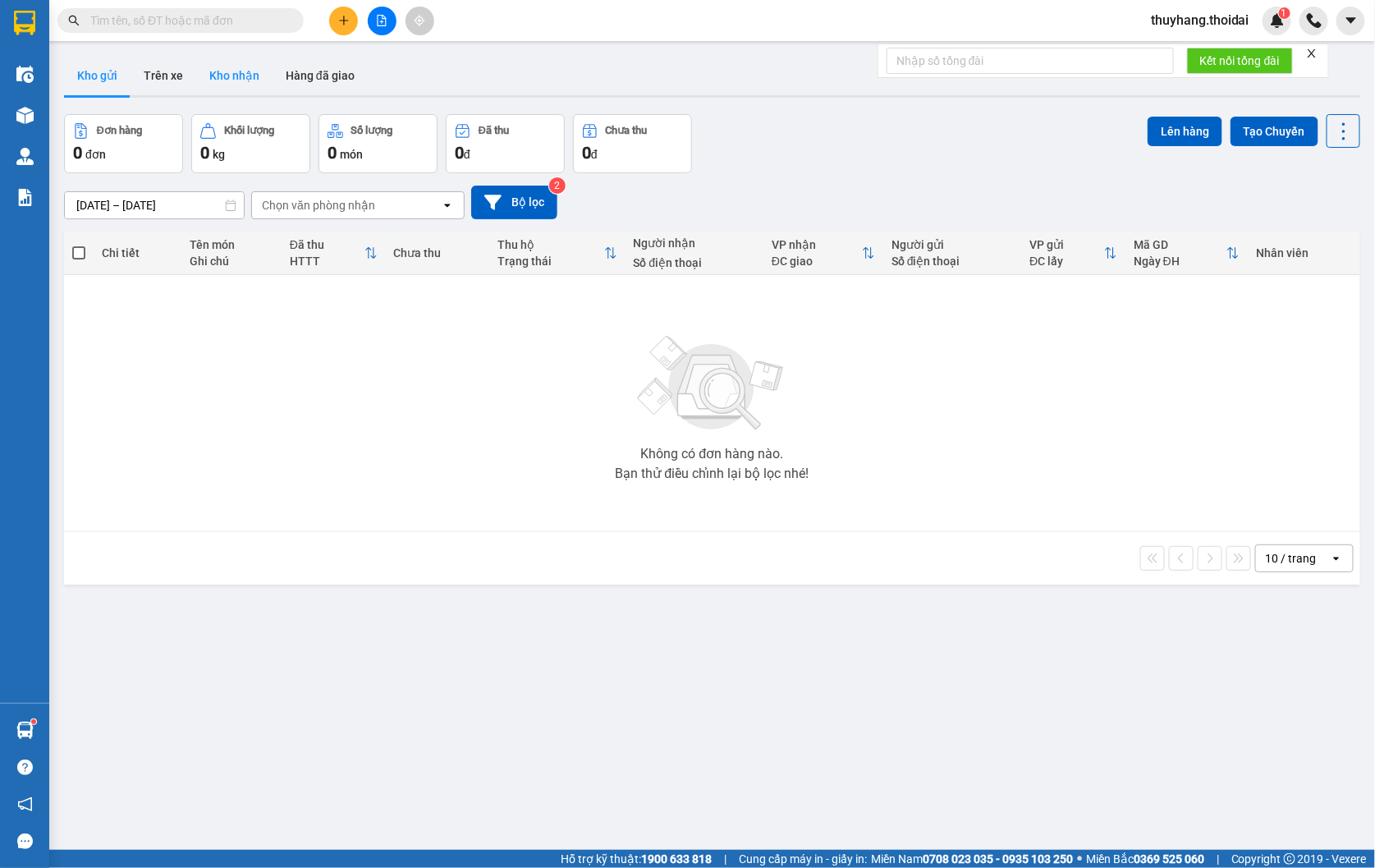
click at [230, 77] on button "Kho nhận" at bounding box center [234, 75] width 76 height 39
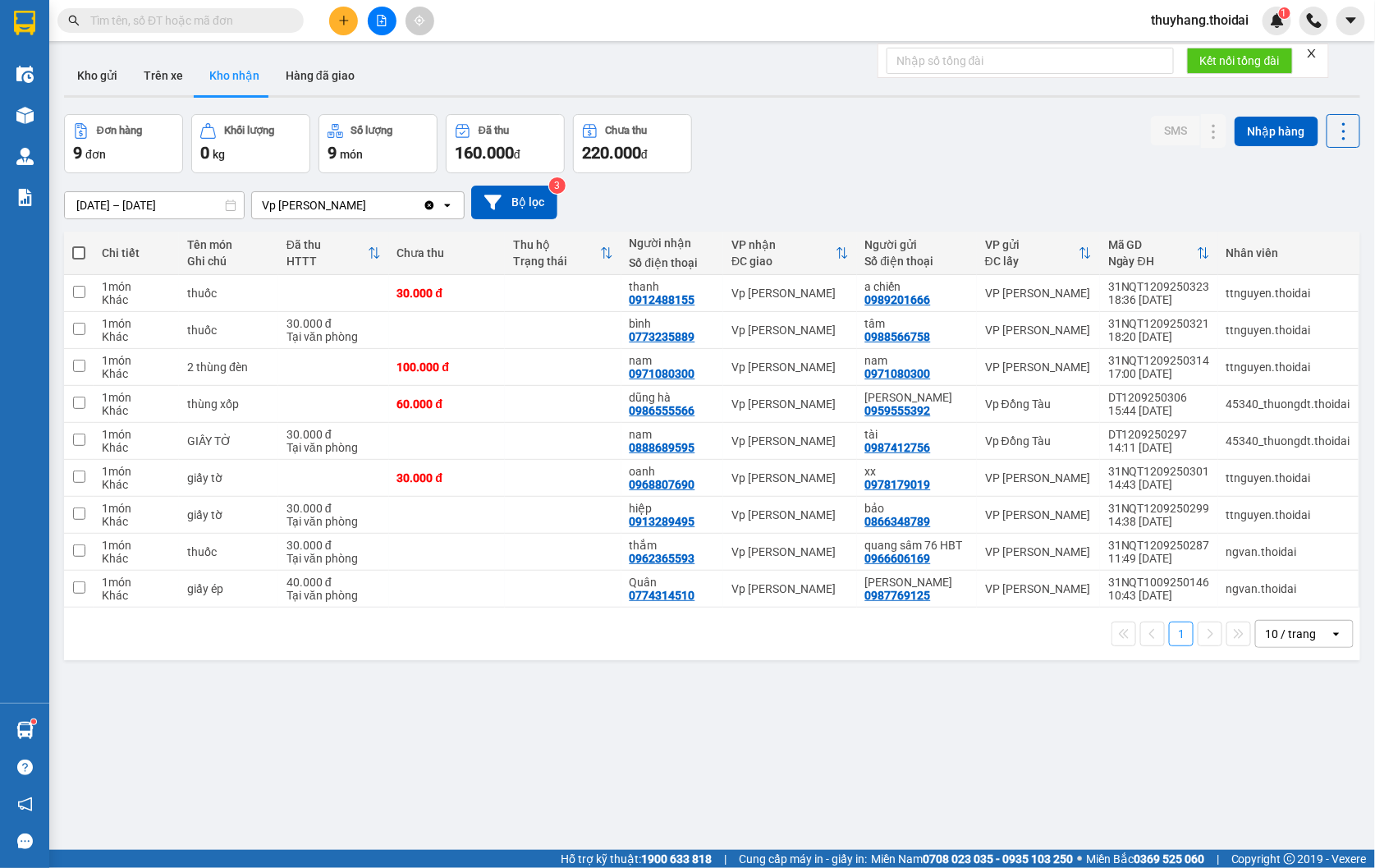
click at [199, 734] on div "ver 1.8.143 Kho gửi Trên xe Kho nhận Hàng đã giao Đơn hàng 9 đơn Khối lượng 0 k…" at bounding box center [712, 483] width 1309 height 868
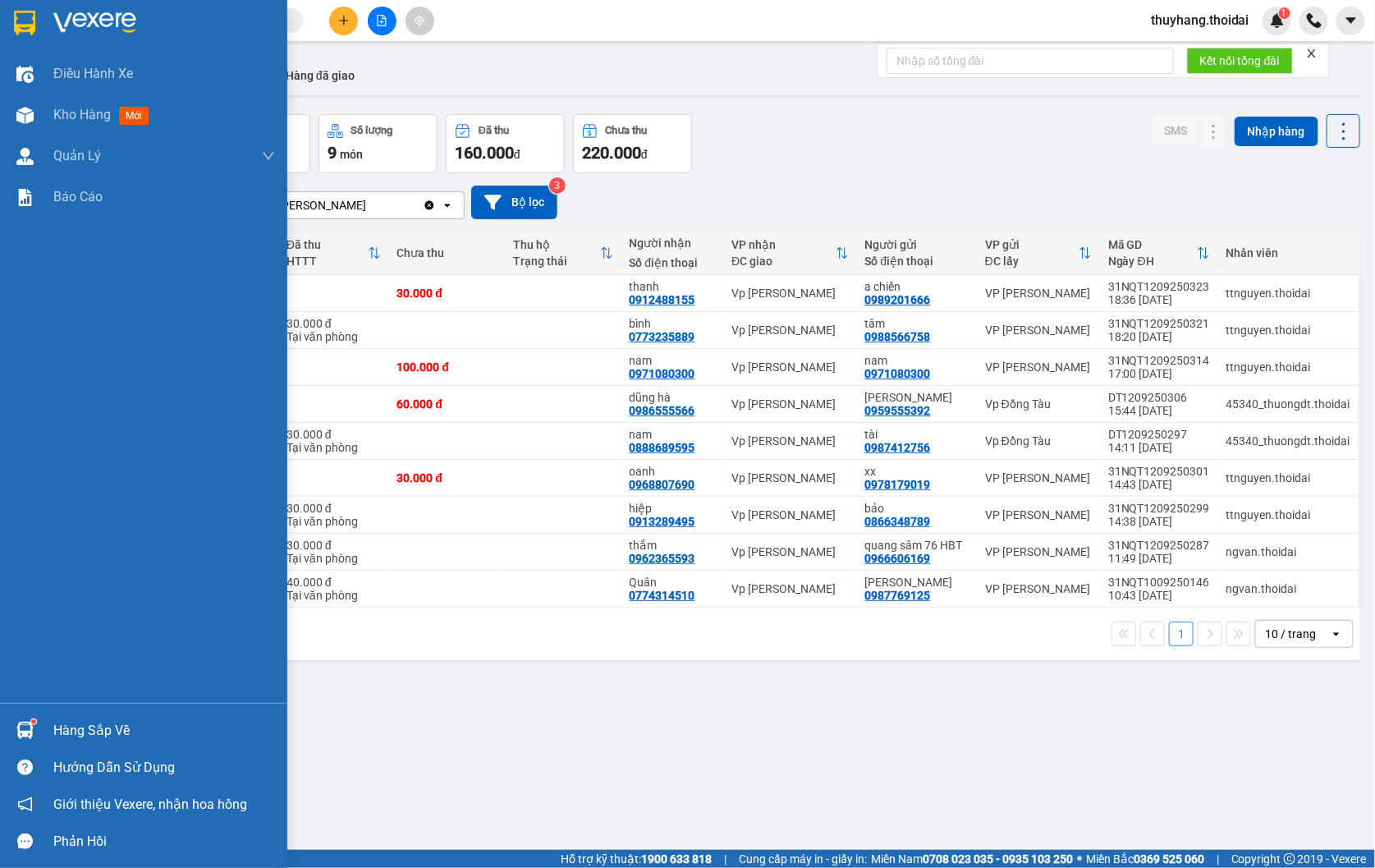
click at [85, 733] on div "Hàng sắp về" at bounding box center [164, 730] width 221 height 24
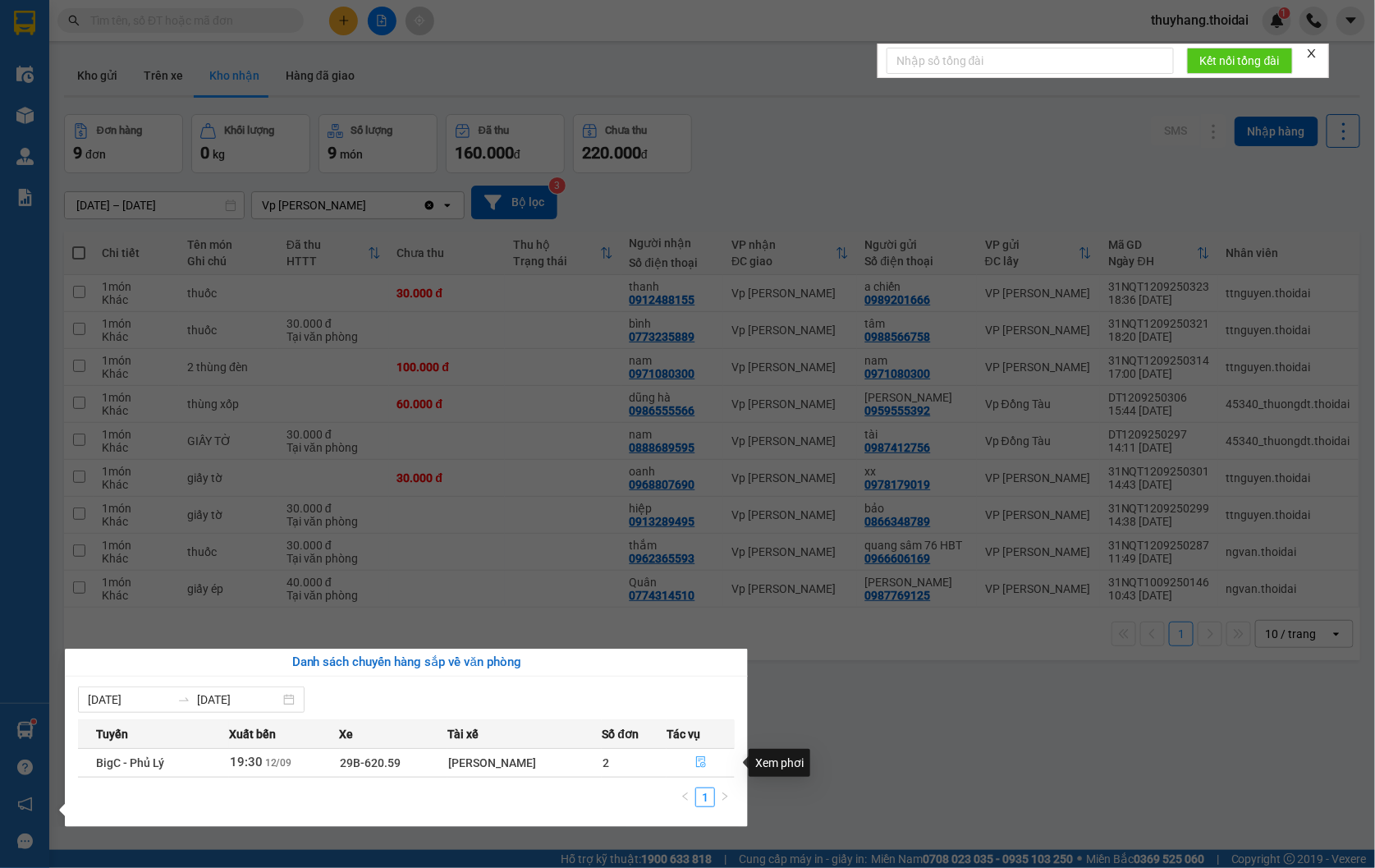
click at [703, 760] on icon "file-done" at bounding box center [701, 762] width 12 height 12
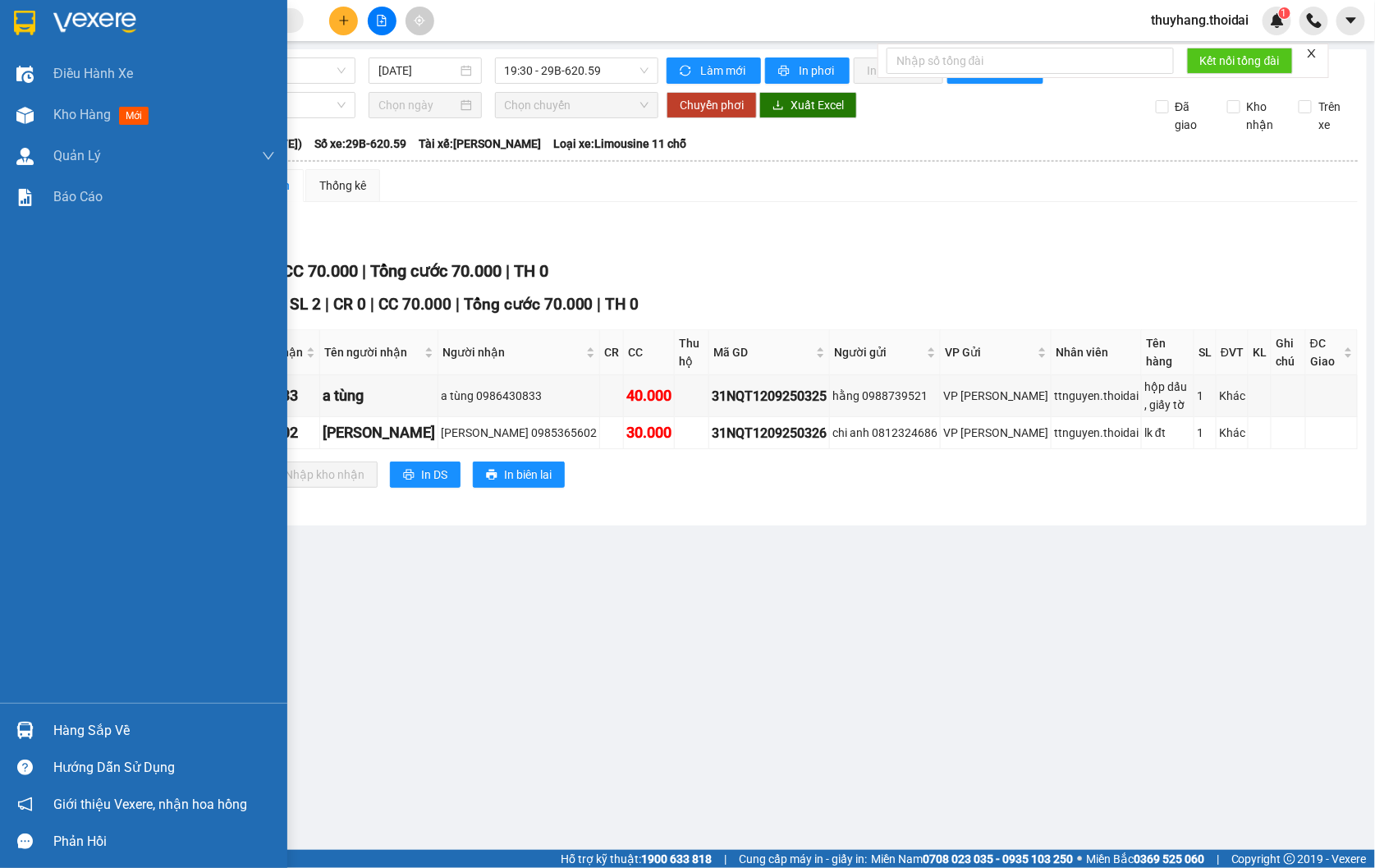
drag, startPoint x: 39, startPoint y: 115, endPoint x: 208, endPoint y: 49, distance: 181.4
click at [38, 115] on div "Kho hàng mới" at bounding box center [144, 114] width 287 height 41
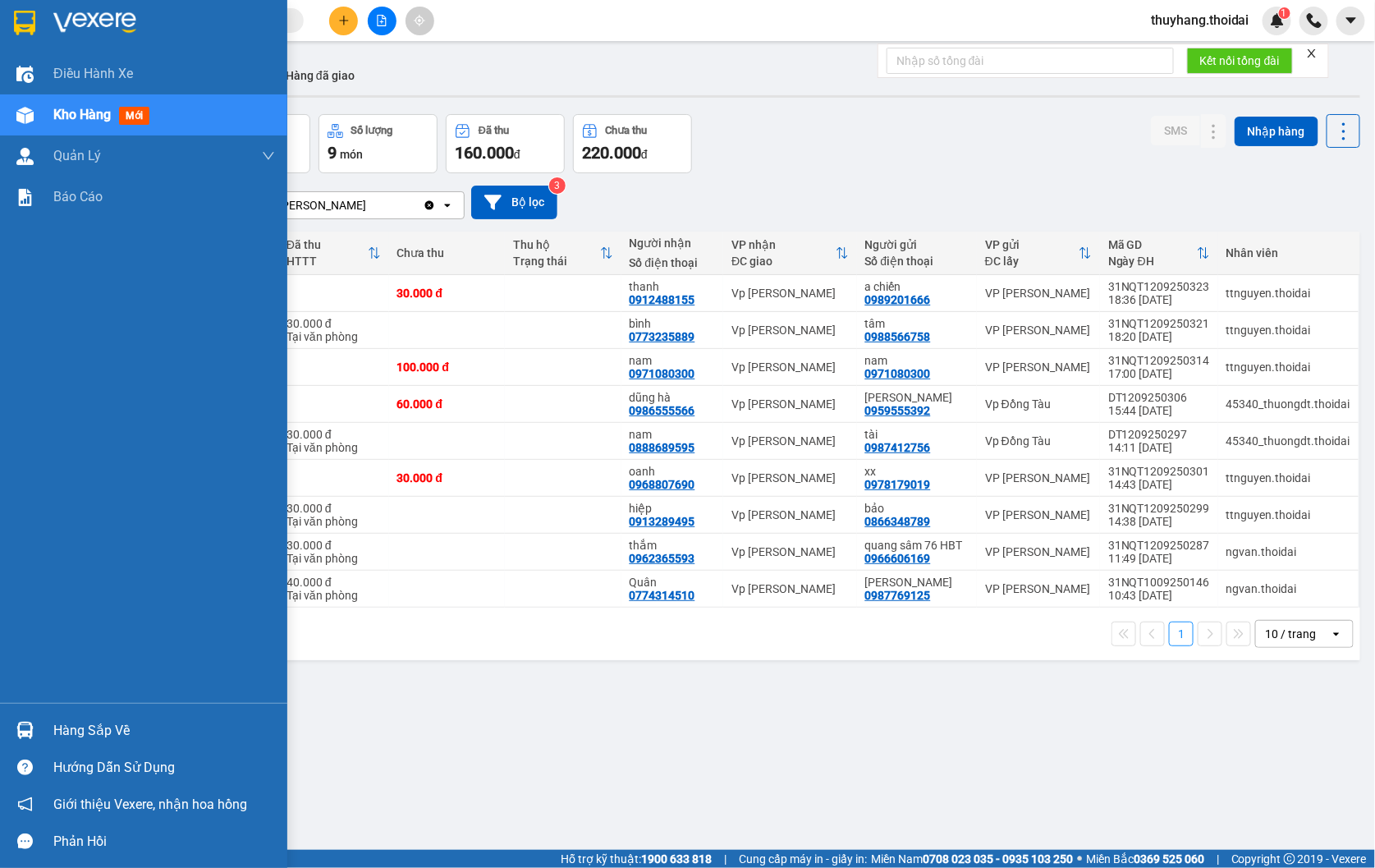
click at [53, 708] on div "Hàng sắp về Hướng dẫn sử dụng Giới thiệu Vexere, nhận hoa hồng Phản hồi" at bounding box center [144, 781] width 287 height 157
click at [118, 736] on div "Hàng sắp về" at bounding box center [164, 730] width 221 height 24
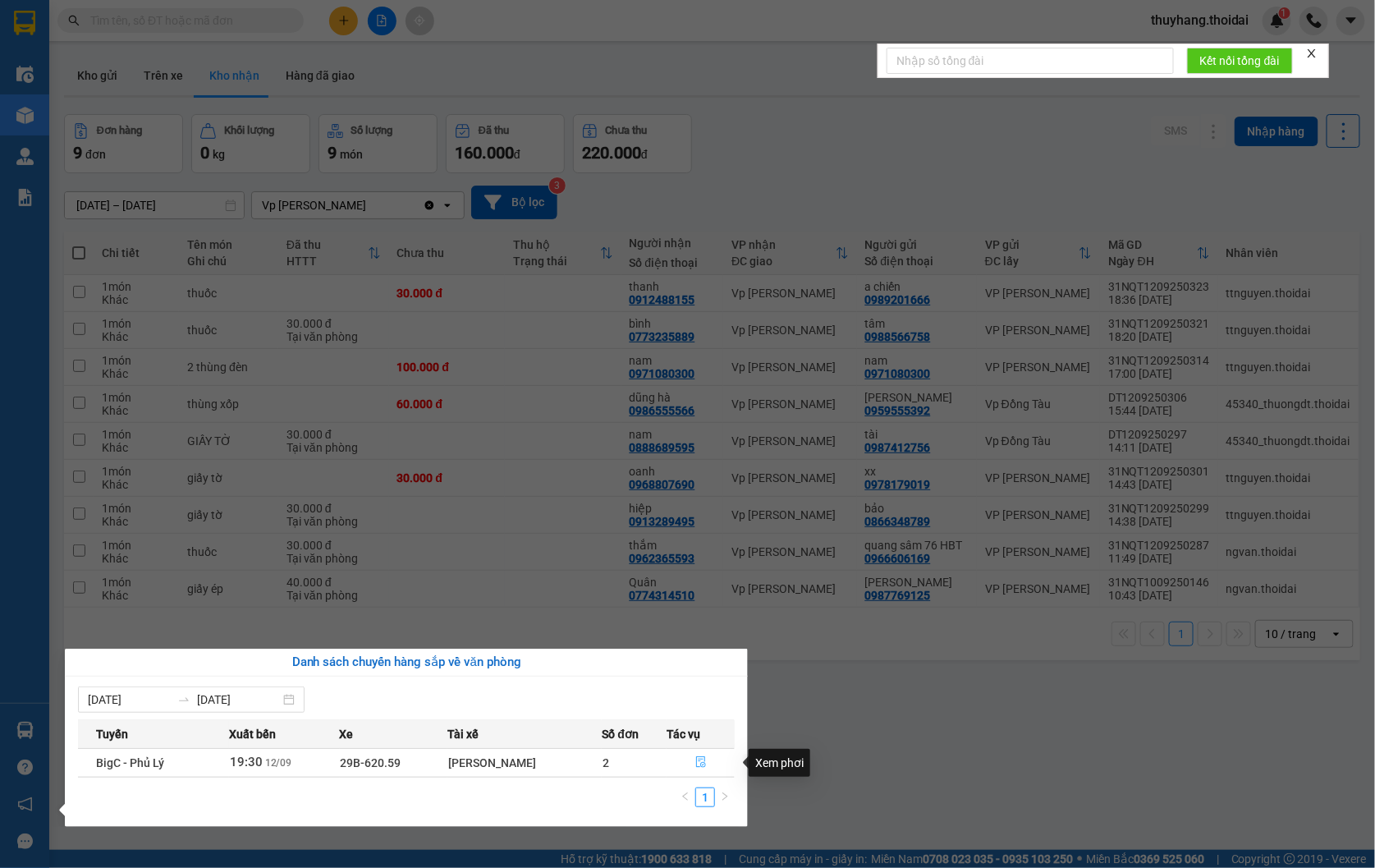
click at [698, 761] on icon "file-done" at bounding box center [701, 762] width 10 height 12
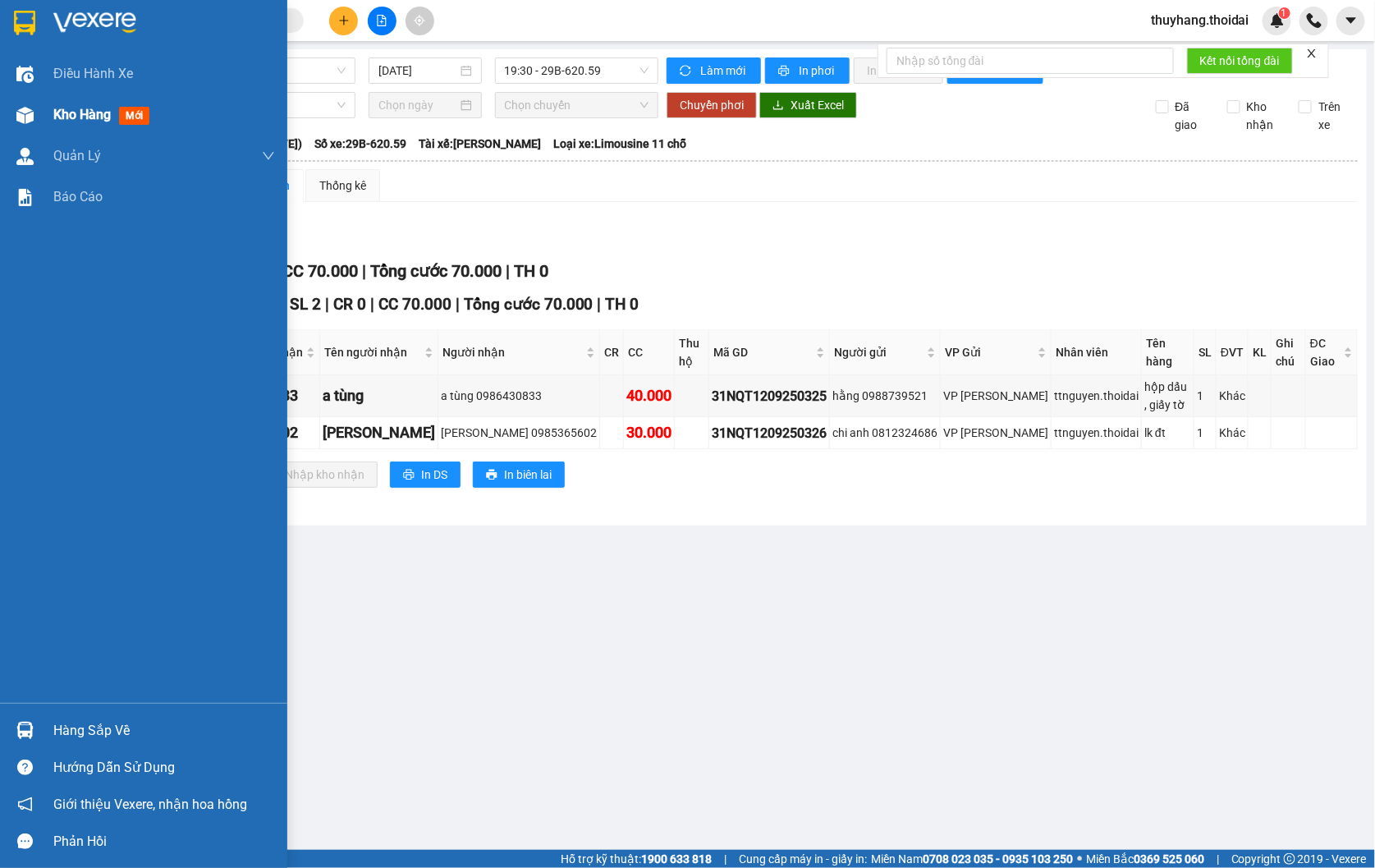
click at [34, 109] on div at bounding box center [25, 115] width 28 height 28
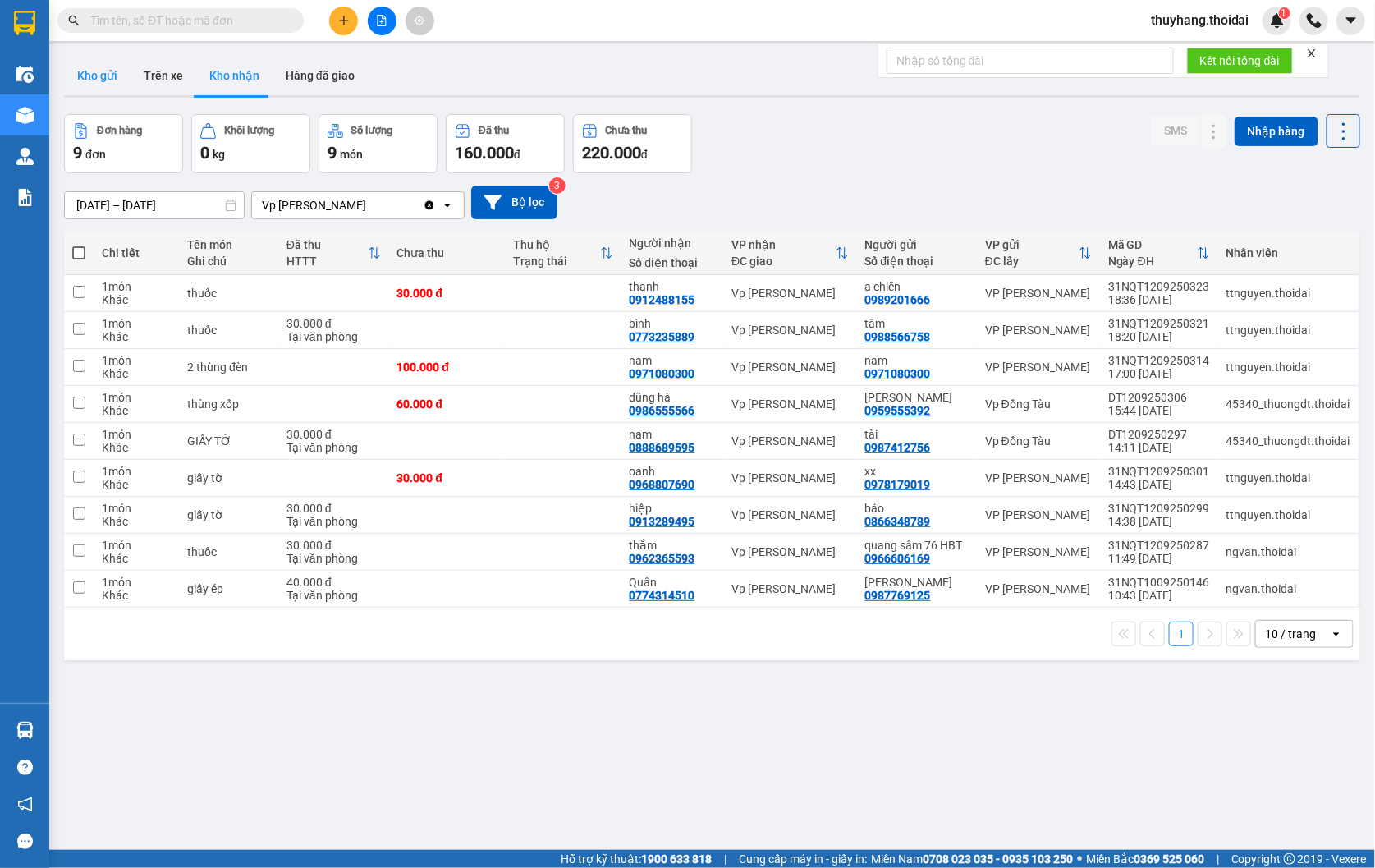
drag, startPoint x: 110, startPoint y: 74, endPoint x: 134, endPoint y: 6, distance: 72.1
click at [109, 74] on button "Kho gửi" at bounding box center [98, 75] width 67 height 39
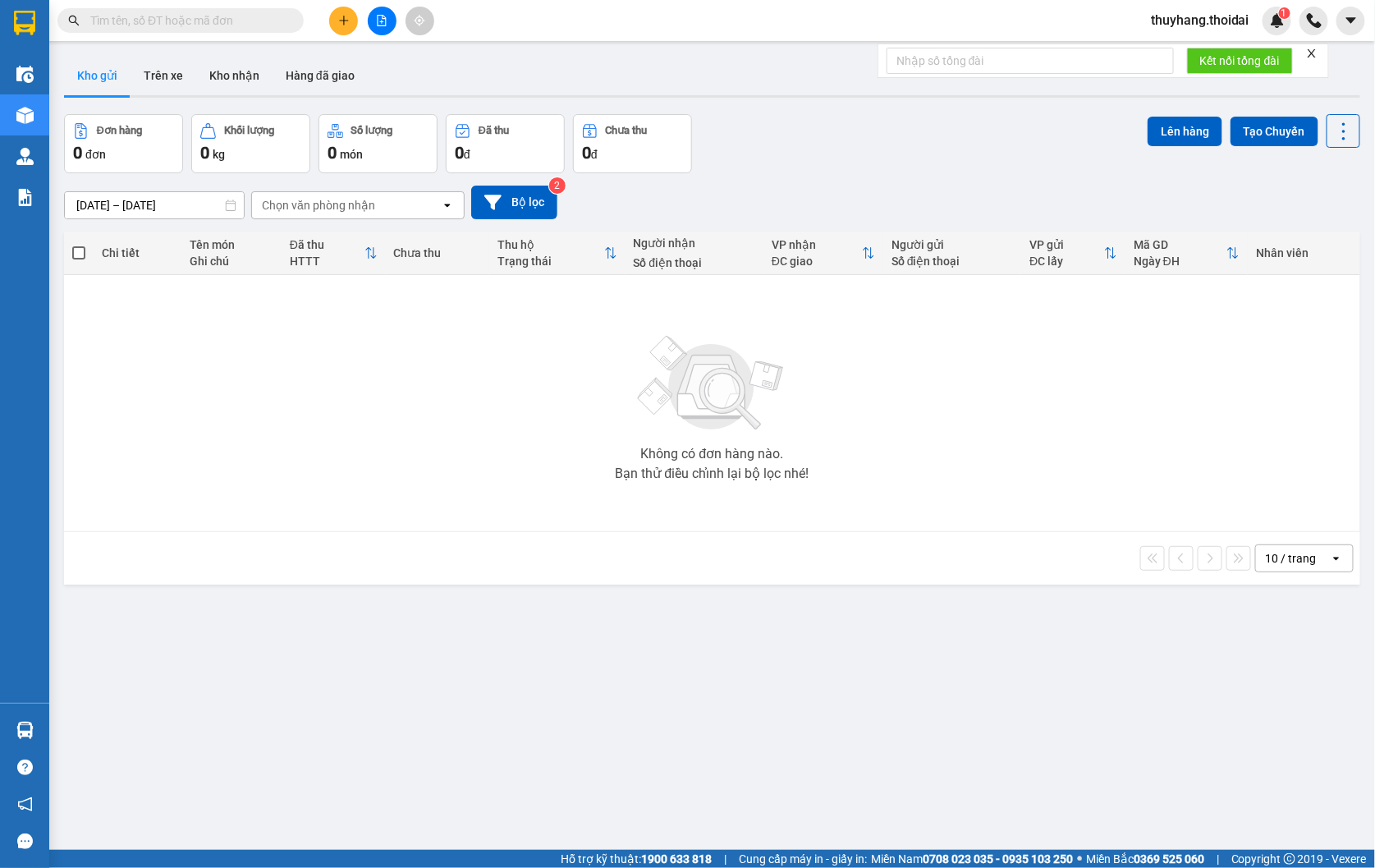
click at [268, 20] on input "text" at bounding box center [187, 21] width 194 height 18
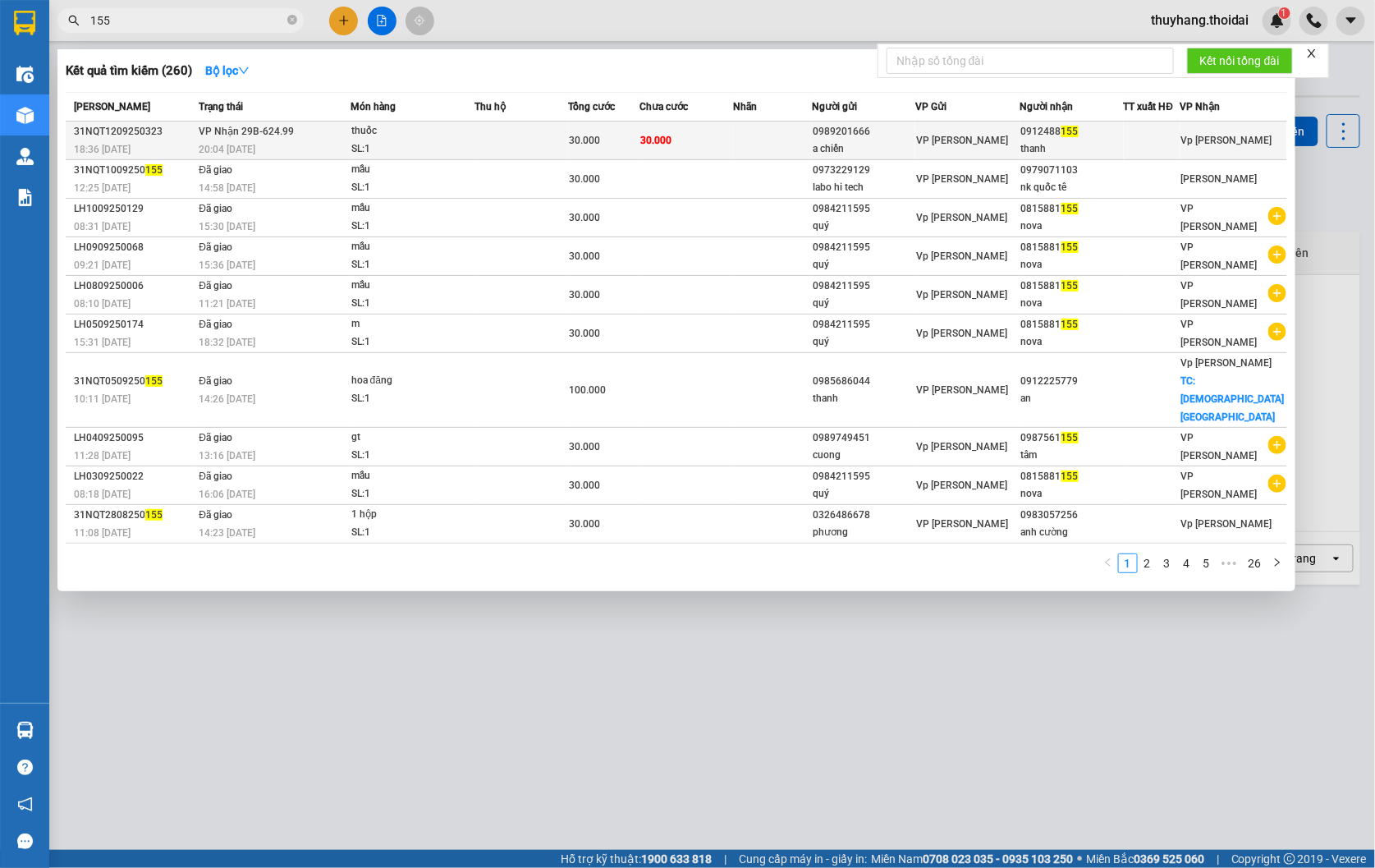
type input "155"
click at [411, 132] on div "thuốc" at bounding box center [413, 131] width 123 height 18
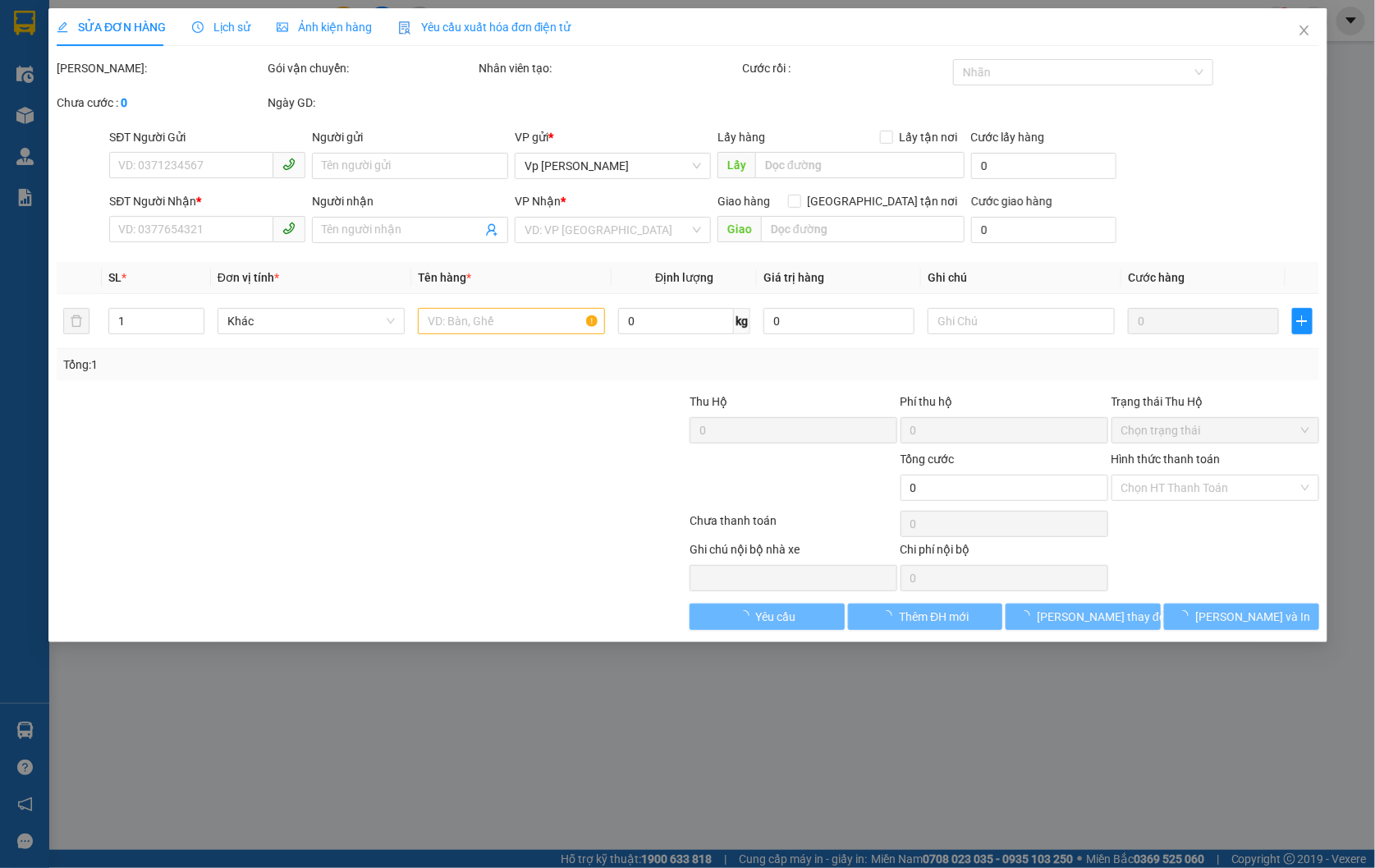
type input "0989201666"
type input "a chiến"
type input "0912488155"
type input "thanh"
type input "30.000"
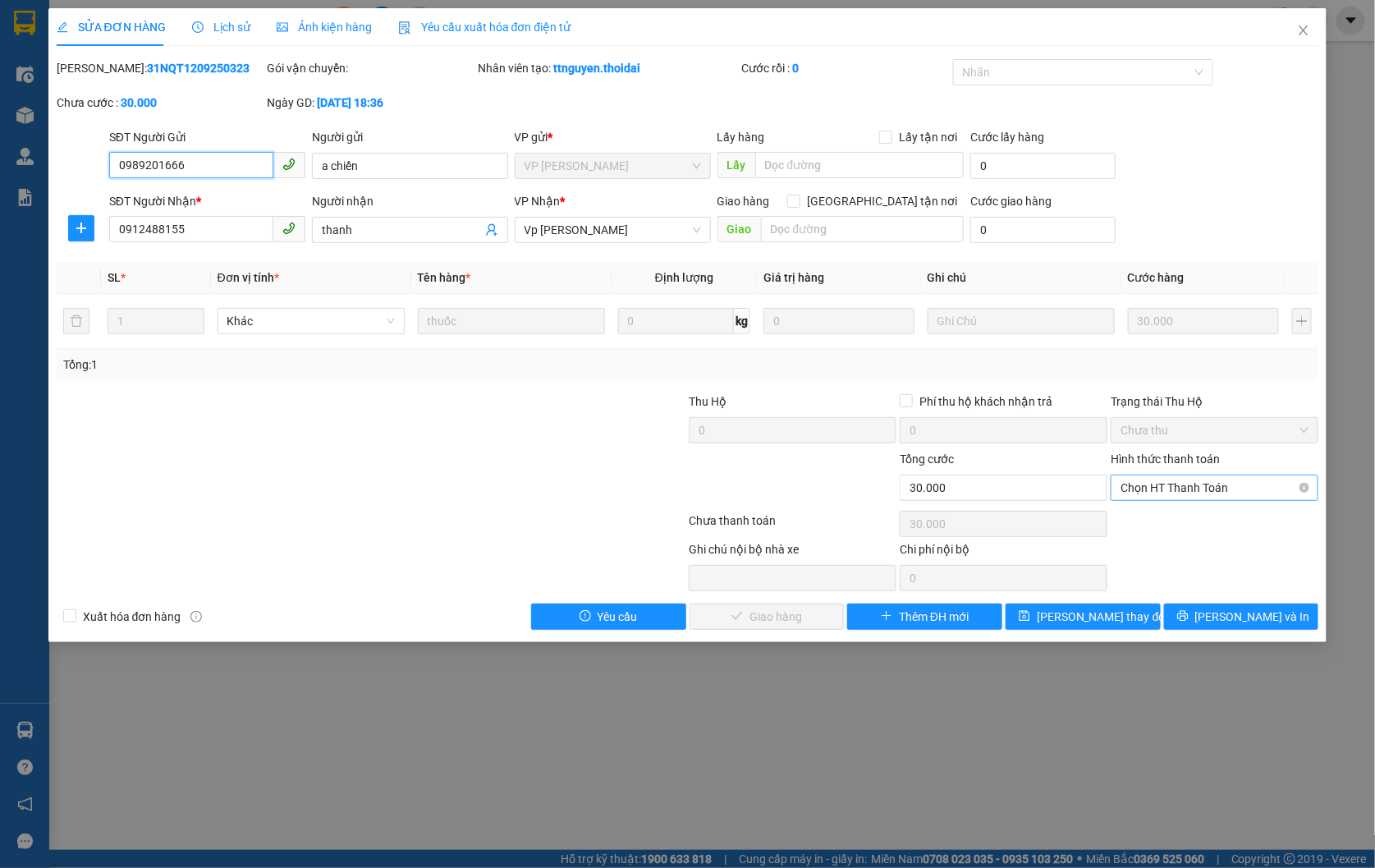
click at [1204, 480] on span "Chọn HT Thanh Toán" at bounding box center [1214, 487] width 188 height 24
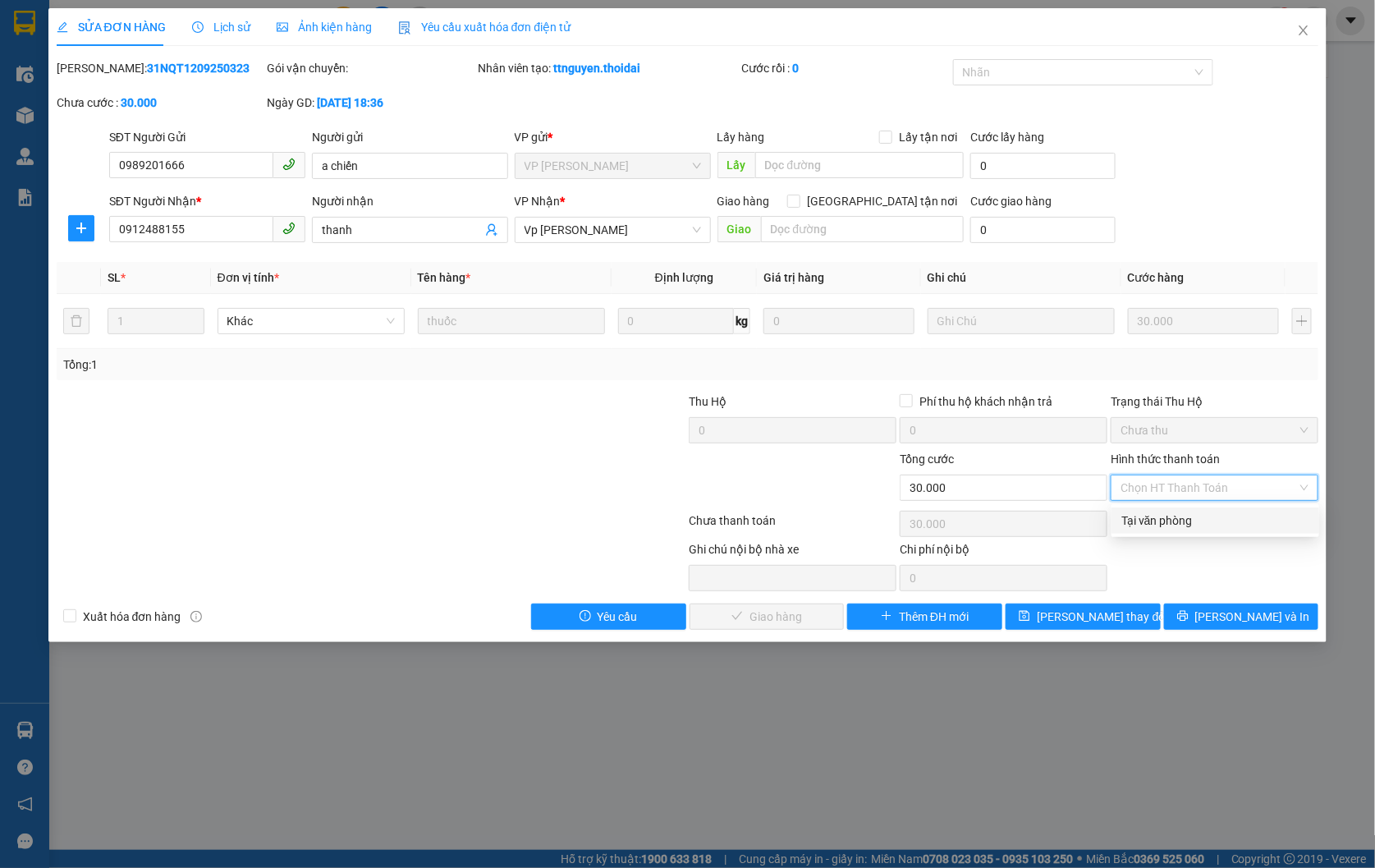
click at [1197, 519] on div "Tại văn phòng" at bounding box center [1215, 520] width 188 height 18
type input "0"
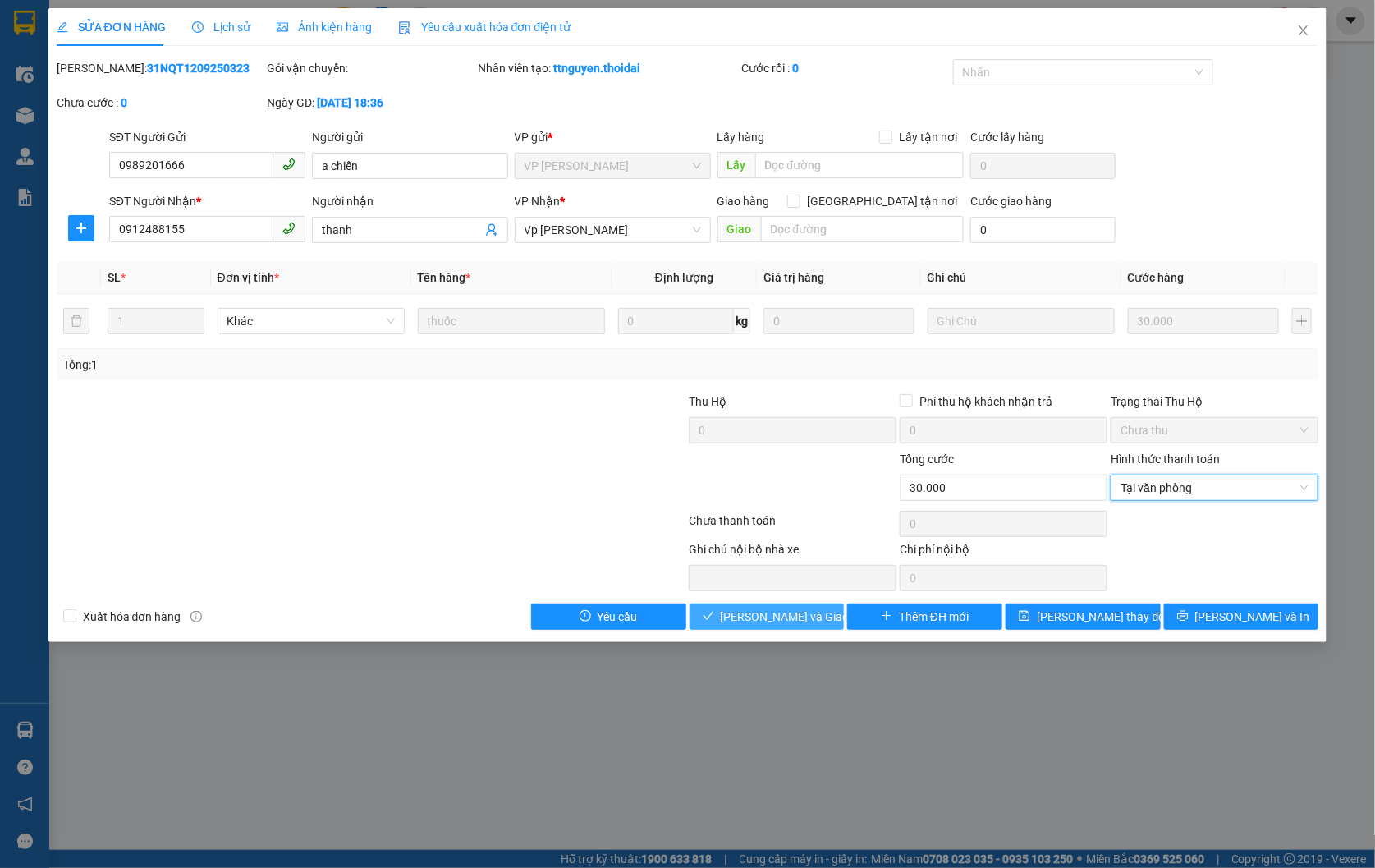
click at [767, 624] on span "[PERSON_NAME] và Giao hàng" at bounding box center [799, 617] width 158 height 18
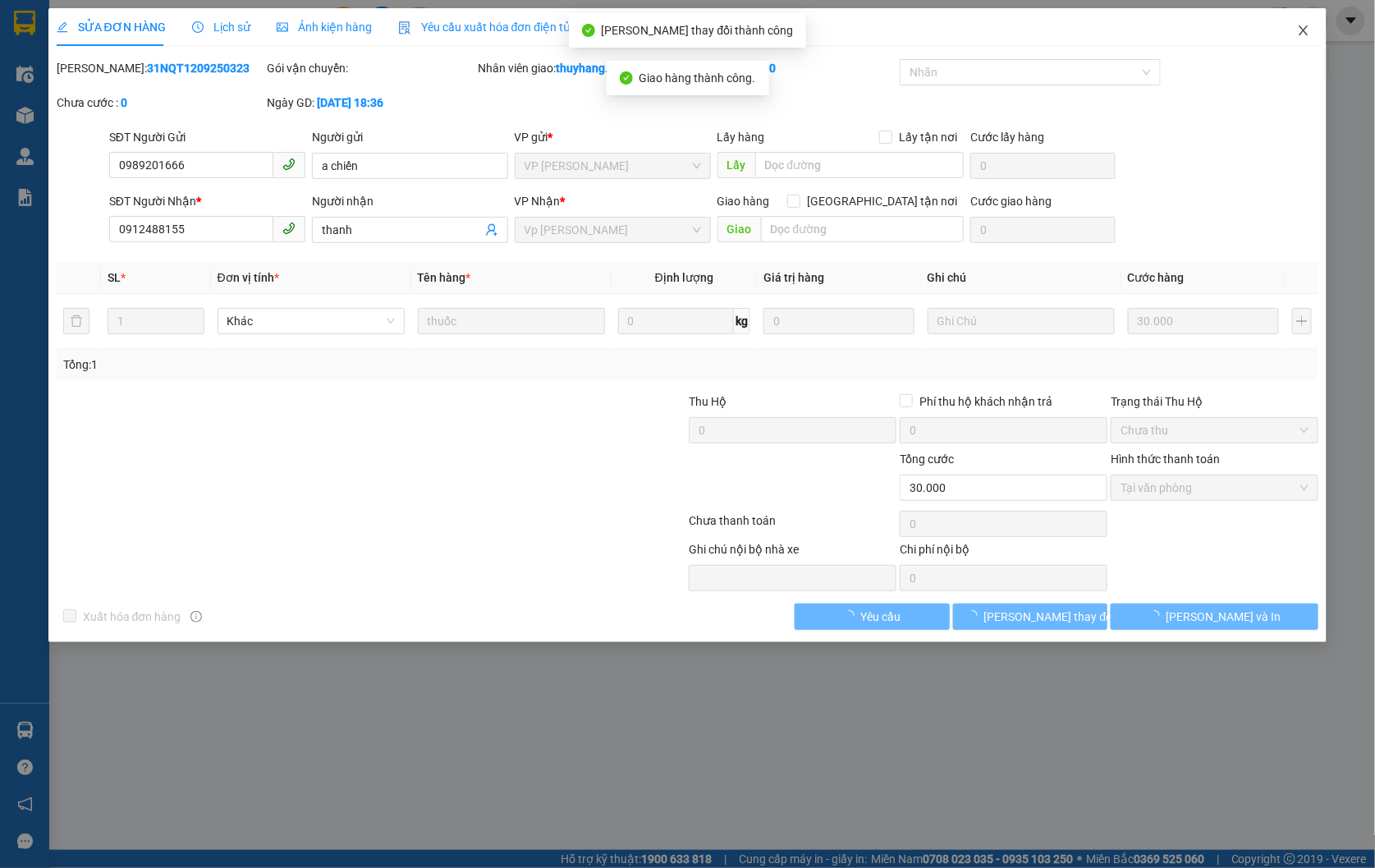
click at [1306, 28] on icon "close" at bounding box center [1303, 30] width 9 height 10
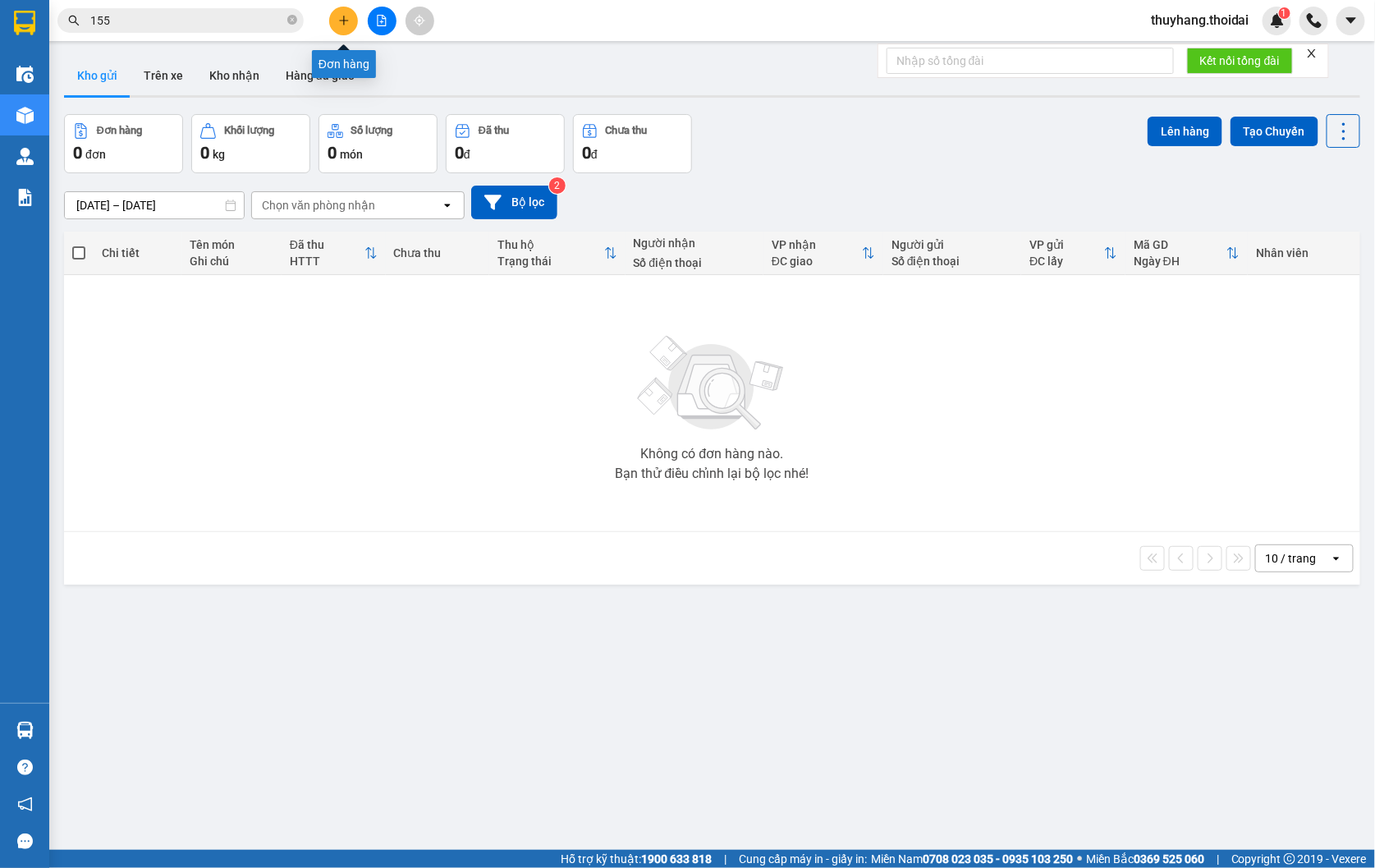
click at [345, 20] on icon "plus" at bounding box center [343, 20] width 9 height 1
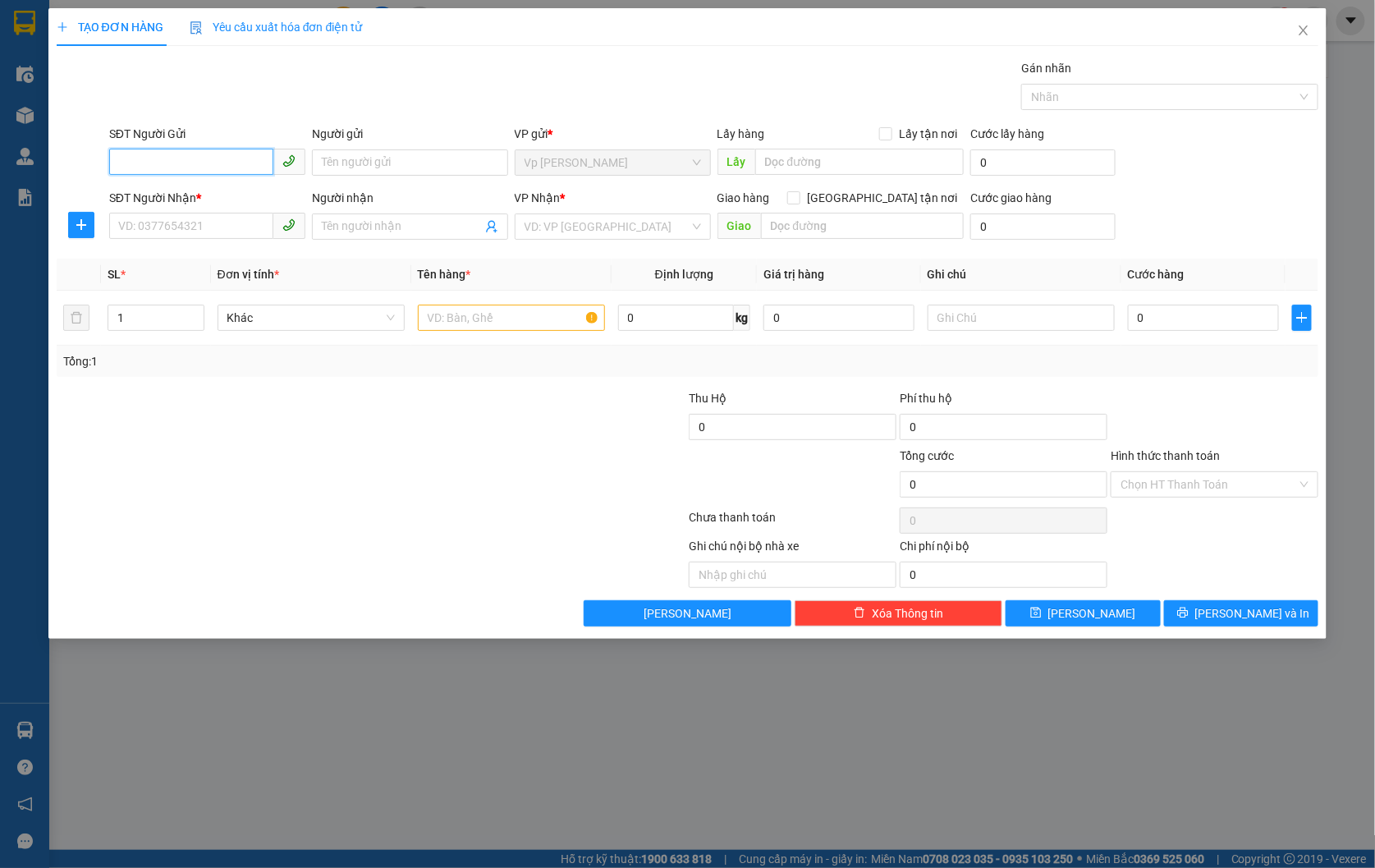
click at [206, 163] on input "SĐT Người Gửi" at bounding box center [191, 161] width 165 height 26
type input "0912488155"
click at [353, 166] on input "Người gửi" at bounding box center [409, 162] width 196 height 26
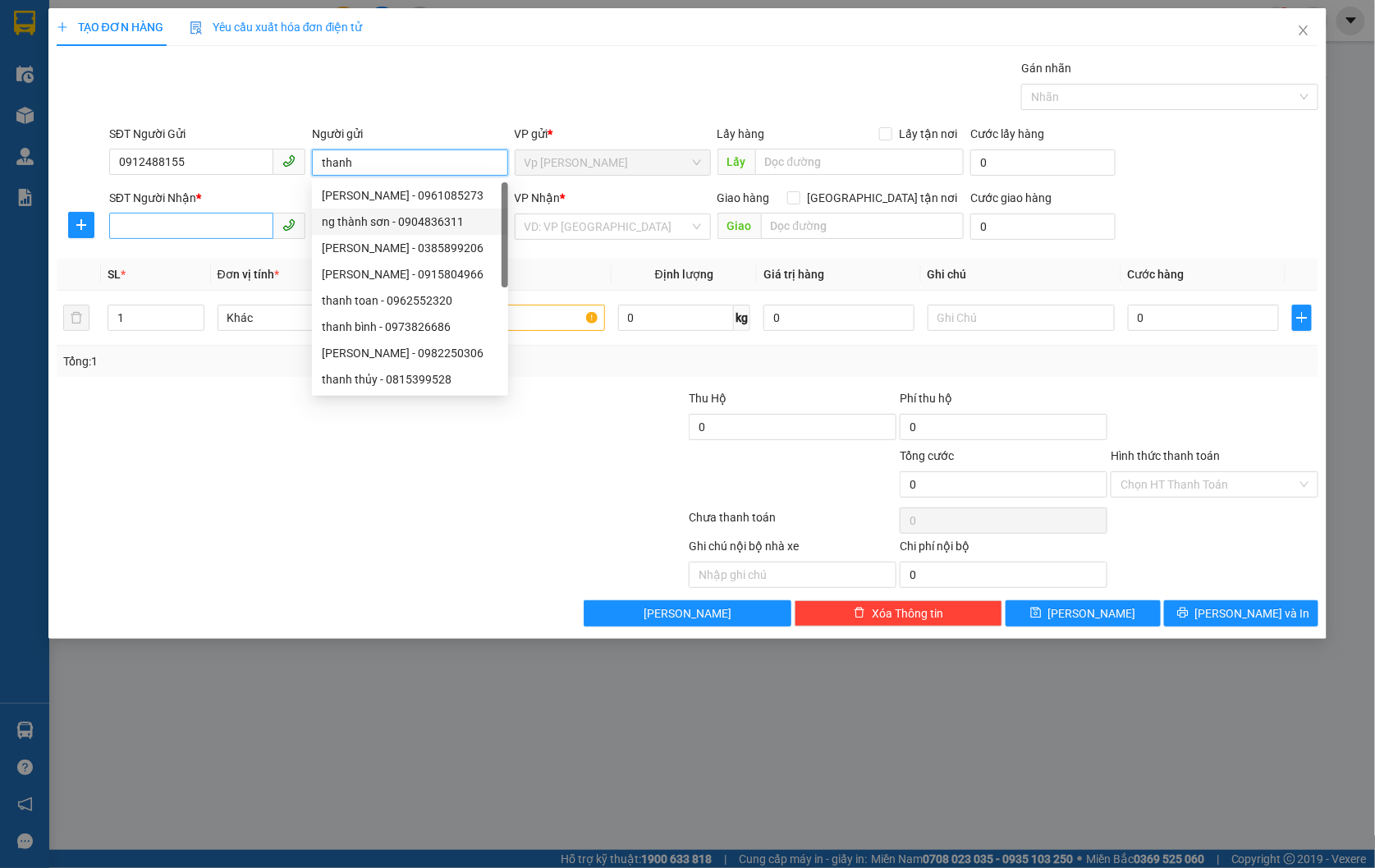
type input "thanh"
click at [175, 226] on input "SĐT Người Nhận *" at bounding box center [191, 225] width 165 height 26
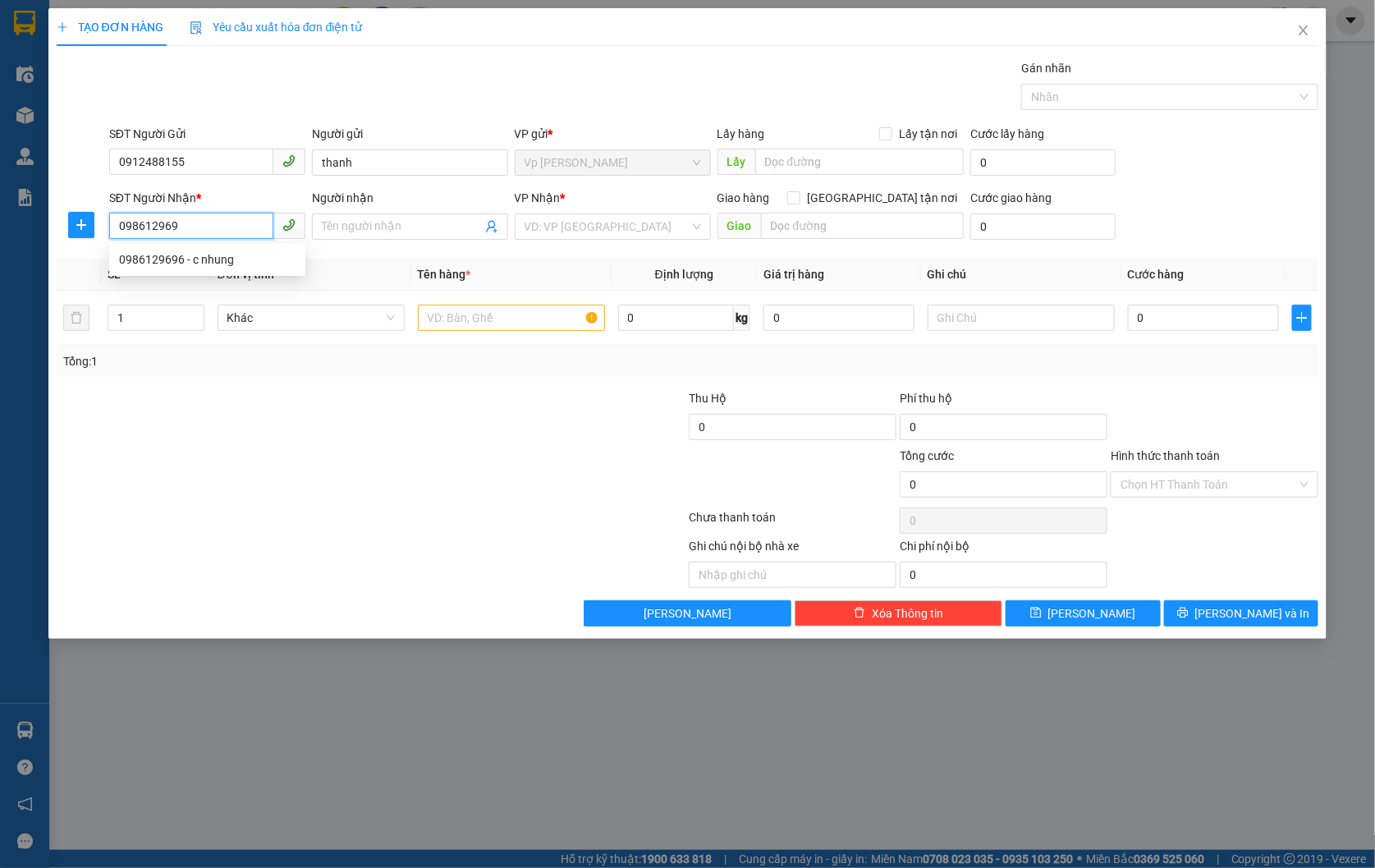
type input "0986129696"
click at [198, 260] on div "0986129696 - c nhung" at bounding box center [206, 260] width 176 height 18
type input "c nhung"
click at [593, 228] on span "Vp [PERSON_NAME]" at bounding box center [612, 226] width 176 height 24
type input "0986129696"
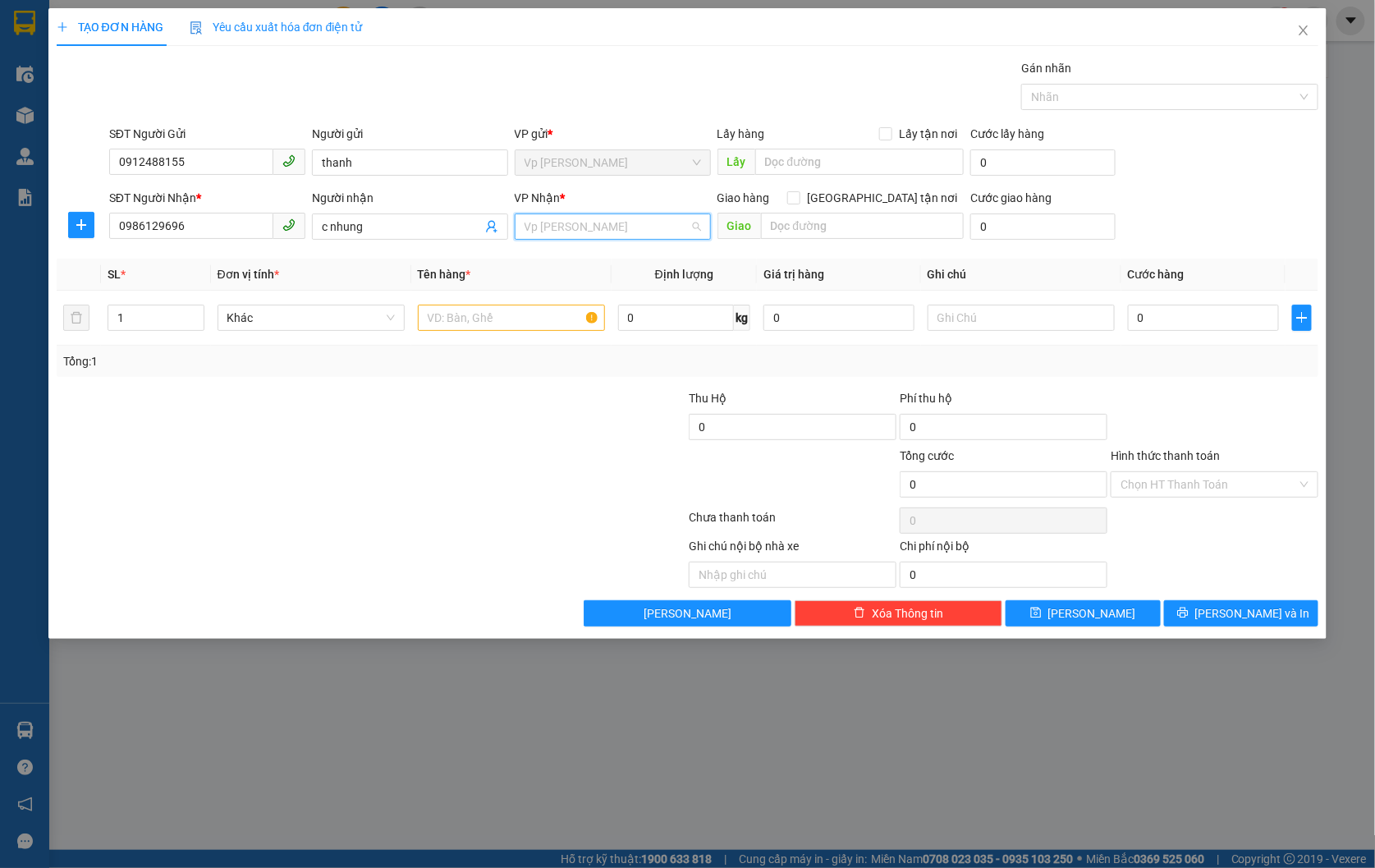
click at [593, 228] on span "Vp [PERSON_NAME]" at bounding box center [612, 226] width 176 height 24
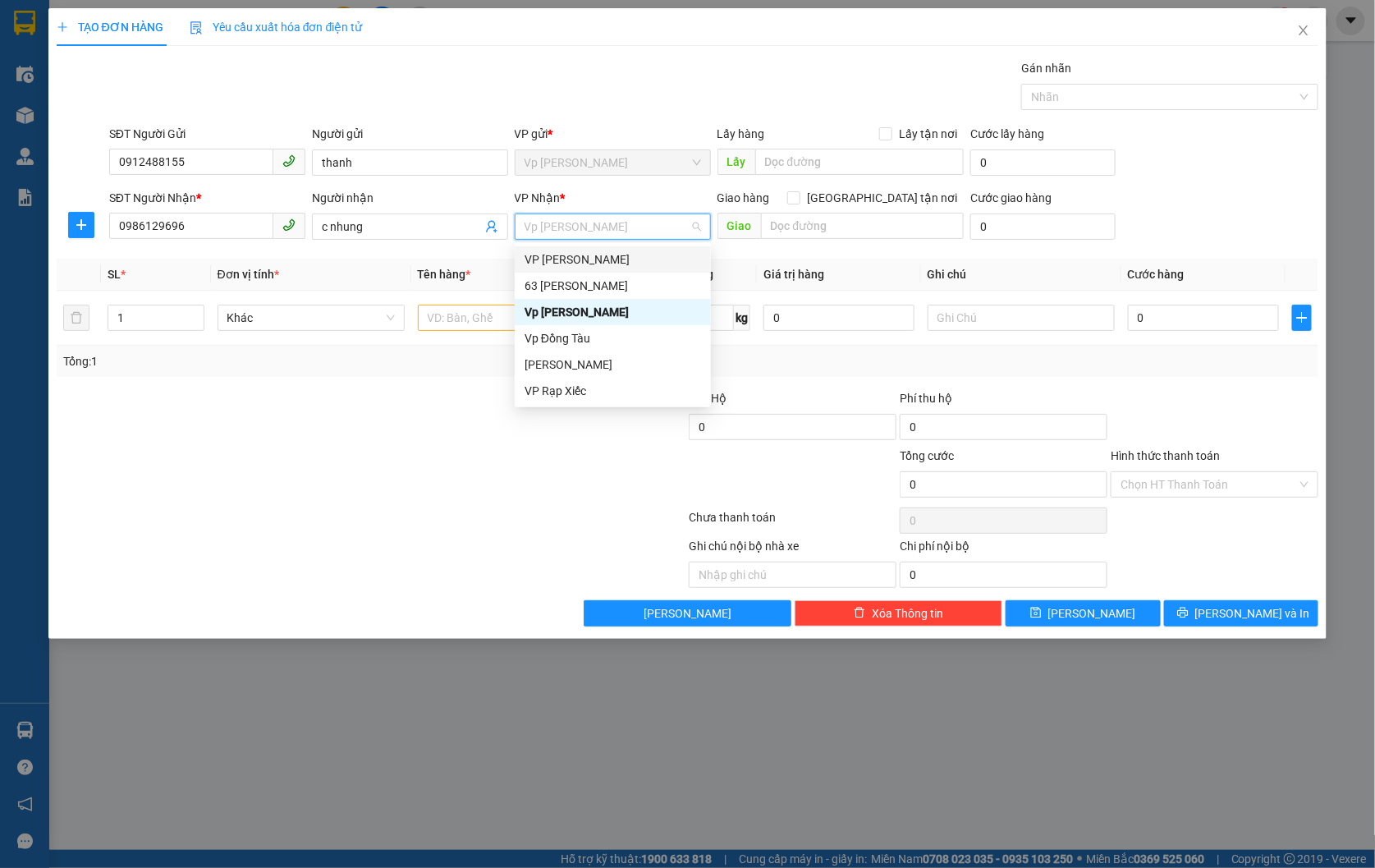
drag, startPoint x: 627, startPoint y: 263, endPoint x: 858, endPoint y: 181, distance: 245.1
click at [628, 262] on div "VP [PERSON_NAME]" at bounding box center [612, 260] width 176 height 18
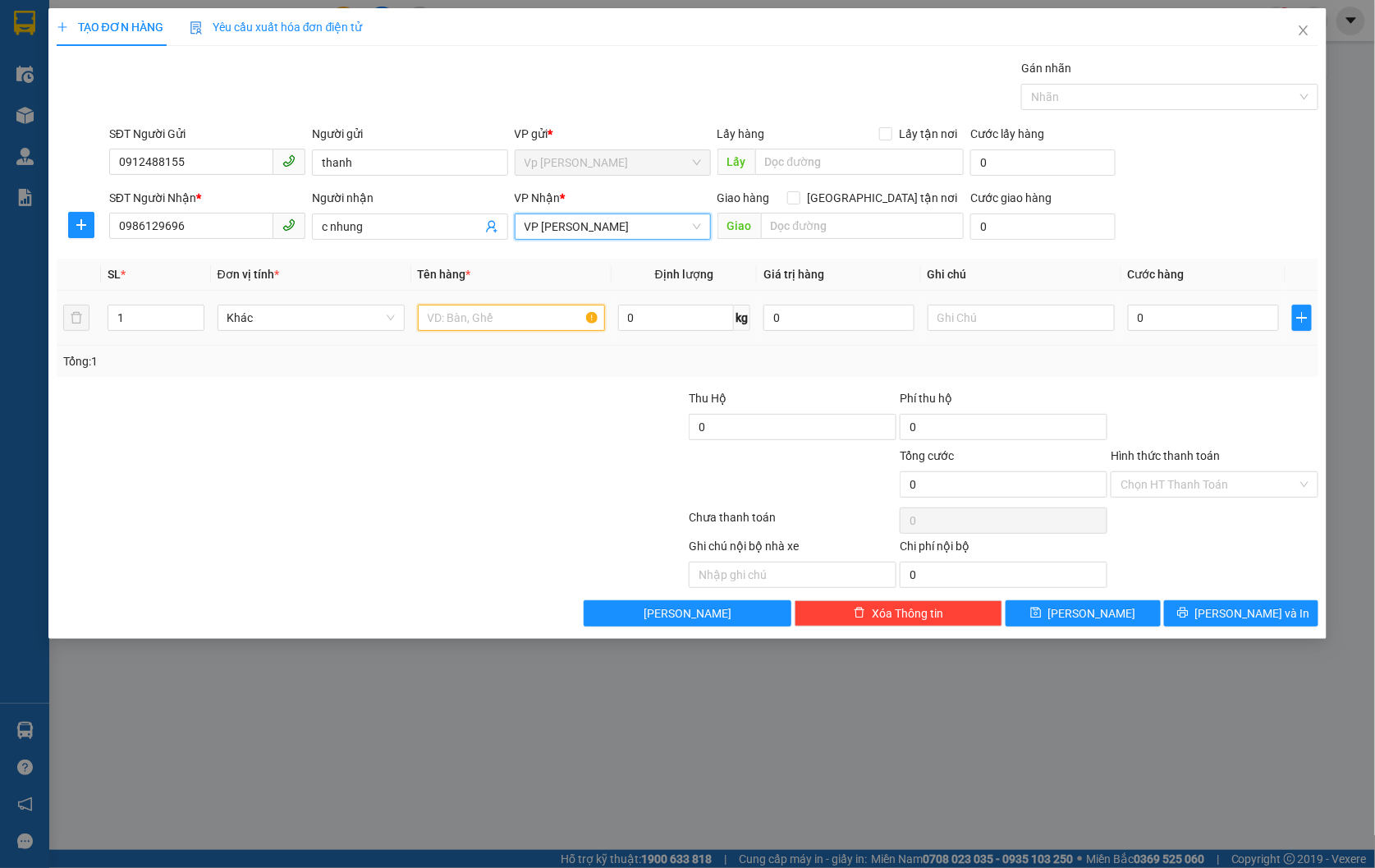
click at [500, 325] on input "text" at bounding box center [511, 317] width 187 height 26
type input "quàn áo"
click at [1232, 315] on input "0" at bounding box center [1203, 317] width 151 height 26
type input "3"
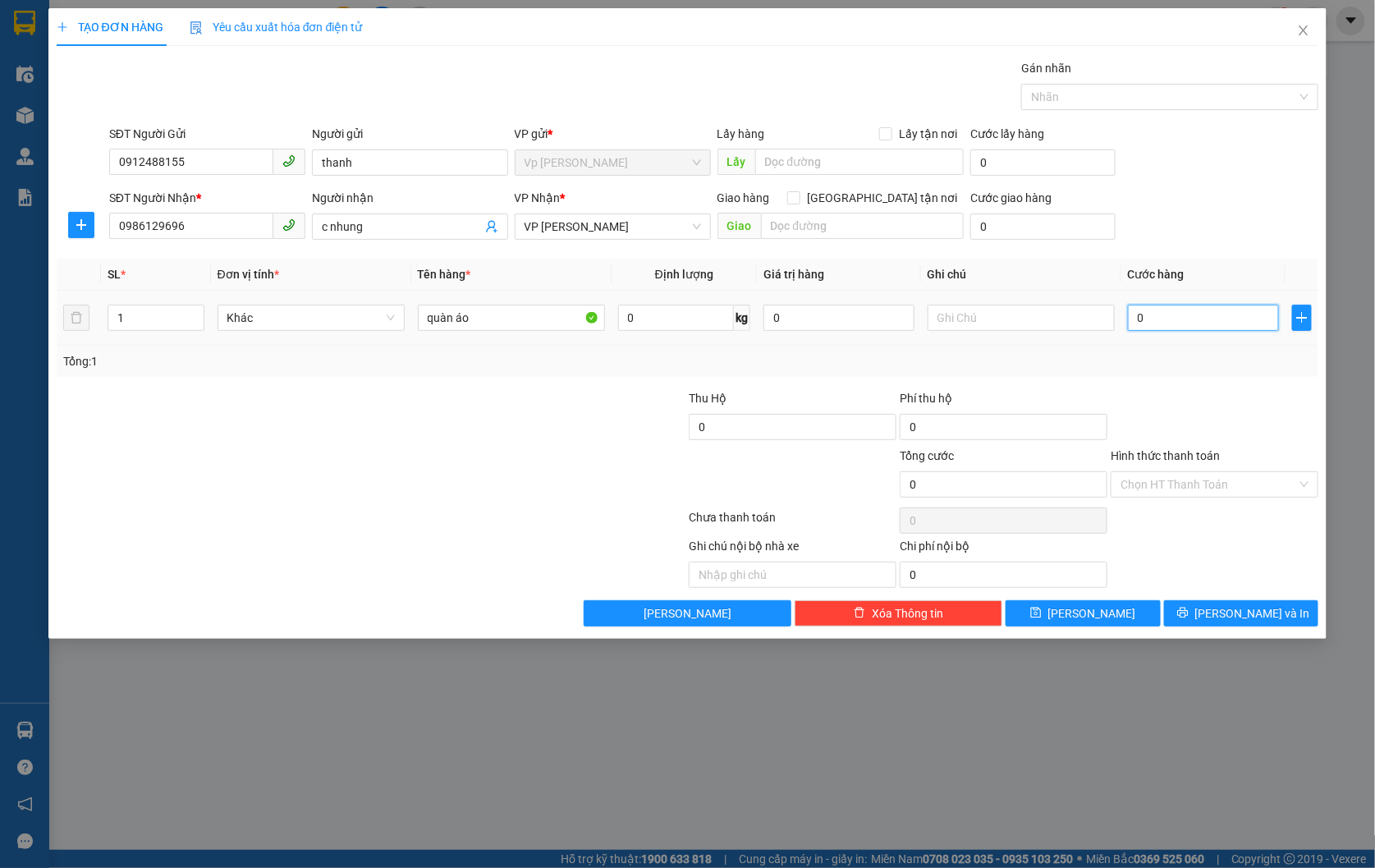
type input "3"
type input "30"
type input "300"
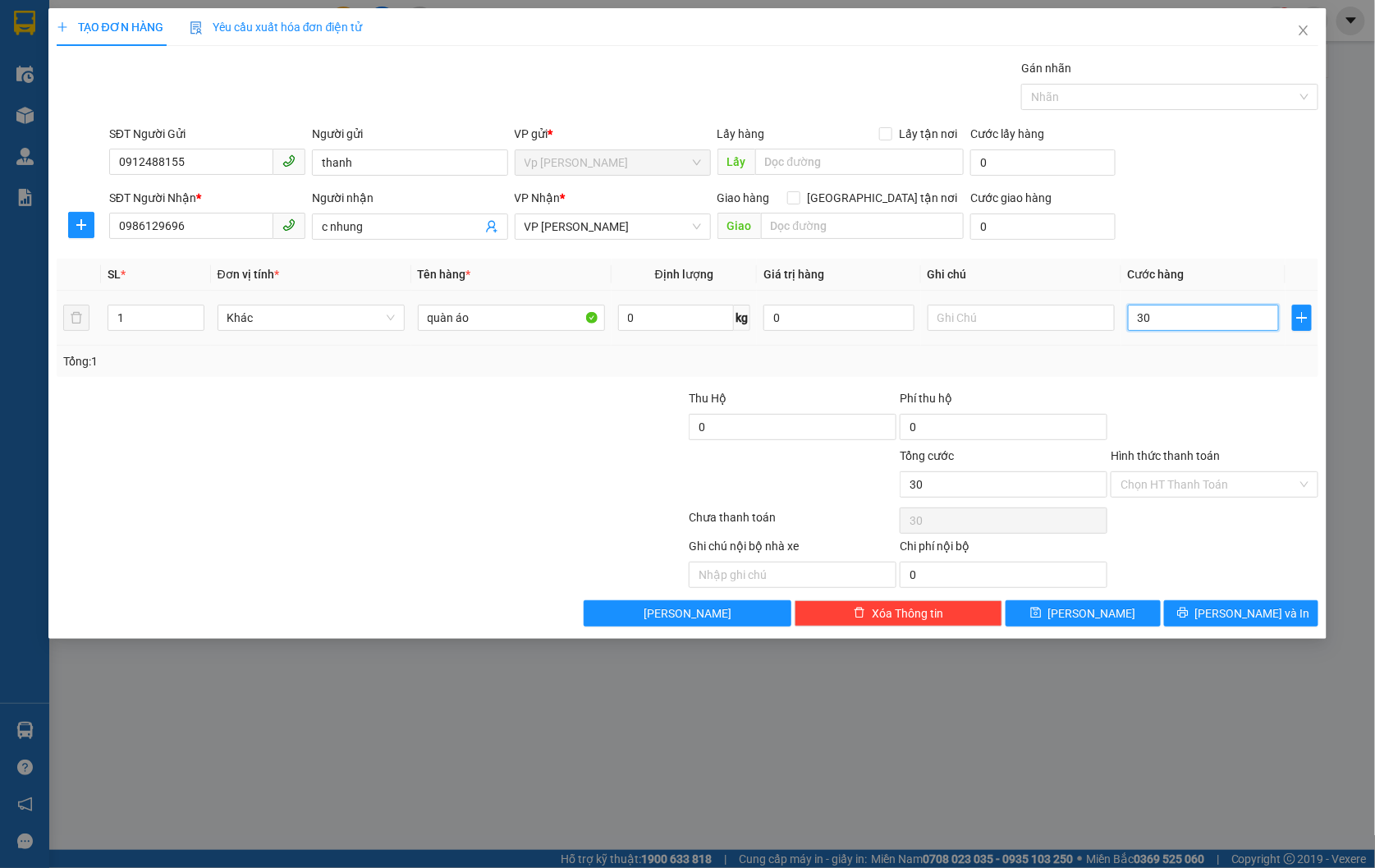
type input "300"
type input "3.000"
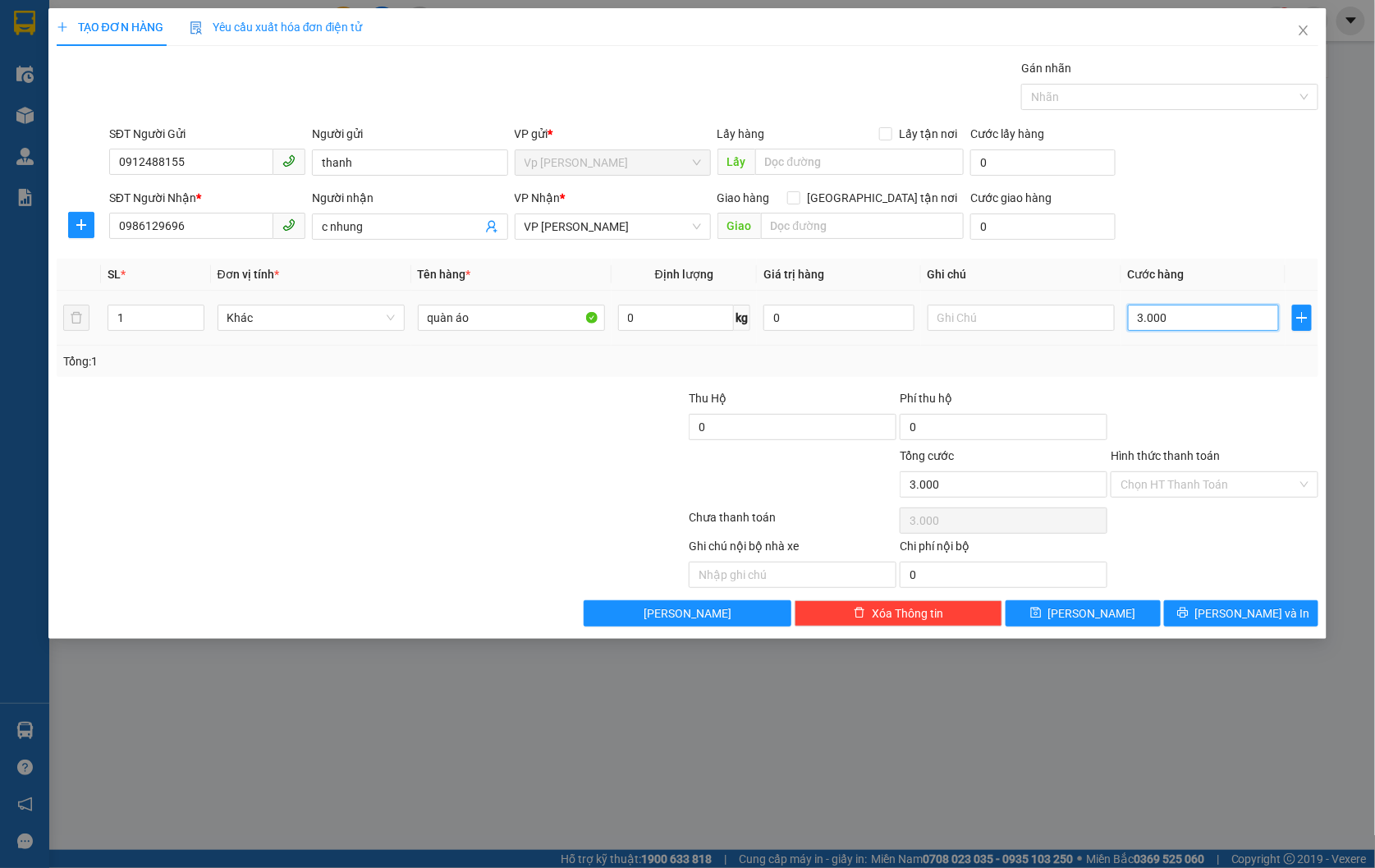
type input "30.000"
click at [1220, 485] on input "Hình thức thanh toán" at bounding box center [1208, 484] width 176 height 24
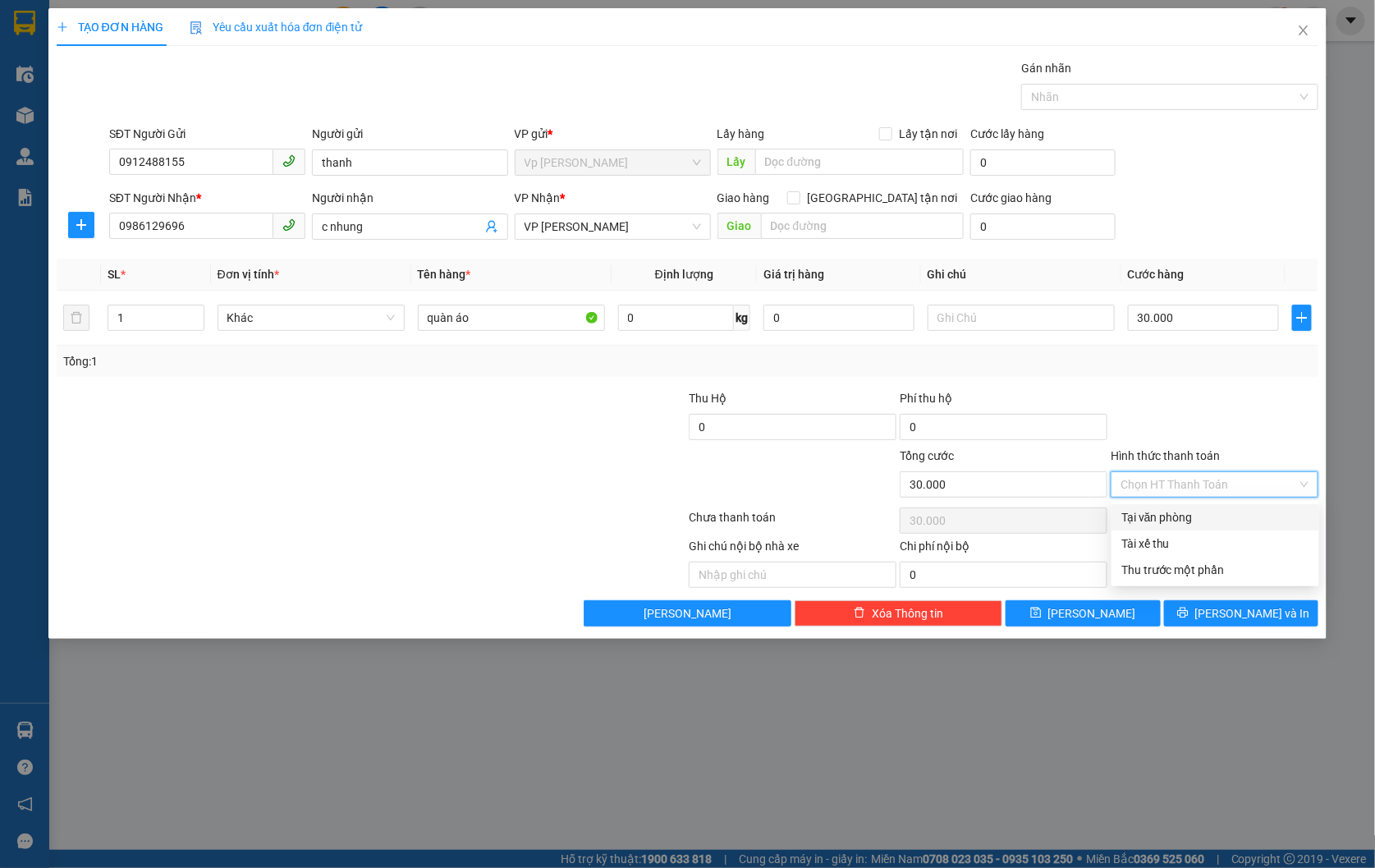
click at [1220, 522] on div "Tại văn phòng" at bounding box center [1215, 517] width 188 height 18
click at [1215, 481] on span "Tại văn phòng" at bounding box center [1214, 484] width 188 height 24
click at [1310, 483] on div "Tại văn phòng" at bounding box center [1214, 484] width 208 height 26
click at [1218, 386] on div "Transit Pickup Surcharge Ids Transit Deliver Surcharge Ids Transit Deliver Surc…" at bounding box center [688, 343] width 1262 height 567
type input "30.000"
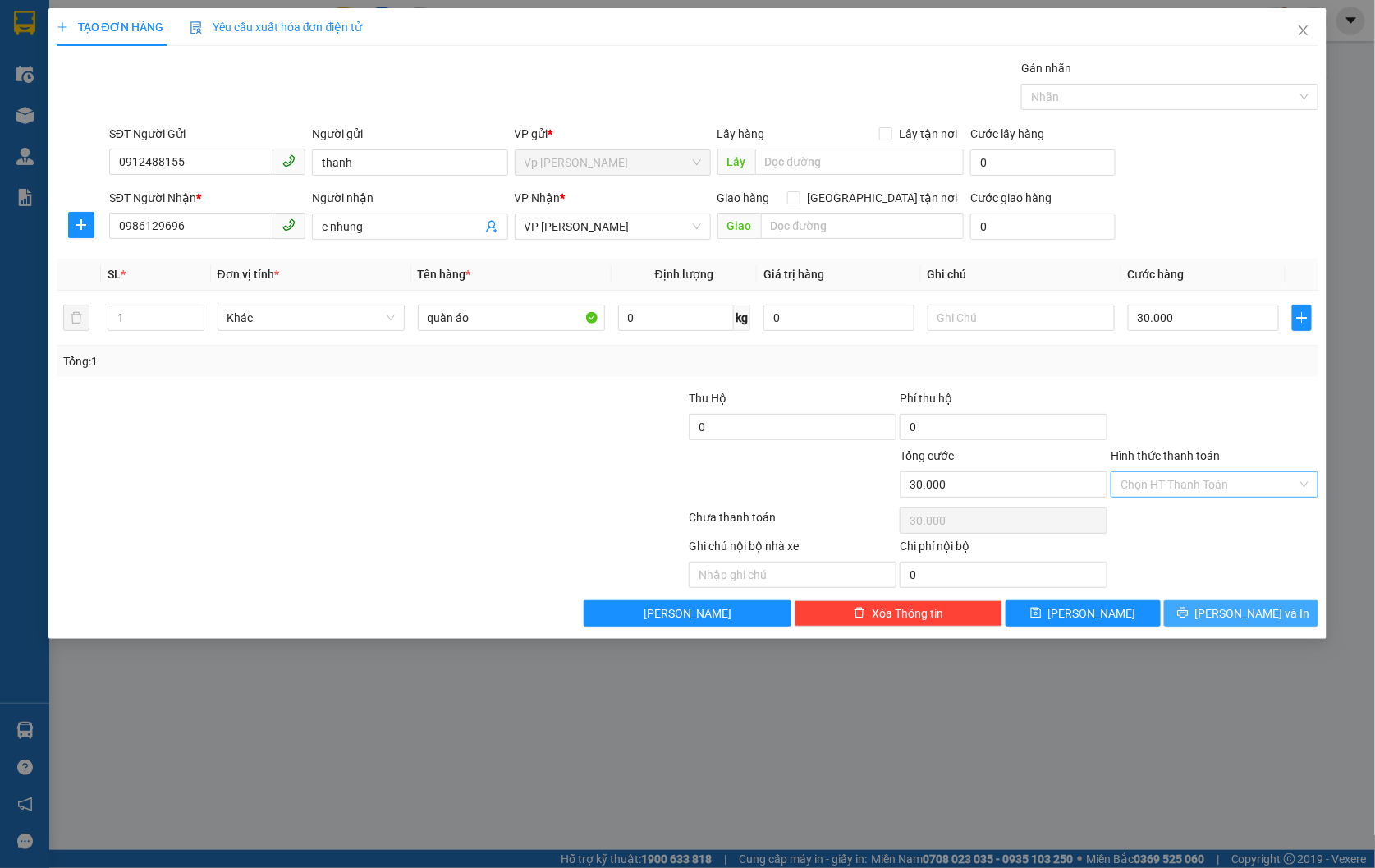
click at [1246, 607] on span "[PERSON_NAME] và In" at bounding box center [1253, 613] width 115 height 18
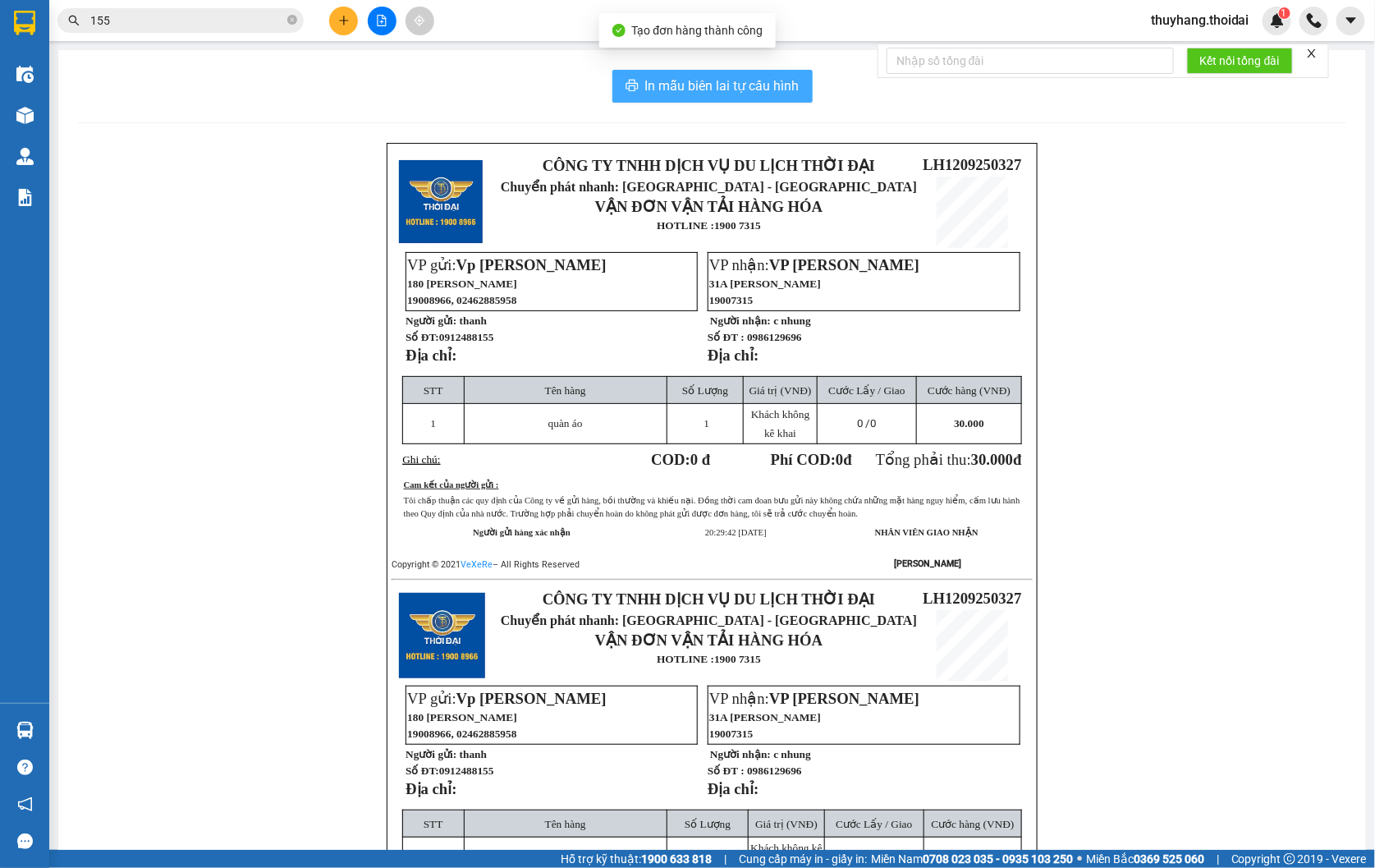
click at [701, 90] on span "In mẫu biên lai tự cấu hình" at bounding box center [722, 85] width 155 height 21
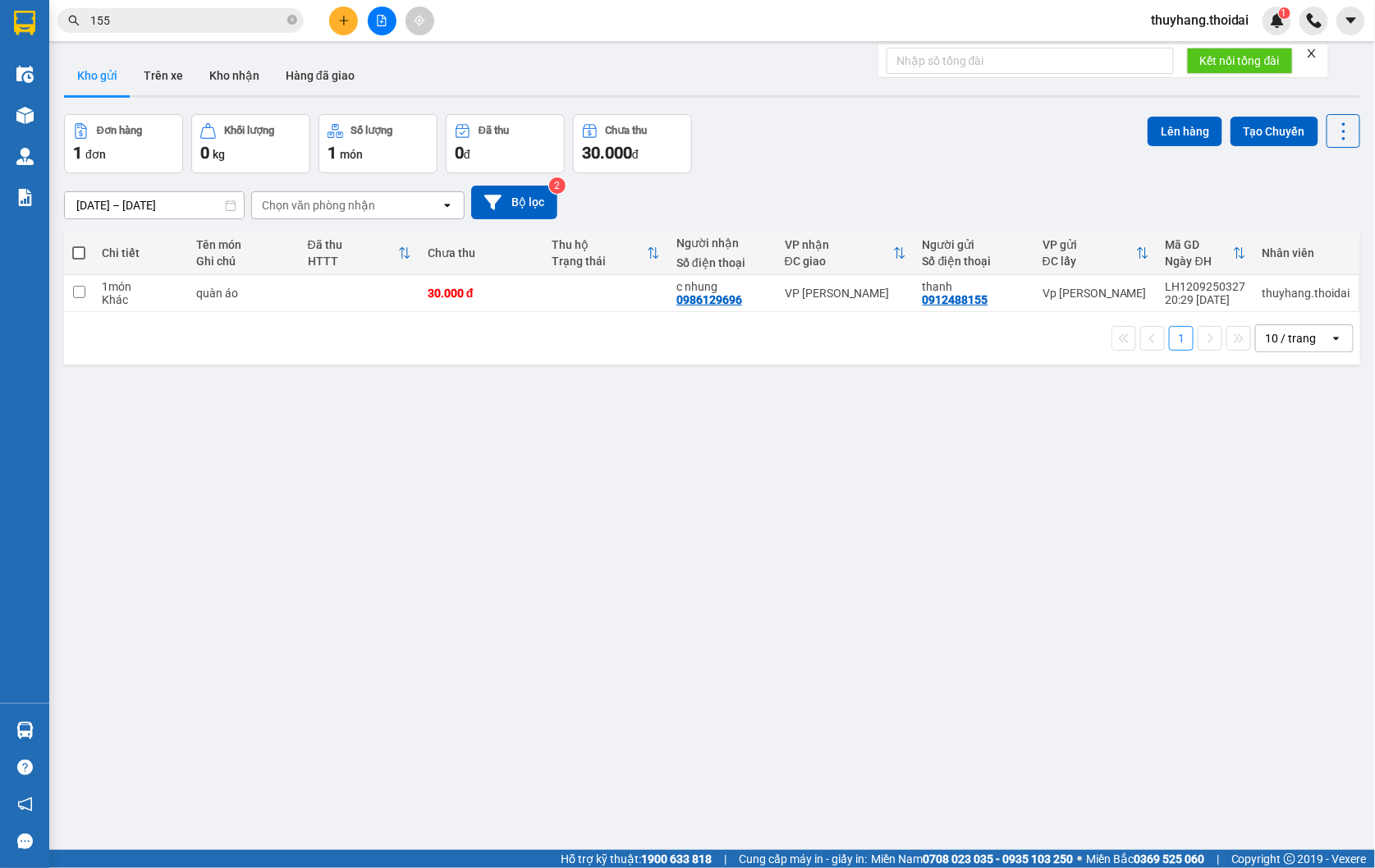
click at [1023, 507] on div "ver 1.8.143 Kho gửi Trên xe Kho nhận Hàng đã giao Đơn hàng 1 đơn Khối lượng 0 k…" at bounding box center [712, 483] width 1309 height 868
click at [290, 20] on icon "close-circle" at bounding box center [292, 20] width 10 height 10
click at [342, 22] on icon "plus" at bounding box center [344, 21] width 12 height 12
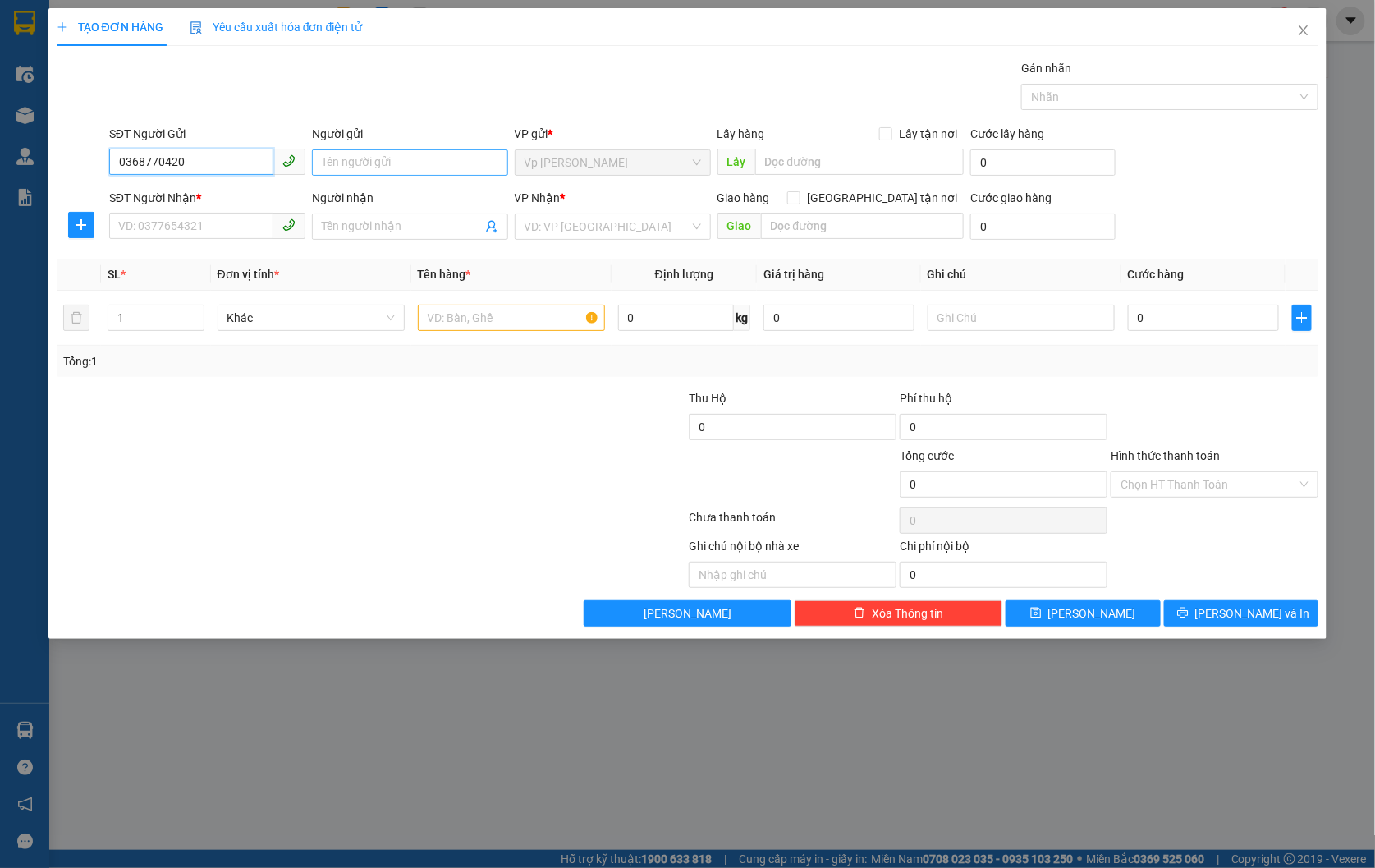
type input "0368770420"
click at [349, 156] on input "Người gửi" at bounding box center [409, 162] width 196 height 26
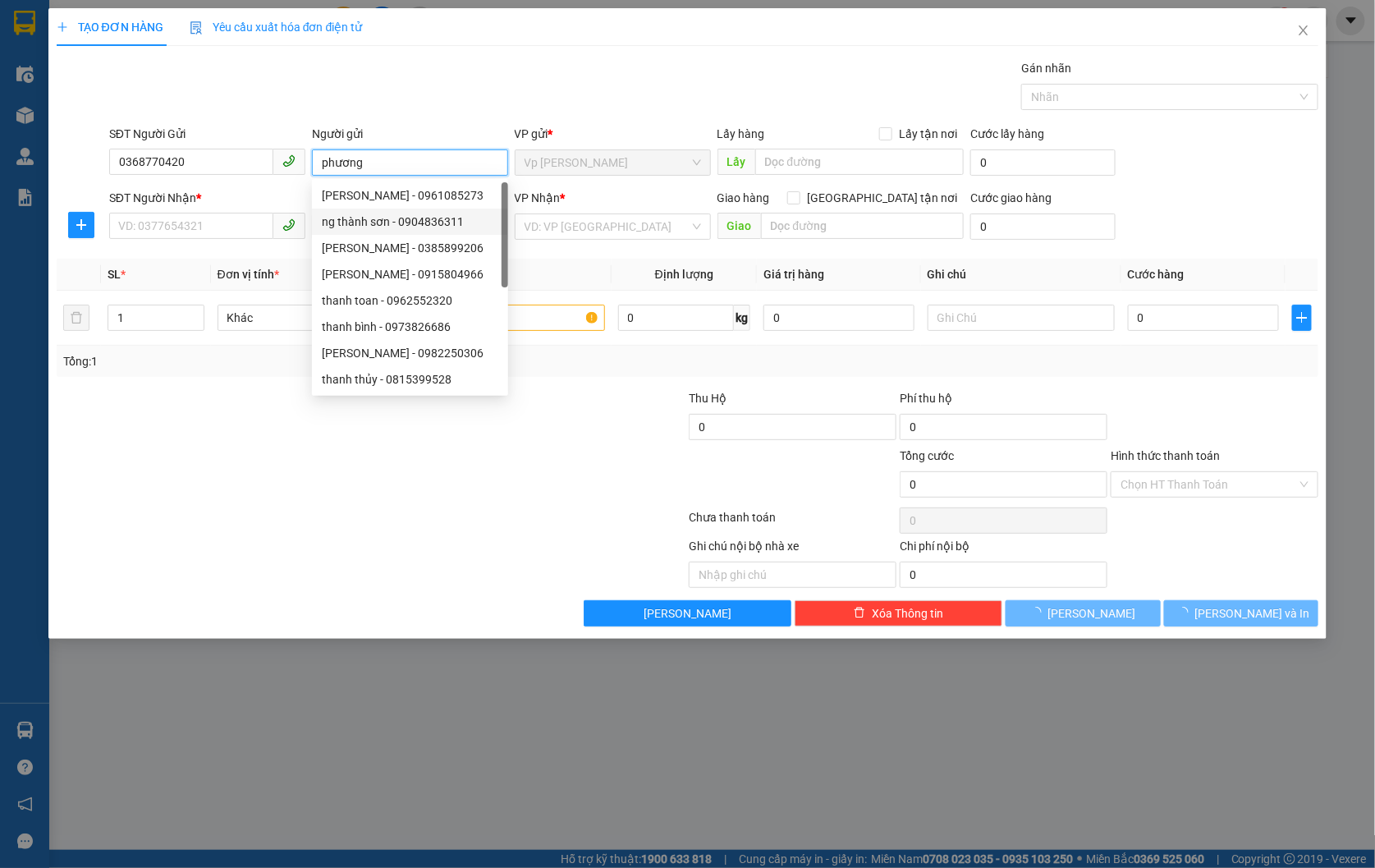
click at [206, 240] on span at bounding box center [207, 226] width 196 height 26
type input "phương"
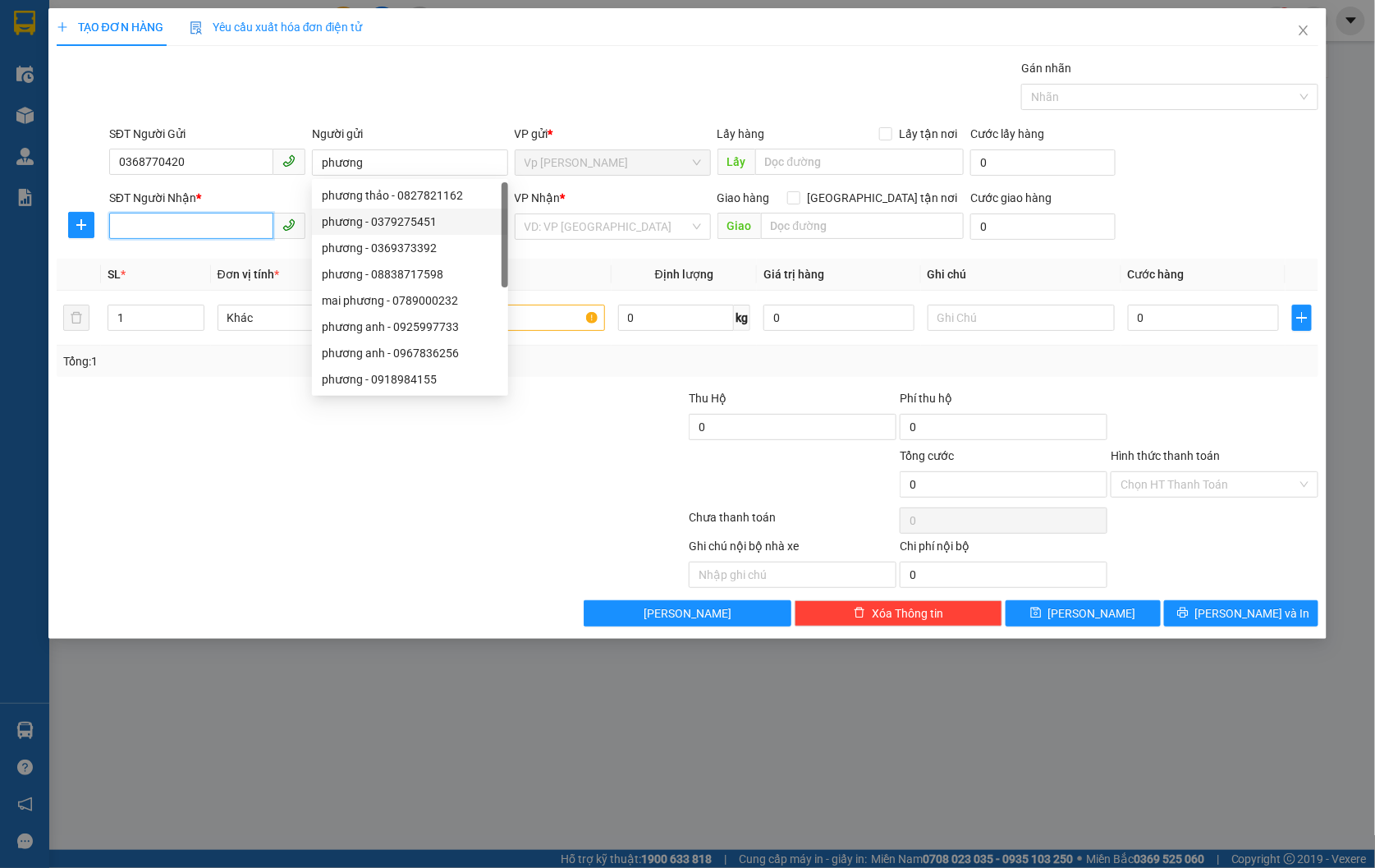
click at [207, 226] on input "SĐT Người Nhận *" at bounding box center [191, 225] width 165 height 26
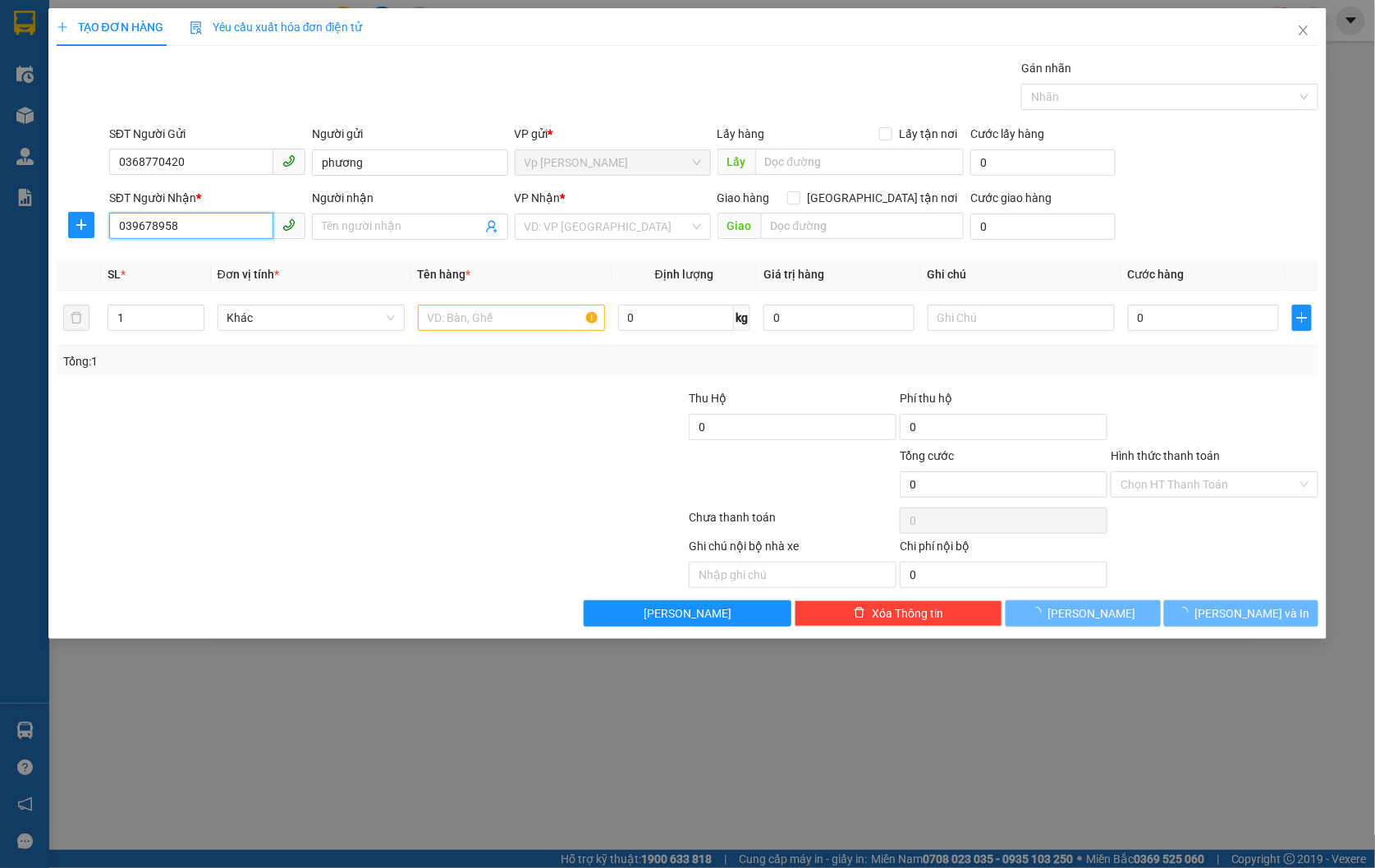
type input "0396789583"
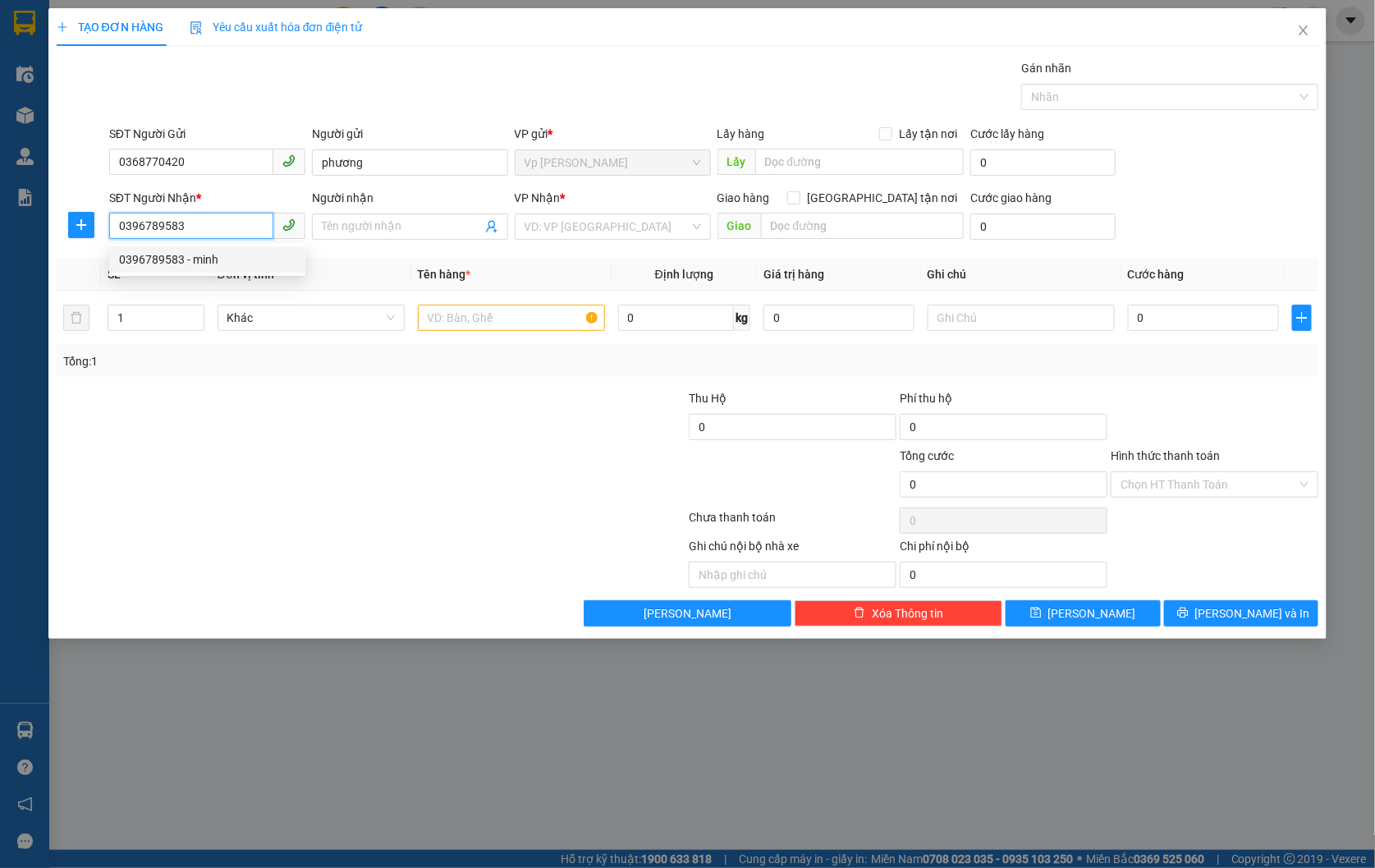
click at [207, 260] on div "0396789583 - minh" at bounding box center [206, 260] width 176 height 18
type input "minh"
type input "0396789583"
click at [469, 317] on input "text" at bounding box center [511, 317] width 187 height 26
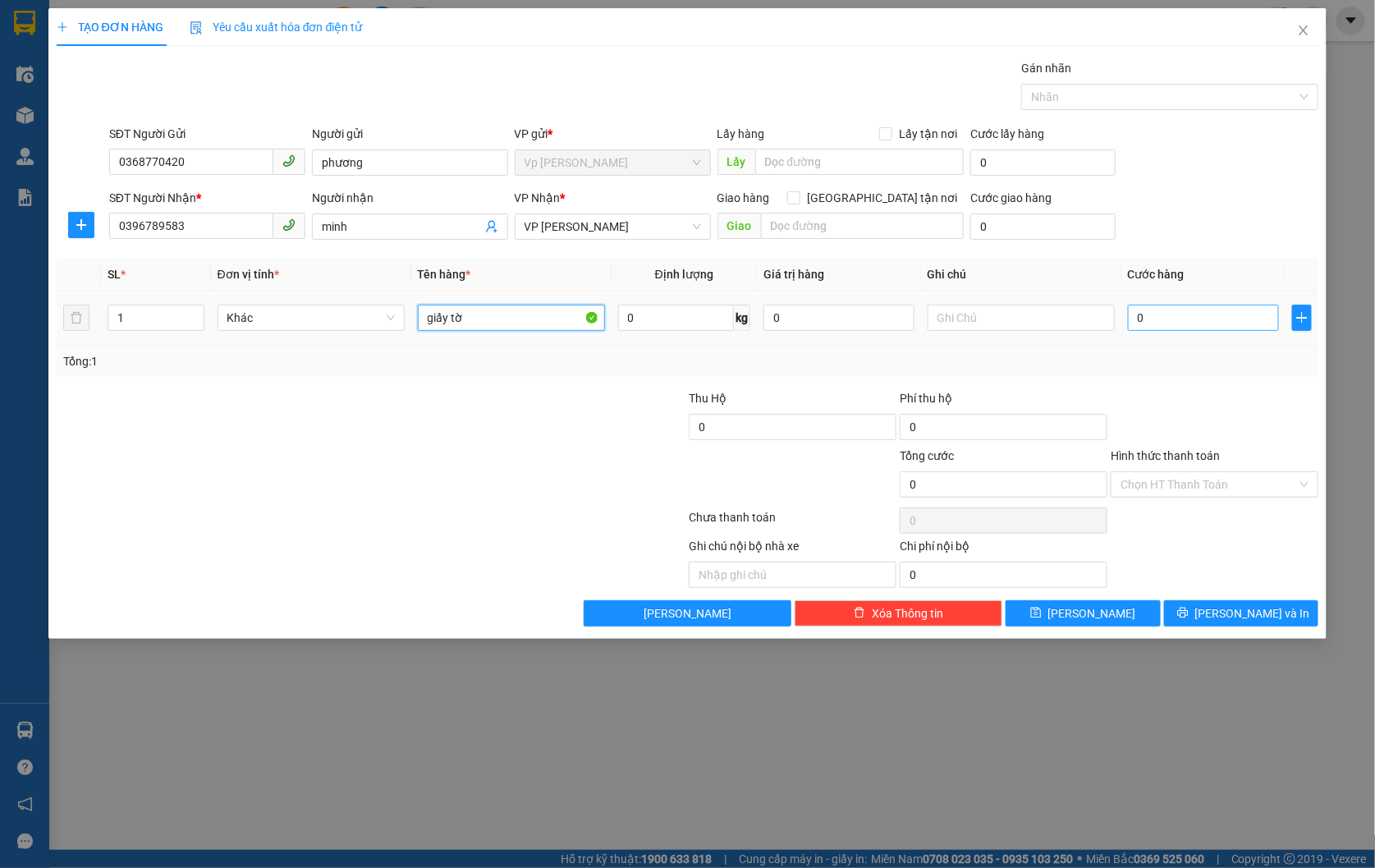
type input "giấy tờ"
click at [1170, 326] on input "0" at bounding box center [1203, 317] width 151 height 26
type input "3"
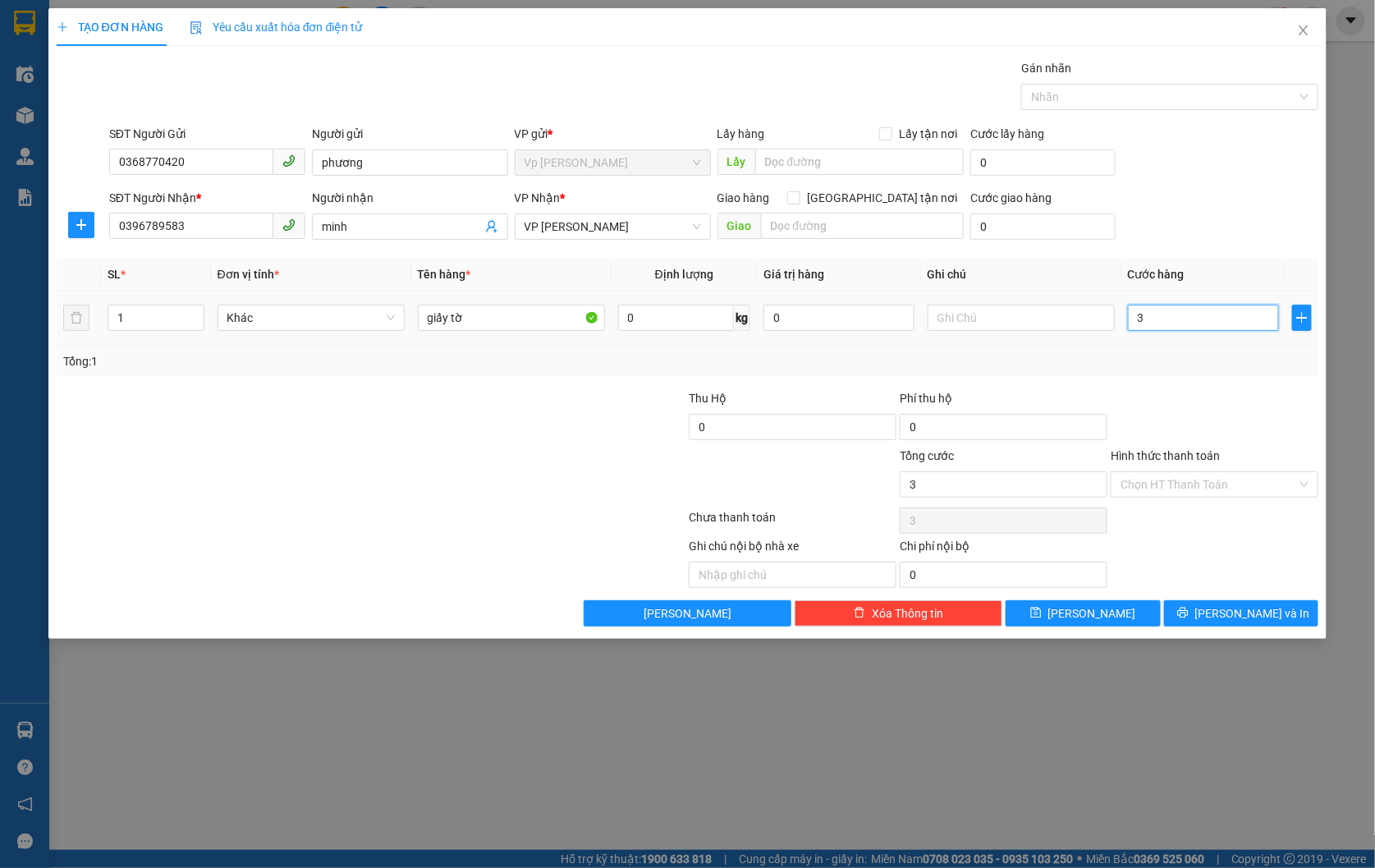
type input "30"
type input "300"
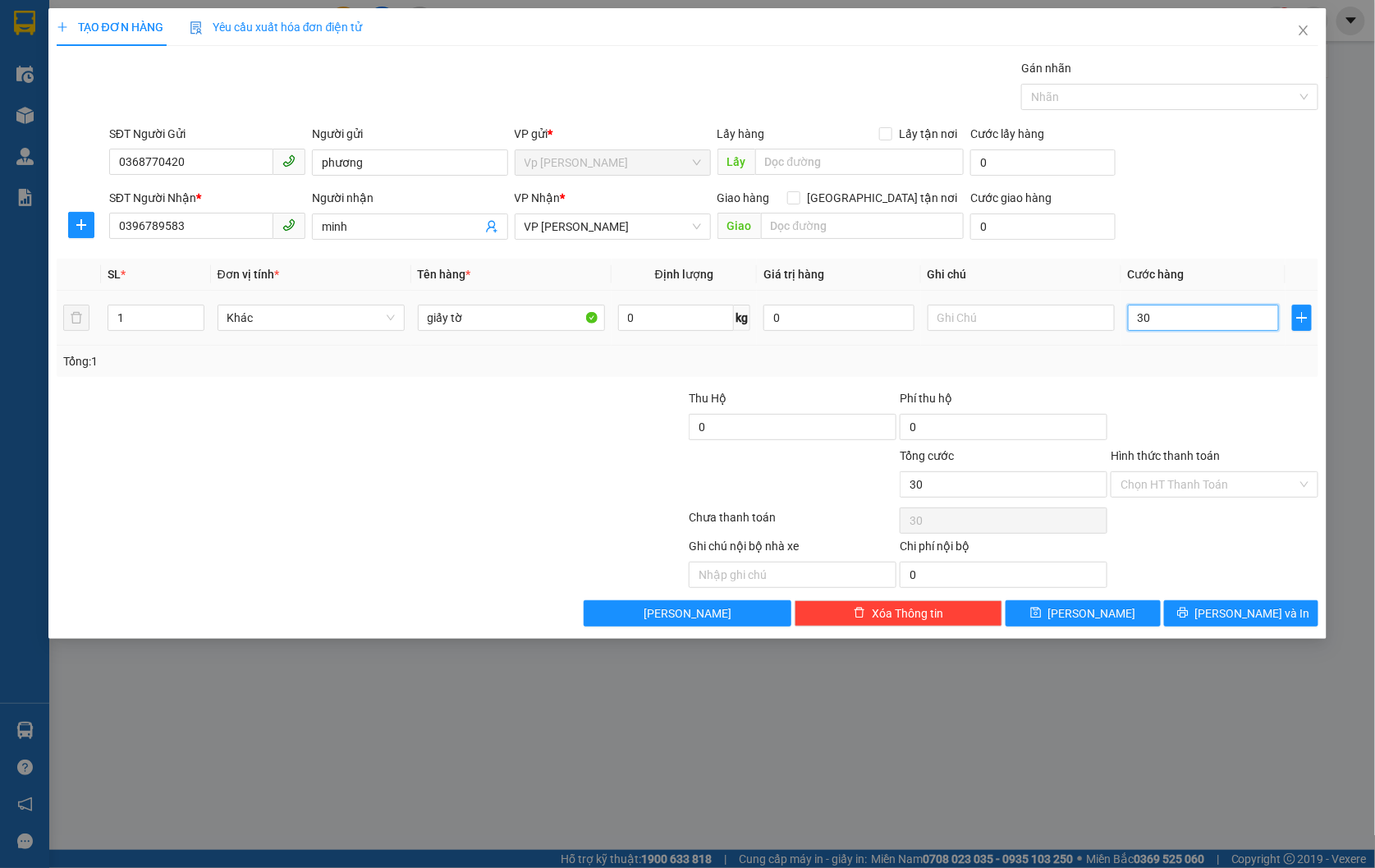
type input "300"
type input "3.000"
type input "30.000"
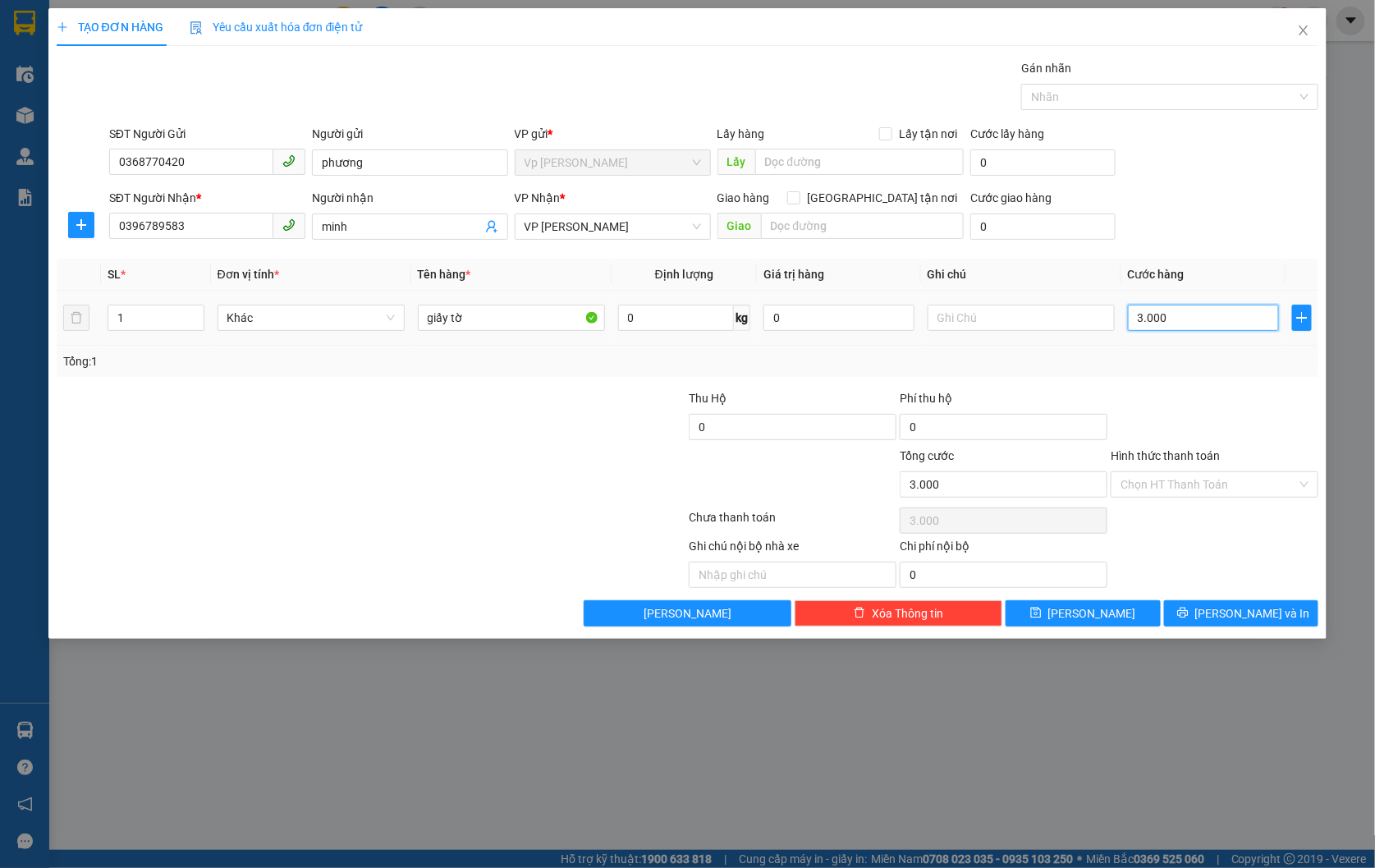
type input "30.000"
click at [1180, 480] on input "Hình thức thanh toán" at bounding box center [1208, 484] width 176 height 24
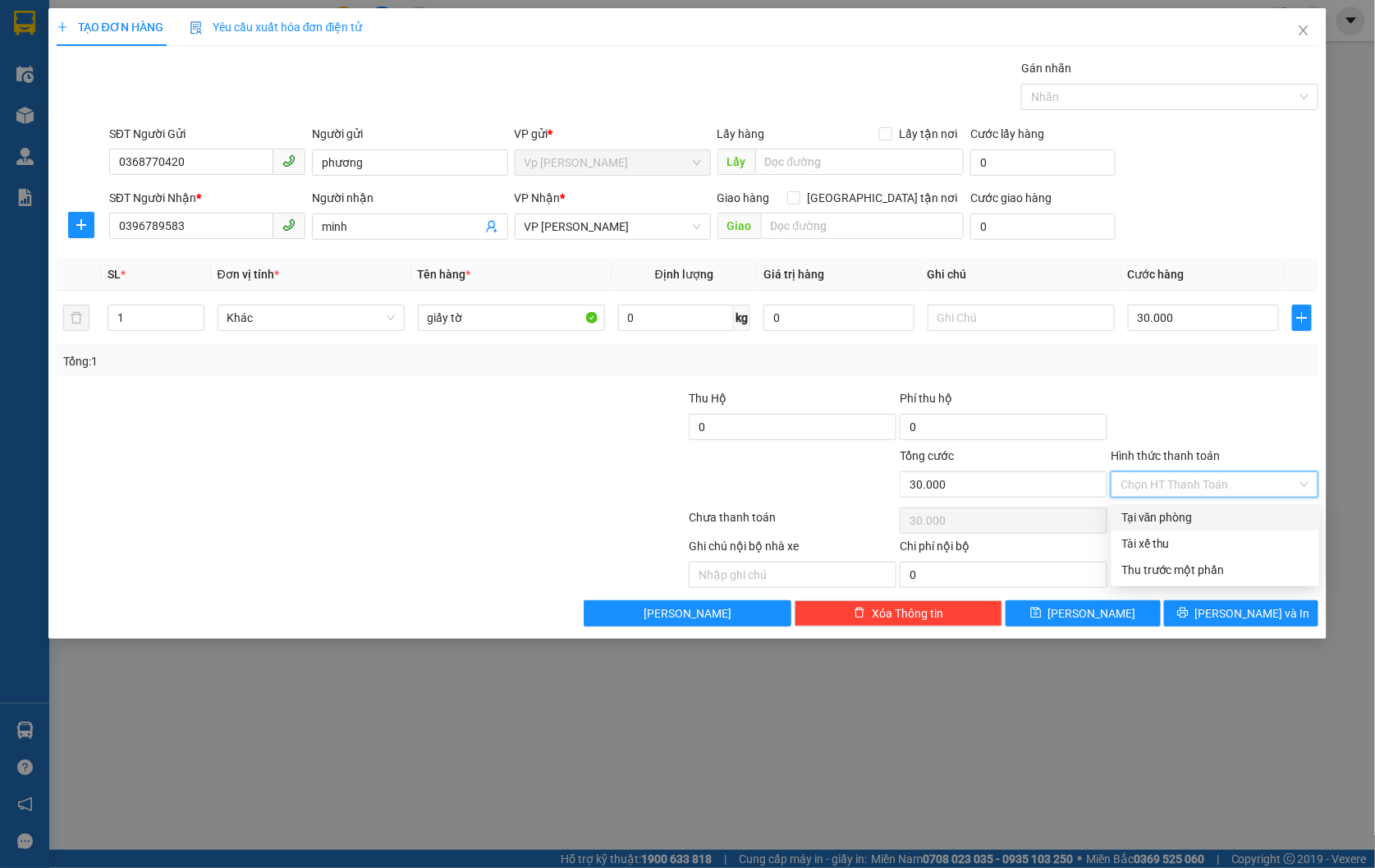
click at [1178, 515] on div "Tại văn phòng" at bounding box center [1215, 517] width 188 height 18
type input "30.000"
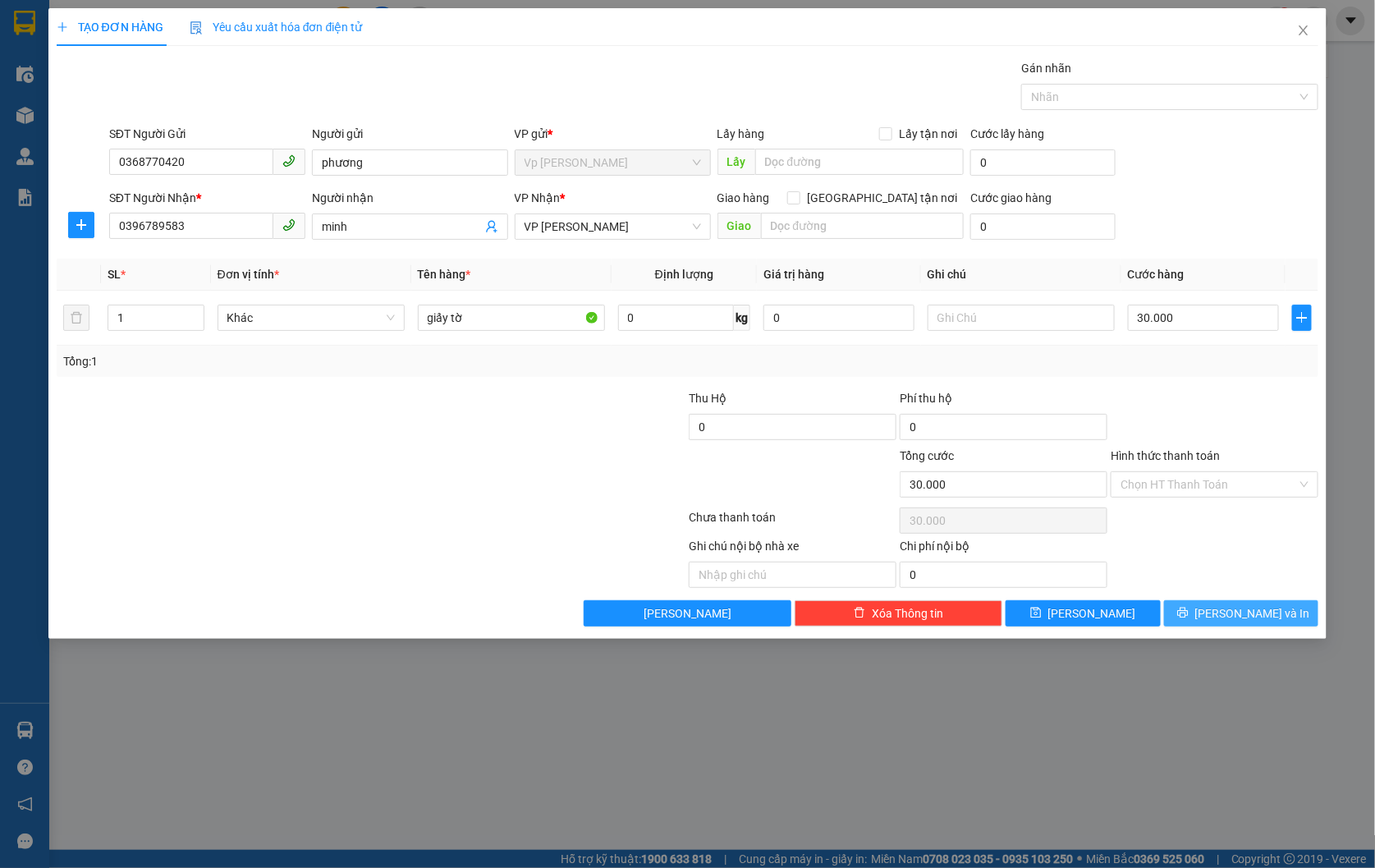
click at [1232, 609] on span "[PERSON_NAME] và In" at bounding box center [1253, 613] width 115 height 18
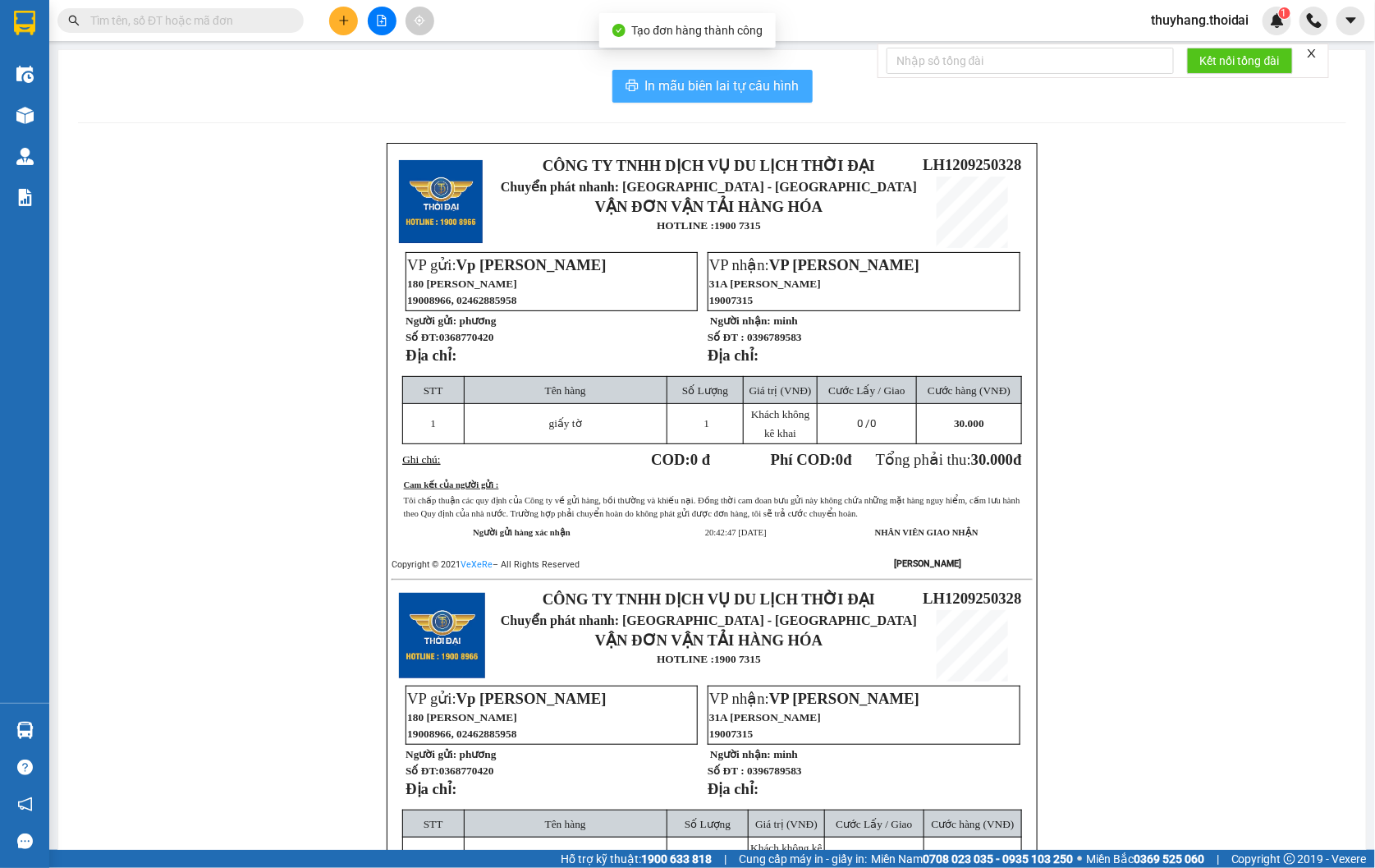
click at [698, 90] on span "In mẫu biên lai tự cấu hình" at bounding box center [722, 85] width 155 height 21
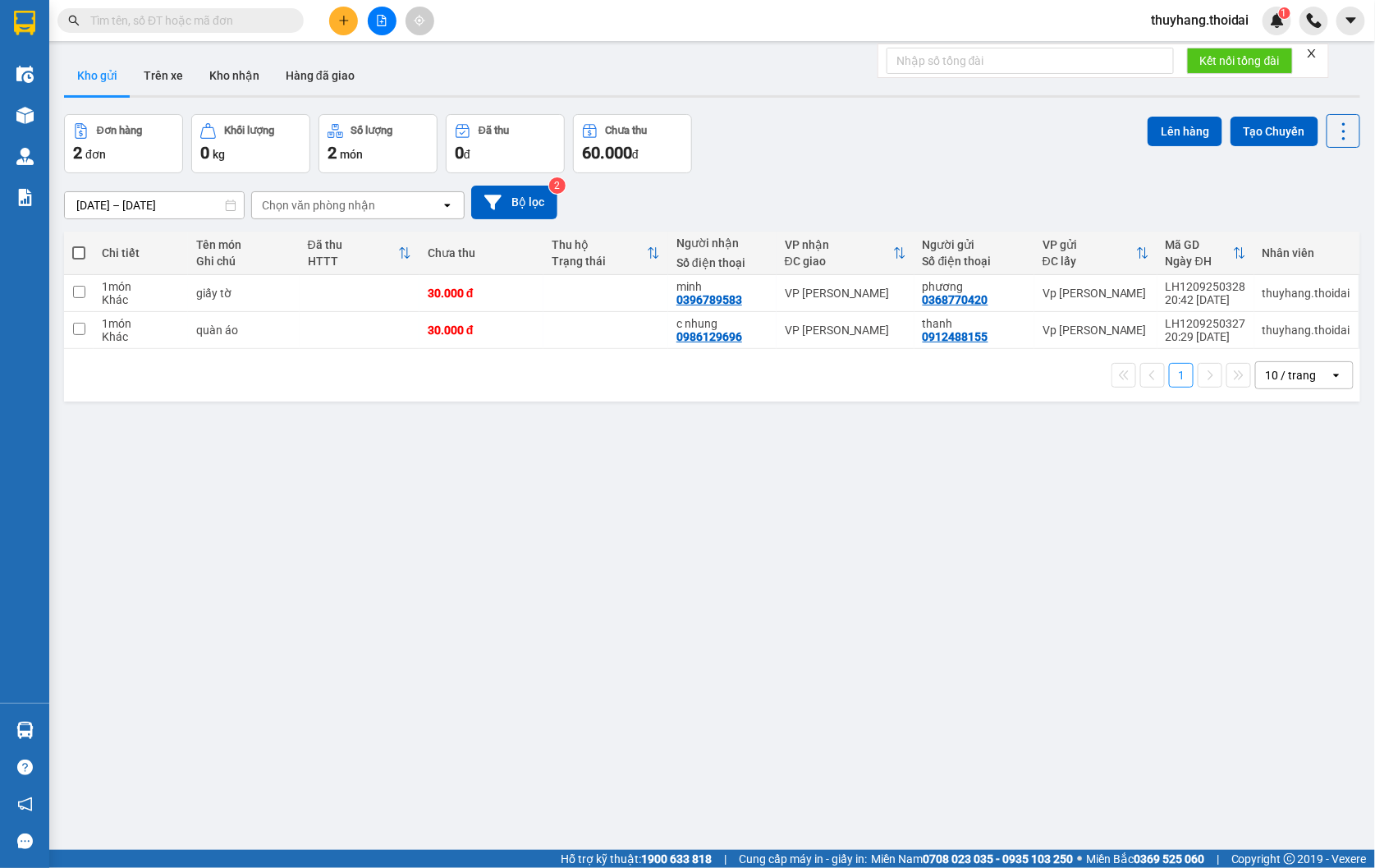
click at [893, 532] on div "ver 1.8.143 Kho gửi Trên xe Kho nhận Hàng đã giao Đơn hàng 2 đơn Khối lượng 0 k…" at bounding box center [712, 483] width 1309 height 868
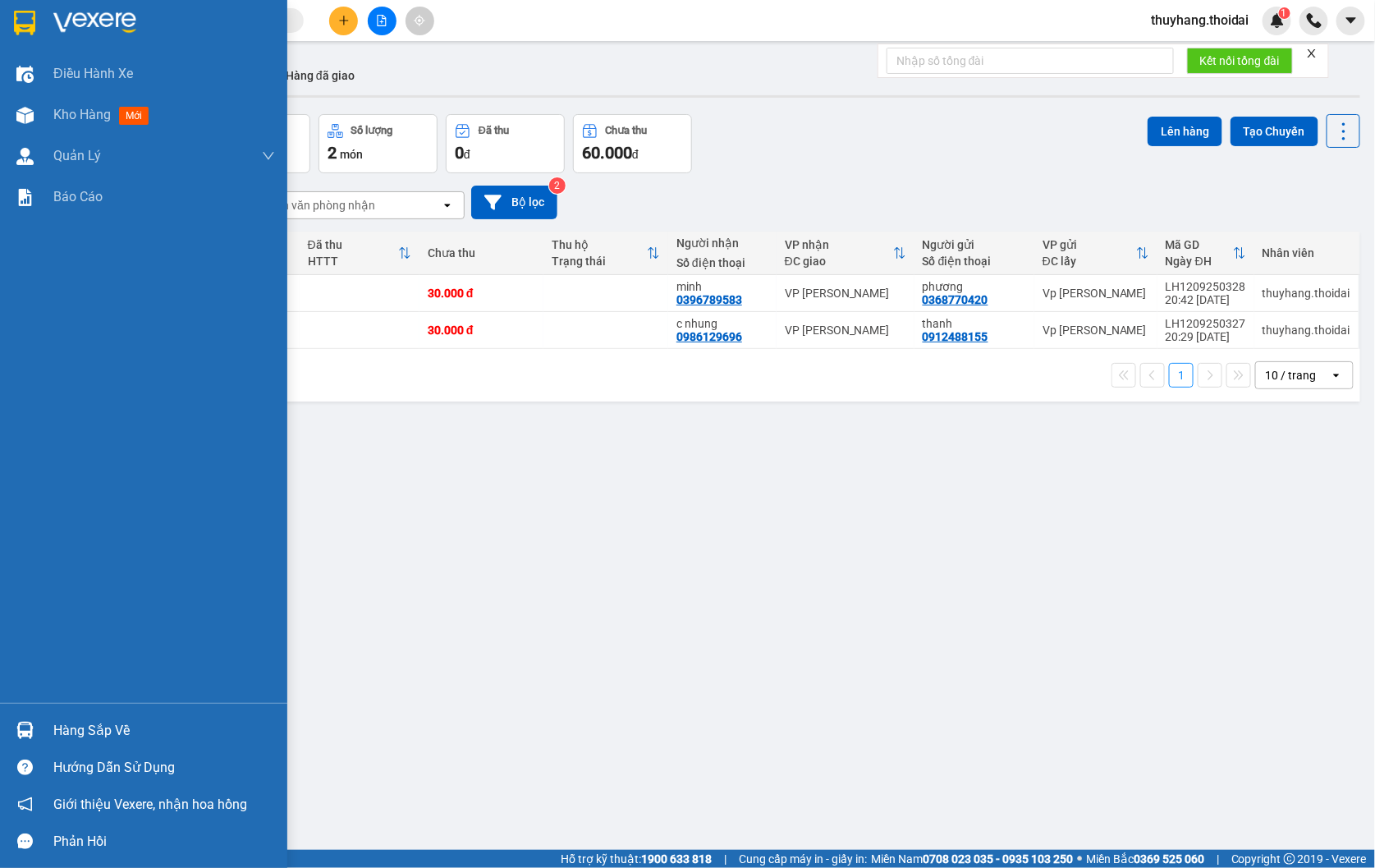
drag, startPoint x: 69, startPoint y: 736, endPoint x: 470, endPoint y: 711, distance: 401.8
click at [68, 737] on div "Hàng sắp về" at bounding box center [164, 730] width 221 height 24
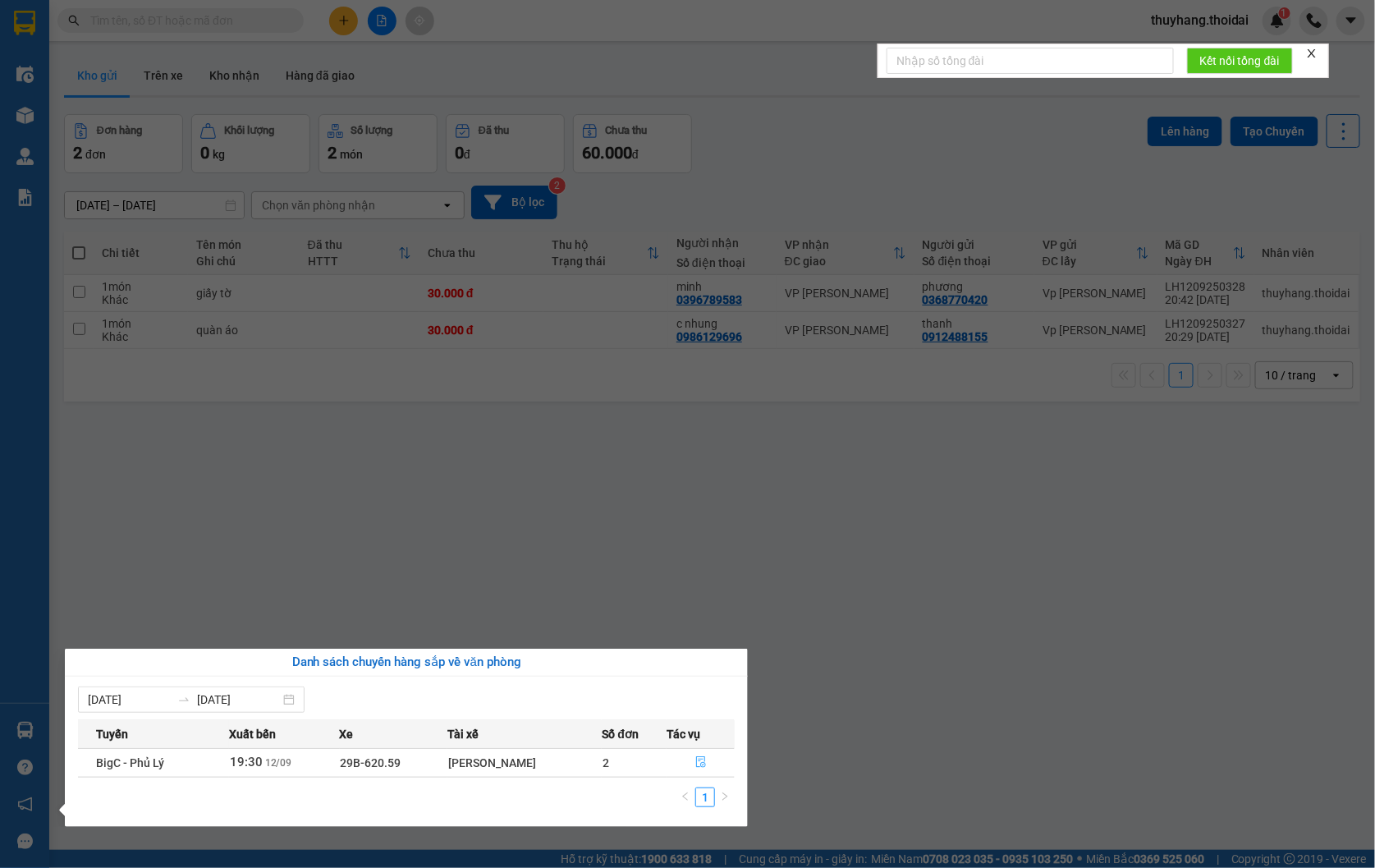
click at [707, 762] on button "button" at bounding box center [701, 762] width 67 height 26
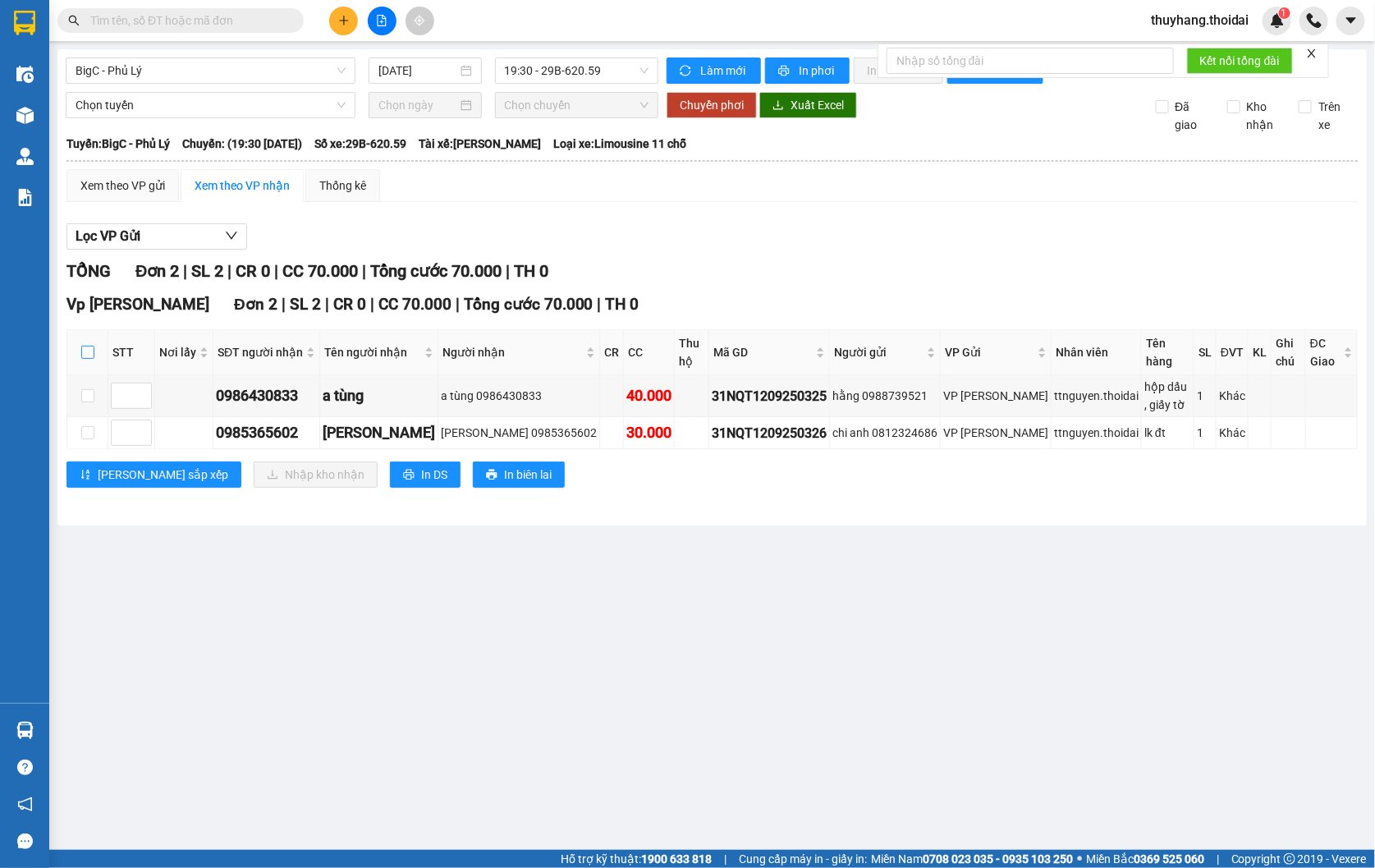
click at [86, 358] on input "checkbox" at bounding box center [88, 353] width 13 height 13
checkbox input "true"
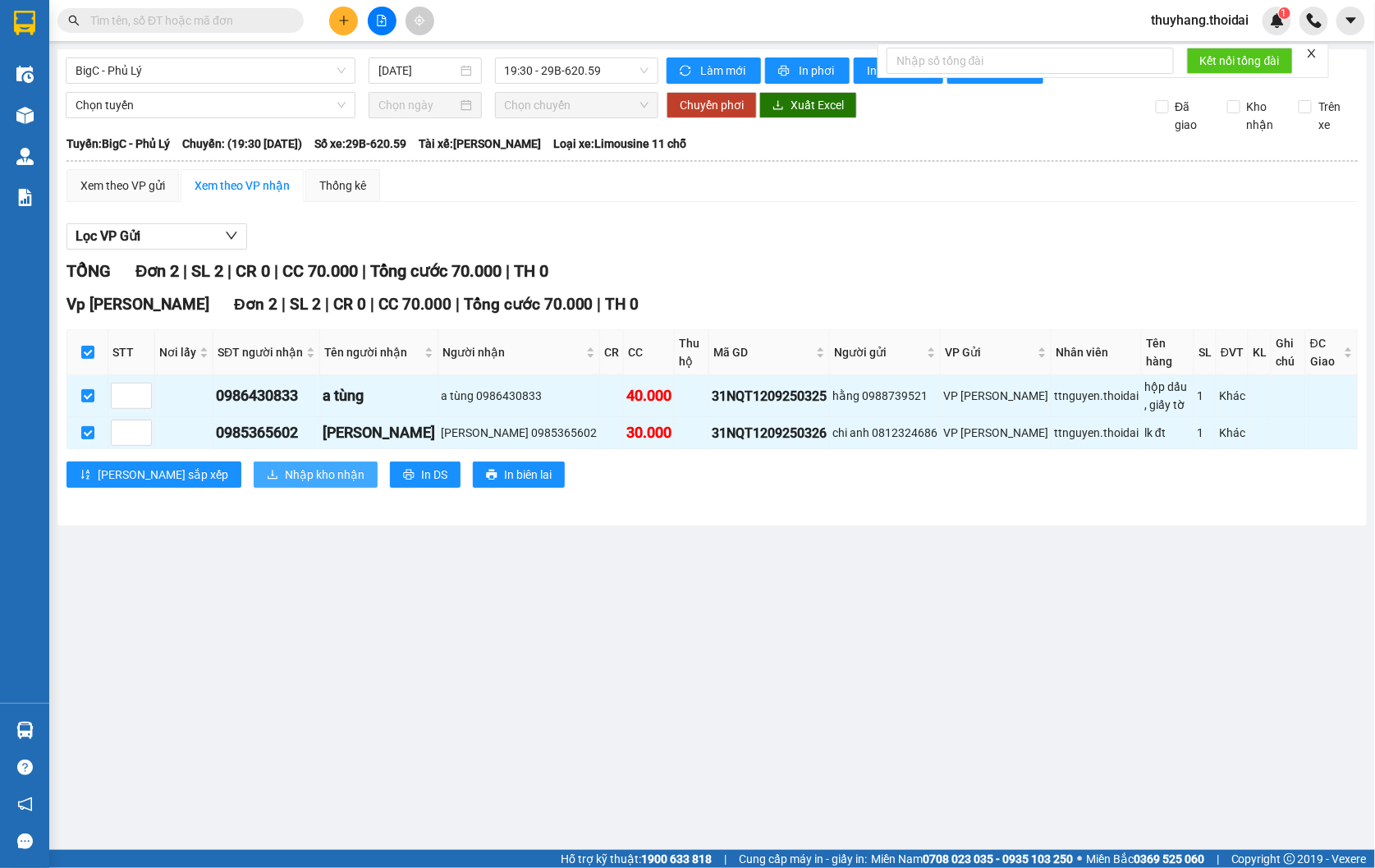
click at [285, 484] on span "Nhập kho nhận" at bounding box center [324, 475] width 79 height 18
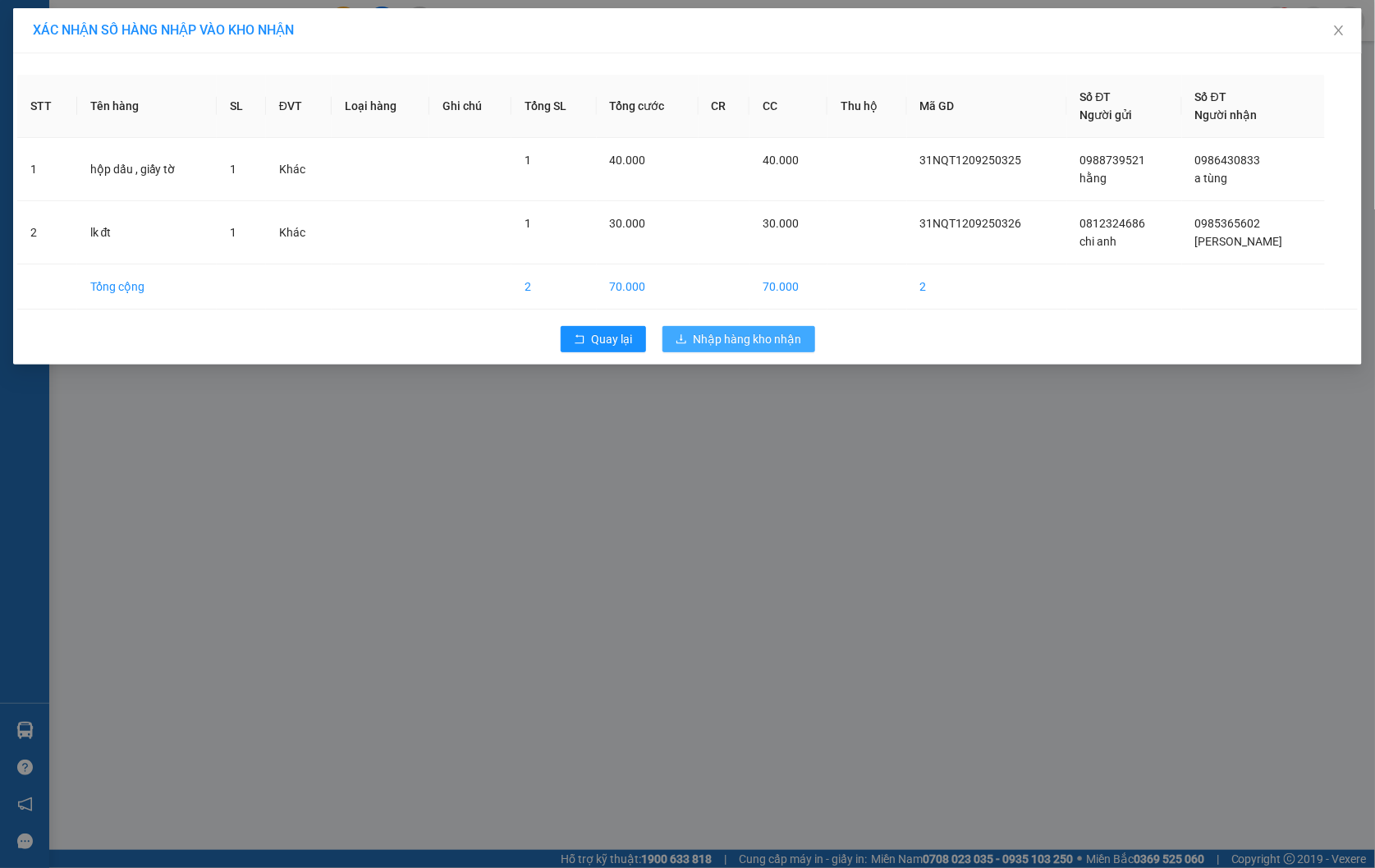
drag, startPoint x: 790, startPoint y: 346, endPoint x: 670, endPoint y: 314, distance: 124.2
click at [789, 346] on span "Nhập hàng kho nhận" at bounding box center [748, 339] width 109 height 18
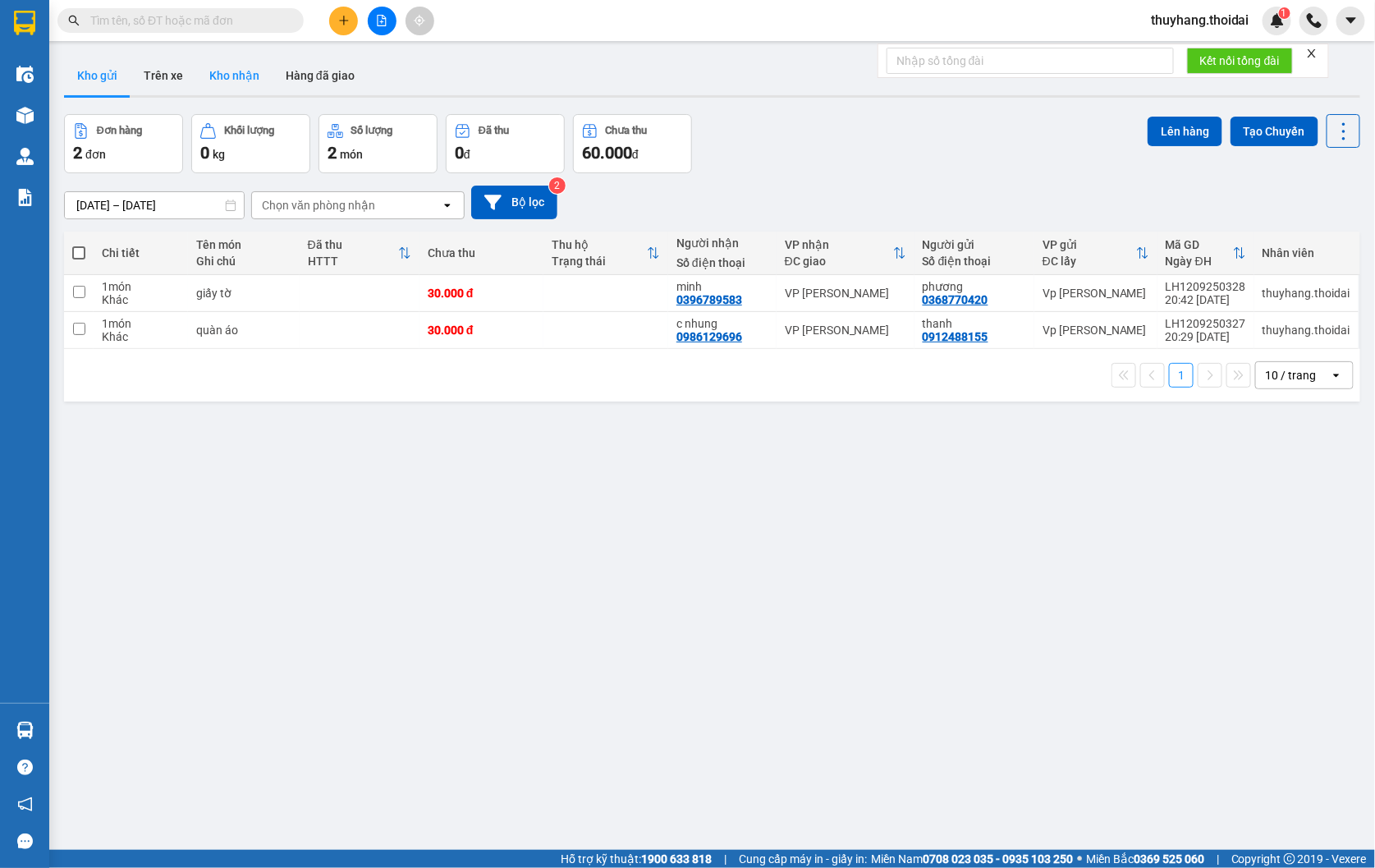
click at [251, 74] on button "Kho nhận" at bounding box center [234, 75] width 76 height 39
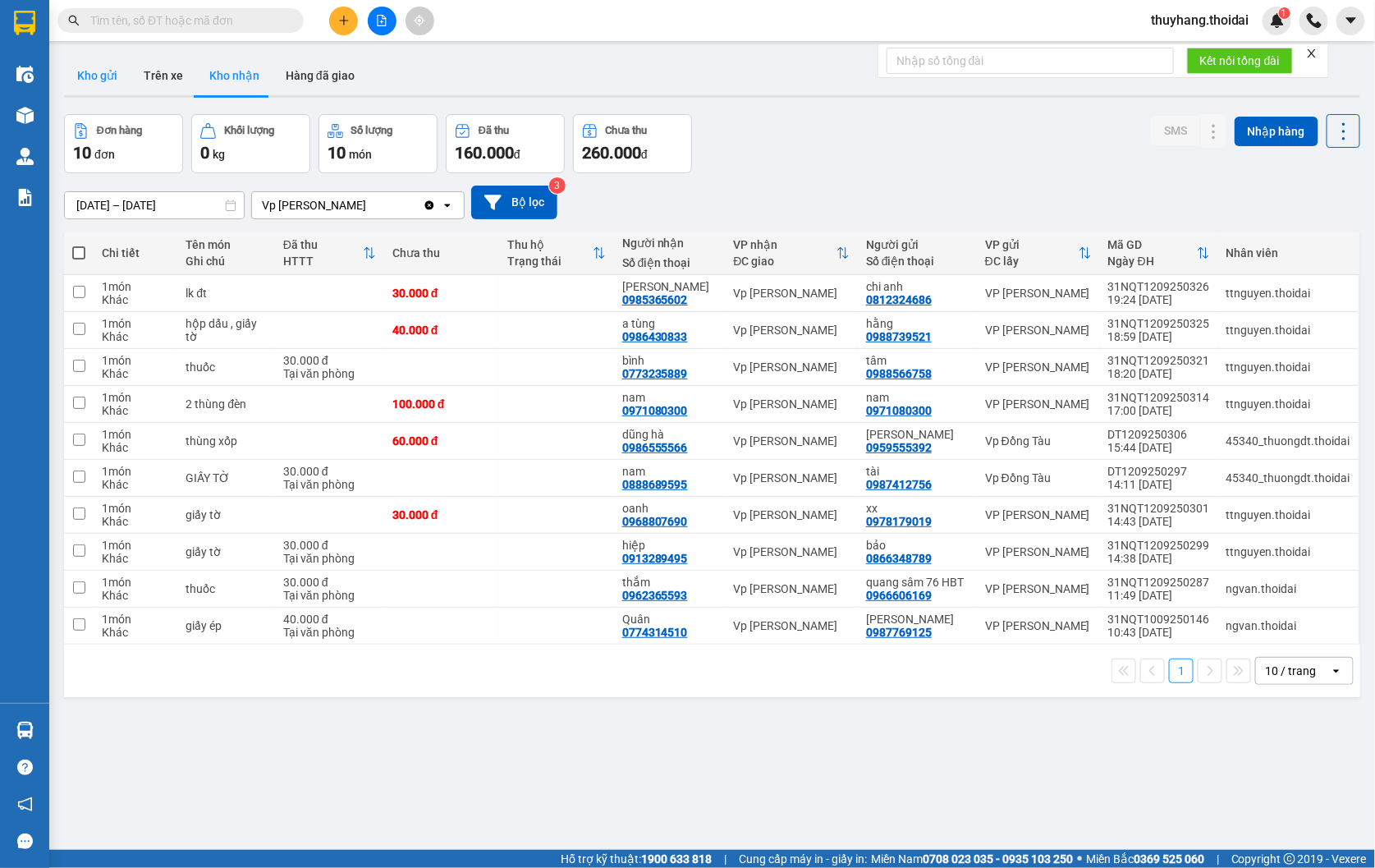
click at [87, 77] on button "Kho gửi" at bounding box center [98, 75] width 67 height 39
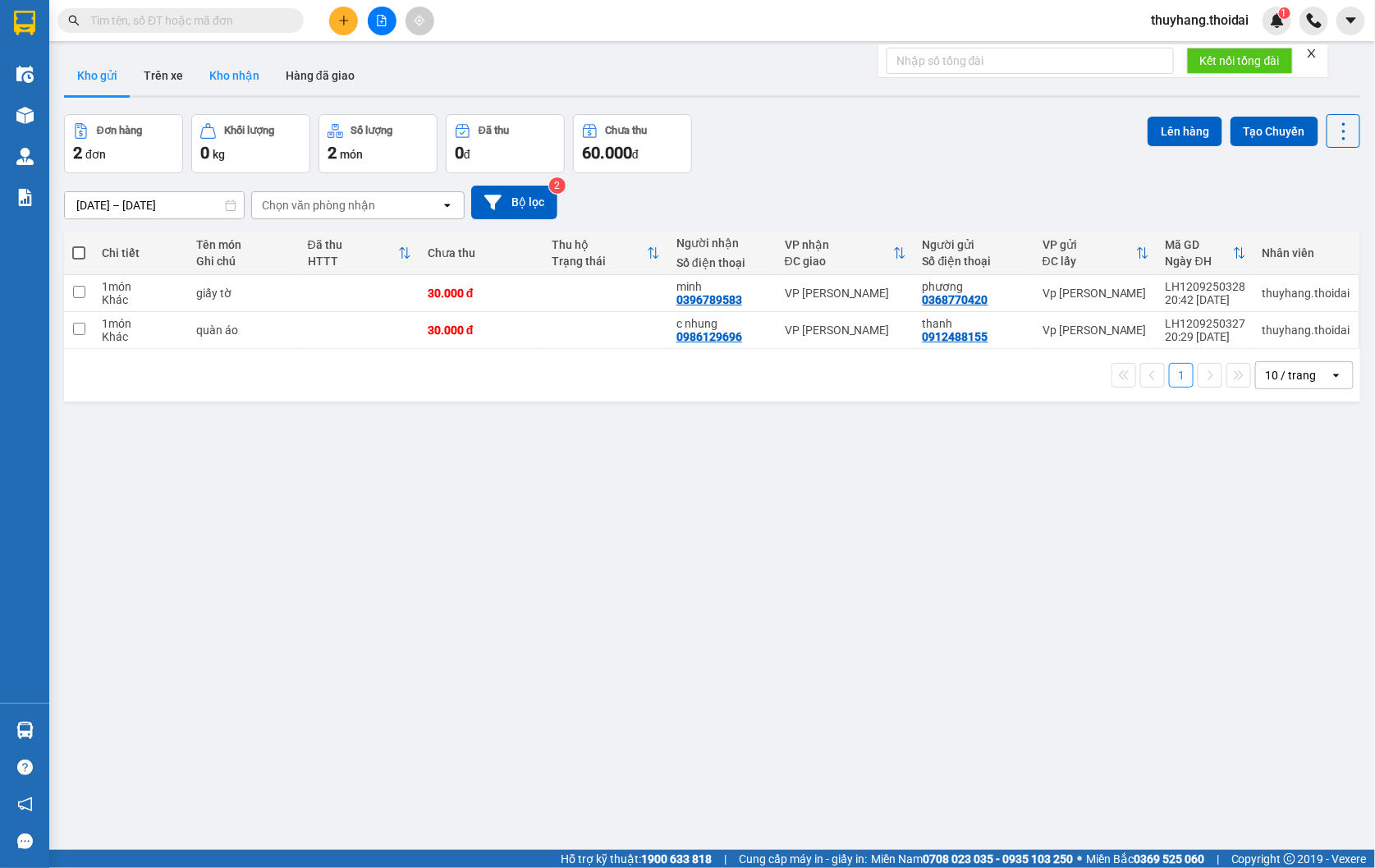
click at [228, 72] on button "Kho nhận" at bounding box center [234, 75] width 76 height 39
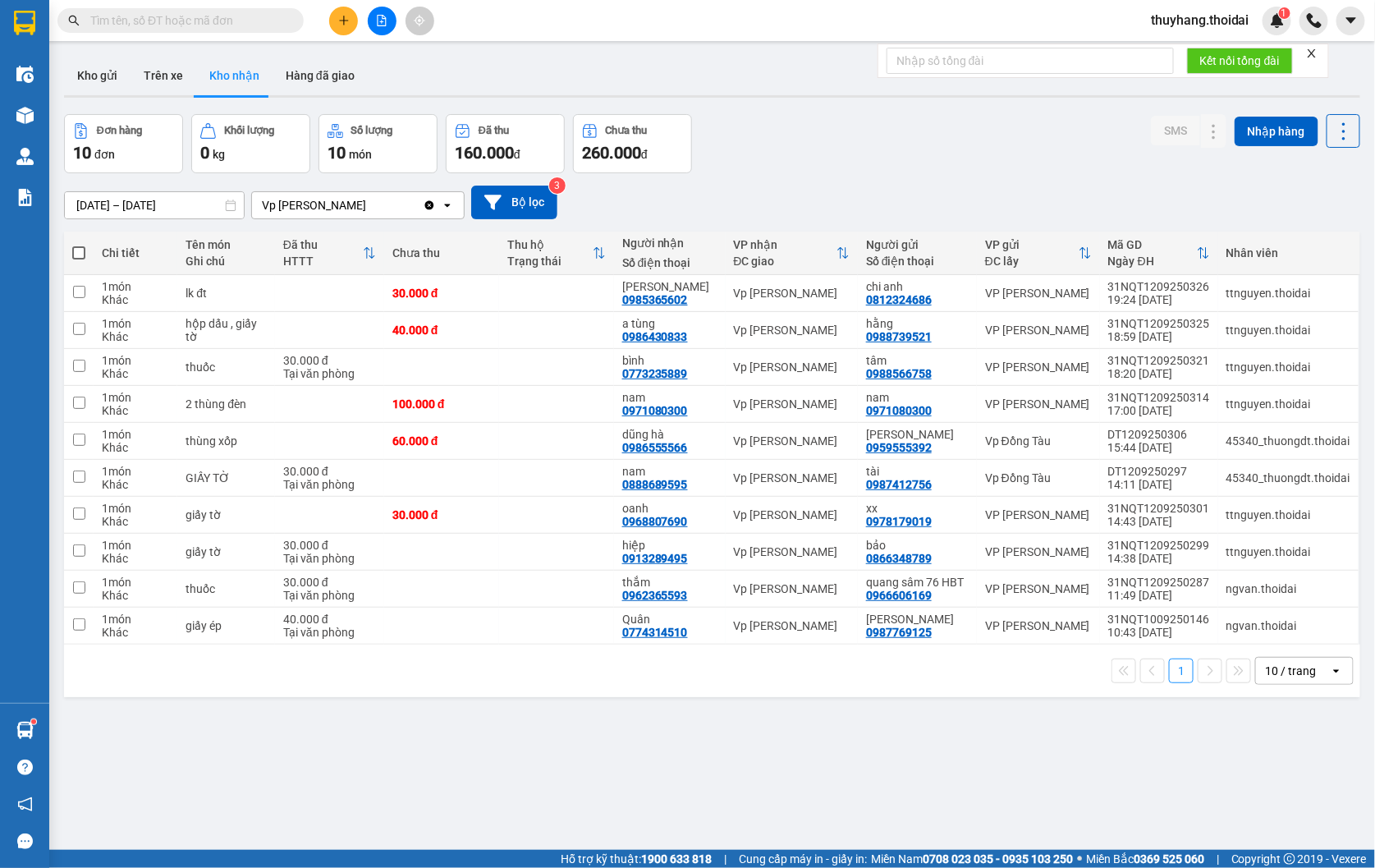
click at [209, 14] on input "text" at bounding box center [187, 21] width 194 height 18
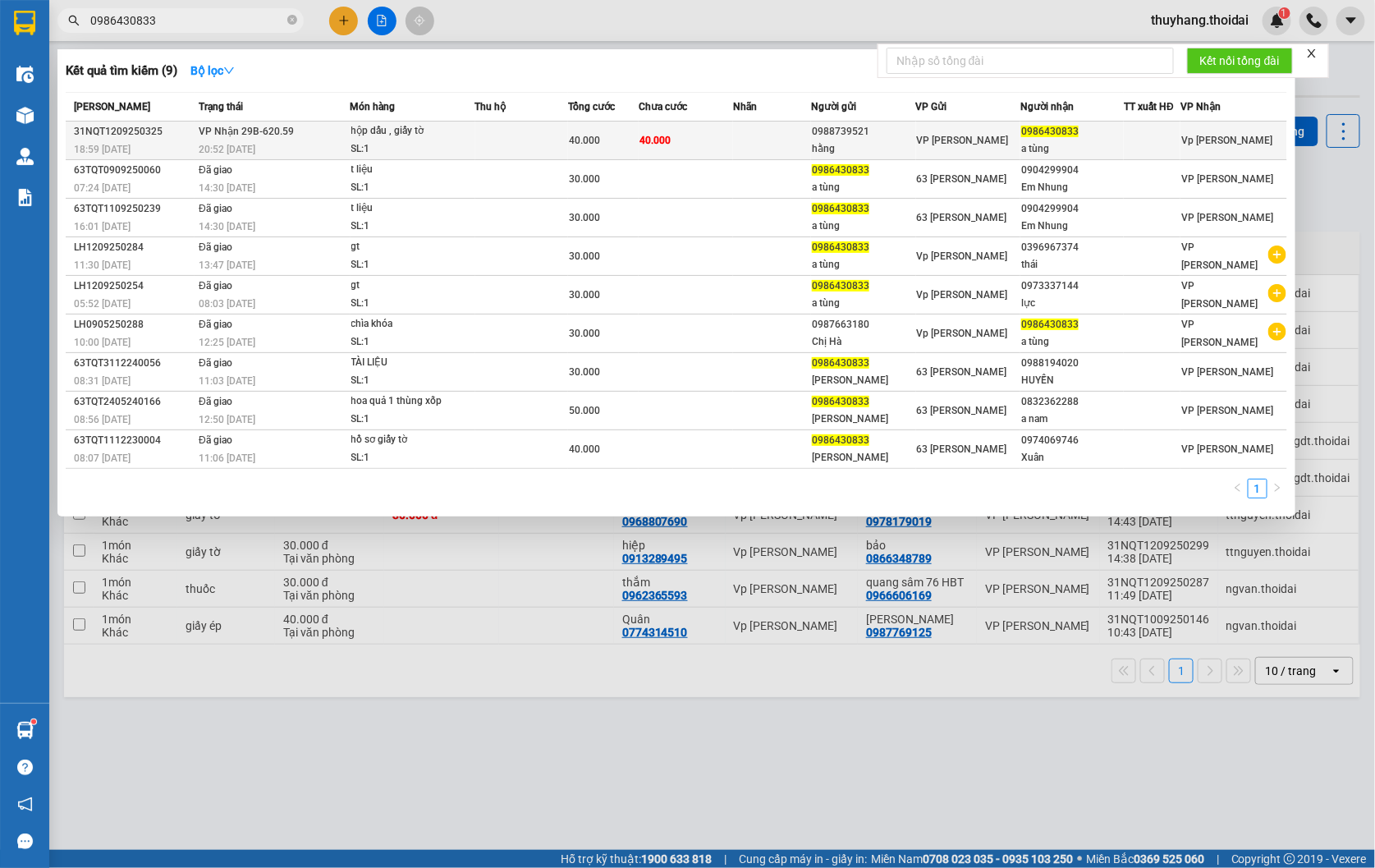
type input "0986430833"
click at [412, 126] on div "hộp dấu , giấy tờ" at bounding box center [413, 131] width 123 height 18
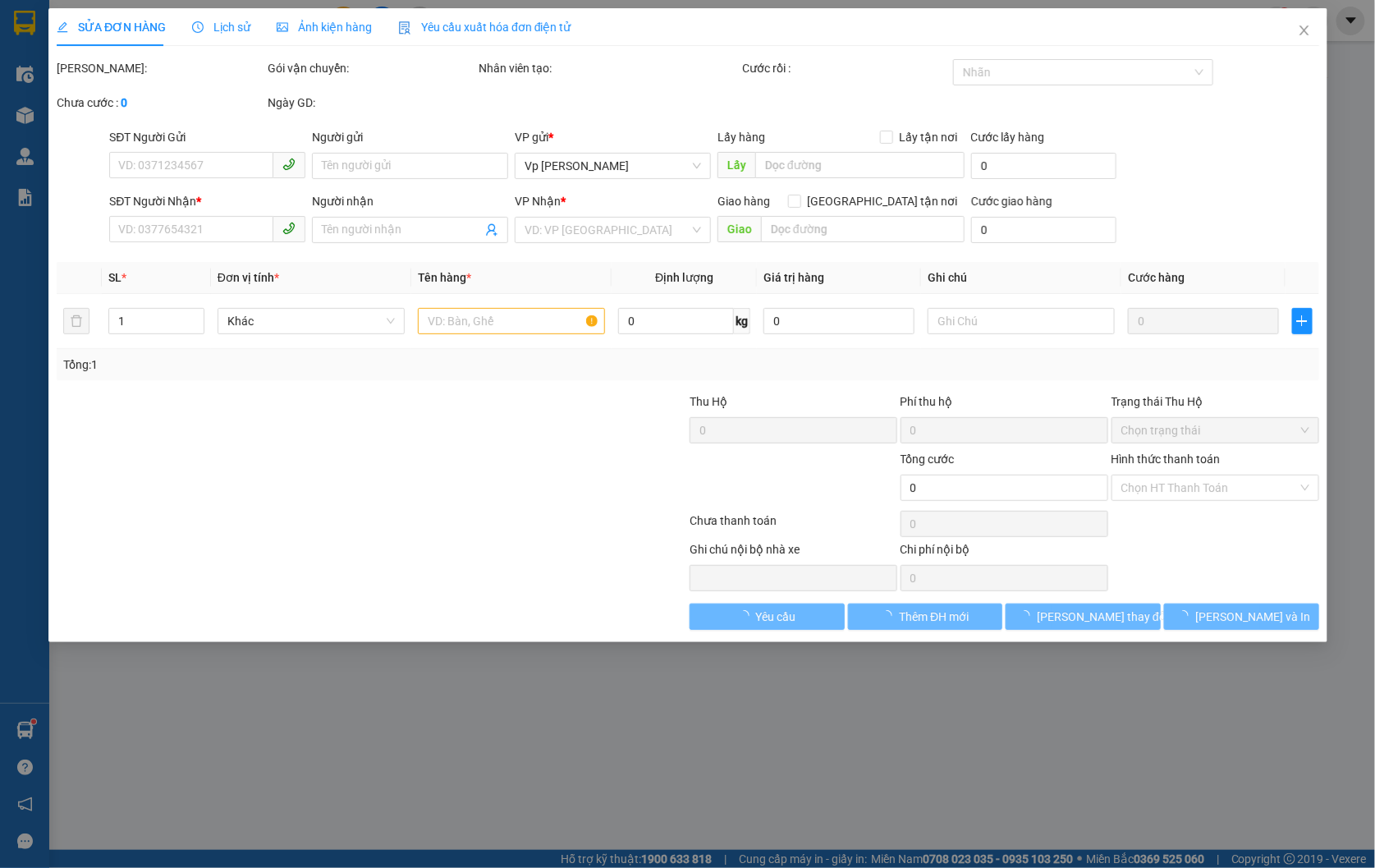
type input "0988739521"
type input "hằng"
type input "0986430833"
type input "a tùng"
type input "40.000"
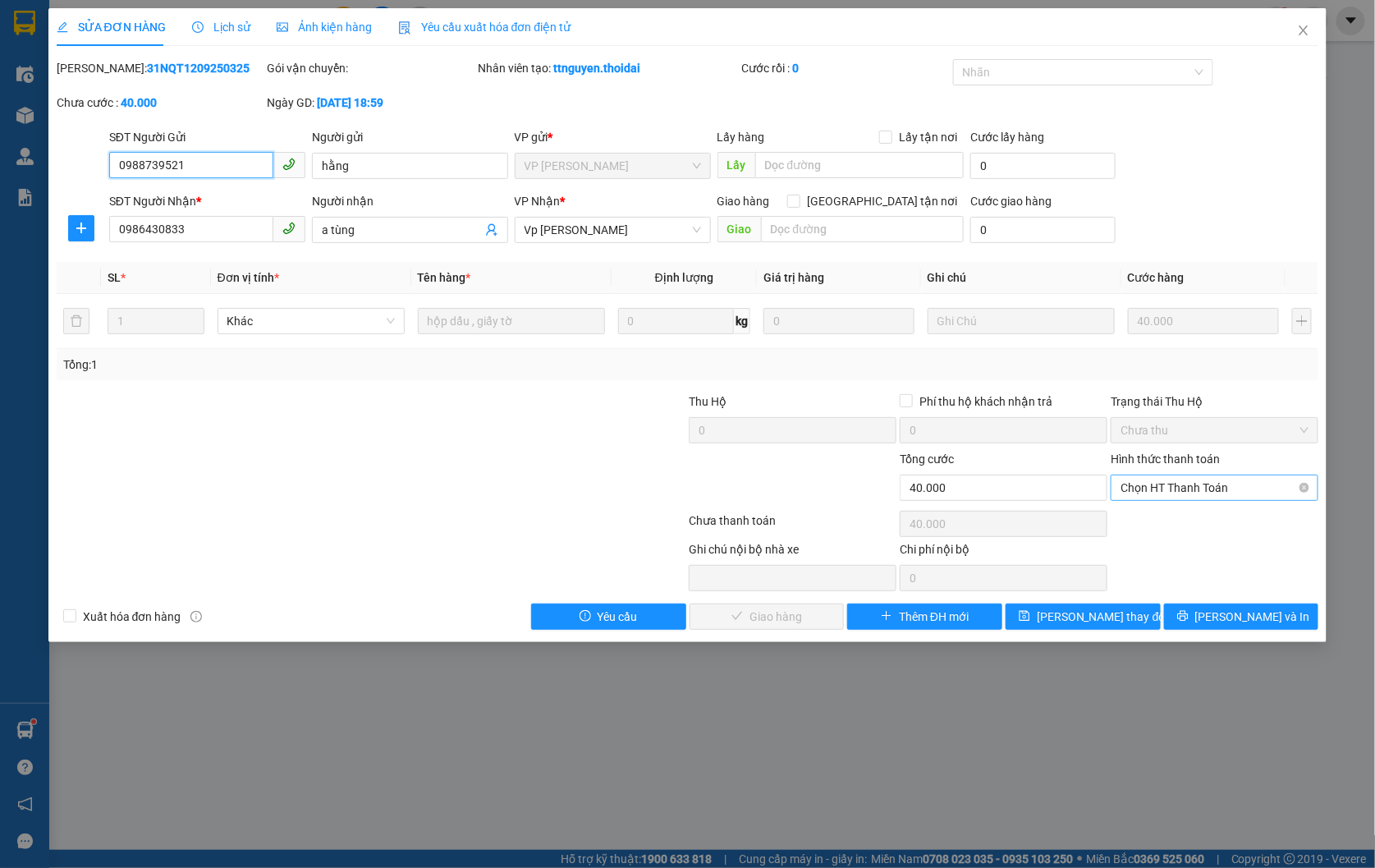
drag, startPoint x: 1170, startPoint y: 485, endPoint x: 1170, endPoint y: 495, distance: 10.0
click at [1170, 485] on span "Chọn HT Thanh Toán" at bounding box center [1214, 487] width 188 height 24
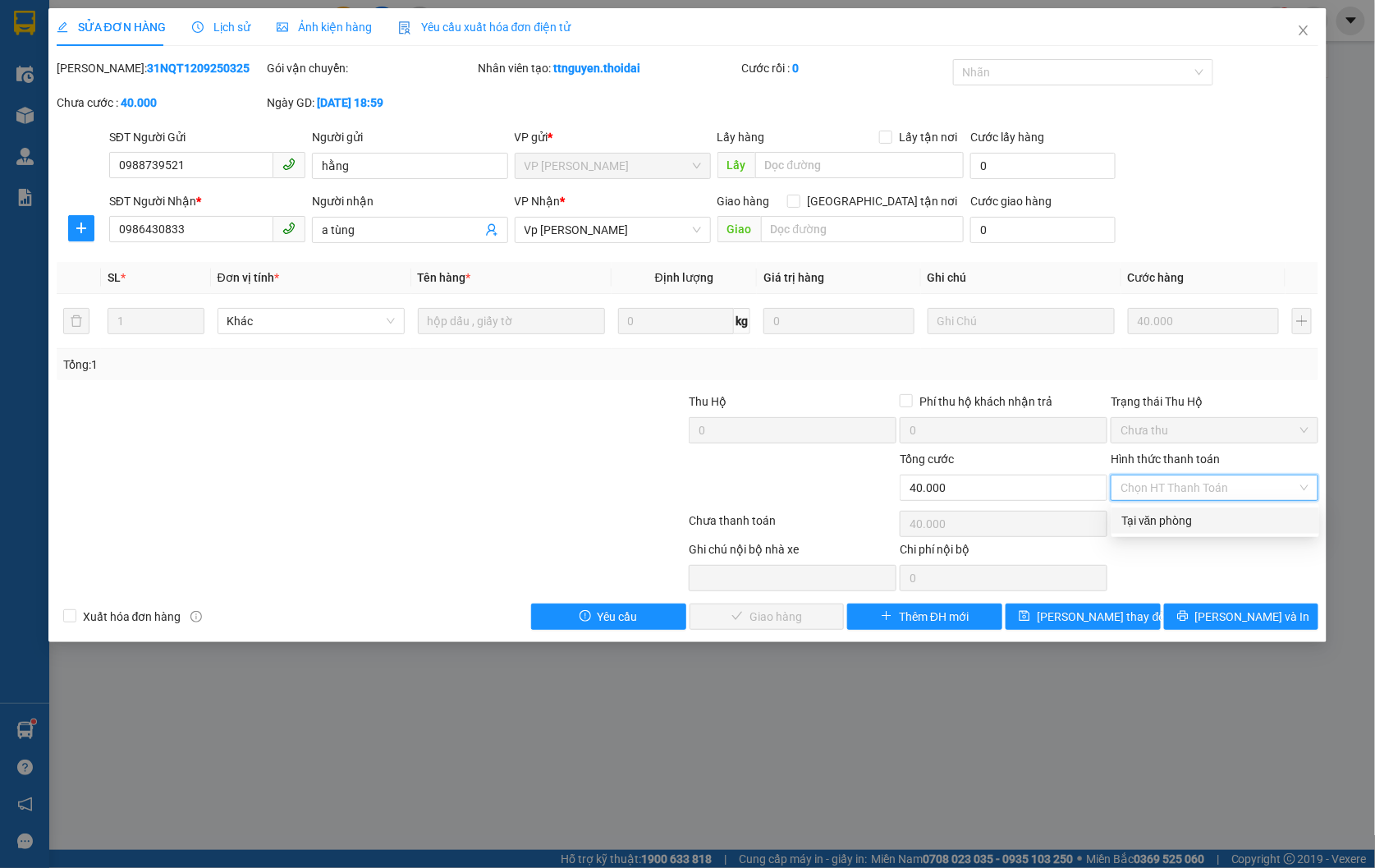
click at [1158, 529] on div "Tại văn phòng" at bounding box center [1215, 520] width 188 height 18
type input "0"
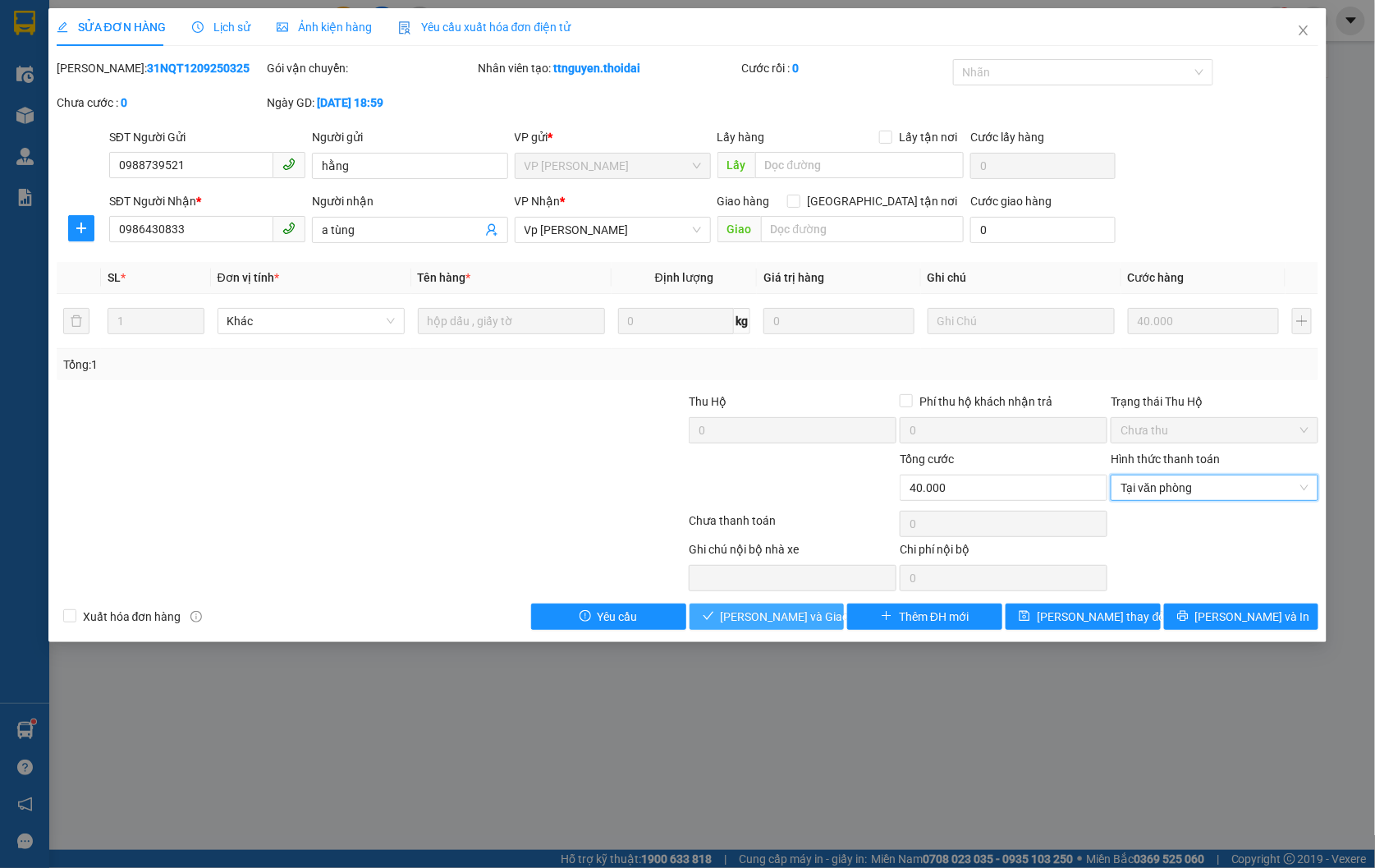
drag, startPoint x: 748, startPoint y: 620, endPoint x: 608, endPoint y: 536, distance: 163.3
click at [748, 620] on span "[PERSON_NAME] và Giao hàng" at bounding box center [799, 617] width 158 height 18
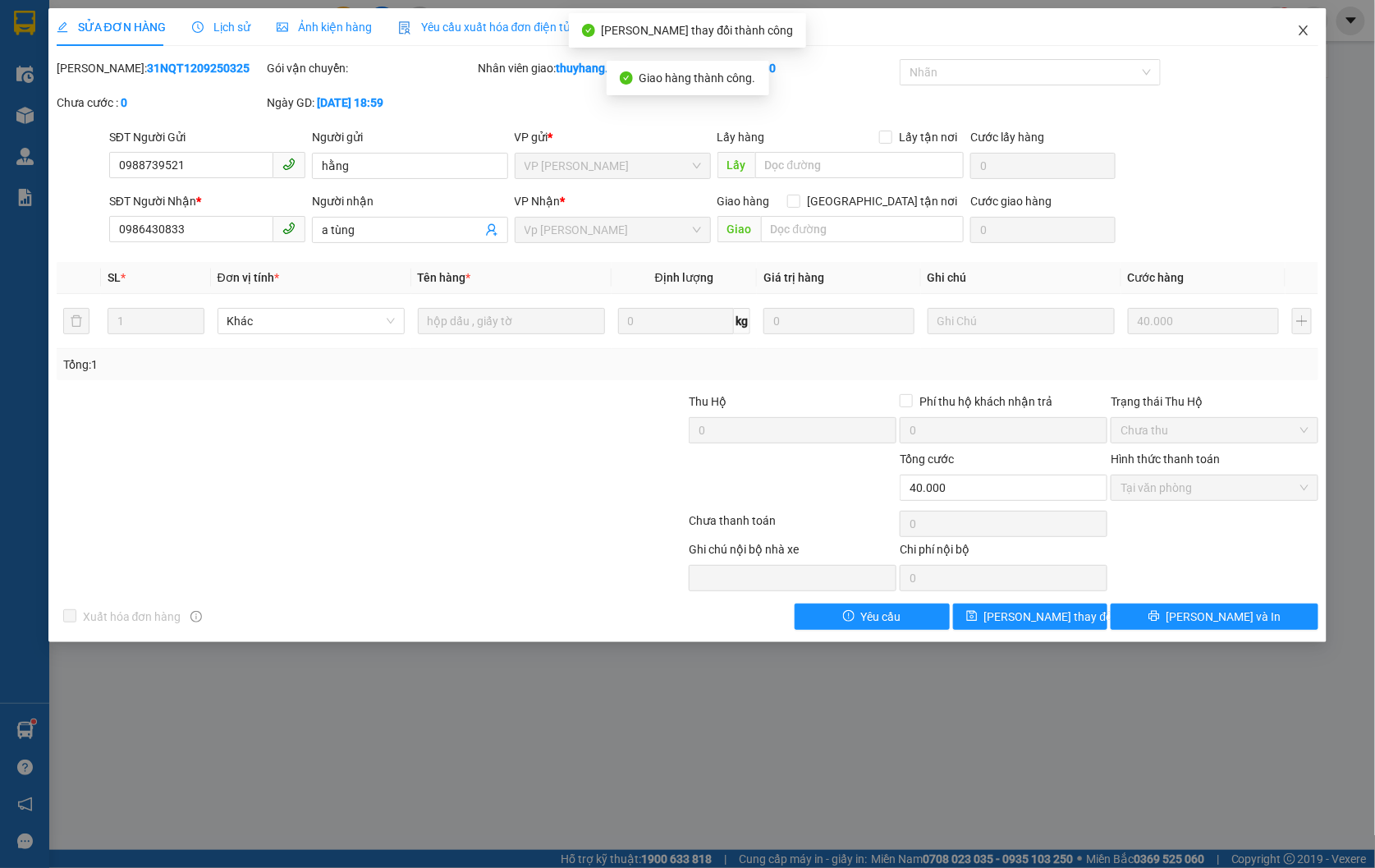
click at [1307, 25] on icon "close" at bounding box center [1304, 30] width 13 height 13
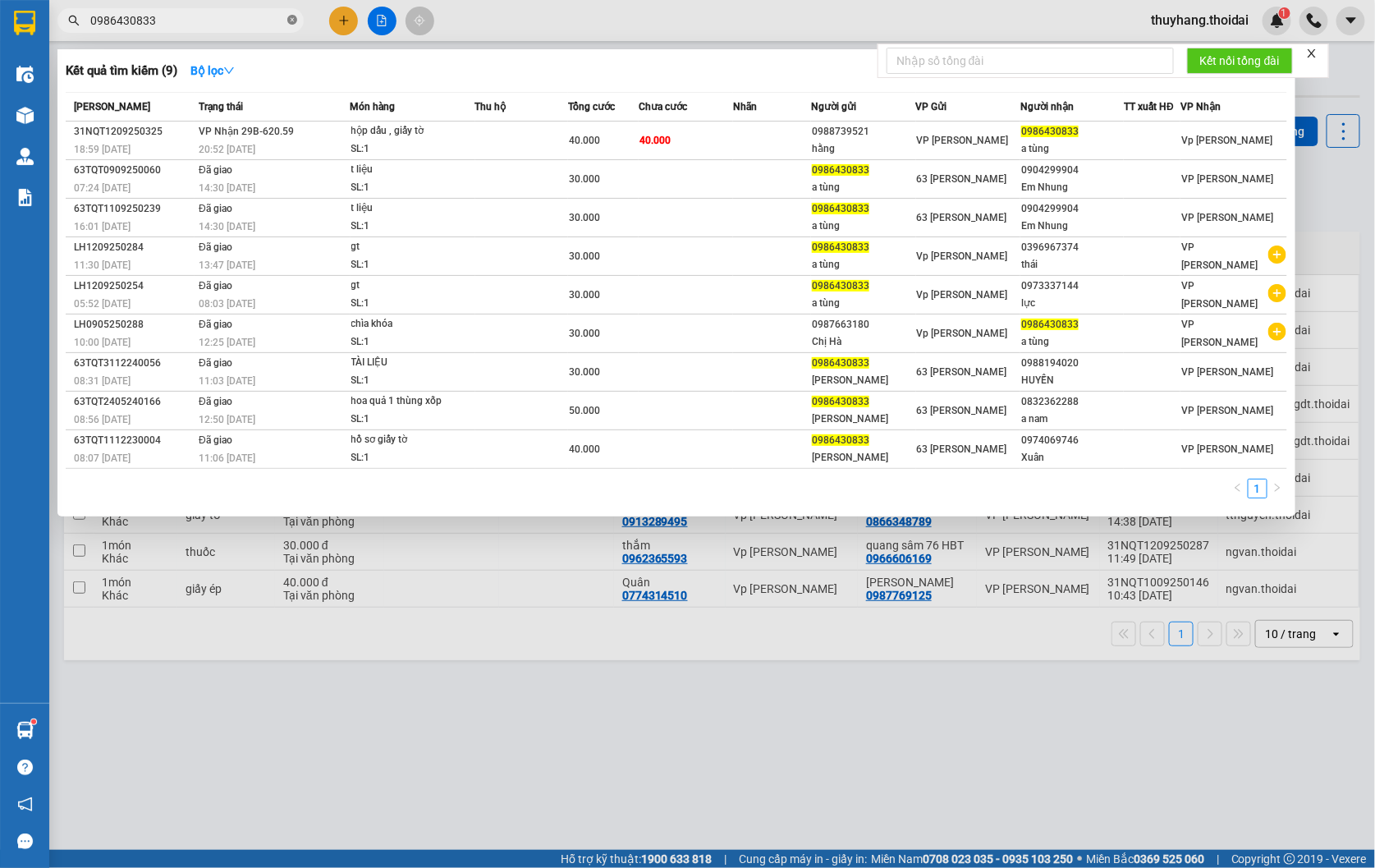
click at [294, 15] on icon "close-circle" at bounding box center [292, 20] width 10 height 10
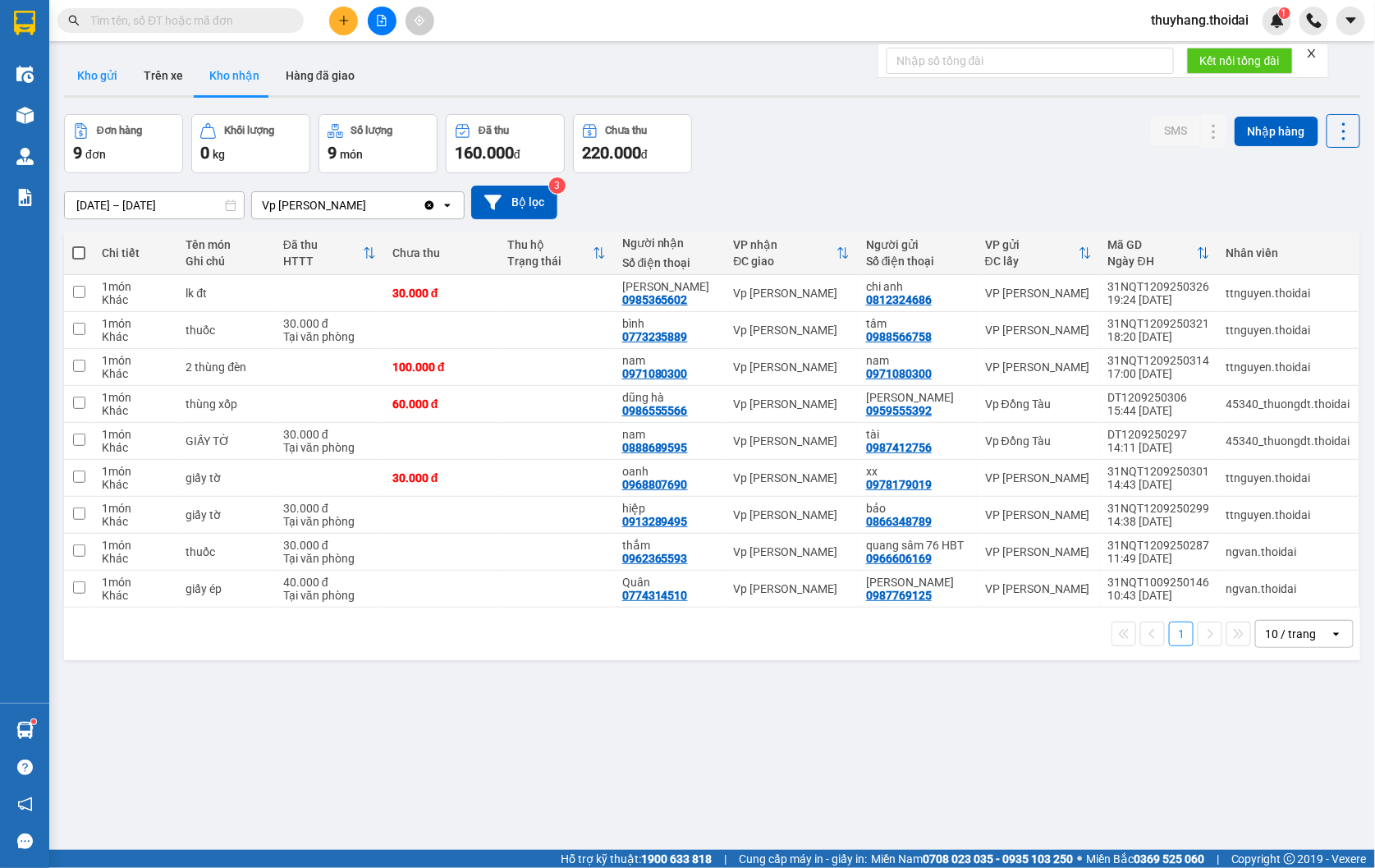
drag, startPoint x: 101, startPoint y: 78, endPoint x: 215, endPoint y: 165, distance: 143.4
click at [103, 78] on button "Kho gửi" at bounding box center [98, 75] width 67 height 39
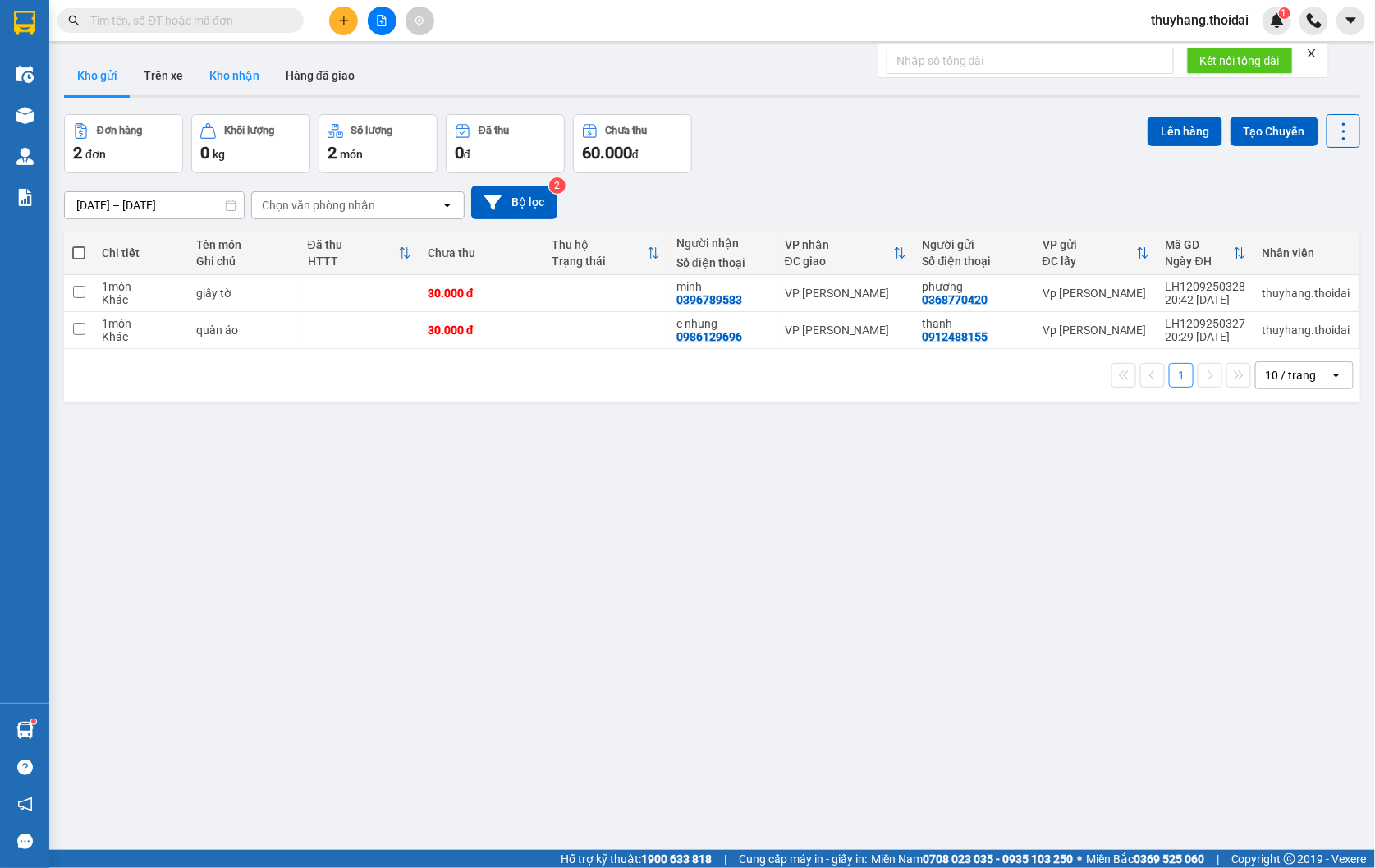
click at [242, 78] on button "Kho nhận" at bounding box center [234, 75] width 76 height 39
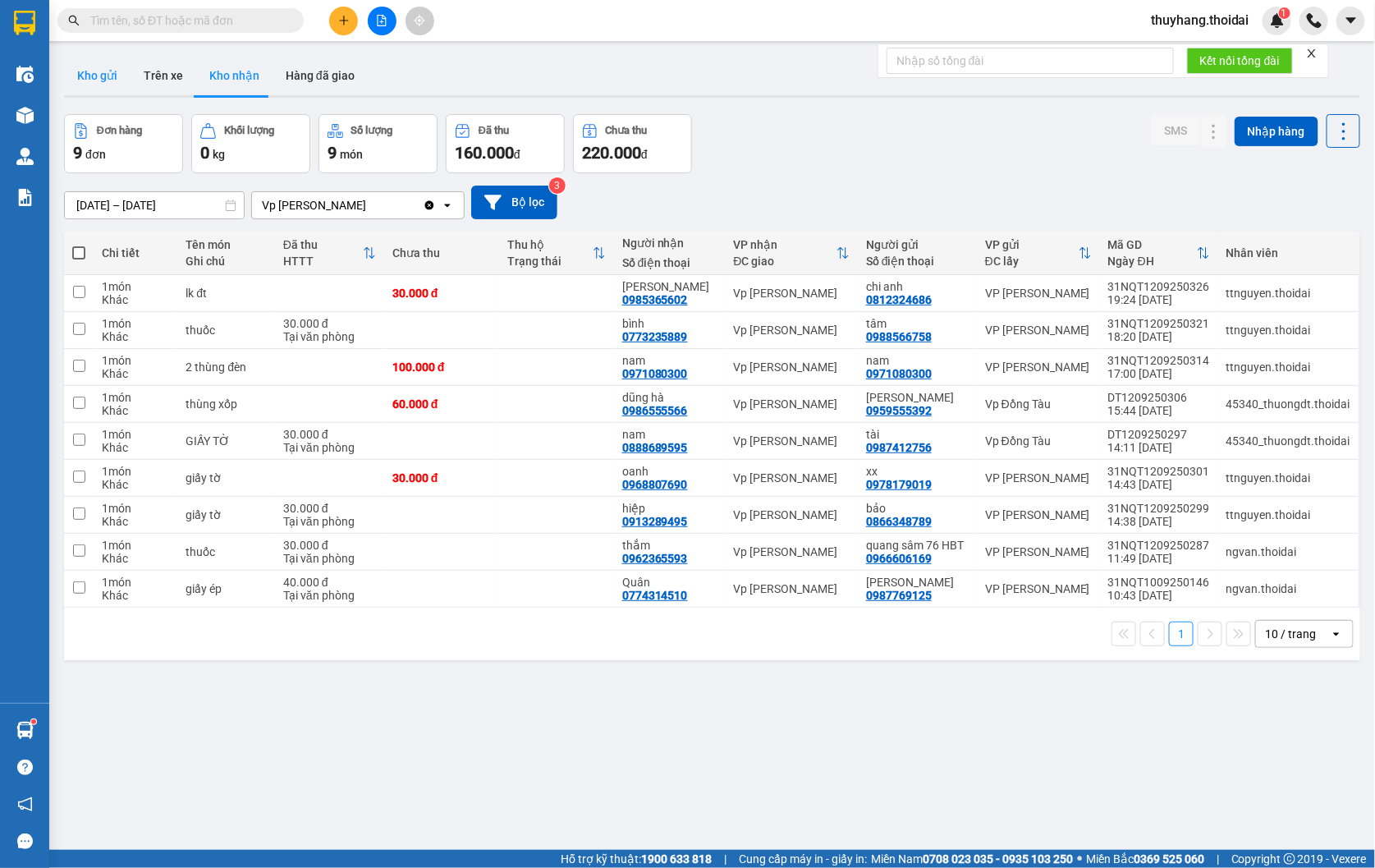
click at [99, 84] on button "Kho gửi" at bounding box center [98, 75] width 67 height 39
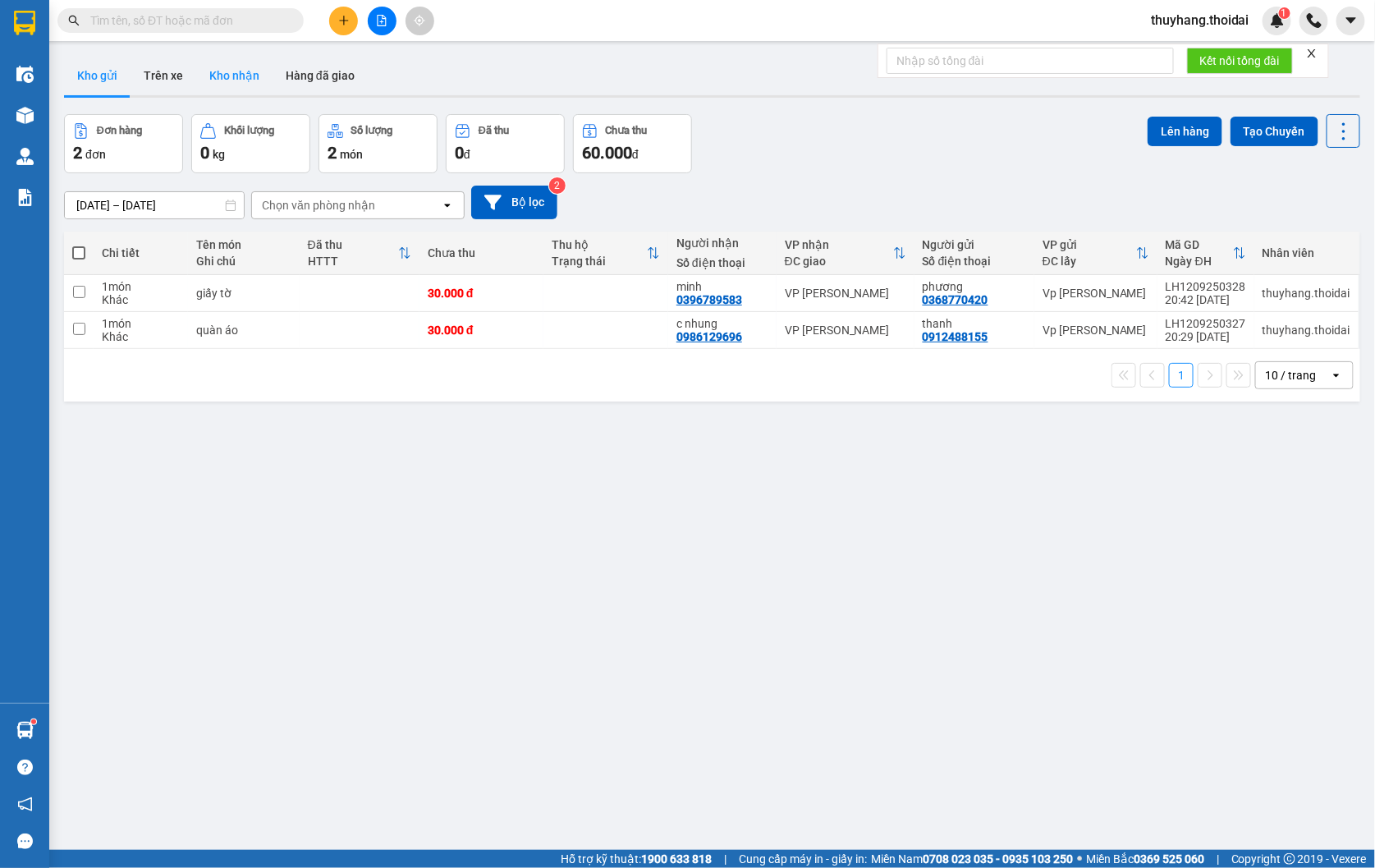
click at [219, 92] on button "Kho nhận" at bounding box center [234, 75] width 76 height 39
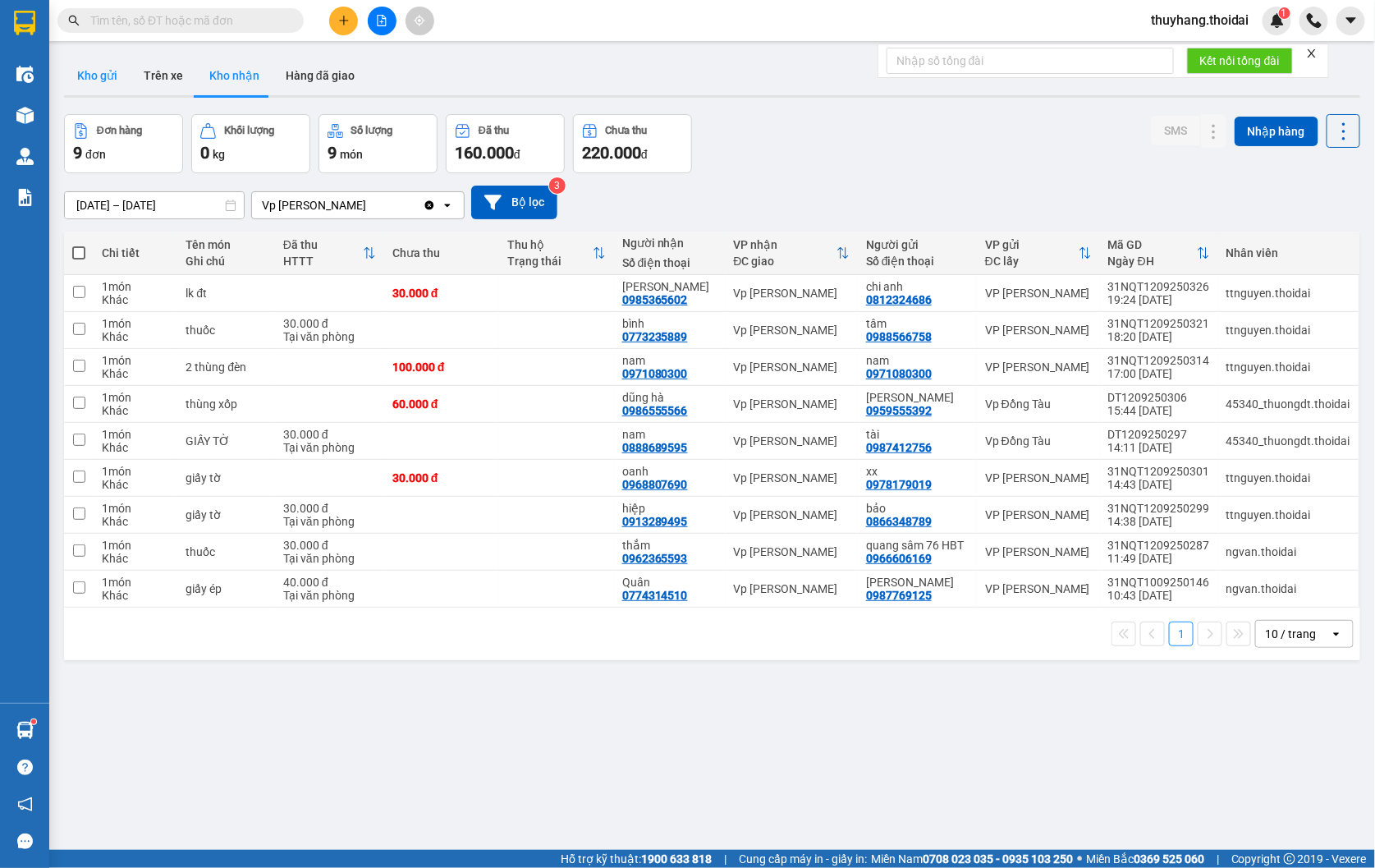
click at [96, 93] on button "Kho gửi" at bounding box center [98, 75] width 67 height 39
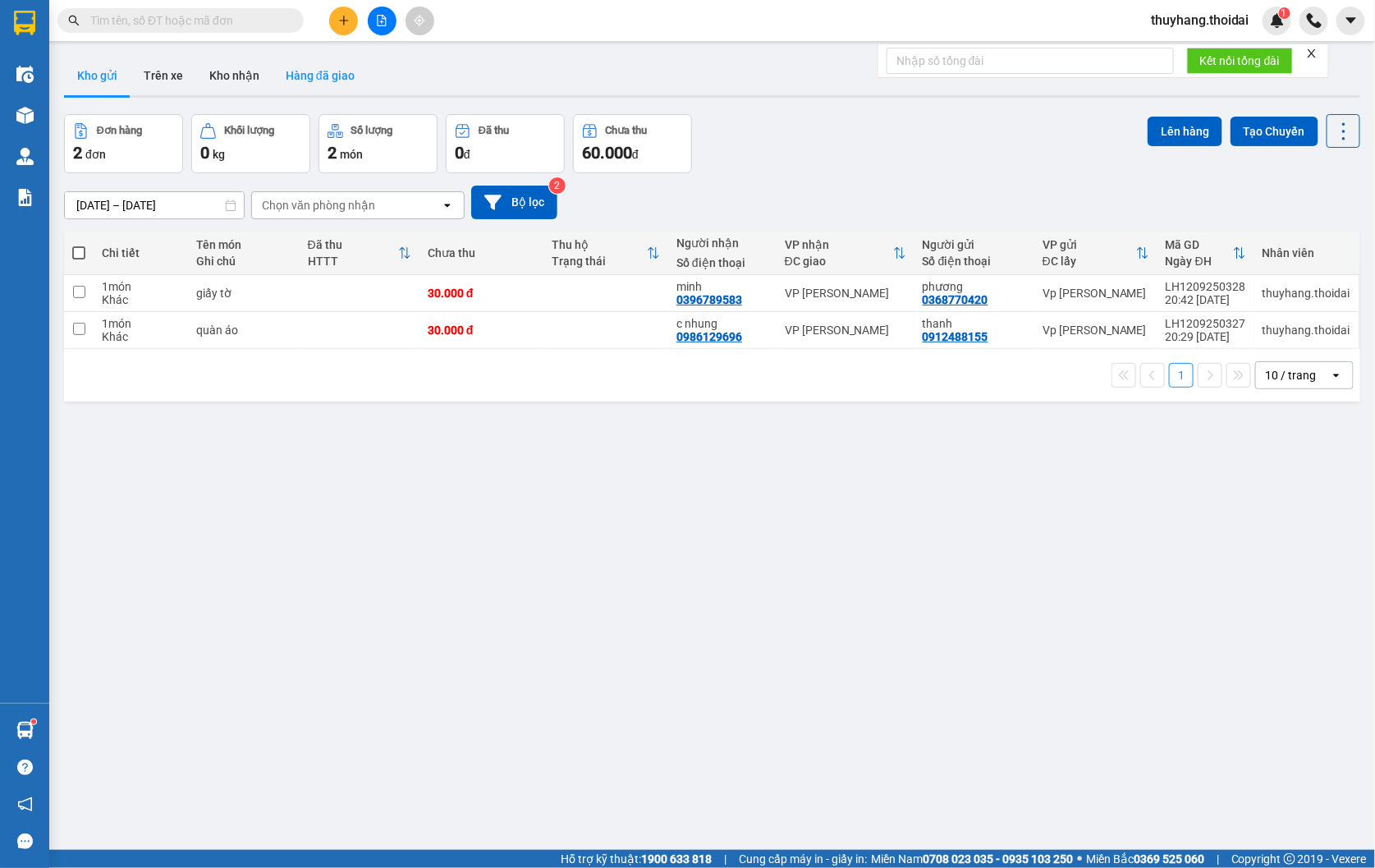
drag, startPoint x: 238, startPoint y: 66, endPoint x: 282, endPoint y: 92, distance: 51.1
click at [238, 67] on button "Kho nhận" at bounding box center [234, 75] width 76 height 39
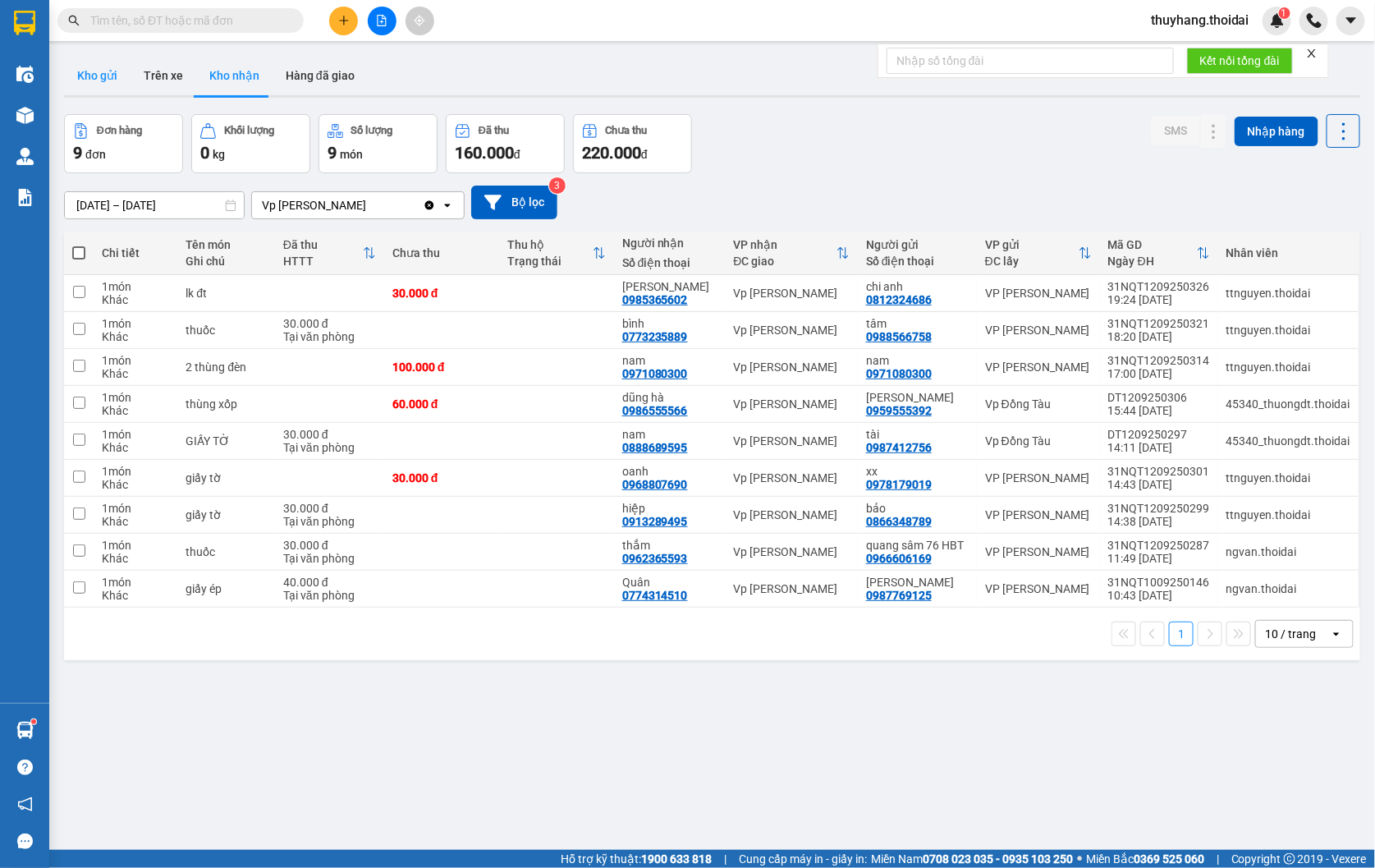
click at [102, 70] on button "Kho gửi" at bounding box center [98, 75] width 67 height 39
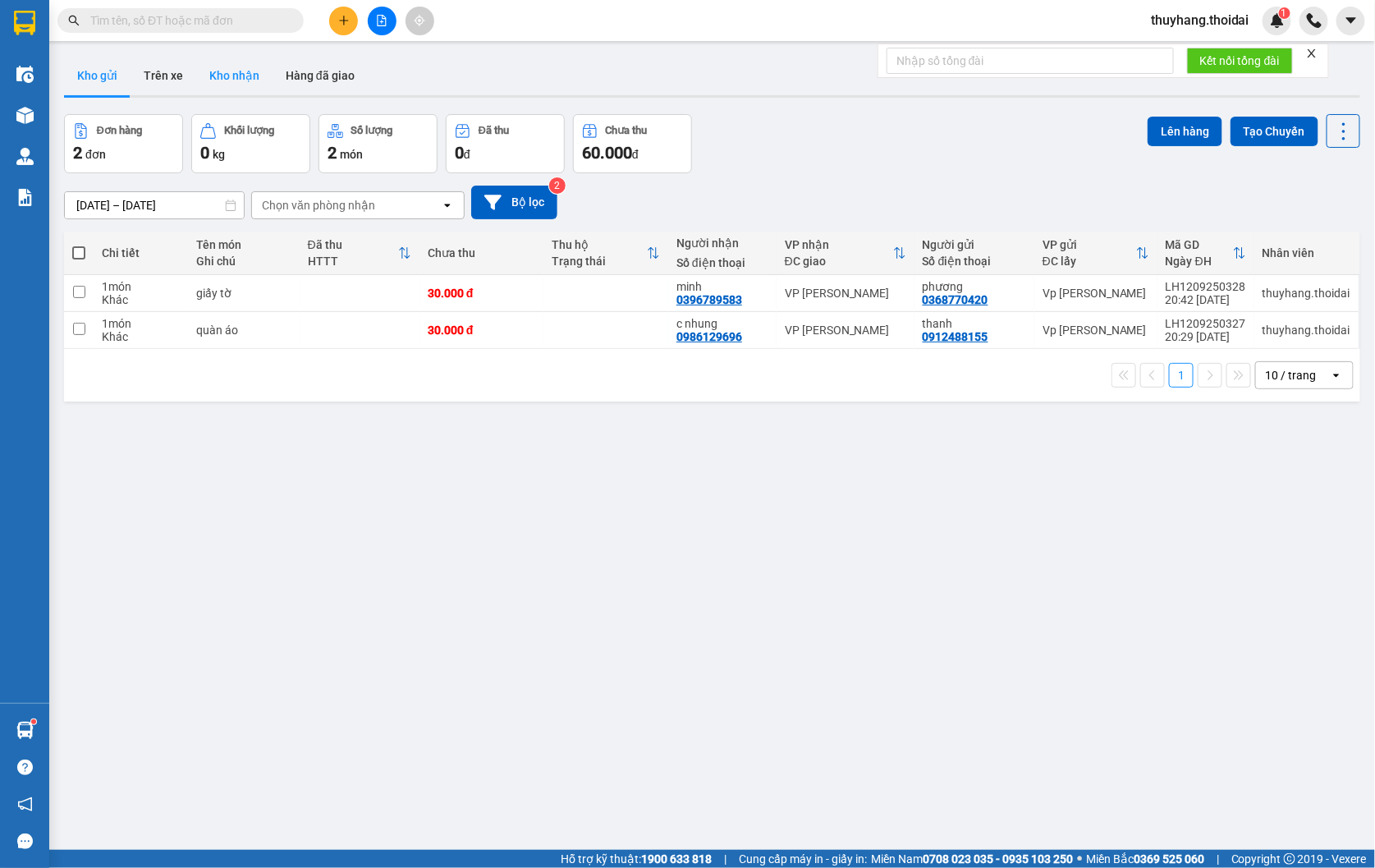
click at [230, 79] on button "Kho nhận" at bounding box center [234, 75] width 76 height 39
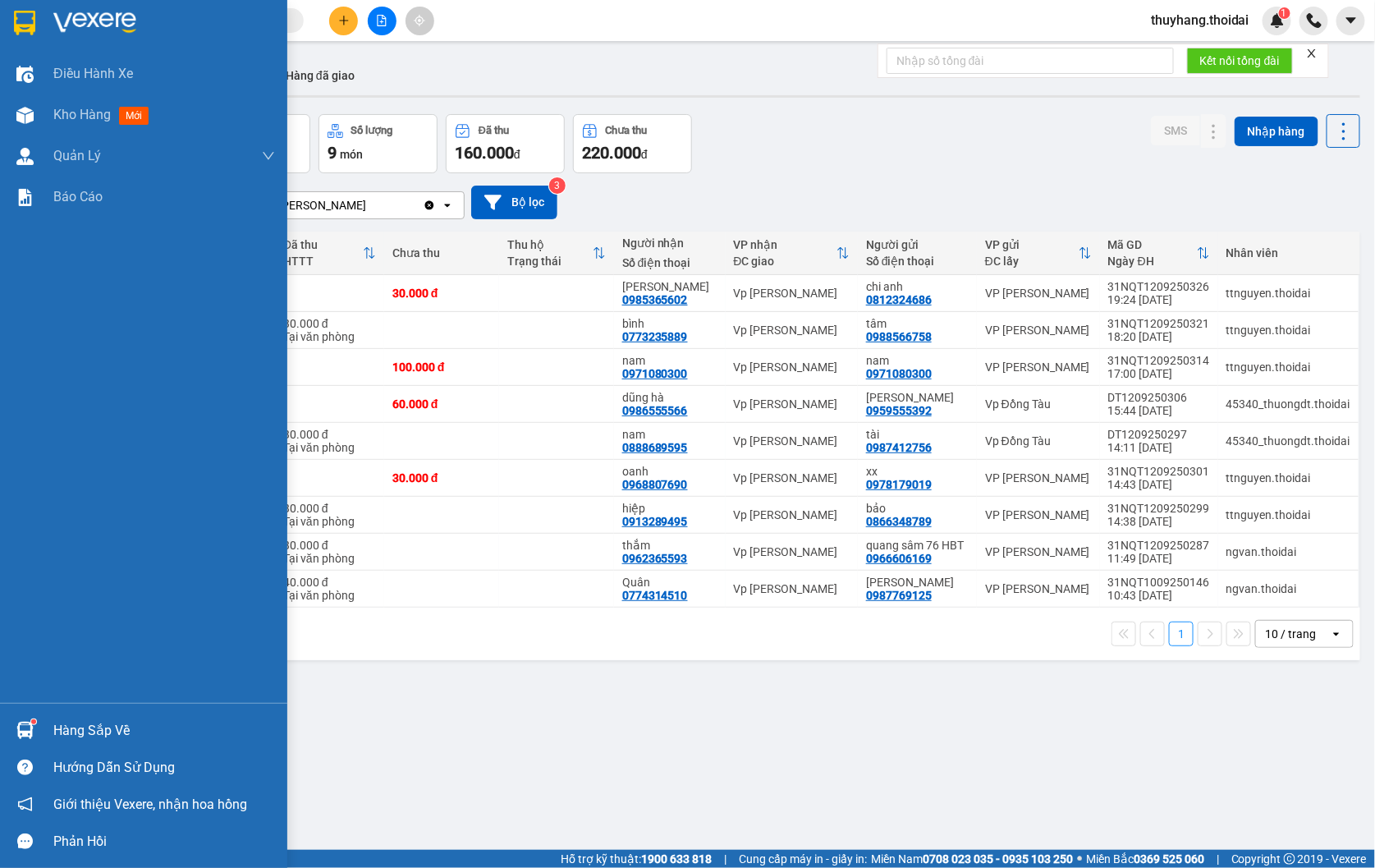
drag, startPoint x: 36, startPoint y: 727, endPoint x: 251, endPoint y: 750, distance: 216.2
click at [36, 727] on div at bounding box center [25, 730] width 28 height 28
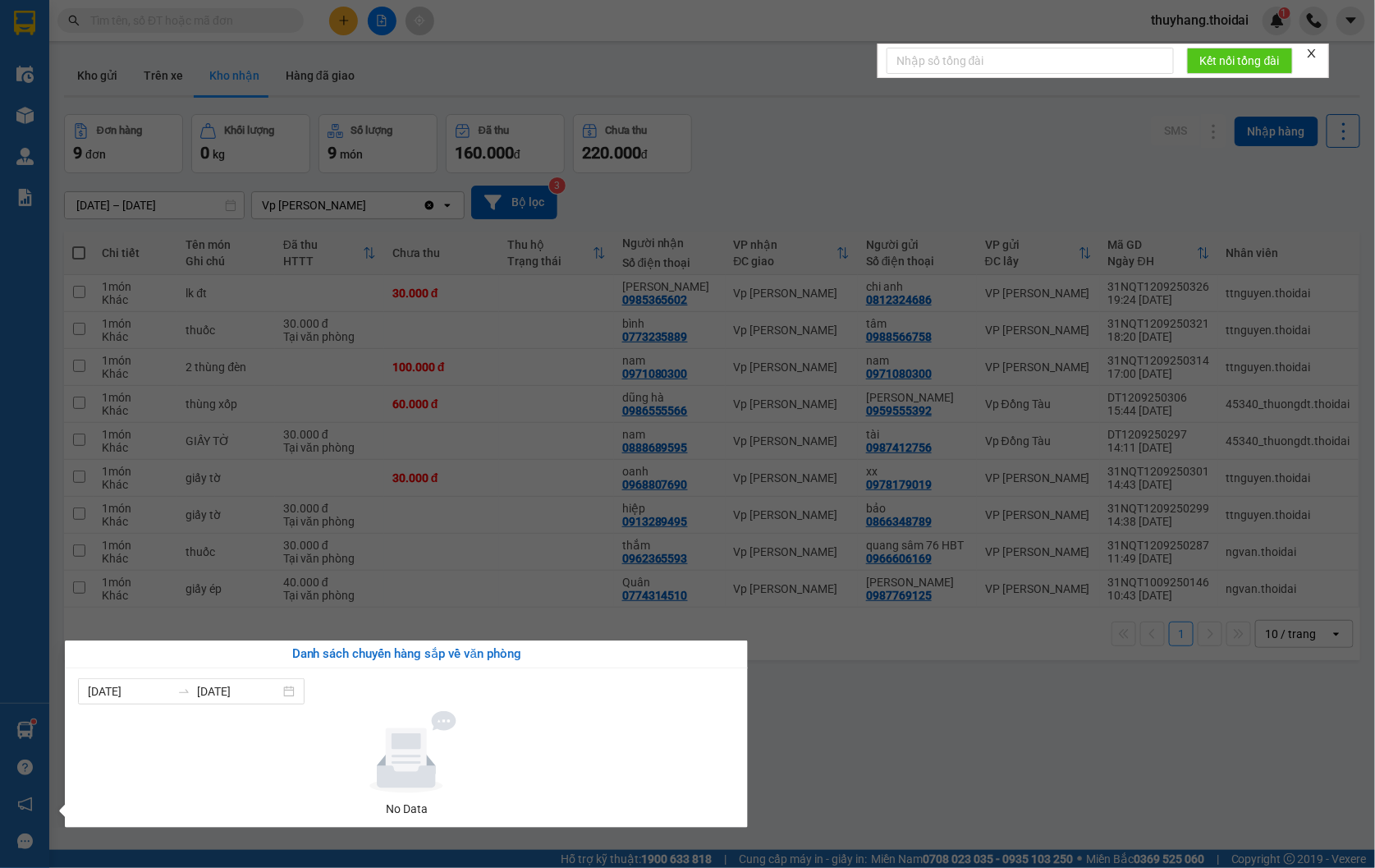
click at [892, 749] on section "Kết quả tìm kiếm ( 9 ) Bộ lọc Mã ĐH Trạng thái Món hàng Thu hộ Tổng cước Chưa c…" at bounding box center [688, 434] width 1375 height 868
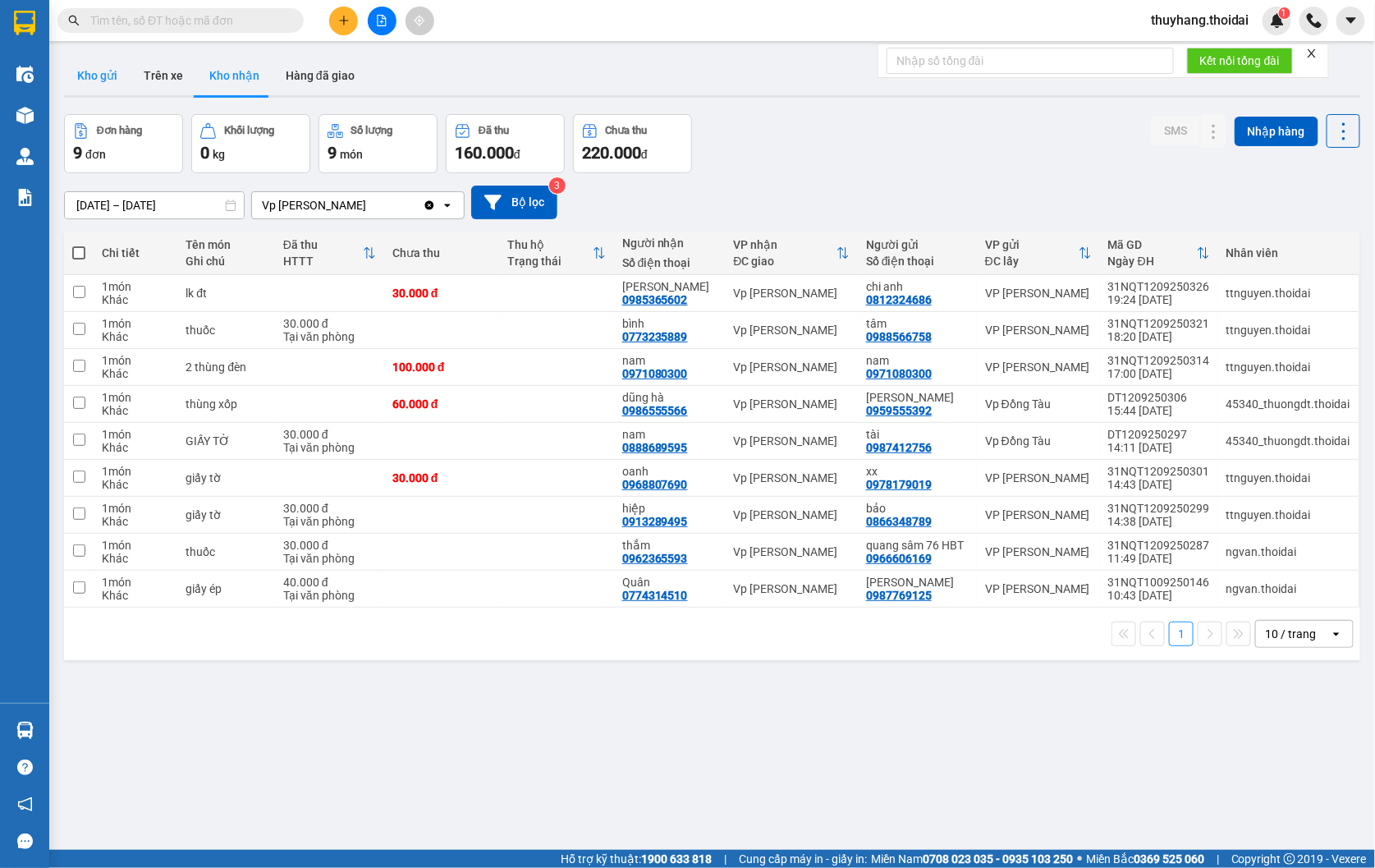
click at [99, 79] on button "Kho gửi" at bounding box center [98, 75] width 67 height 39
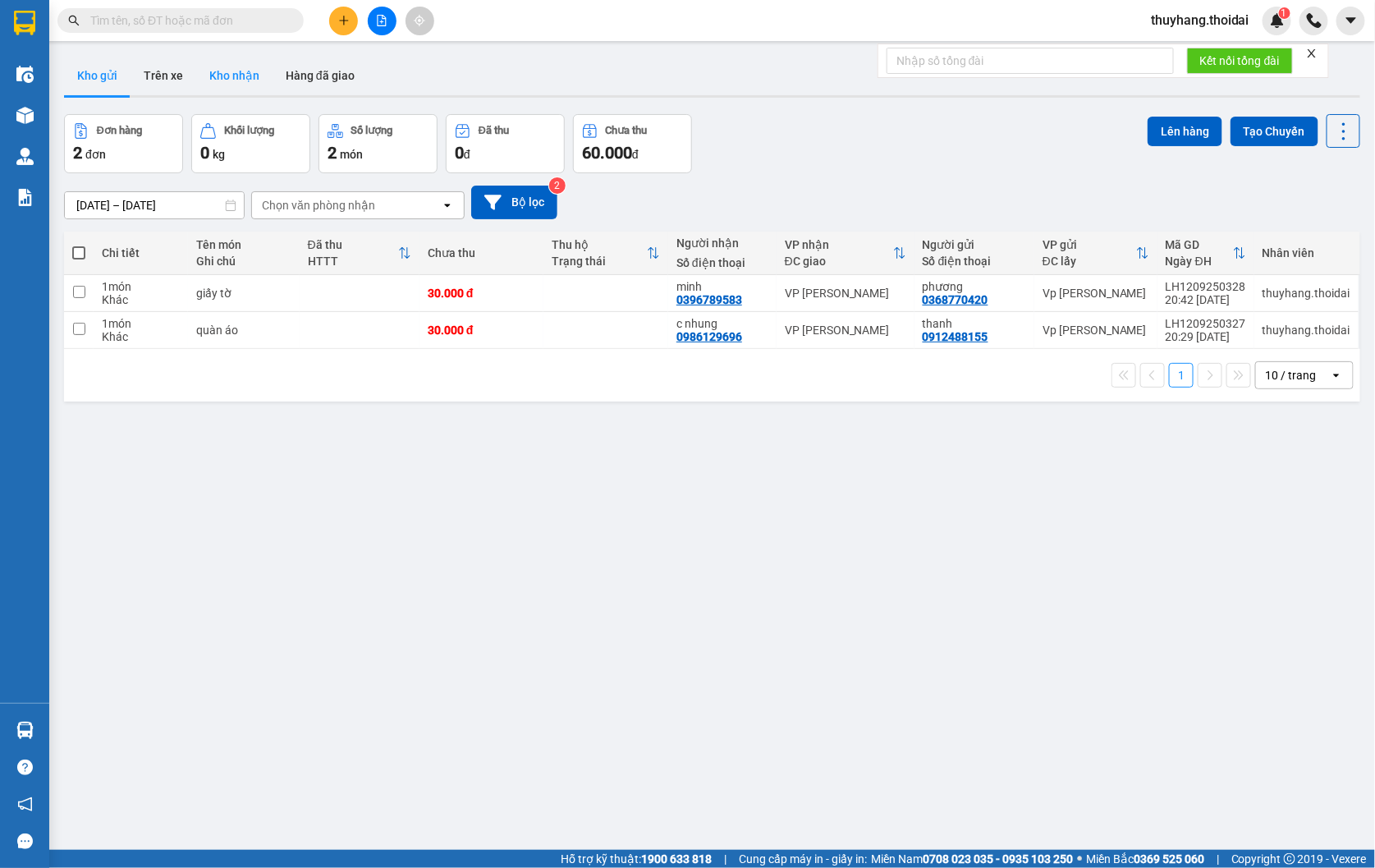
click at [245, 83] on button "Kho nhận" at bounding box center [234, 75] width 76 height 39
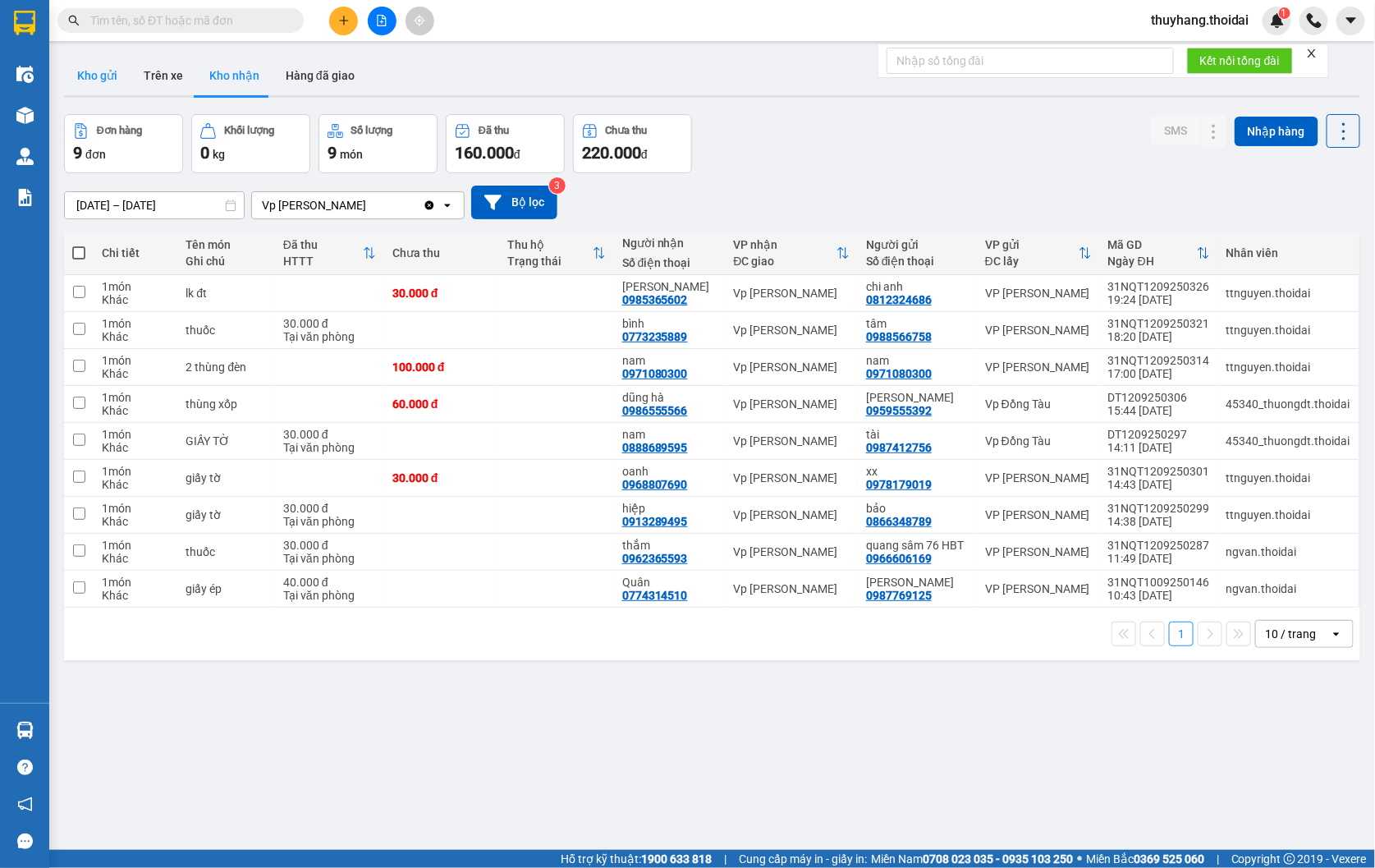
click at [101, 68] on button "Kho gửi" at bounding box center [98, 75] width 67 height 39
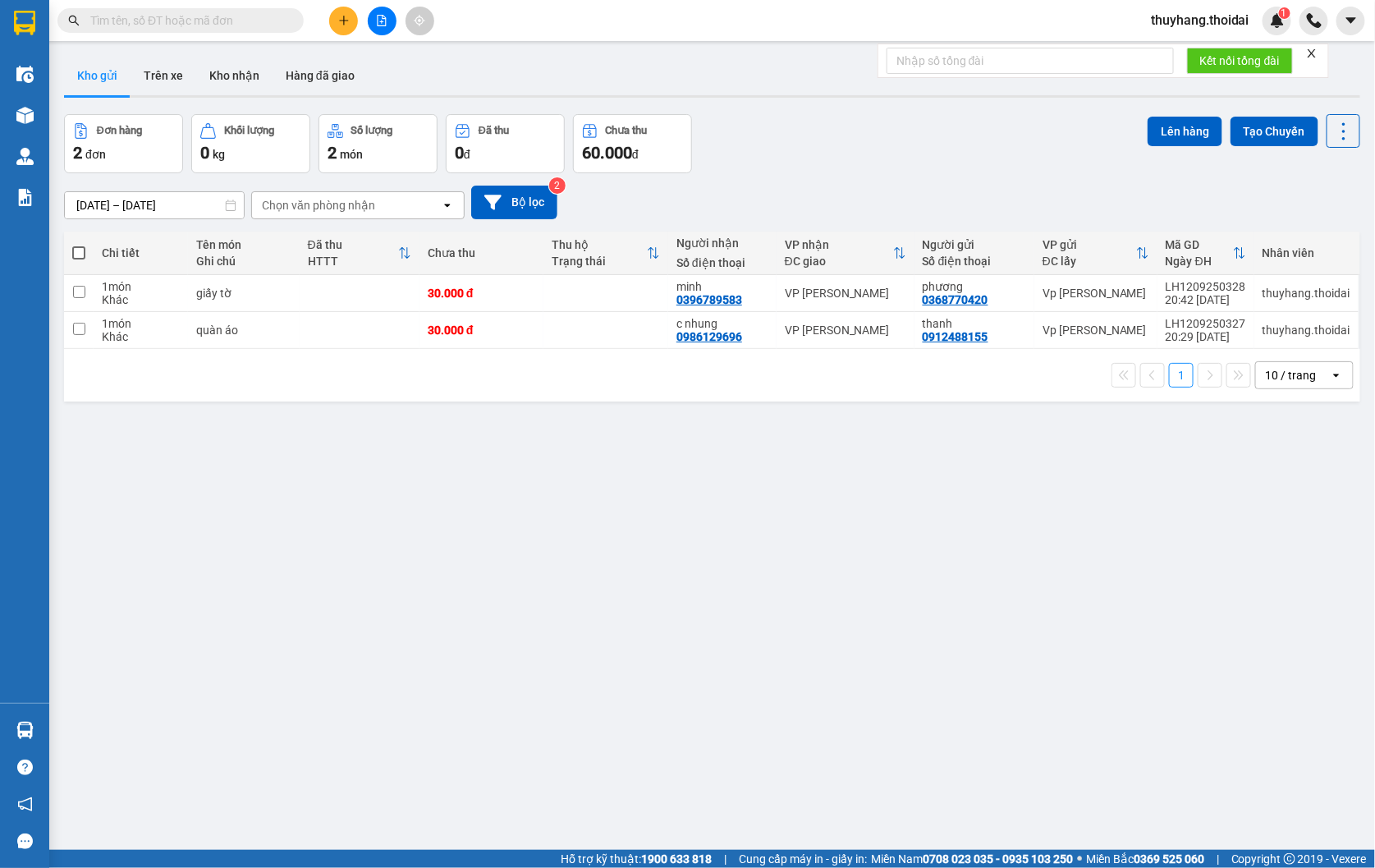
drag, startPoint x: 1192, startPoint y: 14, endPoint x: 1185, endPoint y: 63, distance: 49.5
click at [1193, 19] on span "thuyhang.thoidai" at bounding box center [1200, 20] width 124 height 21
click at [1185, 54] on span "Đăng xuất" at bounding box center [1207, 51] width 92 height 18
